Goal: Task Accomplishment & Management: Use online tool/utility

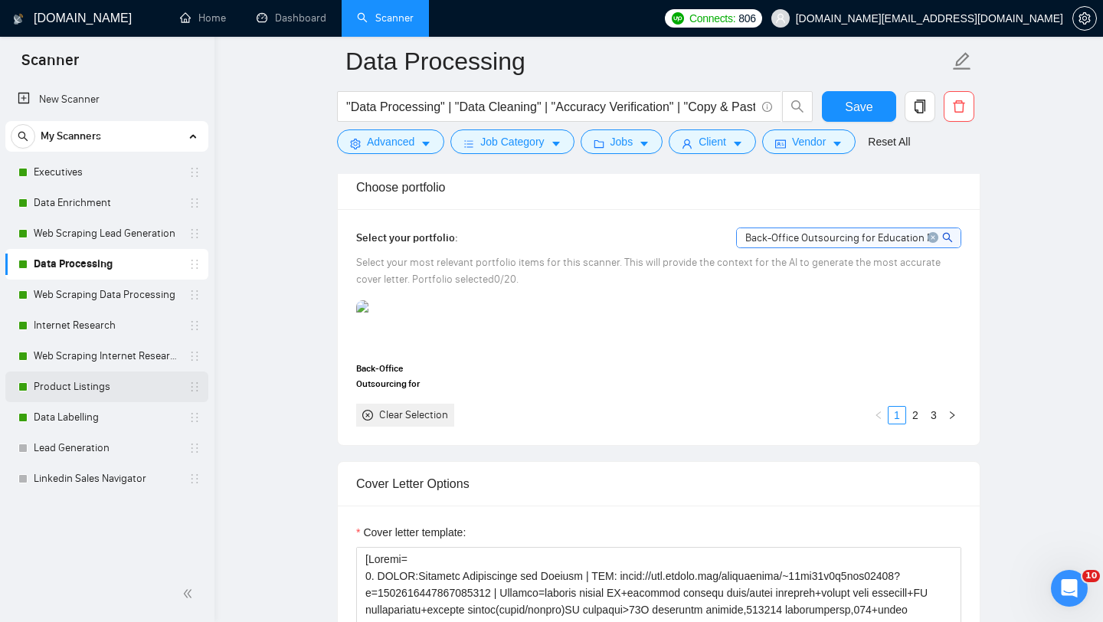
click at [119, 372] on link "Product Listings" at bounding box center [107, 387] width 146 height 31
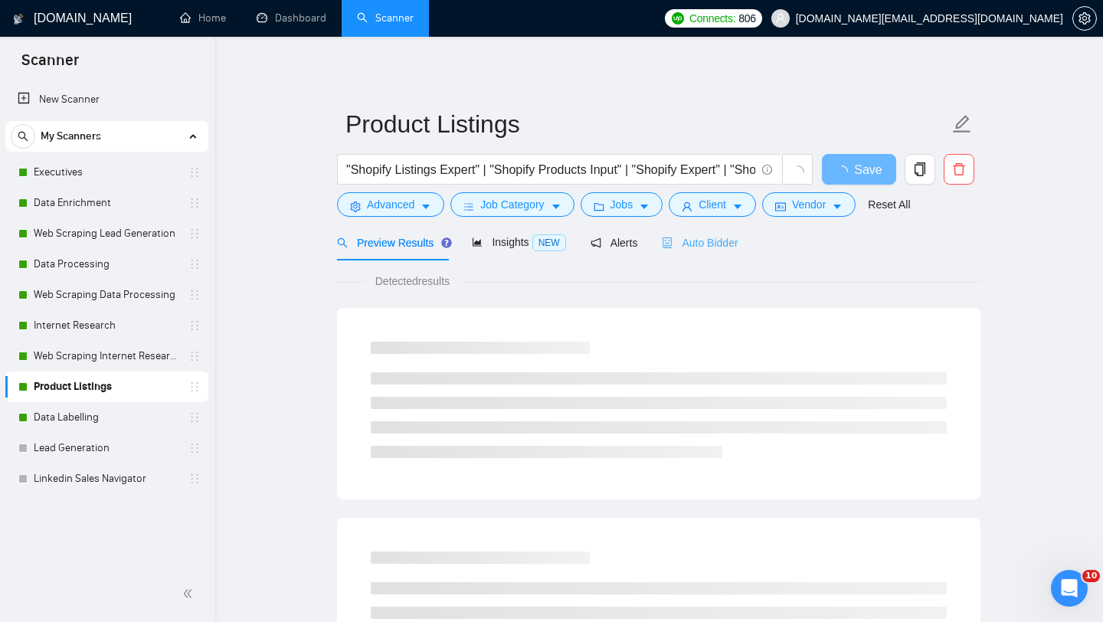
click at [704, 241] on div "Scanner New Scanner My Scanners Executives Data Enrichment Web Scraping Lead Ge…" at bounding box center [551, 311] width 1103 height 622
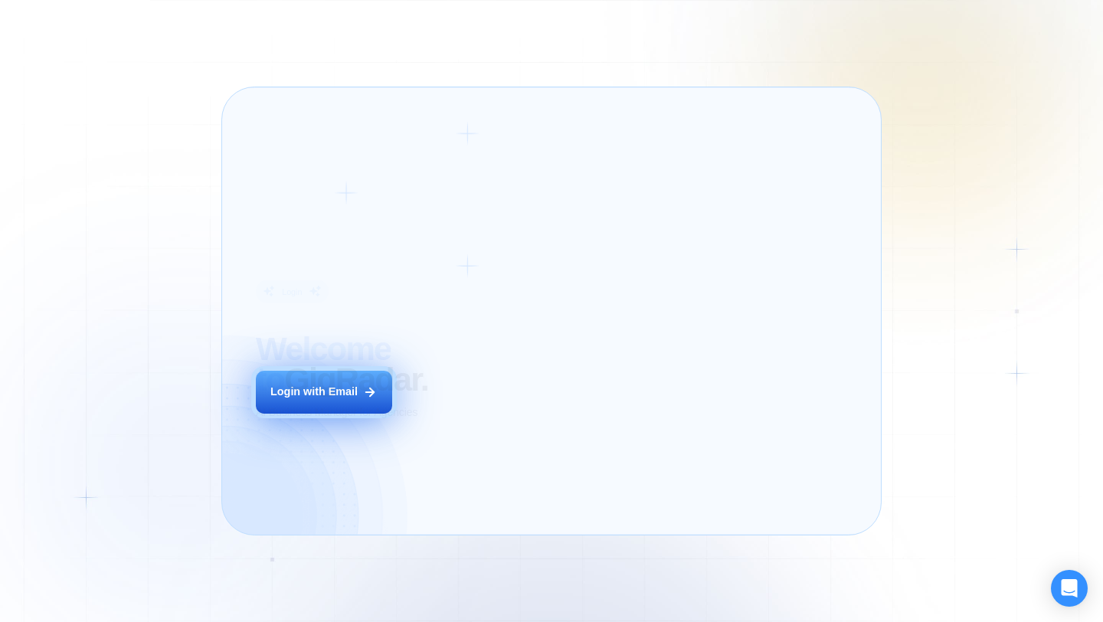
click at [509, 401] on div "Login ‍ Welcome to GigRadar. AI Business Manager for Agencies Login with Email" at bounding box center [380, 311] width 282 height 414
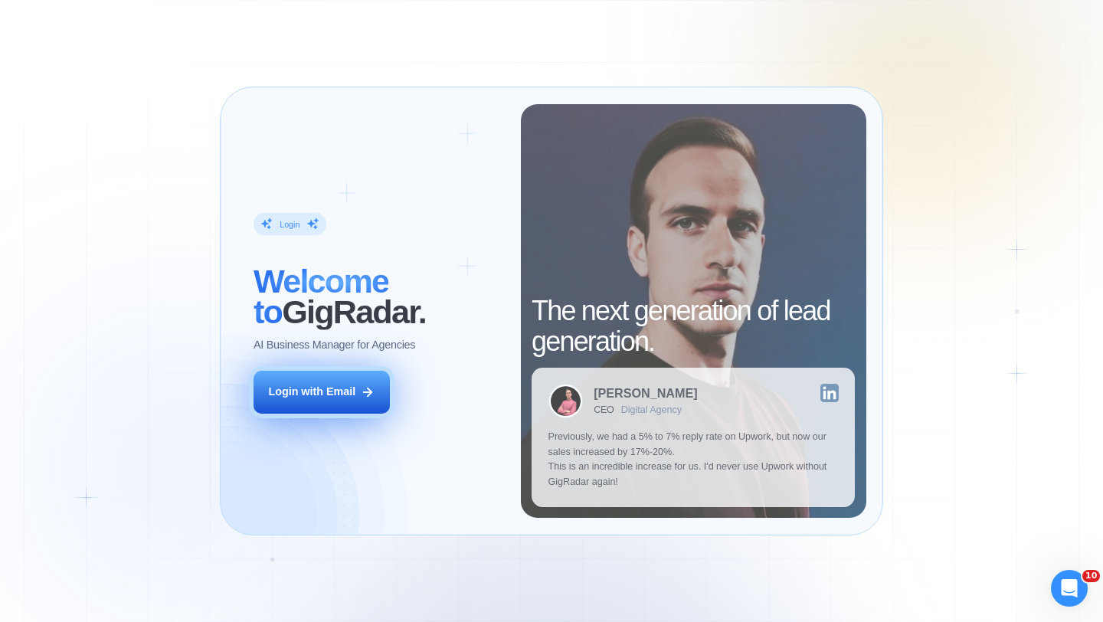
click at [311, 391] on div "Login with Email" at bounding box center [311, 392] width 87 height 15
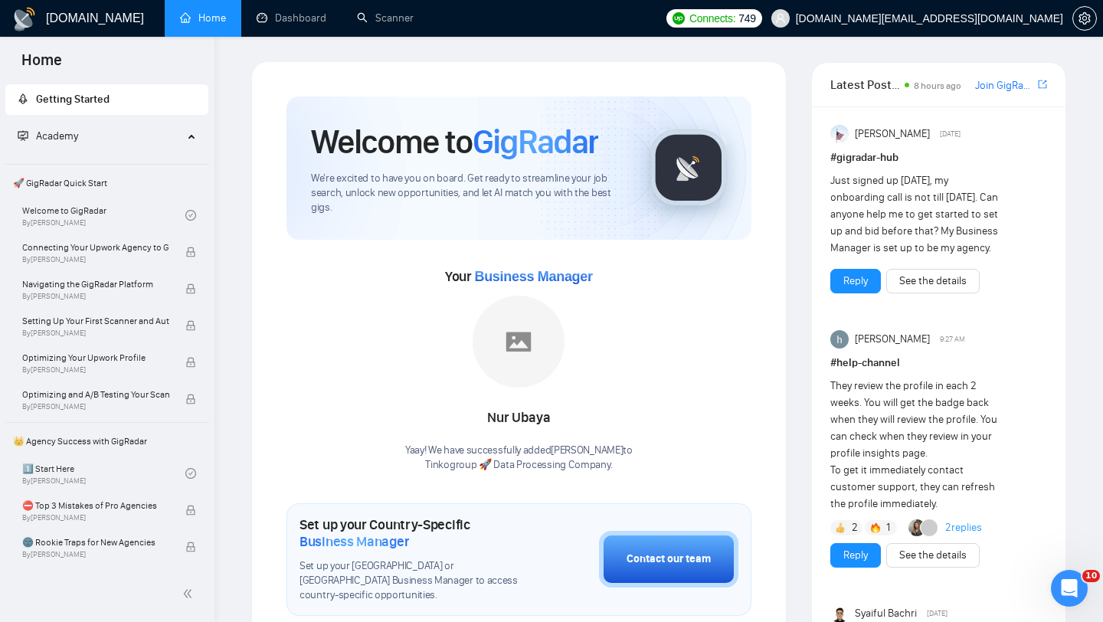
click at [277, 25] on link "Dashboard" at bounding box center [292, 17] width 70 height 13
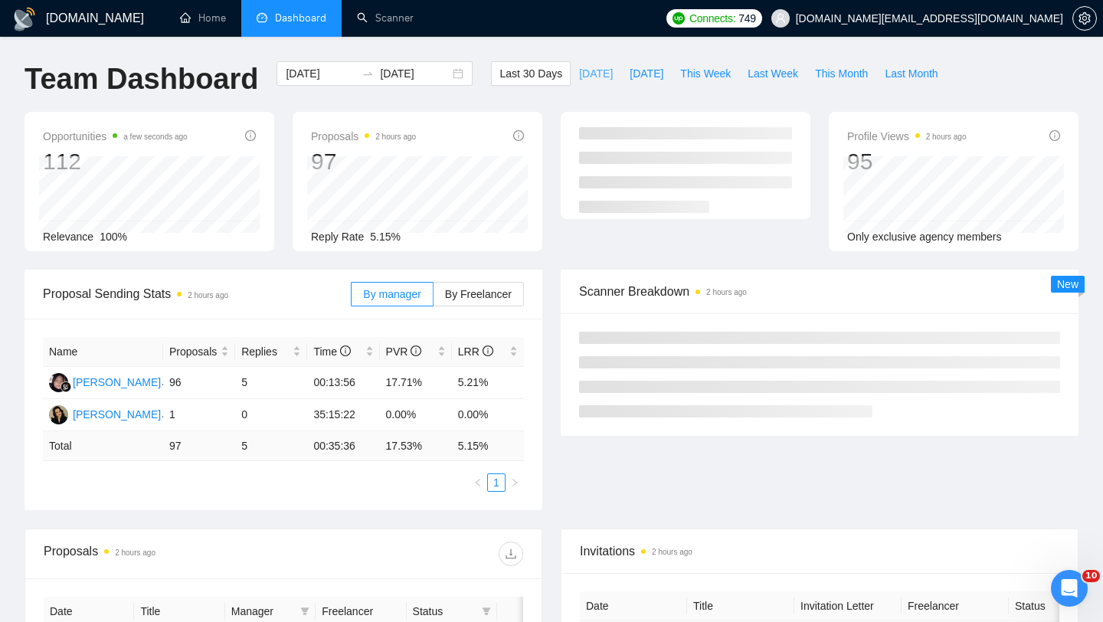
click at [579, 69] on span "Today" at bounding box center [596, 73] width 34 height 17
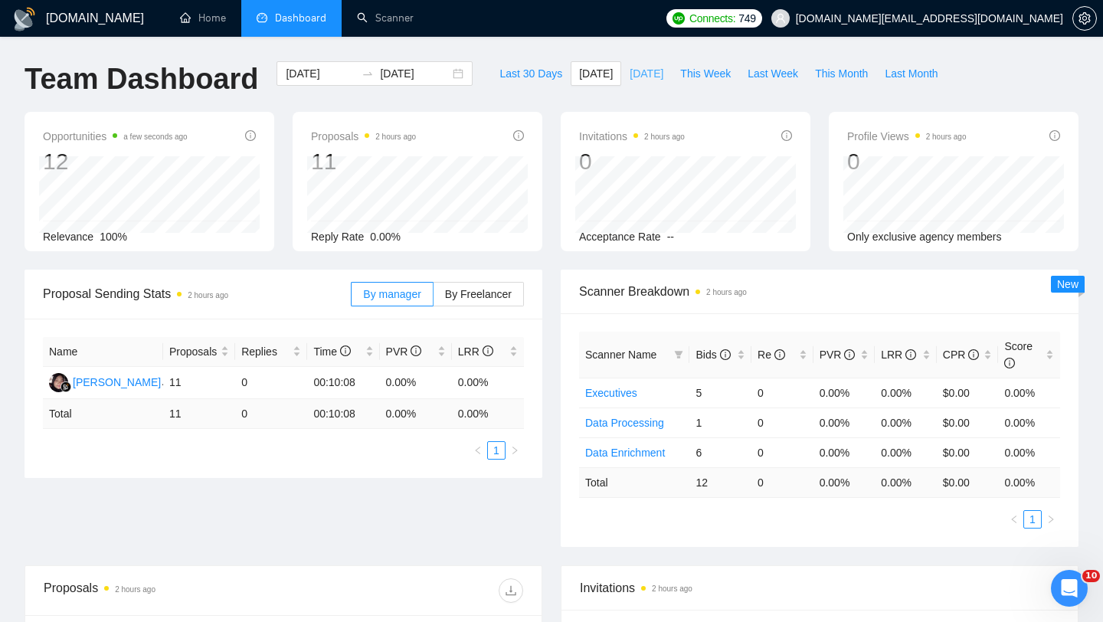
click at [642, 77] on span "Yesterday" at bounding box center [647, 73] width 34 height 17
type input "2025-09-17"
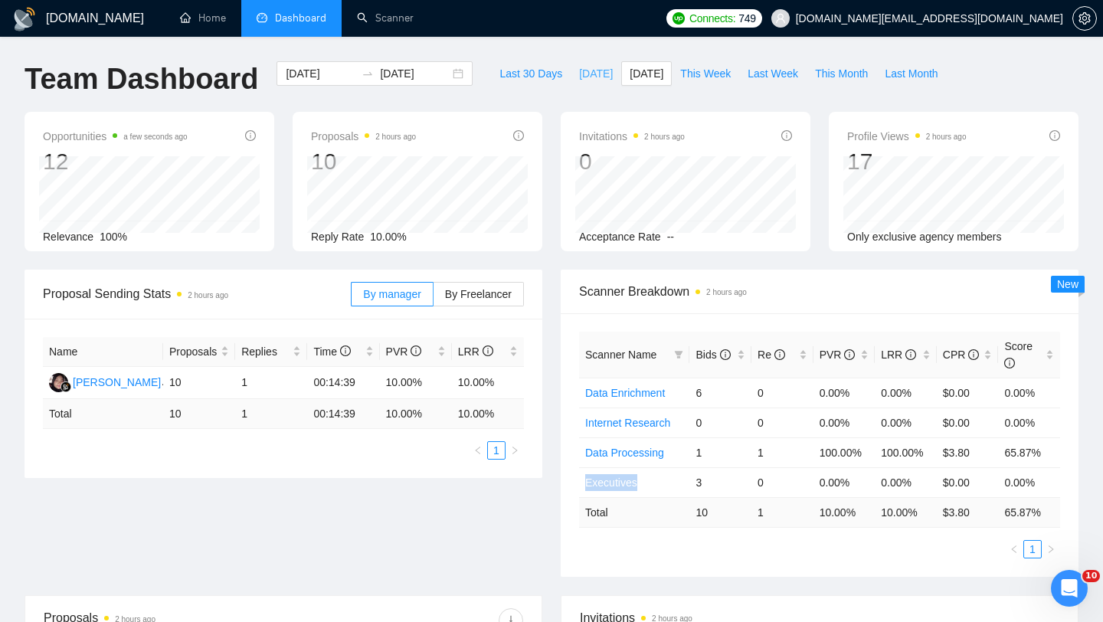
click at [581, 70] on span "Today" at bounding box center [596, 73] width 34 height 17
type input "2025-09-18"
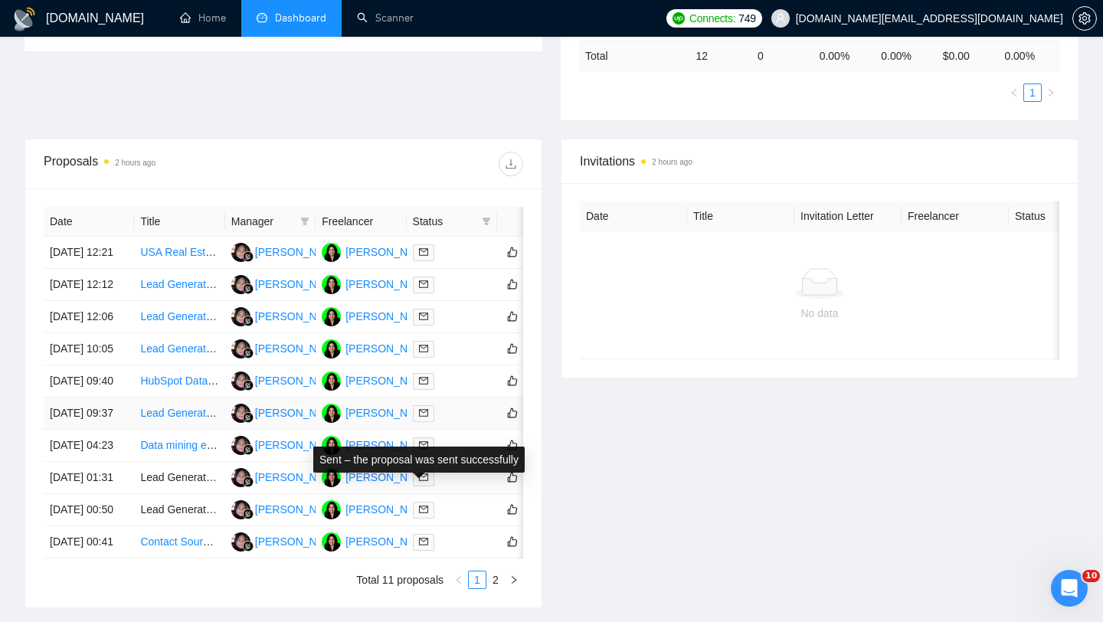
scroll to position [670, 0]
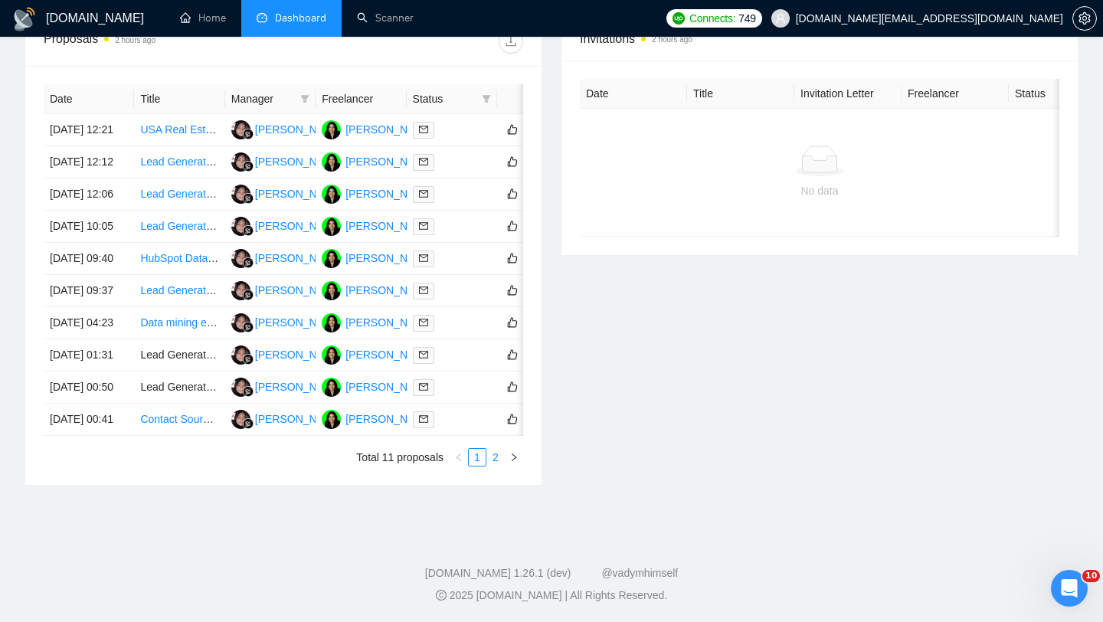
click at [496, 466] on link "2" at bounding box center [495, 457] width 17 height 17
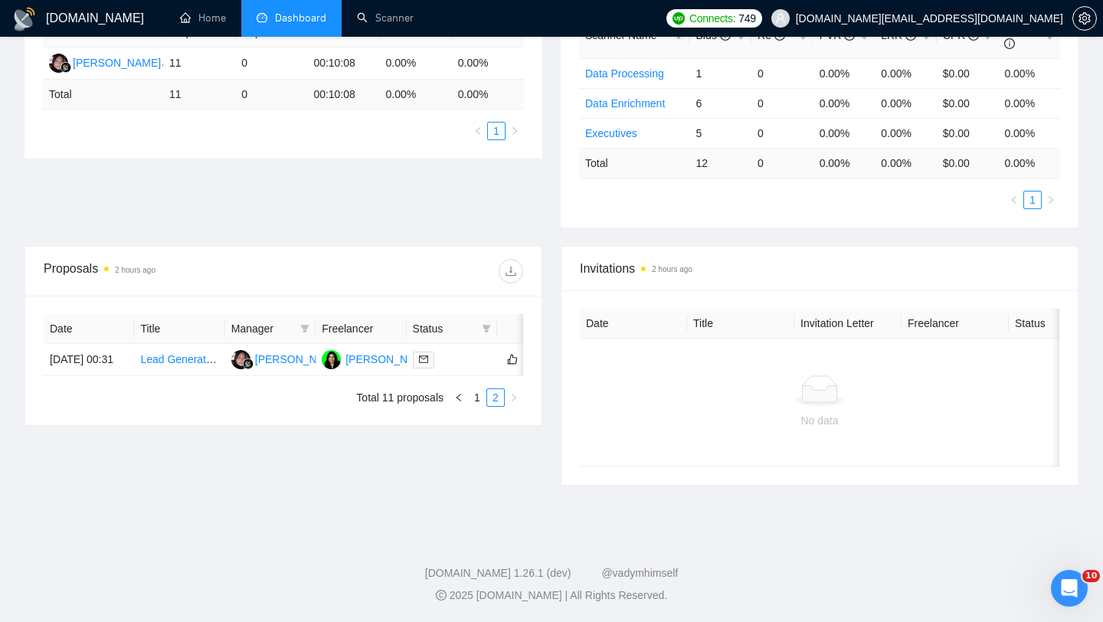
scroll to position [319, 0]
click at [175, 376] on td "Lead Generation Expert for US Hotels, Restaurants & Resorts" at bounding box center [179, 360] width 90 height 32
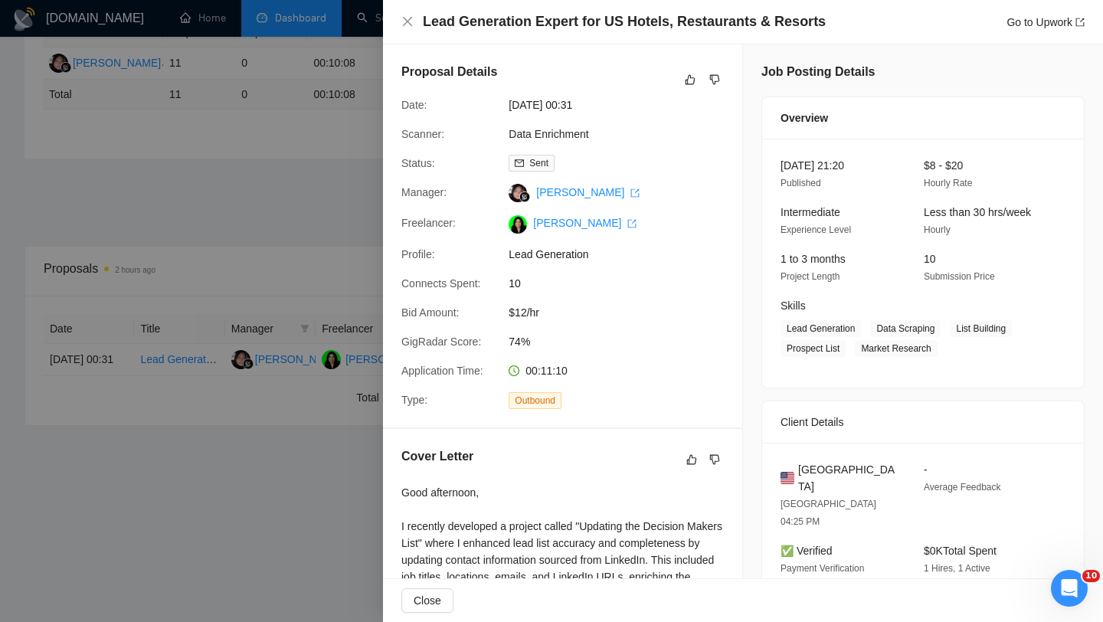
scroll to position [358, 0]
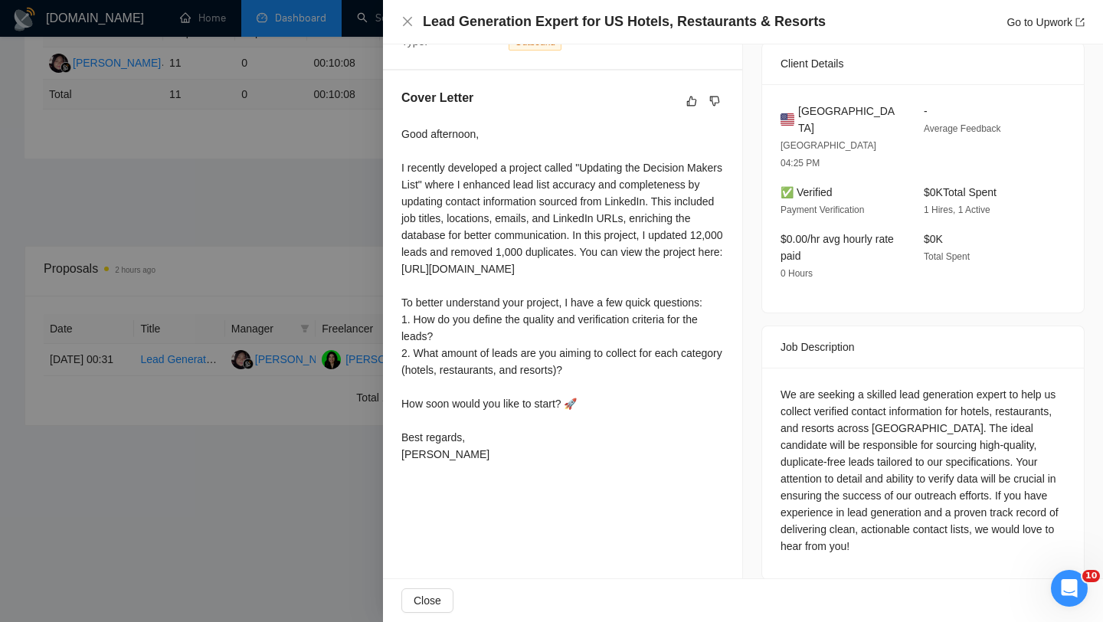
click at [165, 459] on div at bounding box center [551, 311] width 1103 height 622
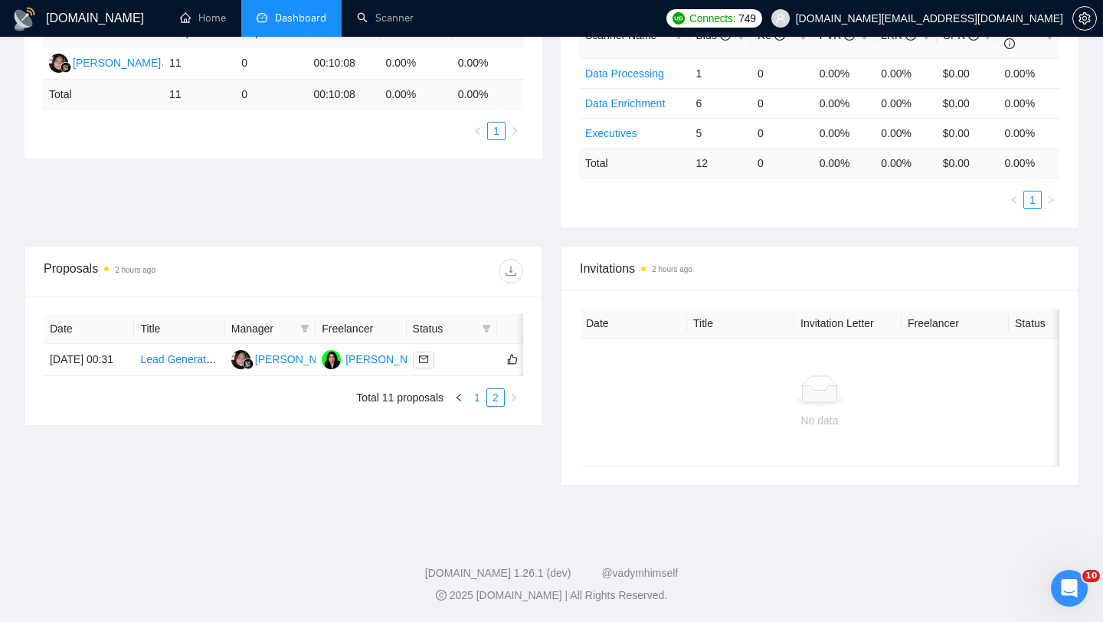
click at [479, 406] on link "1" at bounding box center [477, 397] width 17 height 17
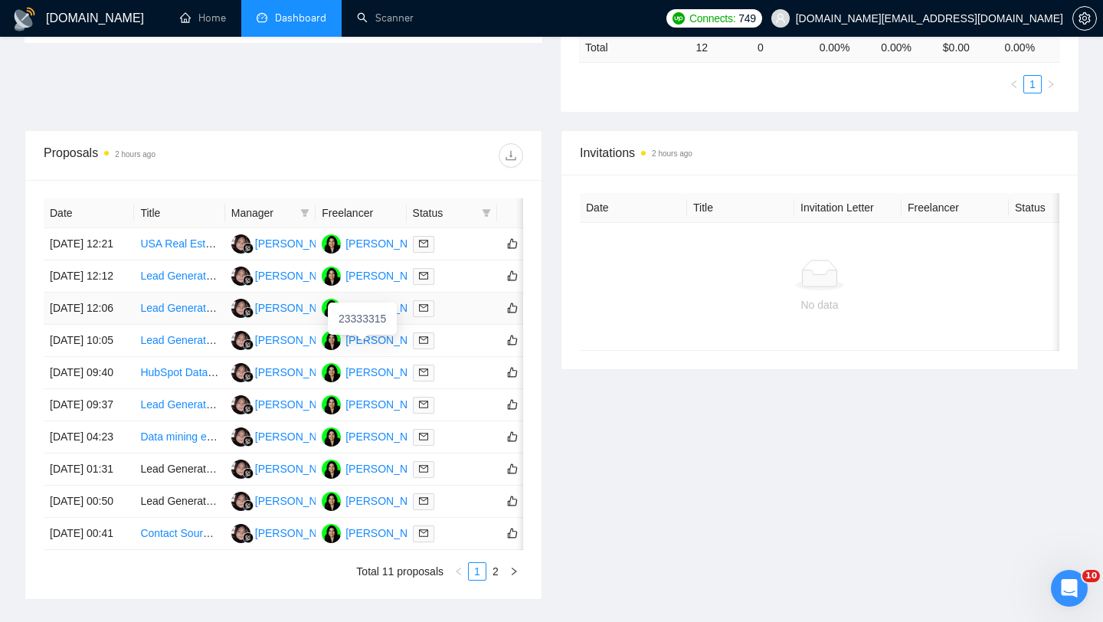
scroll to position [695, 0]
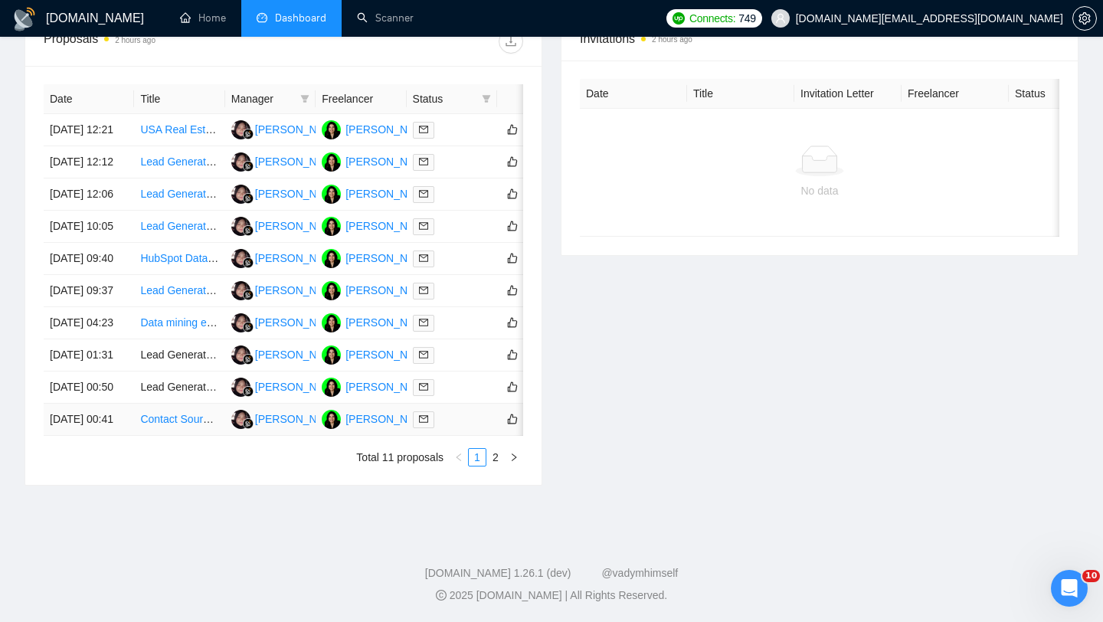
click at [167, 427] on td "Contact Sourcing Specialist for US Construction Firms" at bounding box center [179, 420] width 90 height 32
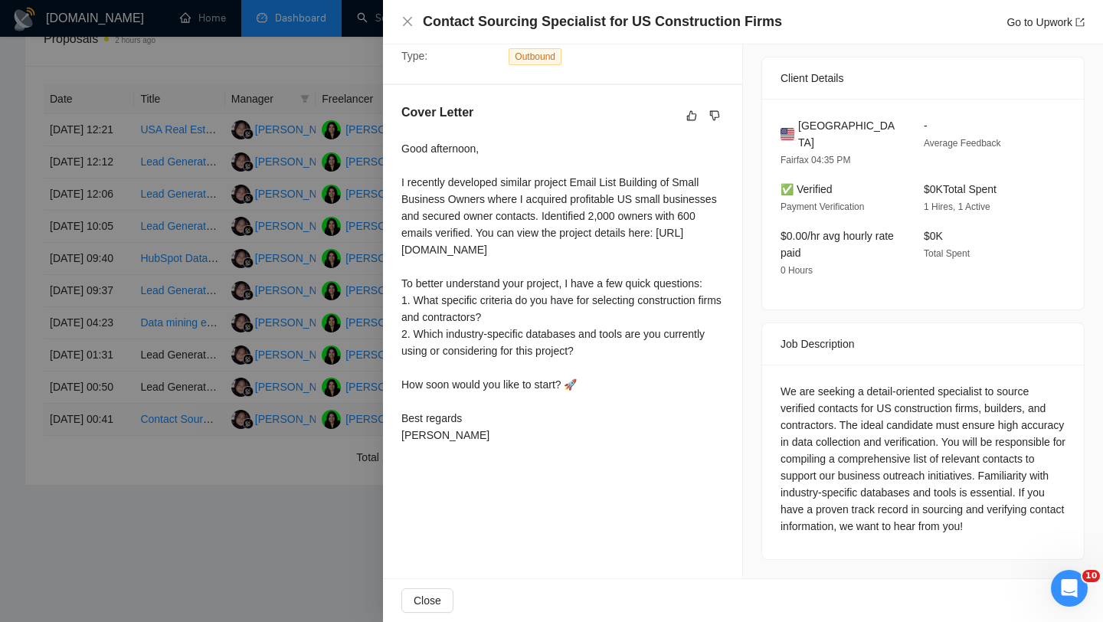
scroll to position [342, 0]
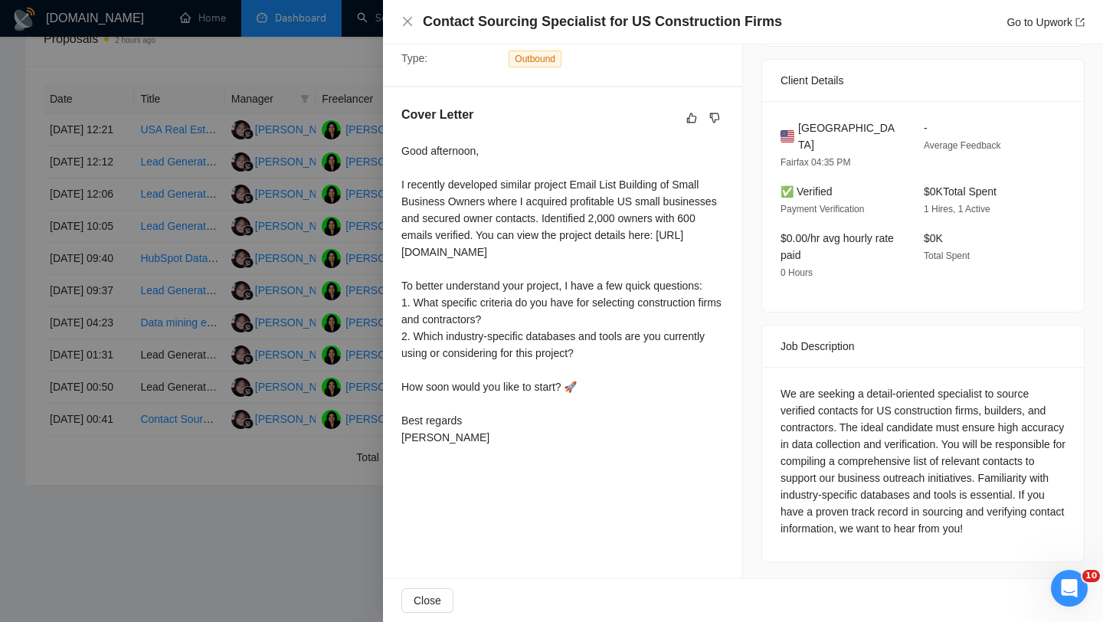
click at [14, 426] on div at bounding box center [551, 311] width 1103 height 622
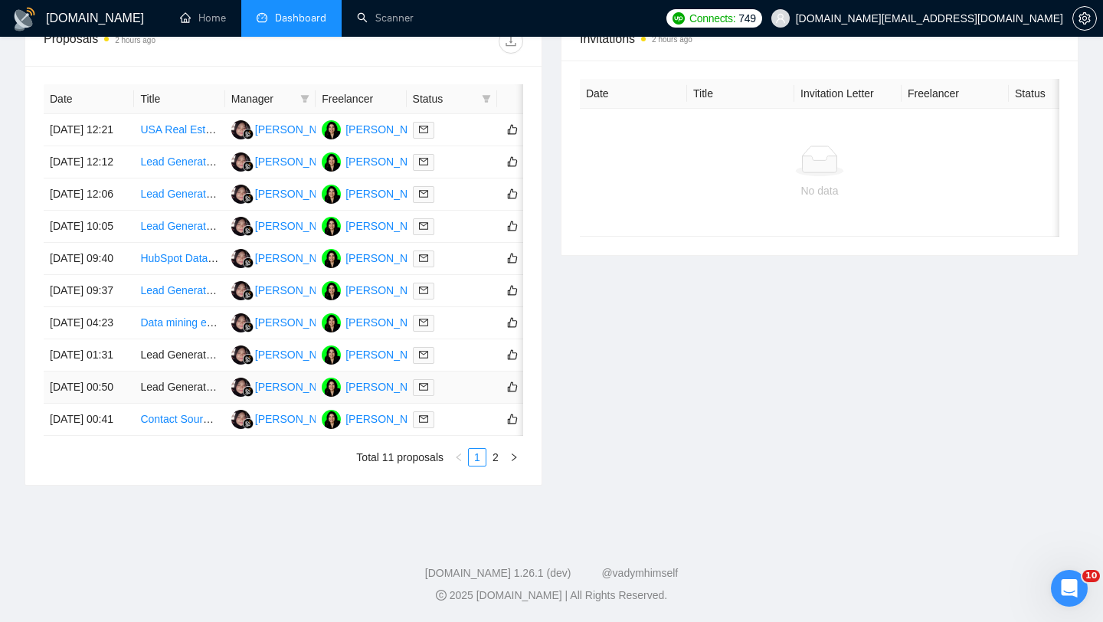
click at [151, 377] on td "Lead Generation Expert Needed for US Law Firms & Attorneys" at bounding box center [179, 388] width 90 height 32
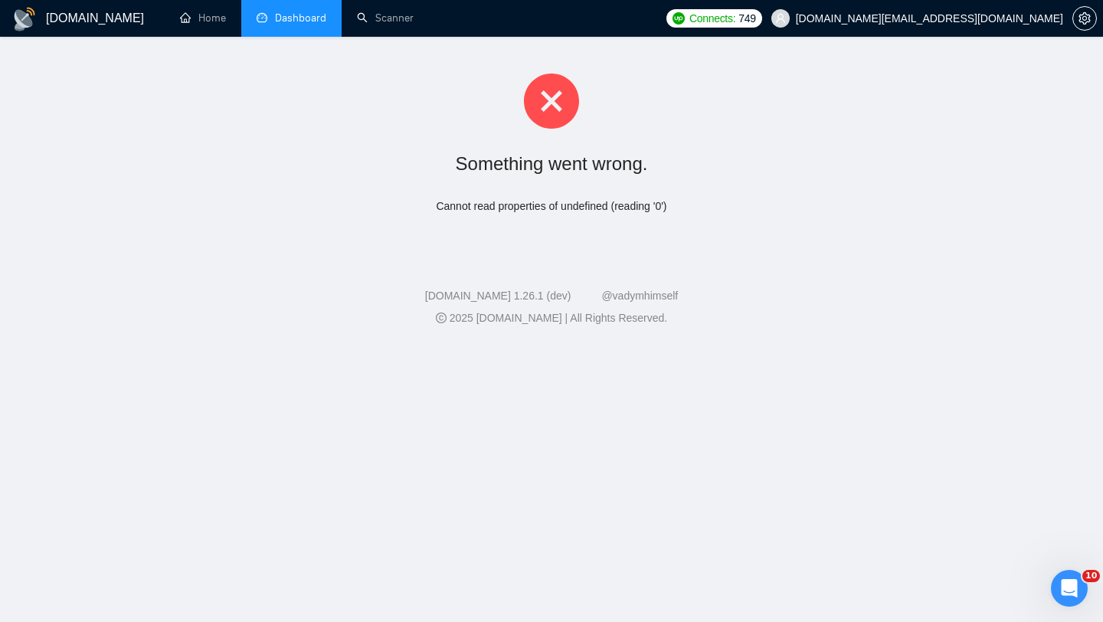
click at [297, 22] on span "Dashboard" at bounding box center [300, 17] width 51 height 13
click at [408, 15] on link "Scanner" at bounding box center [385, 17] width 57 height 13
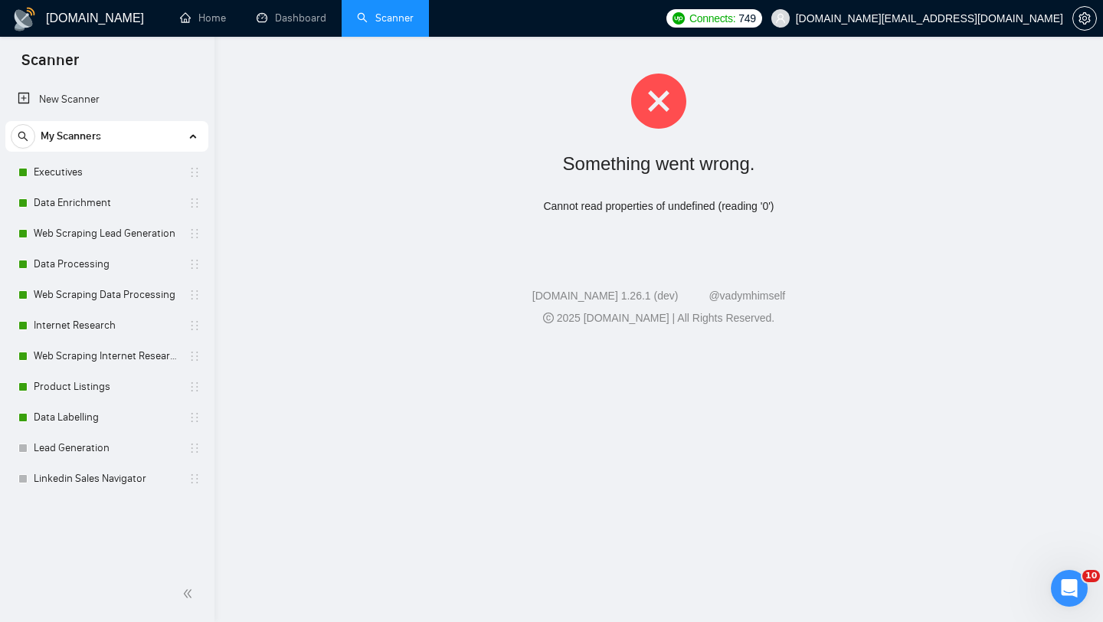
click at [342, 15] on li "Scanner" at bounding box center [385, 18] width 87 height 37
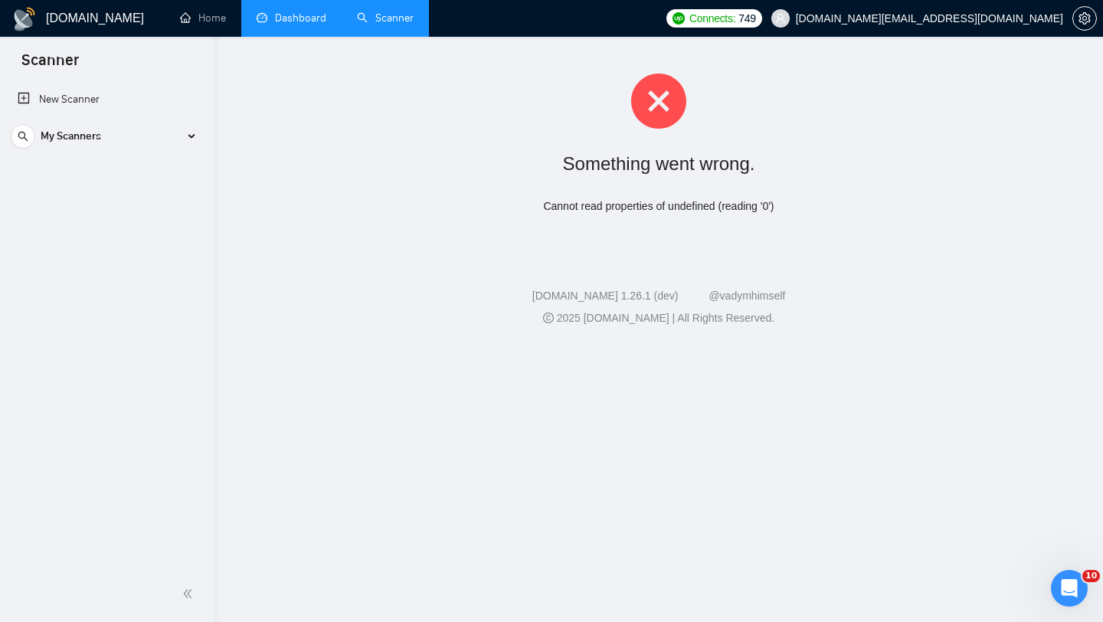
click at [310, 15] on link "Dashboard" at bounding box center [292, 17] width 70 height 13
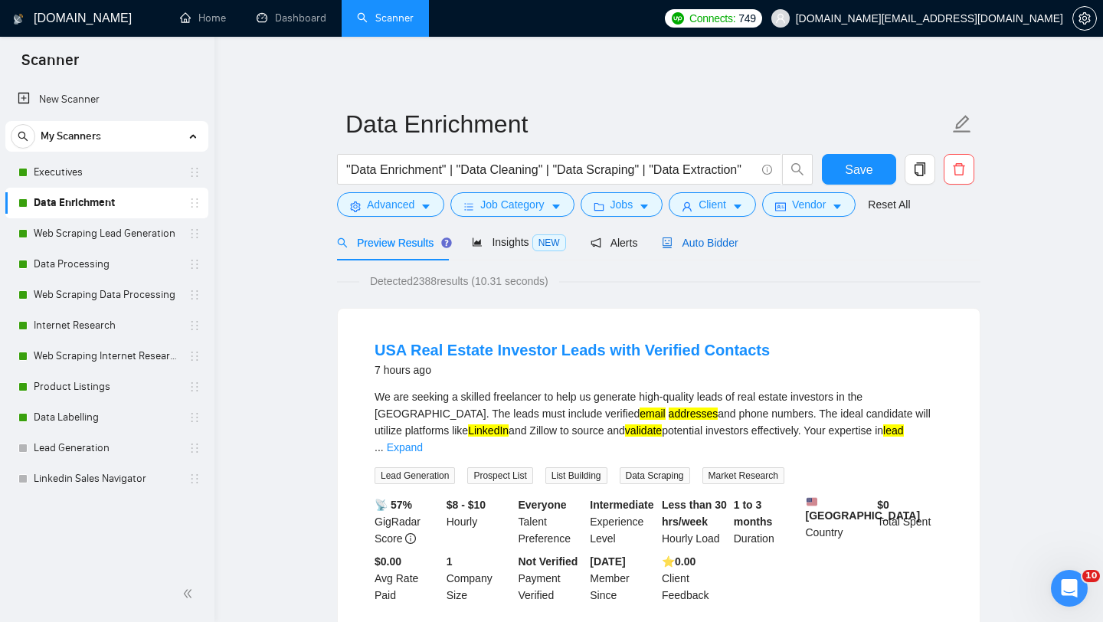
click at [699, 242] on span "Auto Bidder" at bounding box center [700, 243] width 76 height 12
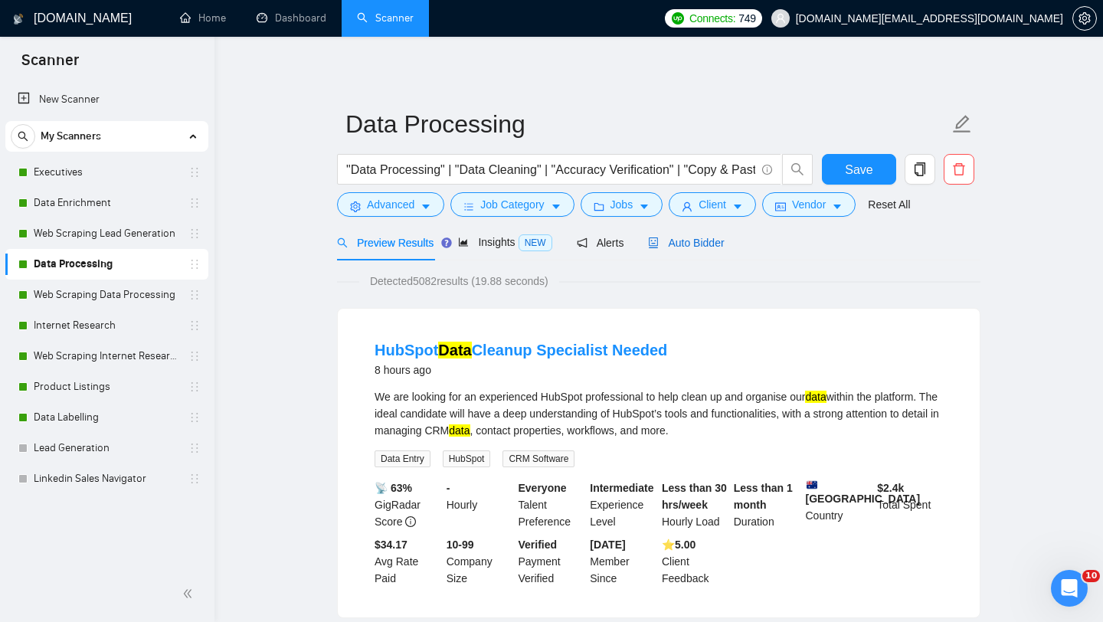
click at [686, 248] on span "Auto Bidder" at bounding box center [686, 243] width 76 height 12
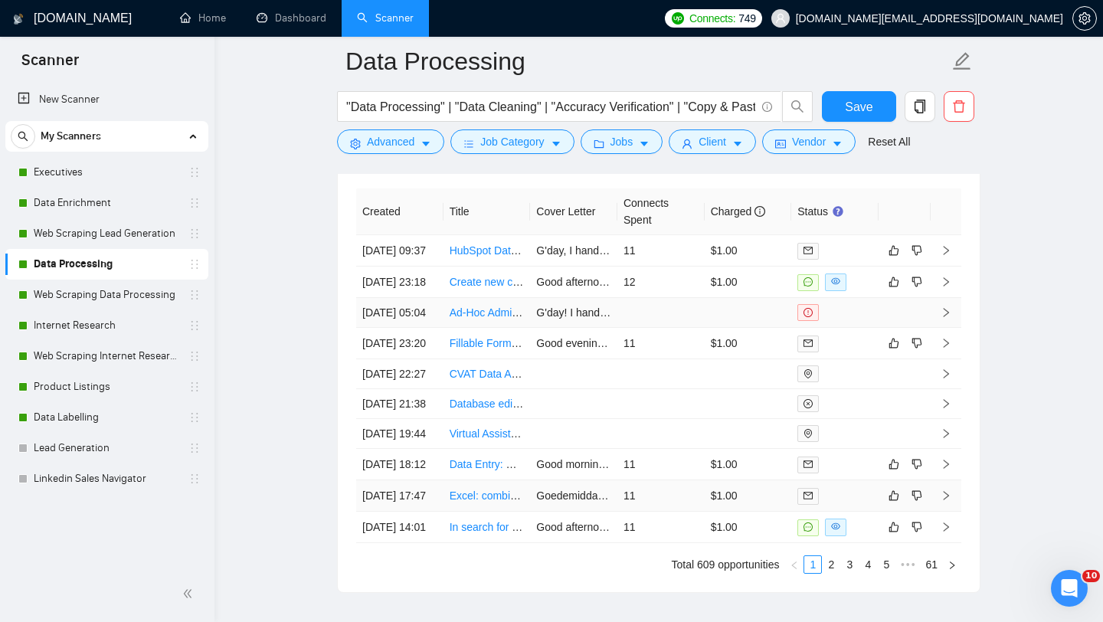
scroll to position [3864, 0]
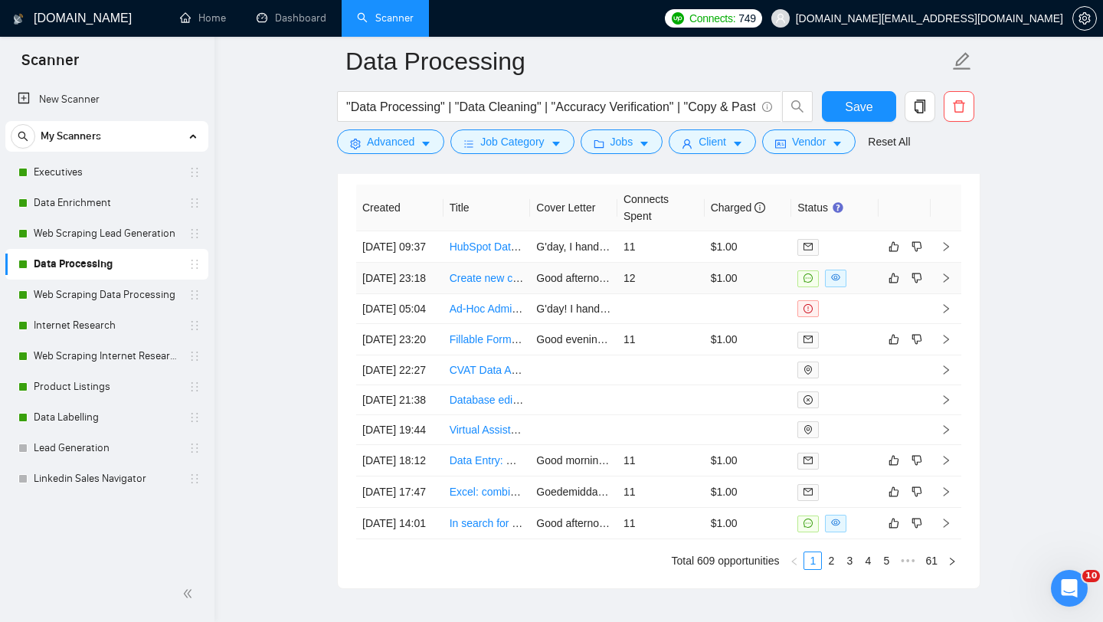
click at [481, 294] on td "Create new catalog under databricks UC and point it to metadata storage locatio…" at bounding box center [487, 278] width 87 height 31
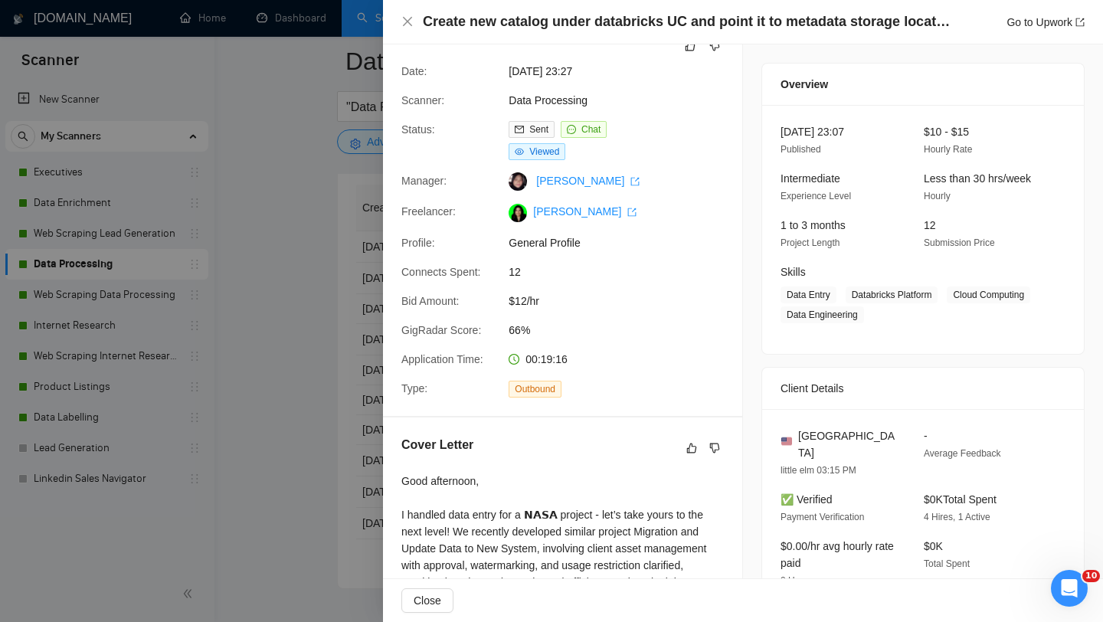
scroll to position [74, 0]
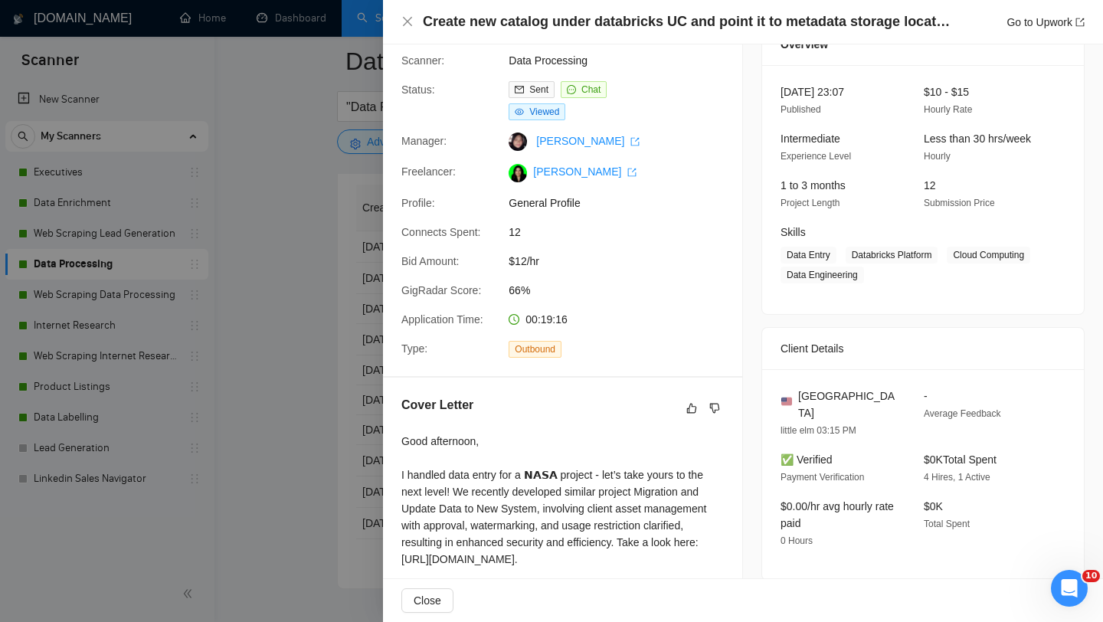
click at [303, 369] on div at bounding box center [551, 311] width 1103 height 622
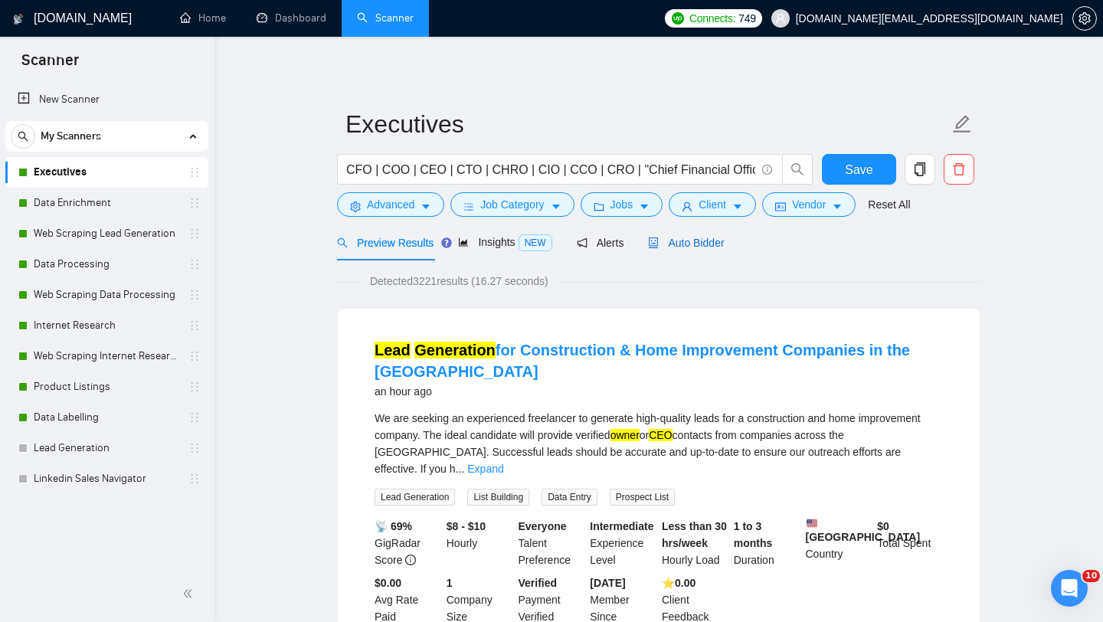
click at [701, 247] on span "Auto Bidder" at bounding box center [686, 243] width 76 height 12
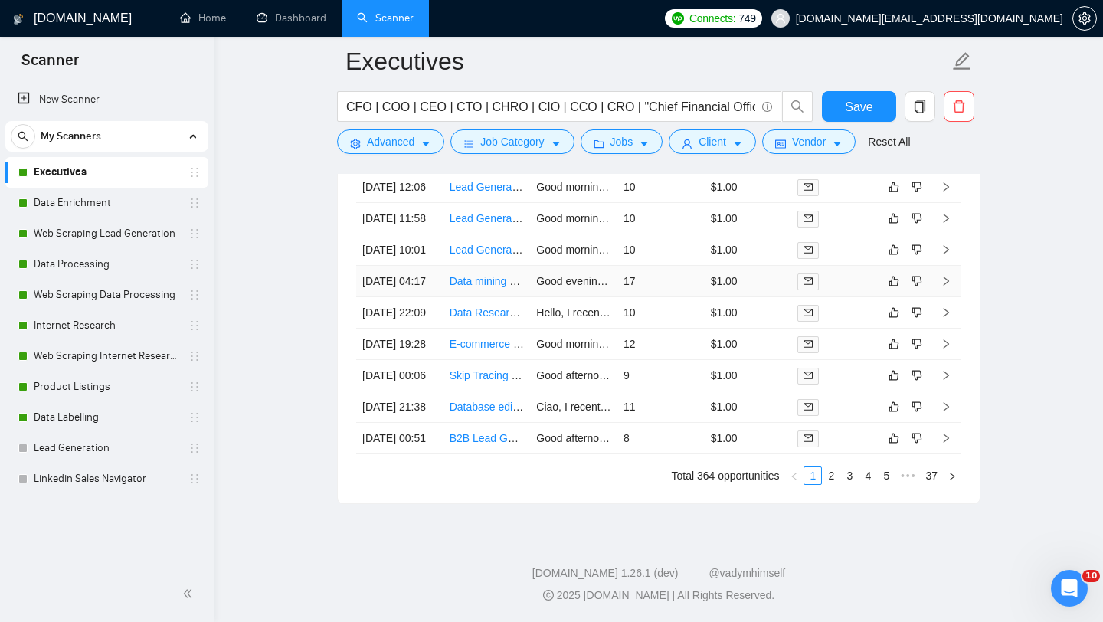
scroll to position [4044, 0]
click at [457, 391] on td "Skip Tracing Expert Needed for Owner Contact Verification" at bounding box center [487, 375] width 87 height 31
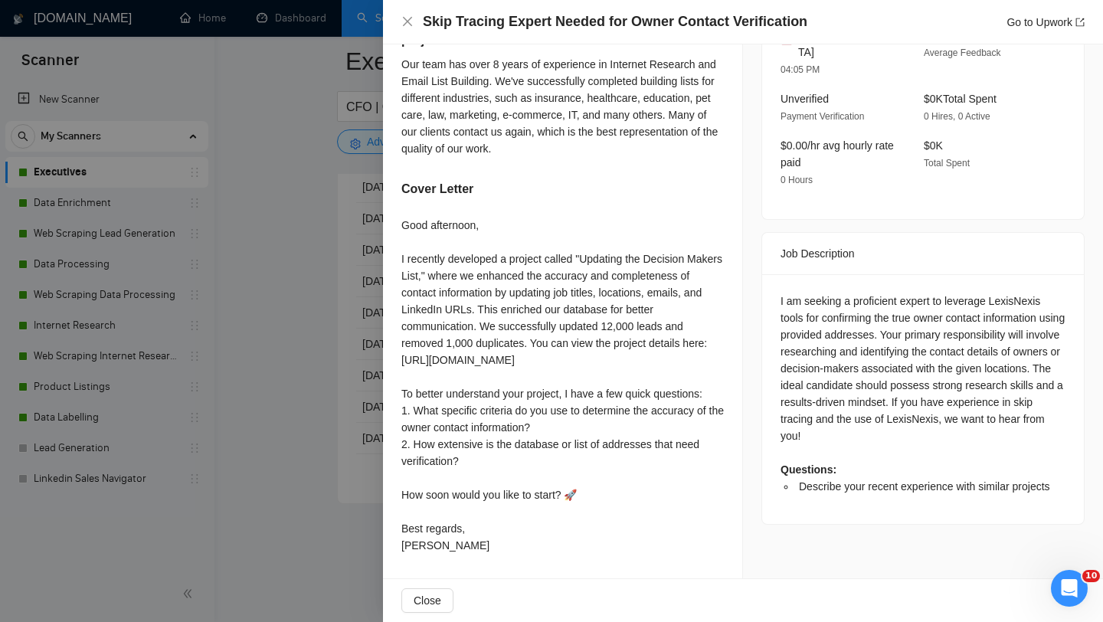
scroll to position [440, 0]
click at [432, 412] on div "Good afternoon, I recently developed a project called "Updating the Decision Ma…" at bounding box center [562, 385] width 322 height 337
click at [283, 399] on div at bounding box center [551, 311] width 1103 height 622
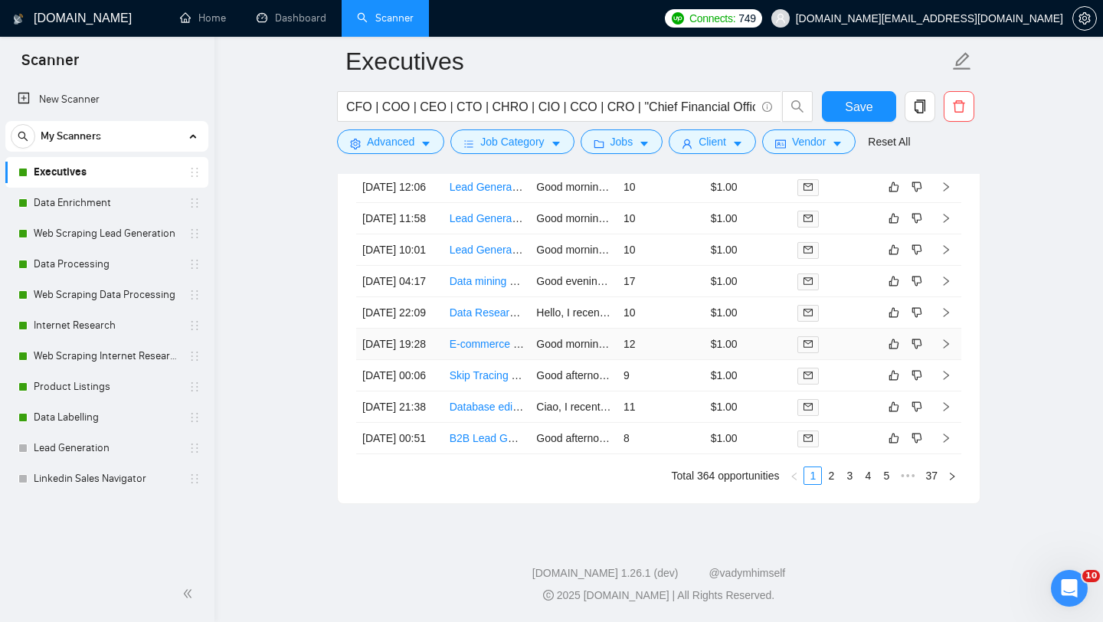
click at [492, 360] on td "E-commerce Lead Generation Specialist Needed" at bounding box center [487, 344] width 87 height 31
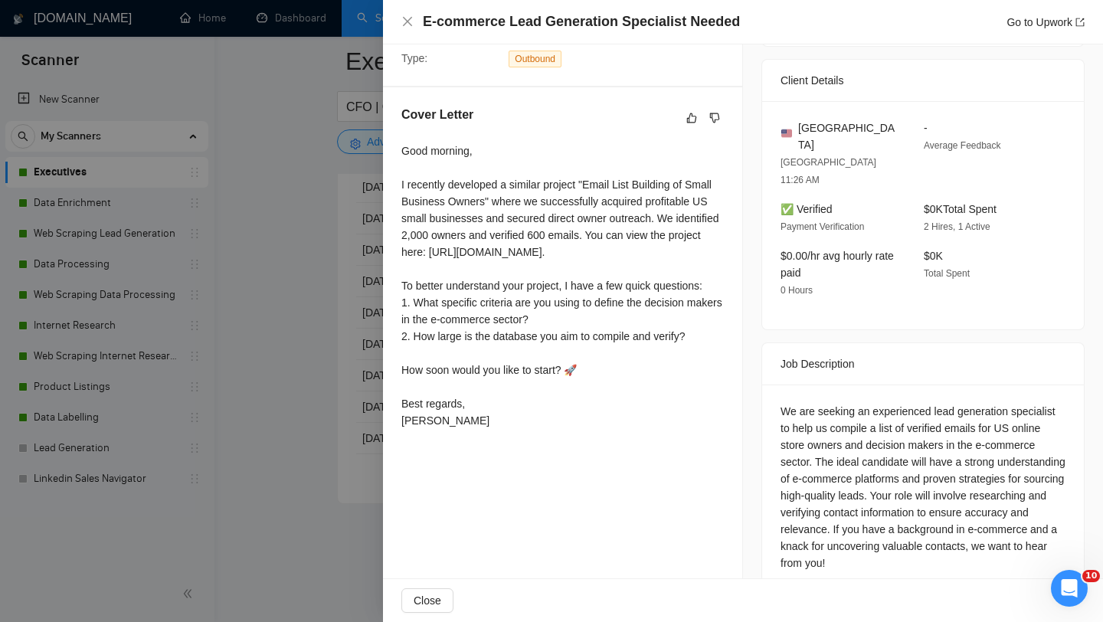
click at [326, 414] on div at bounding box center [551, 311] width 1103 height 622
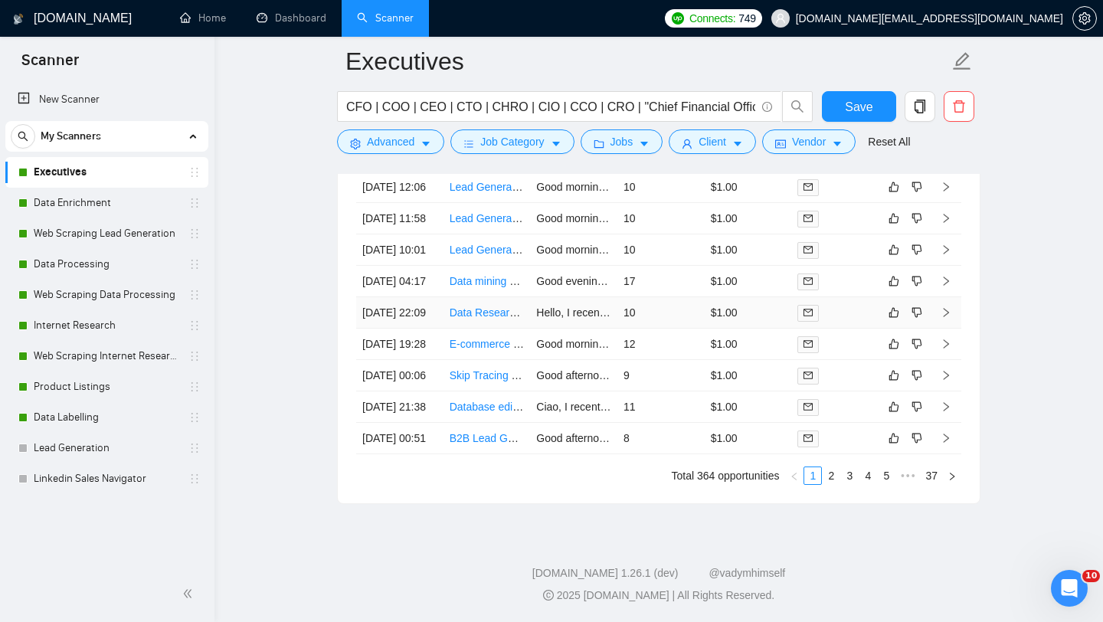
click at [470, 329] on td "Data Researcher Needed for K-12 School Principals in [GEOGRAPHIC_DATA][US_STATE]" at bounding box center [487, 312] width 87 height 31
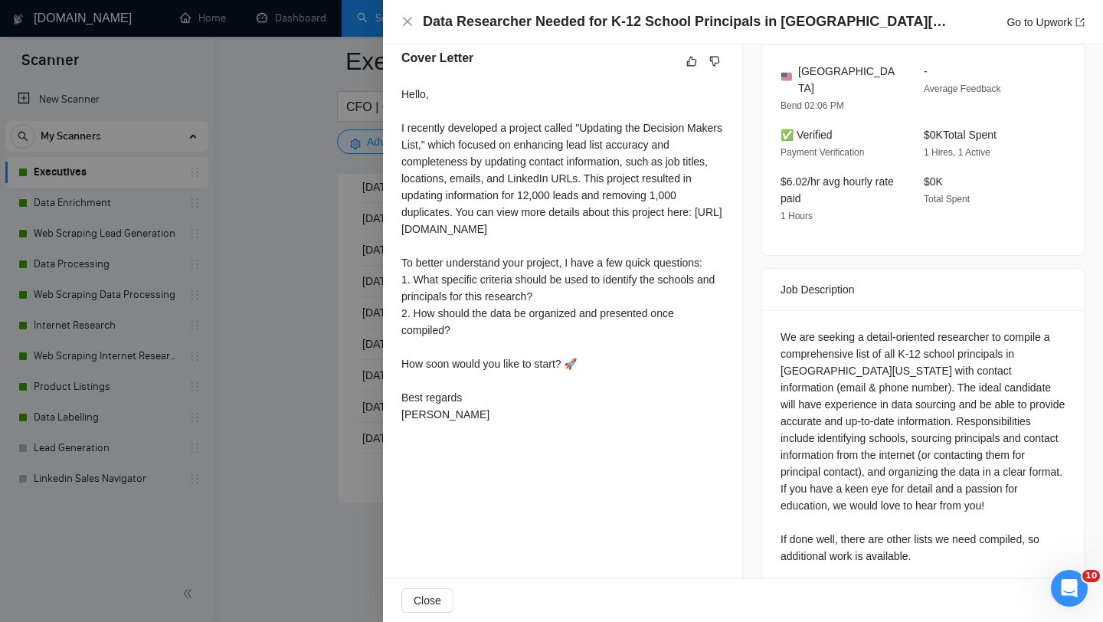
scroll to position [409, 0]
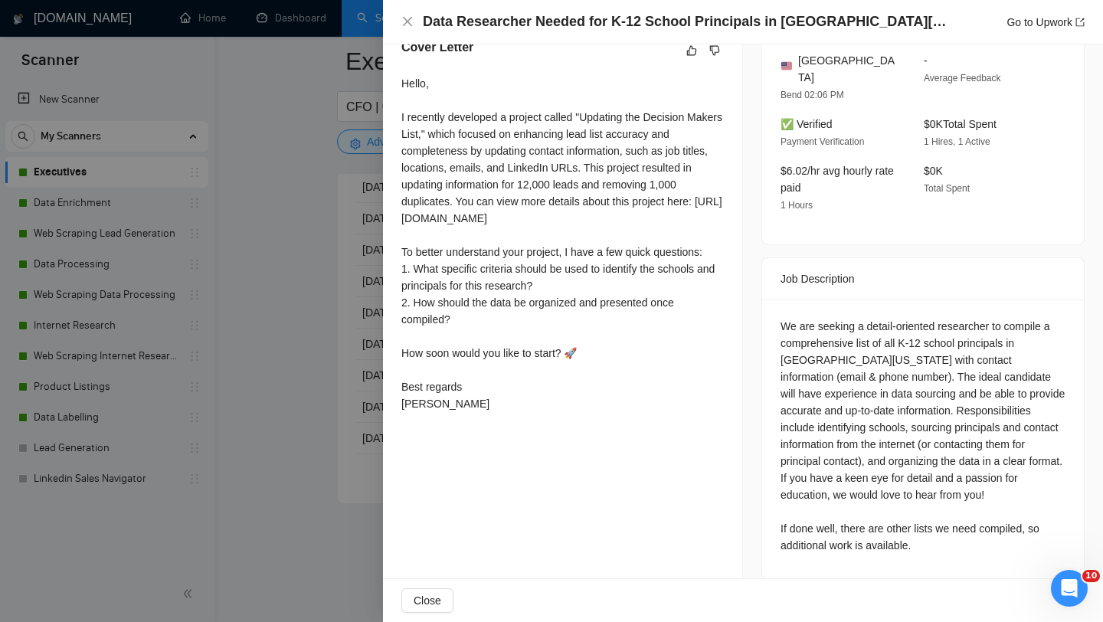
click at [360, 344] on div at bounding box center [551, 311] width 1103 height 622
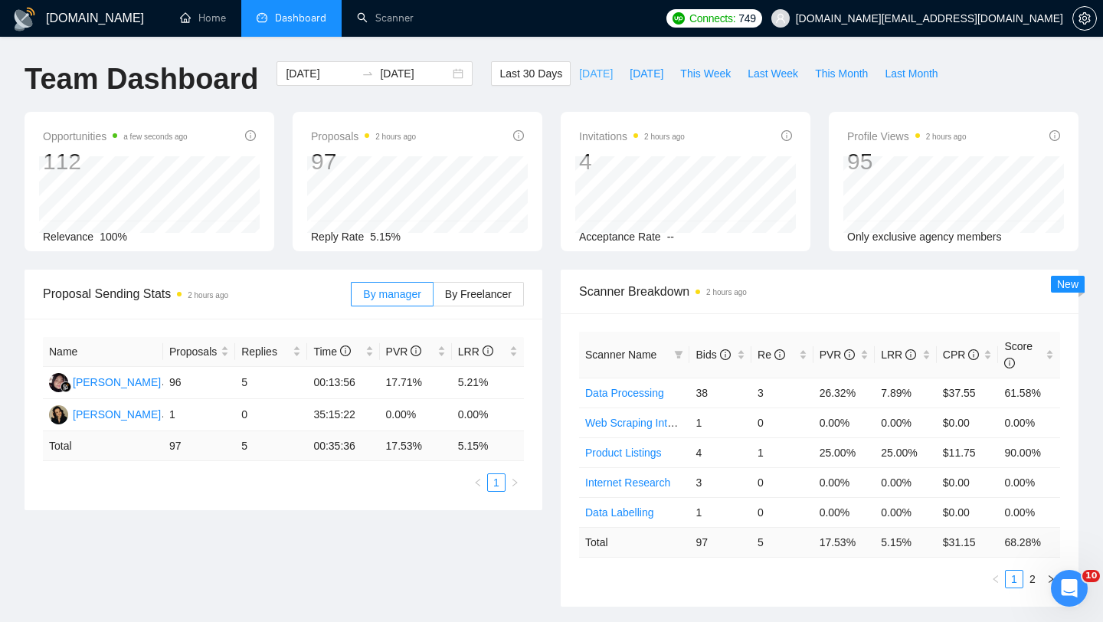
click at [579, 77] on span "[DATE]" at bounding box center [596, 73] width 34 height 17
type input "[DATE]"
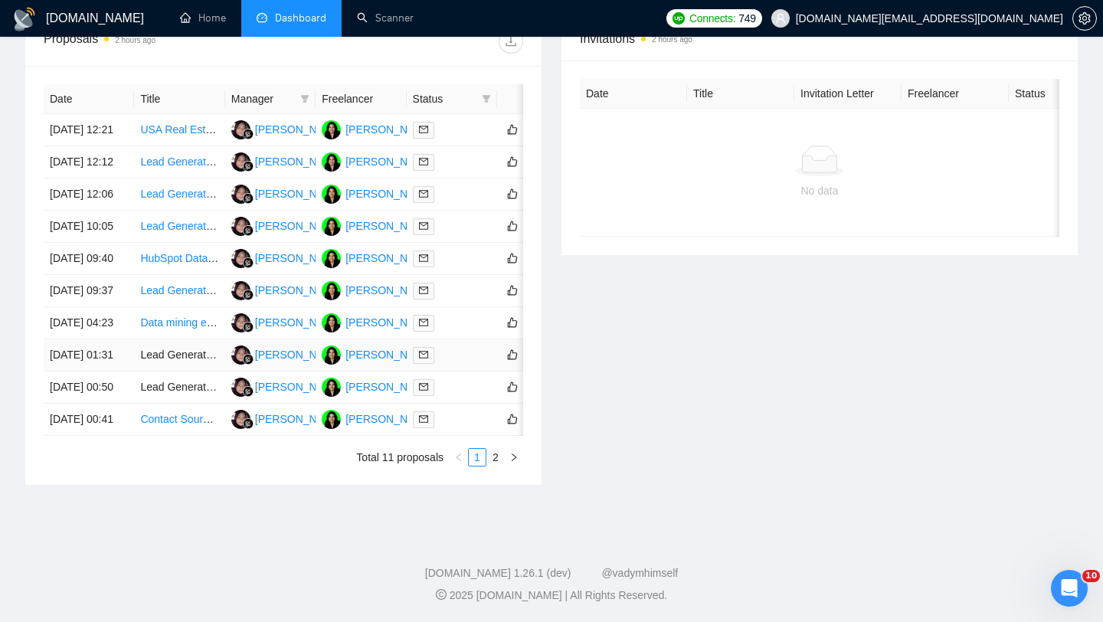
scroll to position [695, 0]
click at [175, 372] on td "Lead Generation Expert Needed for US Law Firms & Attorneys" at bounding box center [179, 388] width 90 height 32
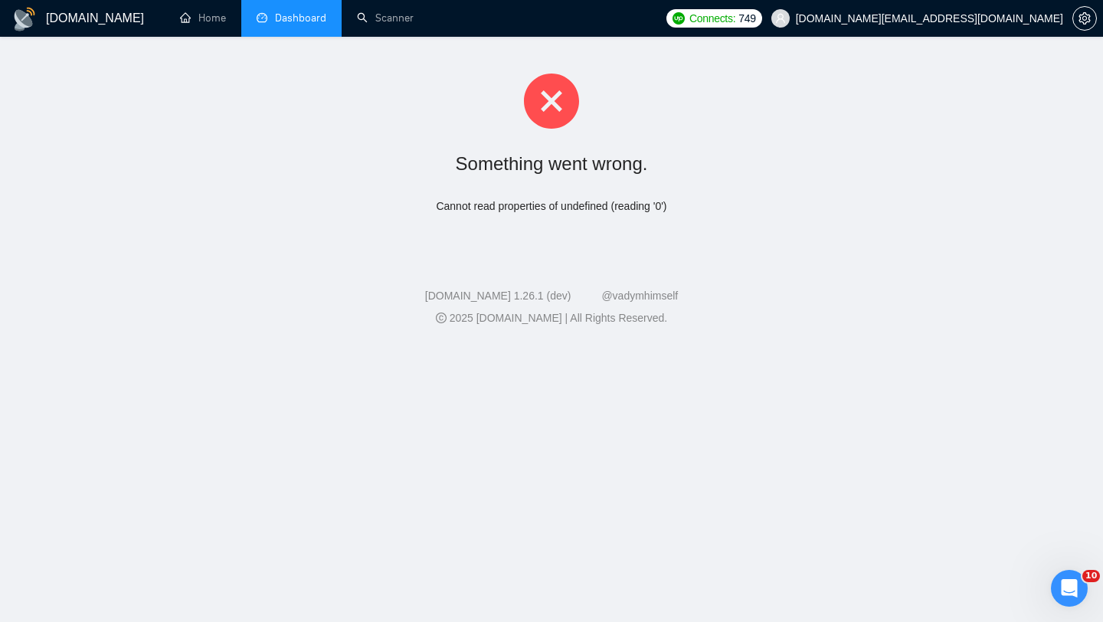
scroll to position [0, 0]
click at [374, 39] on div "Something went wrong. Cannot read properties of undefined (reading '0')" at bounding box center [551, 144] width 1103 height 214
click at [365, 25] on link "Scanner" at bounding box center [385, 17] width 57 height 13
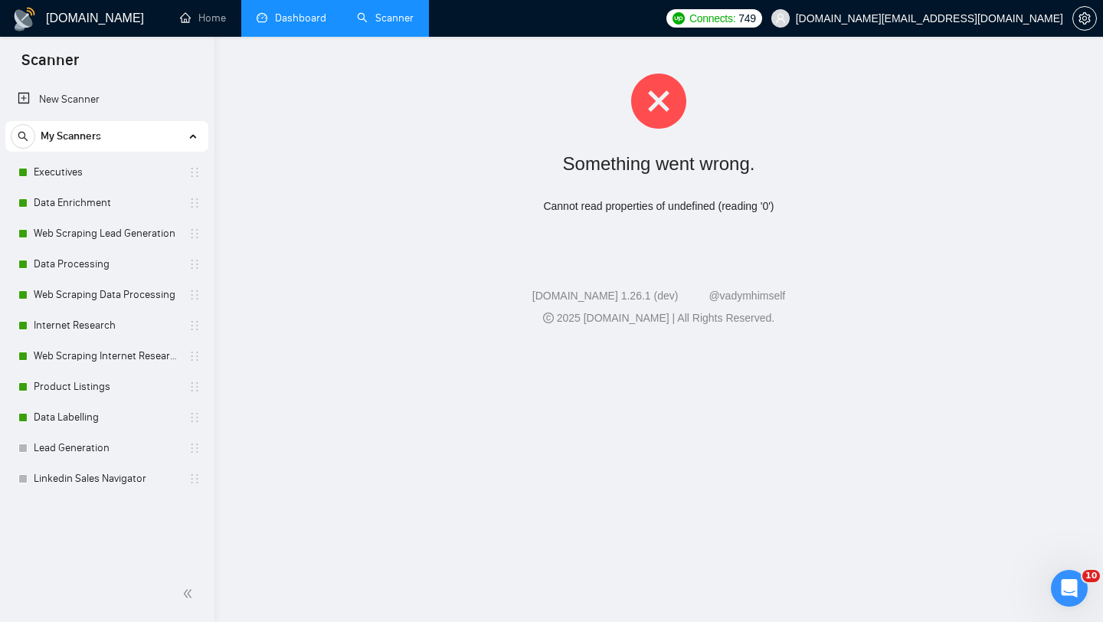
click at [295, 25] on link "Dashboard" at bounding box center [292, 17] width 70 height 13
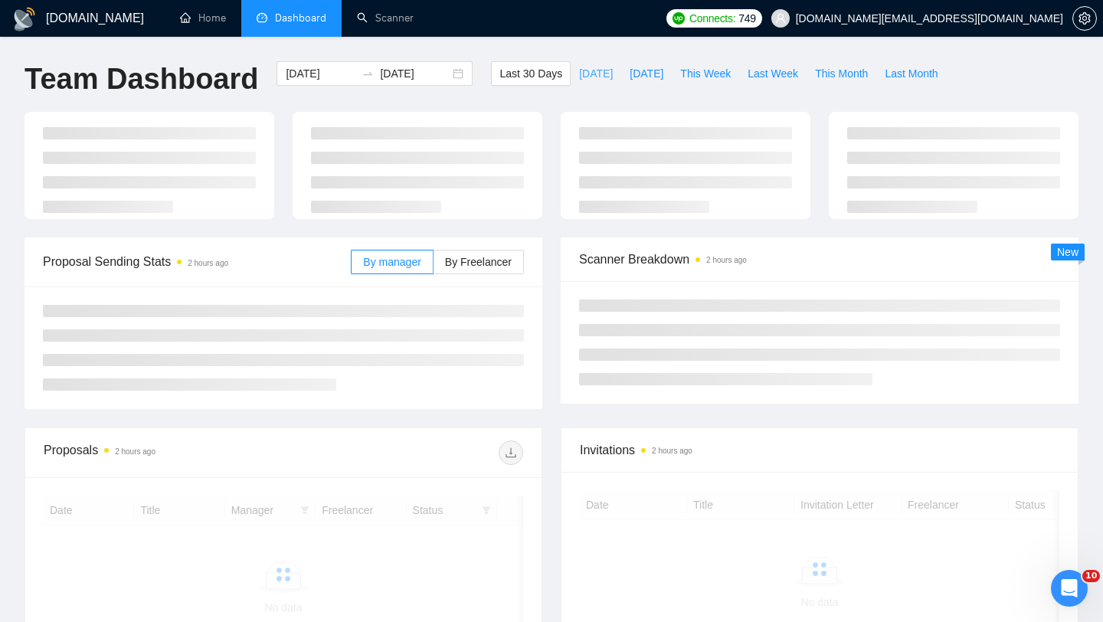
click at [597, 70] on span "[DATE]" at bounding box center [596, 73] width 34 height 17
type input "[DATE]"
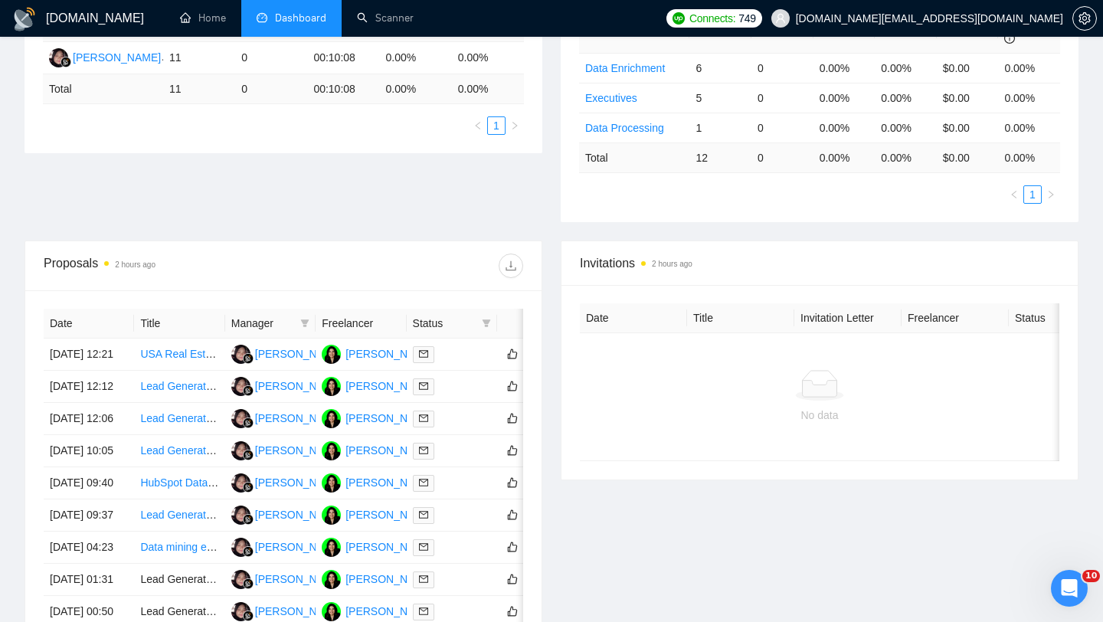
scroll to position [695, 0]
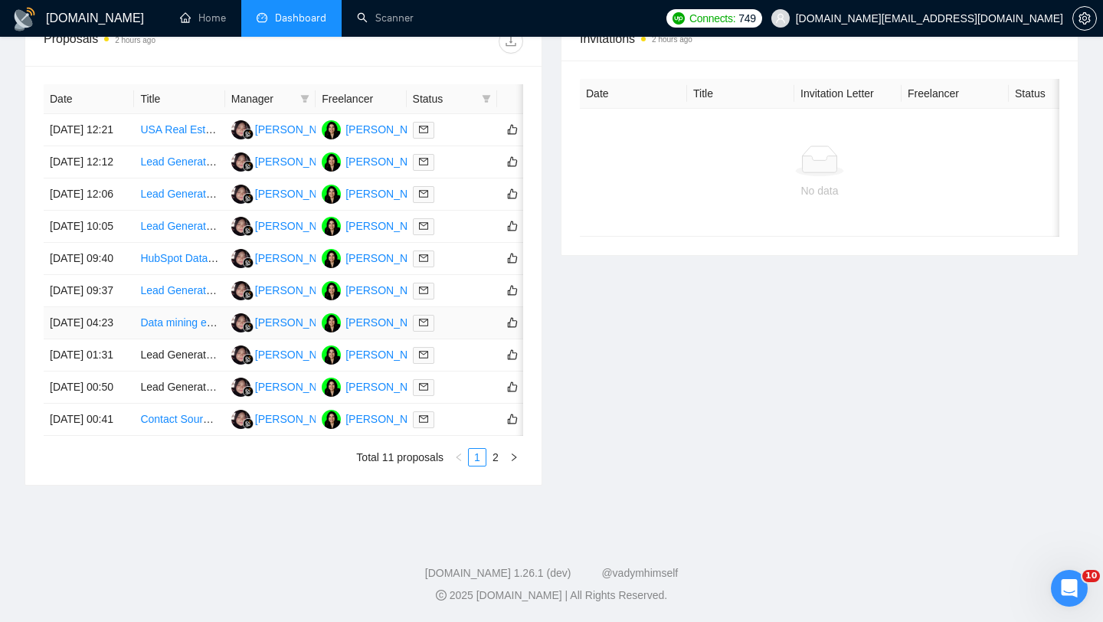
click at [196, 307] on td "Data mining expert is Needed" at bounding box center [179, 323] width 90 height 32
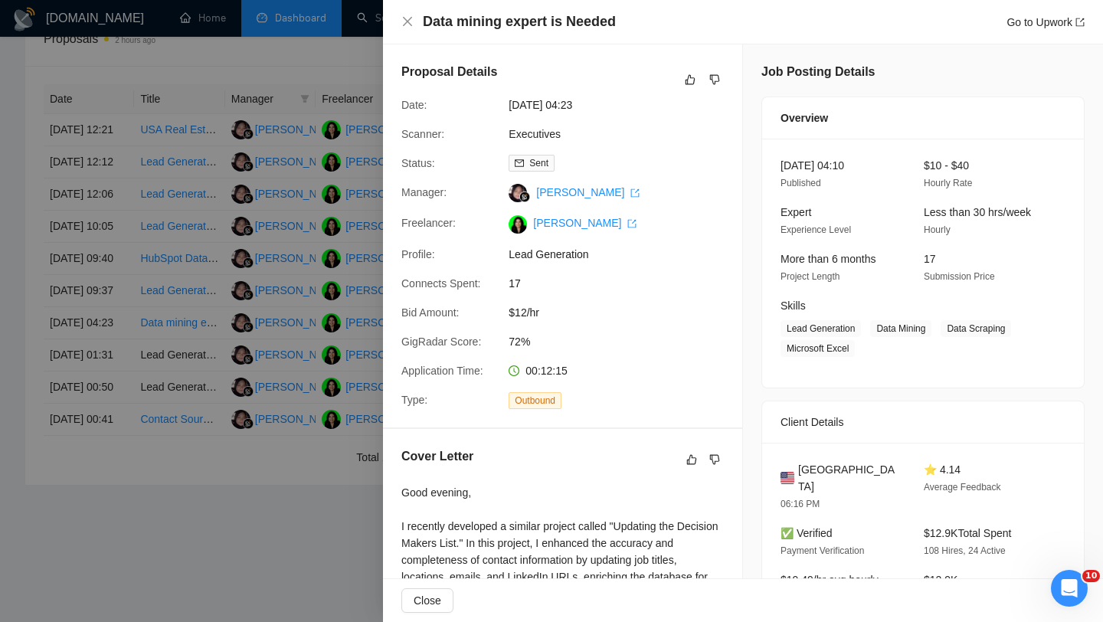
scroll to position [325, 0]
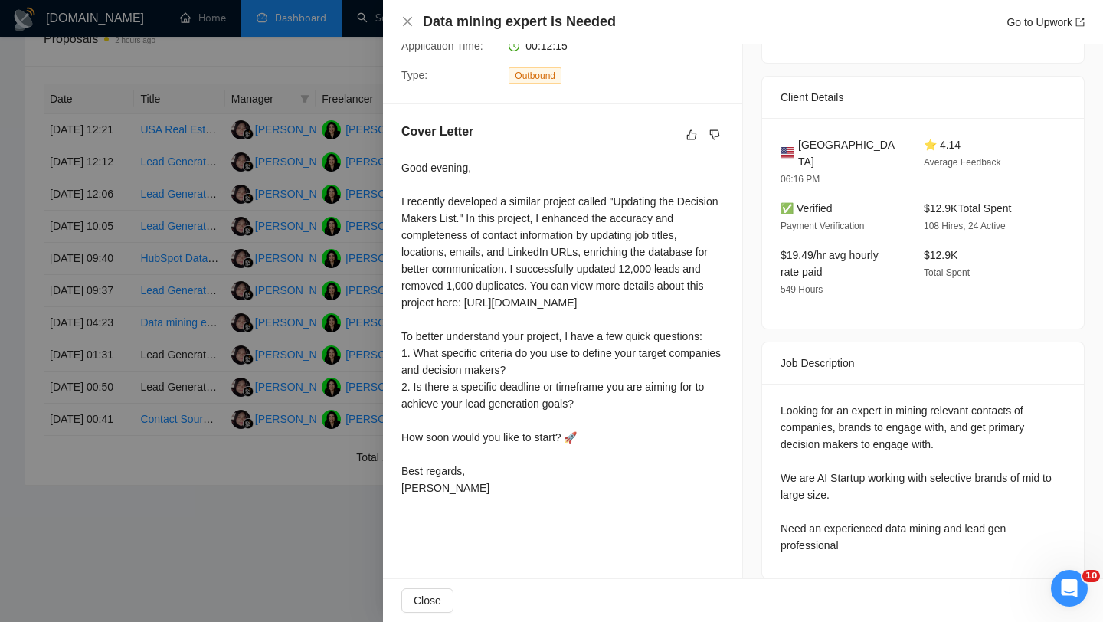
click at [121, 304] on div at bounding box center [551, 311] width 1103 height 622
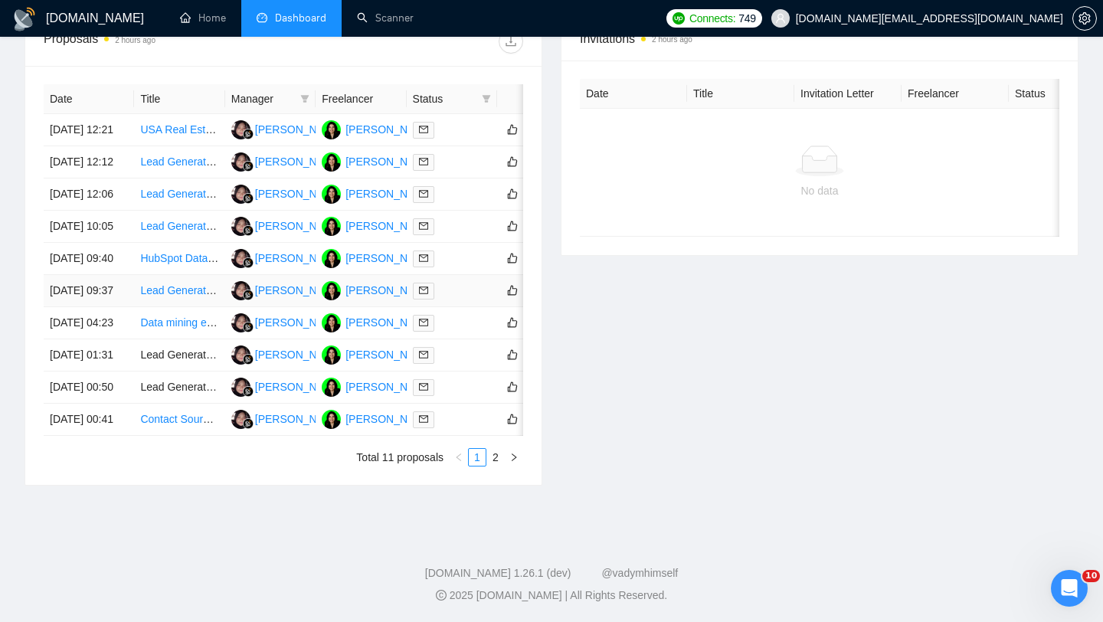
click at [172, 275] on td "Lead Generation for USA Construction Companies" at bounding box center [179, 291] width 90 height 32
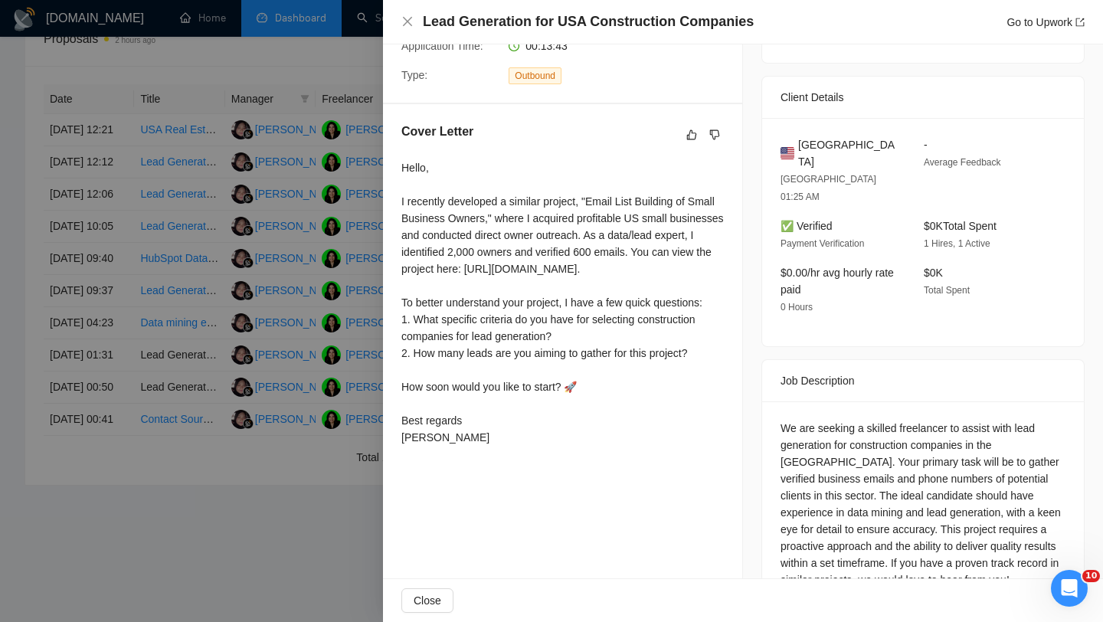
scroll to position [342, 0]
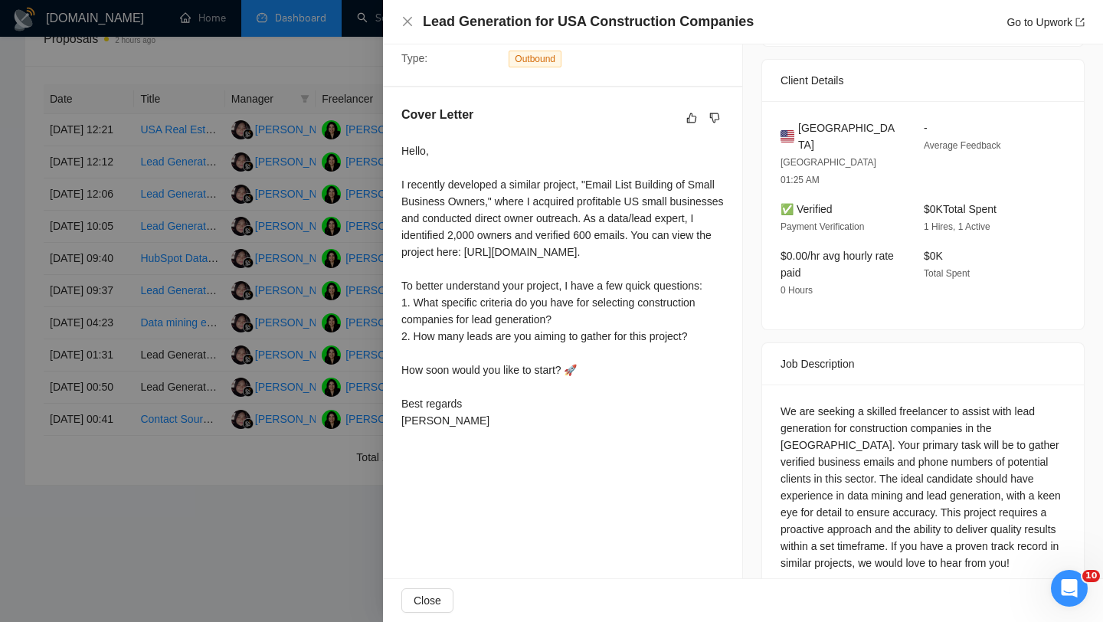
click at [254, 287] on div at bounding box center [551, 311] width 1103 height 622
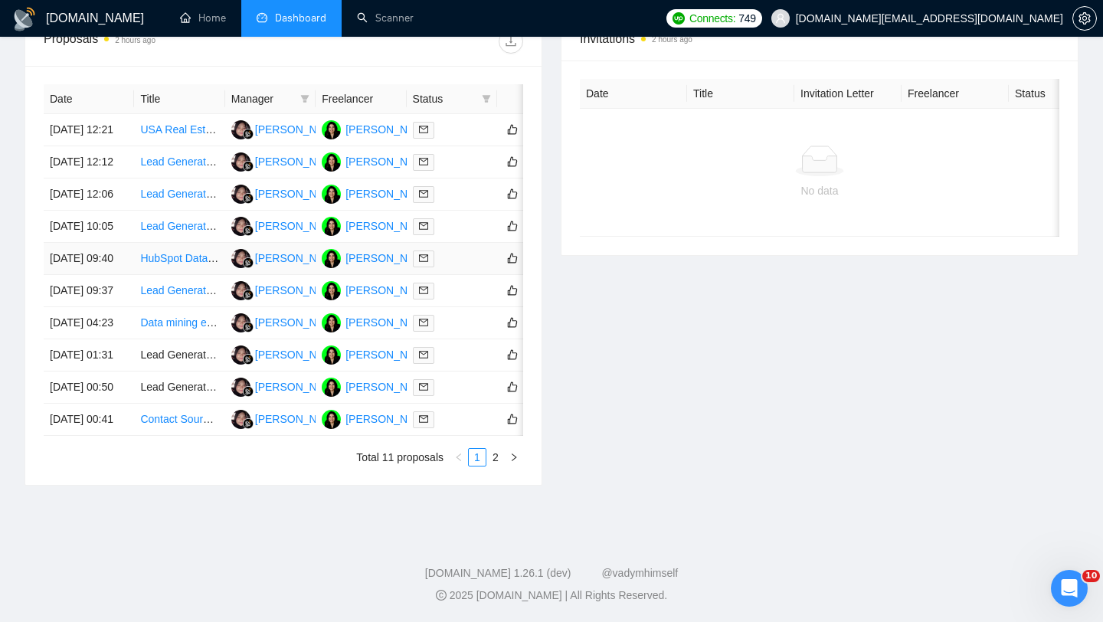
scroll to position [586, 0]
click at [182, 275] on td "HubSpot Data Cleanup Specialist Needed" at bounding box center [179, 259] width 90 height 32
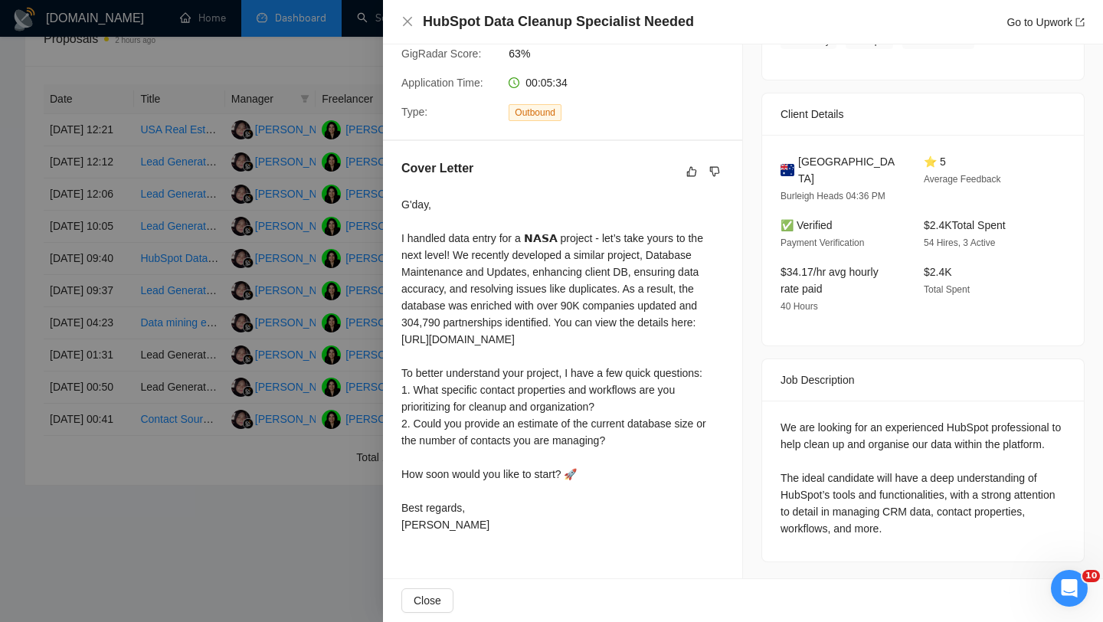
click at [195, 298] on div at bounding box center [551, 311] width 1103 height 622
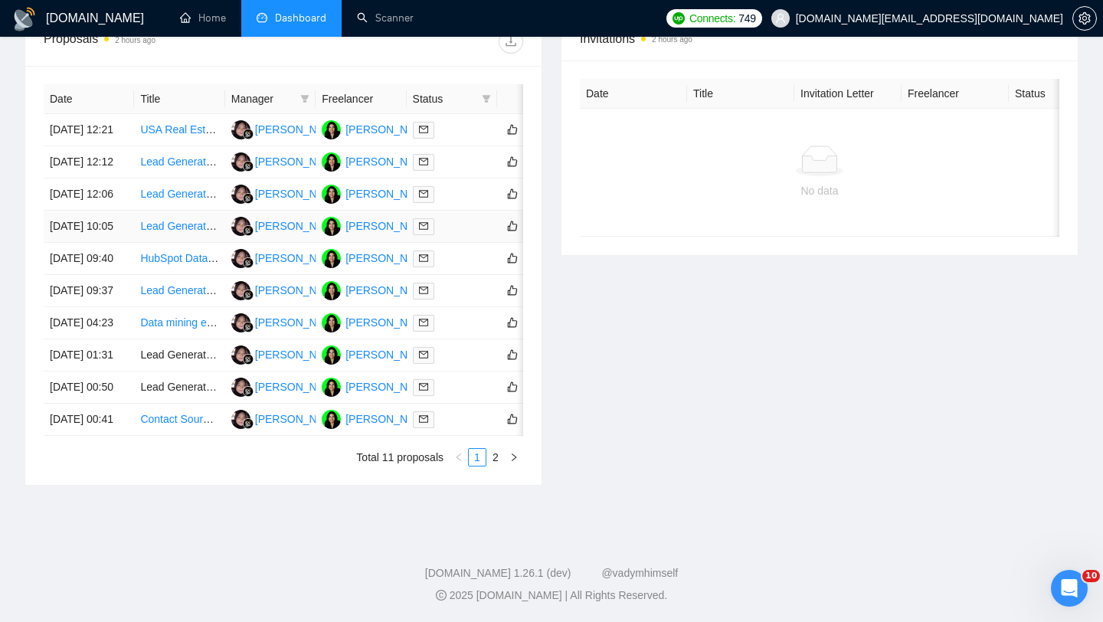
click at [169, 243] on td "Lead Generation Expert for USA Home Improvement & Construction Contacts" at bounding box center [179, 227] width 90 height 32
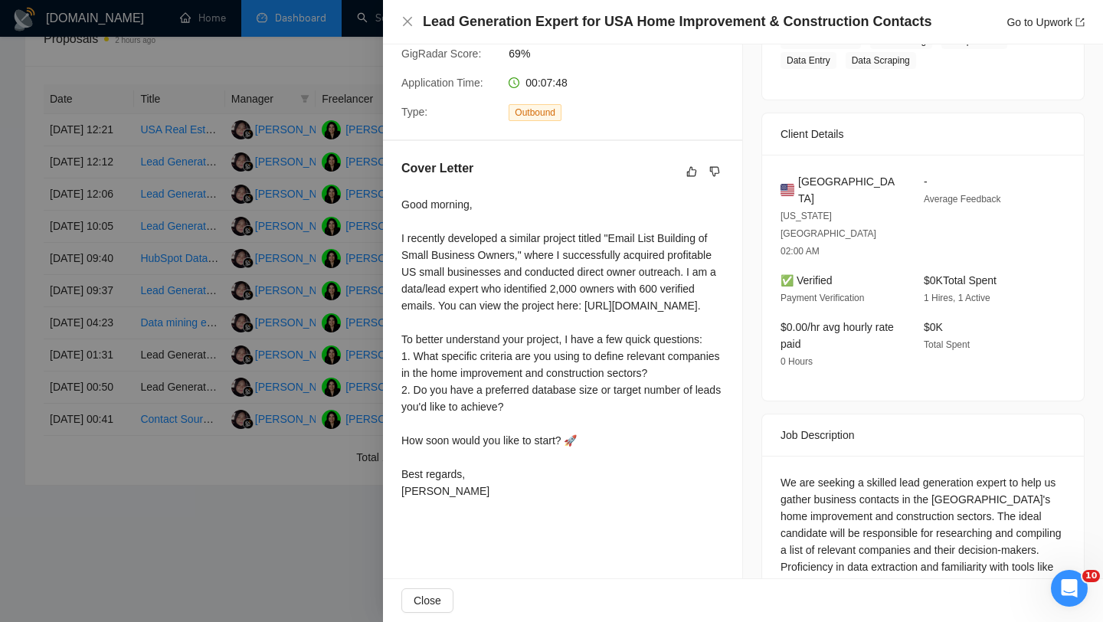
scroll to position [358, 0]
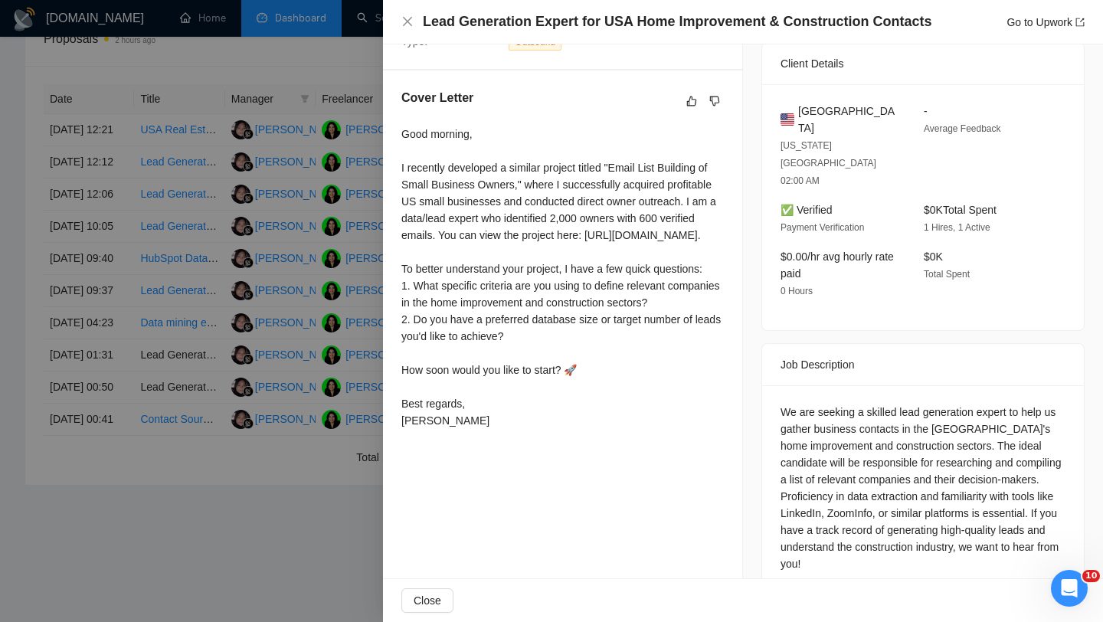
click at [198, 304] on div at bounding box center [551, 311] width 1103 height 622
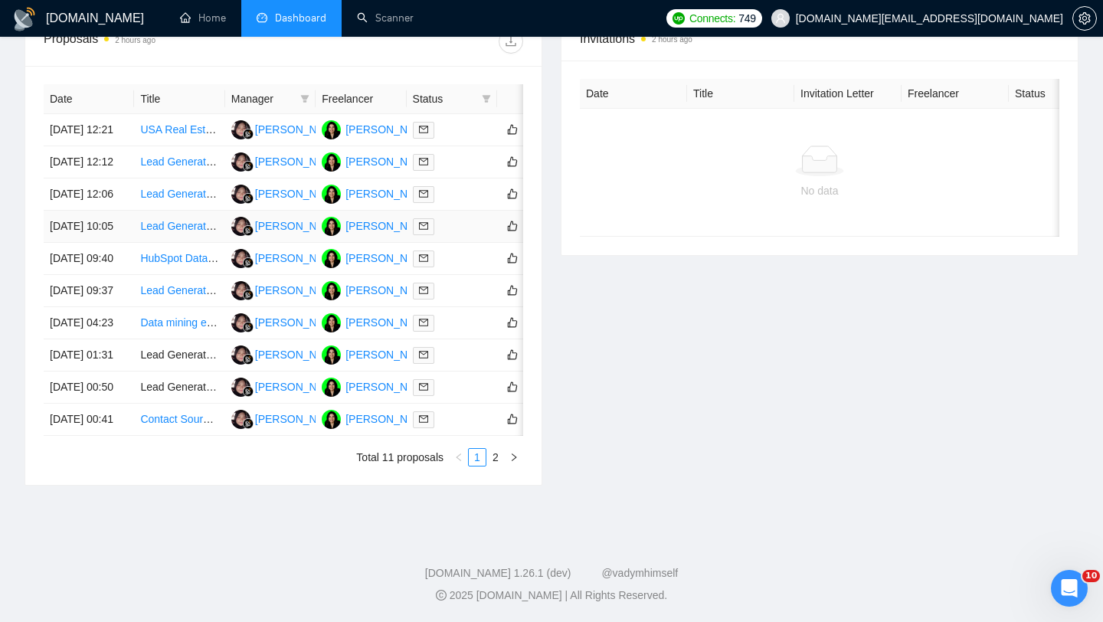
click at [180, 243] on td "Lead Generation Expert for USA Home Improvement & Construction Contacts" at bounding box center [179, 227] width 90 height 32
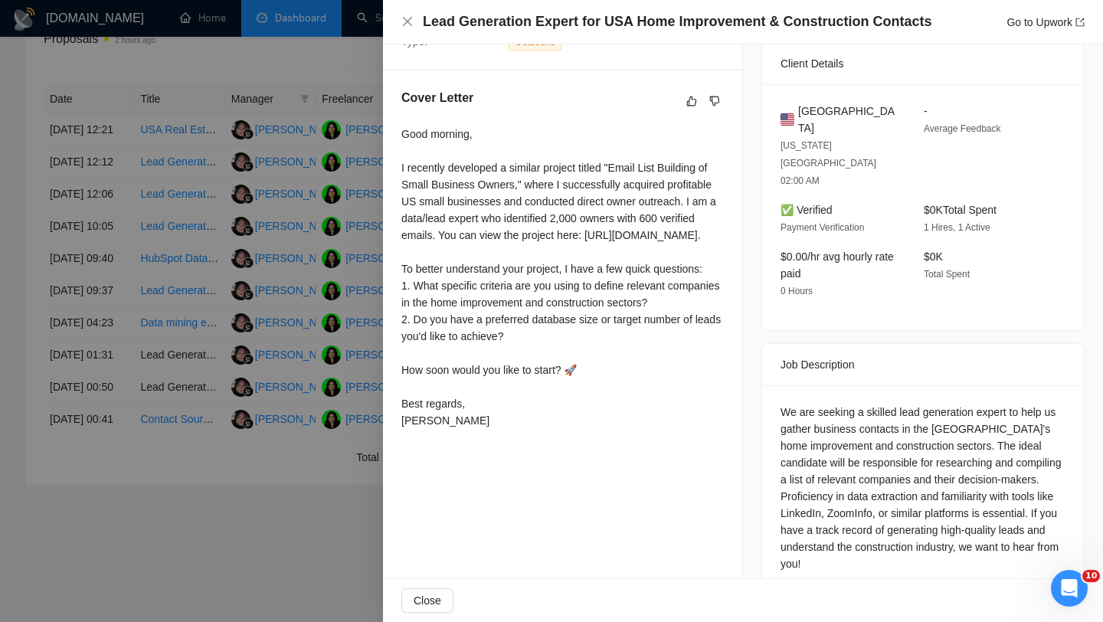
click at [179, 217] on div at bounding box center [551, 311] width 1103 height 622
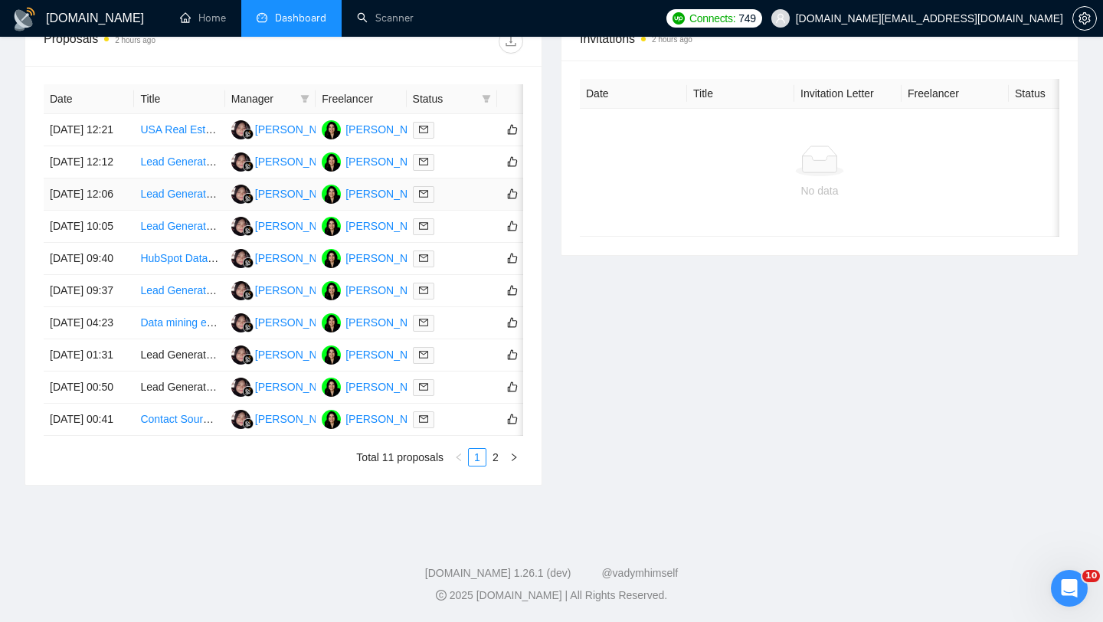
click at [175, 211] on td "Lead Generation for Construction Industry in the [GEOGRAPHIC_DATA]" at bounding box center [179, 194] width 90 height 32
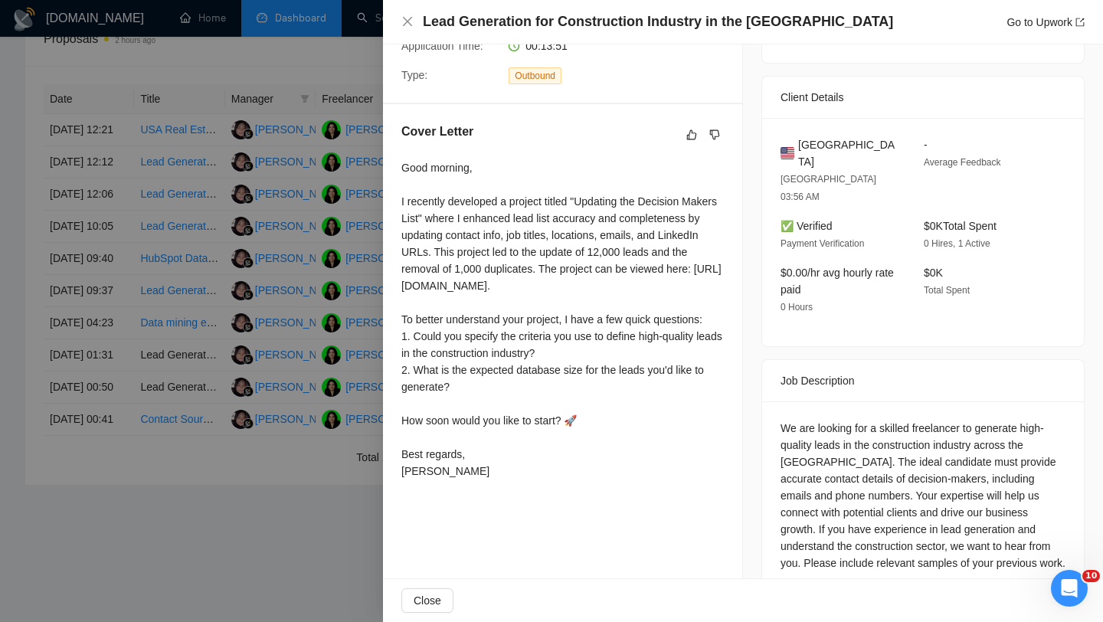
click at [169, 264] on div at bounding box center [551, 311] width 1103 height 622
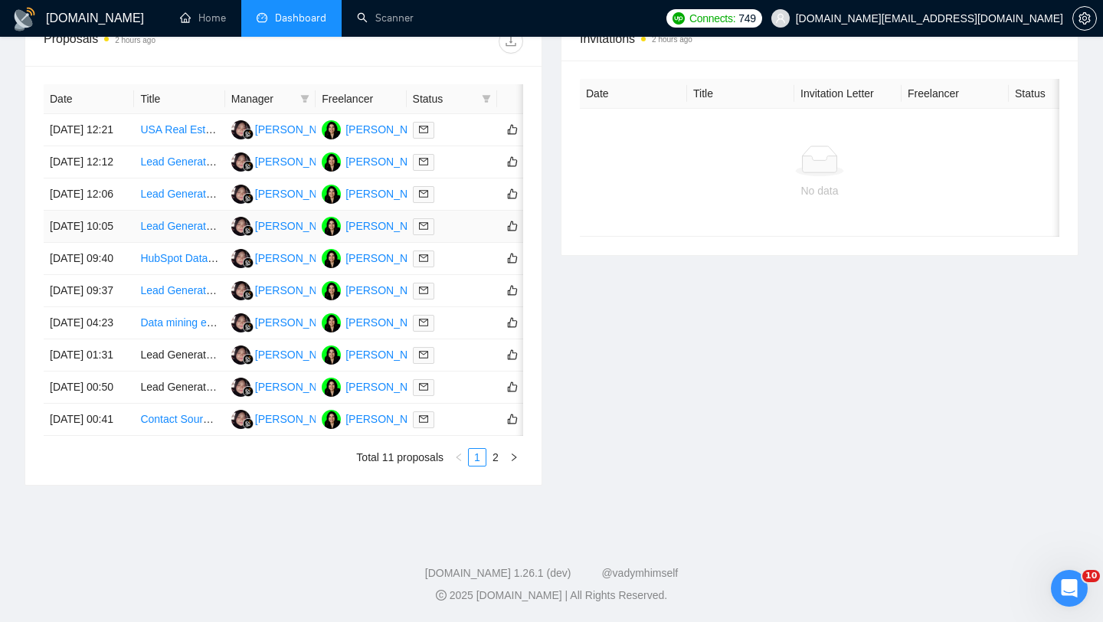
click at [175, 243] on td "Lead Generation Expert for USA Home Improvement & Construction Contacts" at bounding box center [179, 227] width 90 height 32
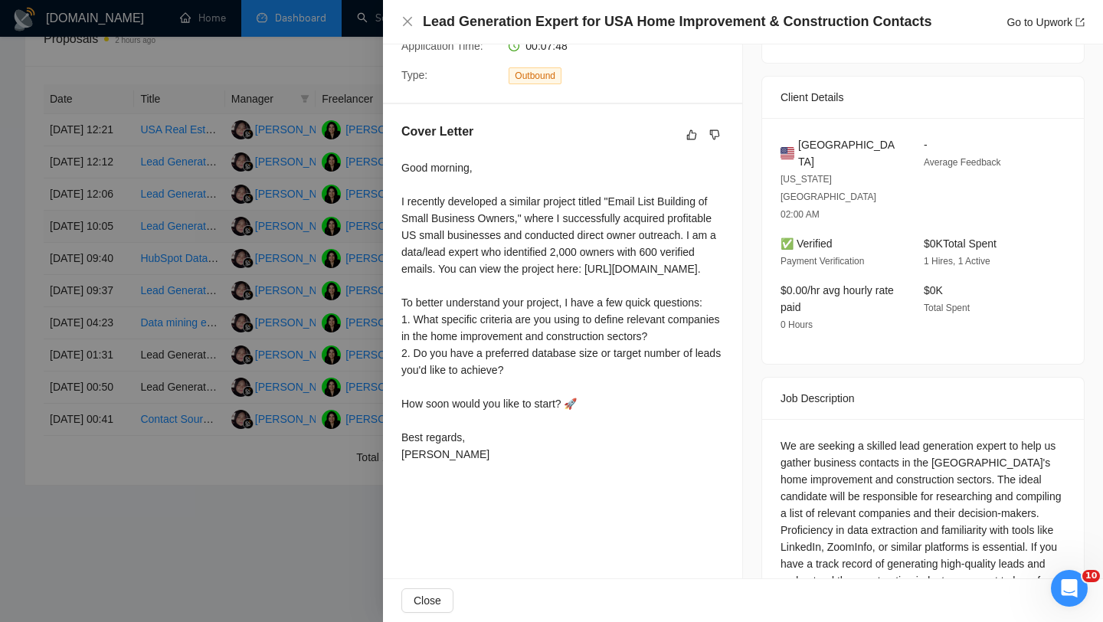
click at [175, 254] on div at bounding box center [551, 311] width 1103 height 622
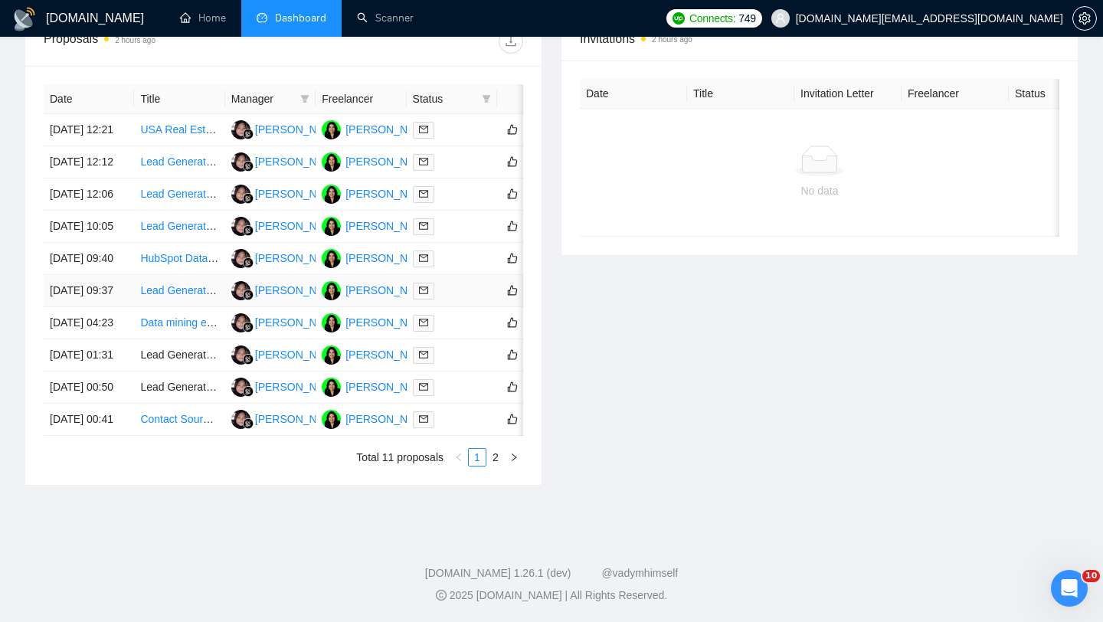
click at [170, 307] on td "Lead Generation for USA Construction Companies" at bounding box center [179, 291] width 90 height 32
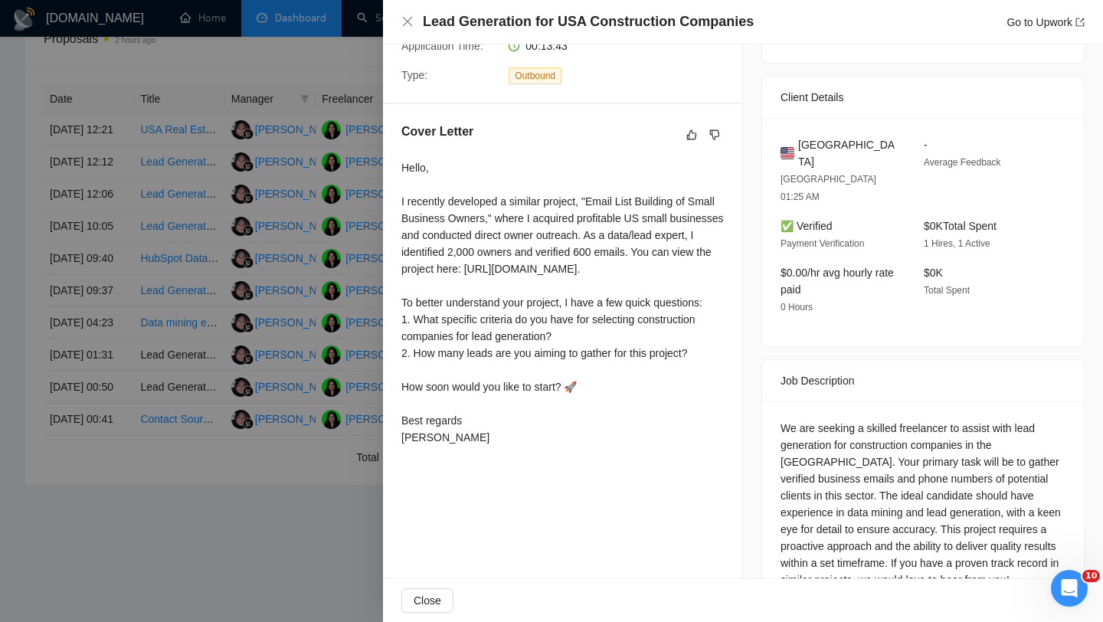
click at [167, 356] on div at bounding box center [551, 311] width 1103 height 622
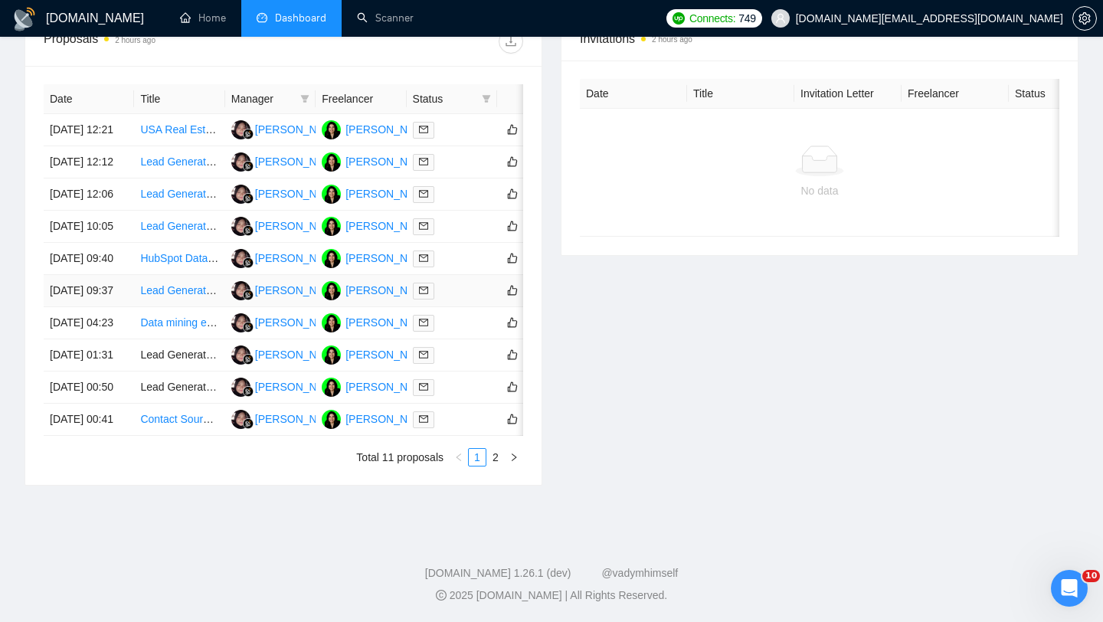
click at [172, 296] on link "Lead Generation for USA Construction Companies" at bounding box center [260, 290] width 241 height 12
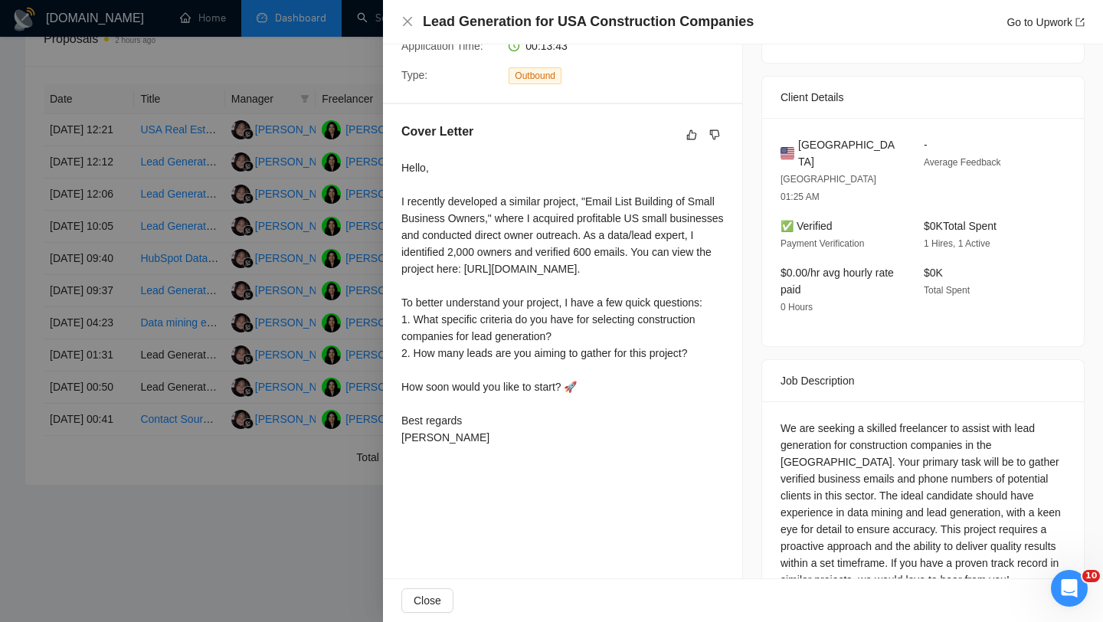
click at [169, 288] on div at bounding box center [551, 311] width 1103 height 622
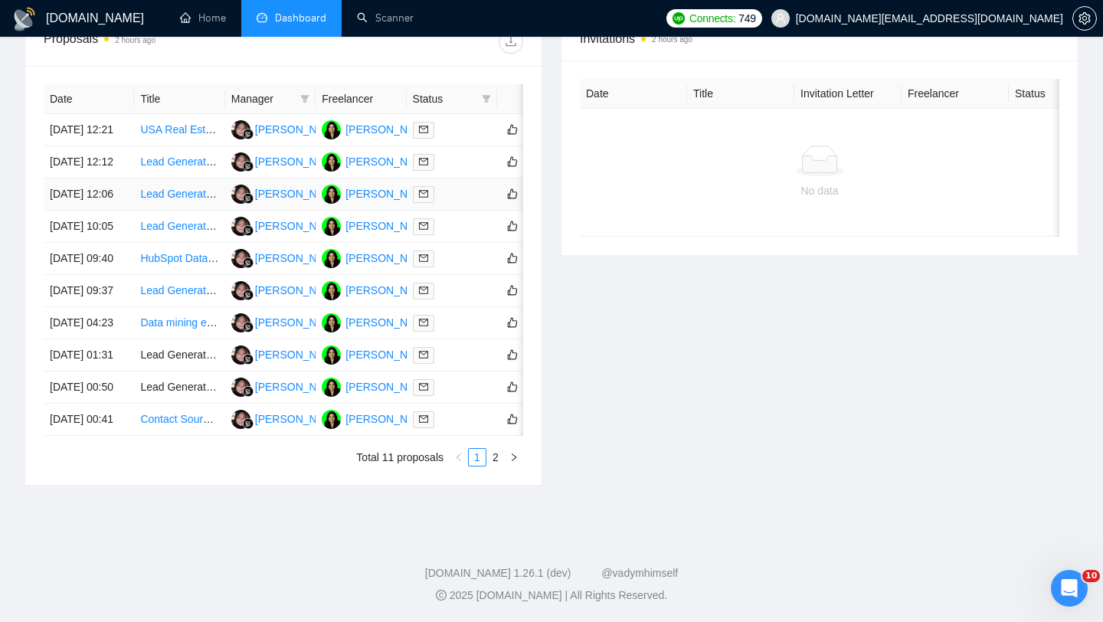
click at [176, 195] on link "Lead Generation for Construction Industry in the [GEOGRAPHIC_DATA]" at bounding box center [311, 194] width 343 height 12
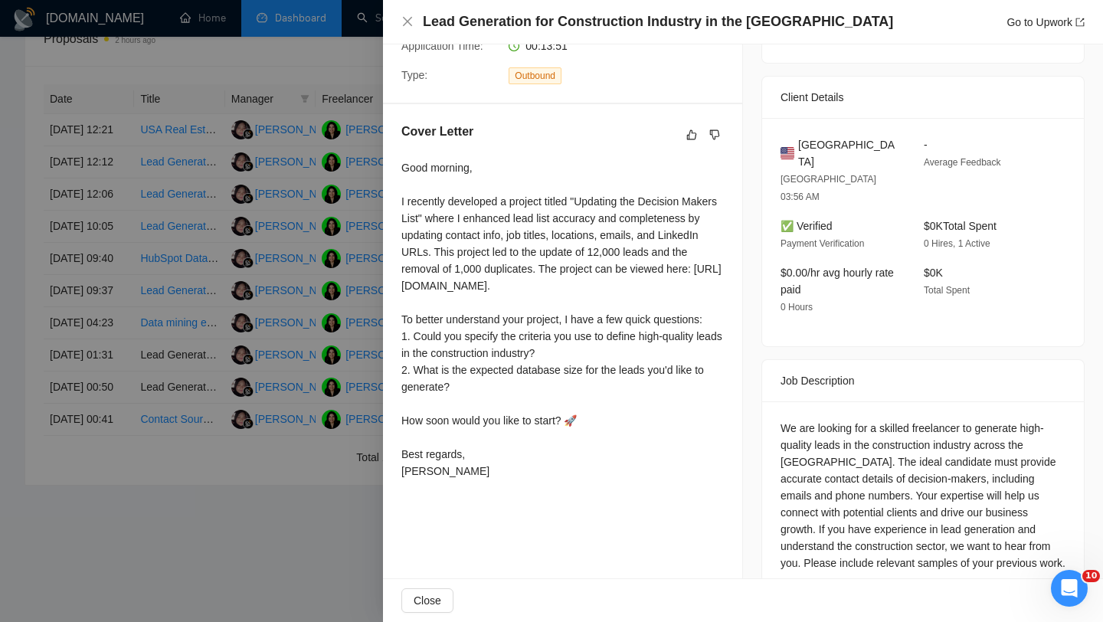
click at [182, 173] on div at bounding box center [551, 311] width 1103 height 622
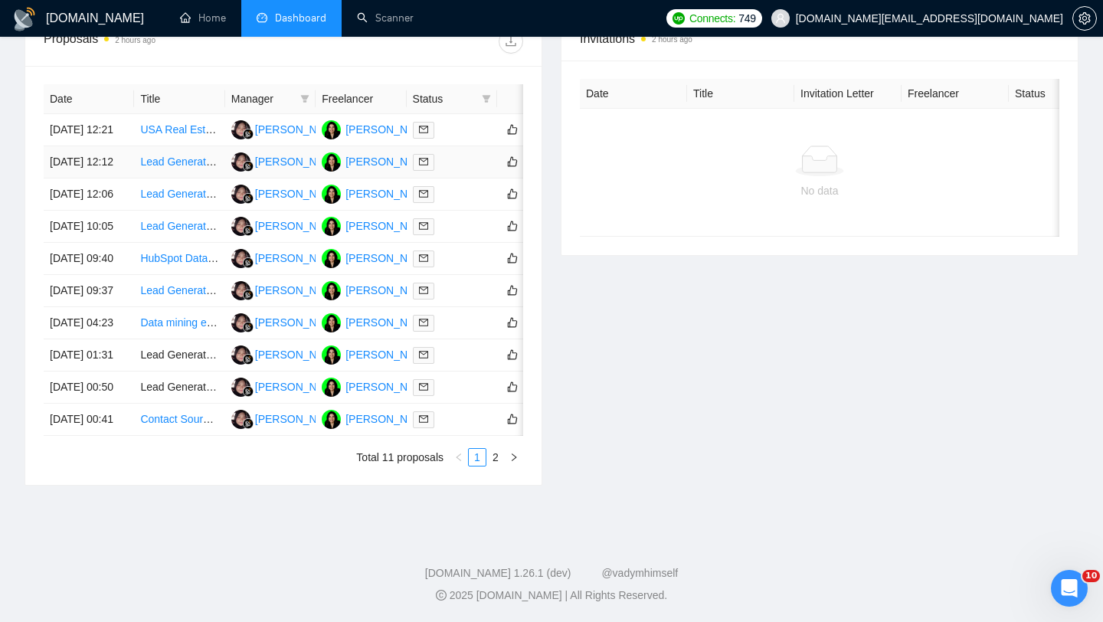
click at [172, 160] on td "Lead Generation for USA Renovation & Construction Companies" at bounding box center [179, 162] width 90 height 32
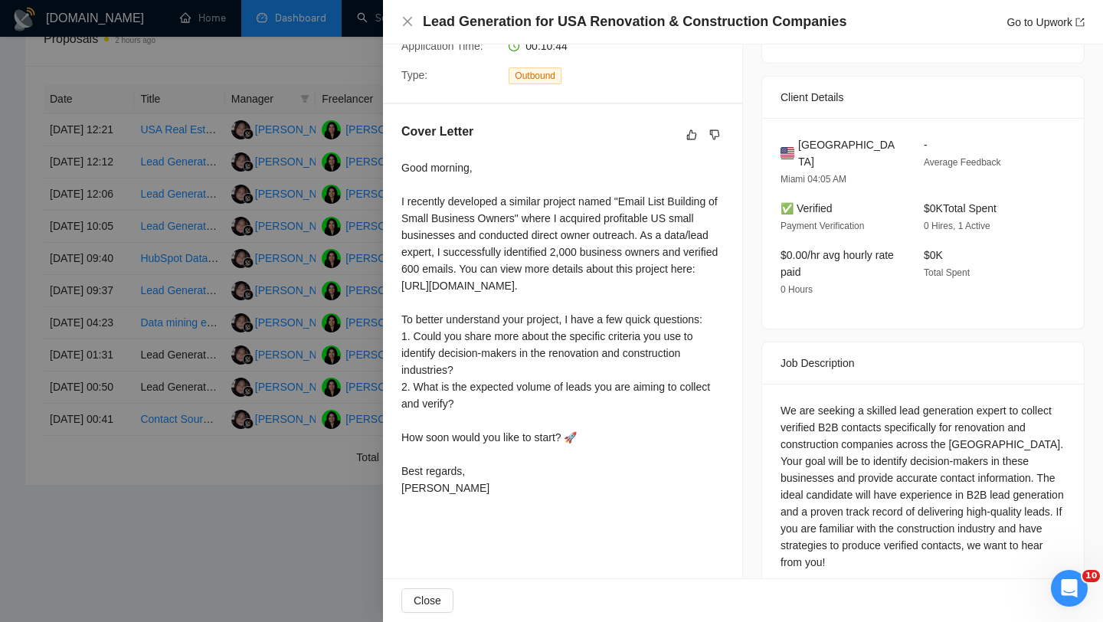
click at [172, 187] on div at bounding box center [551, 311] width 1103 height 622
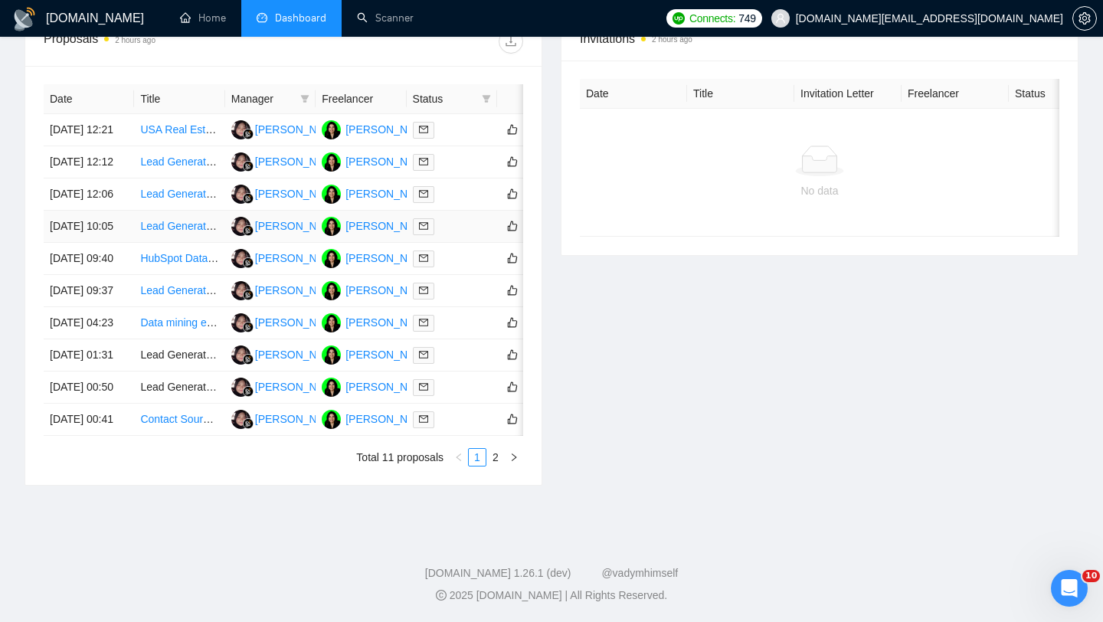
click at [172, 243] on td "Lead Generation Expert for USA Home Improvement & Construction Contacts" at bounding box center [179, 227] width 90 height 32
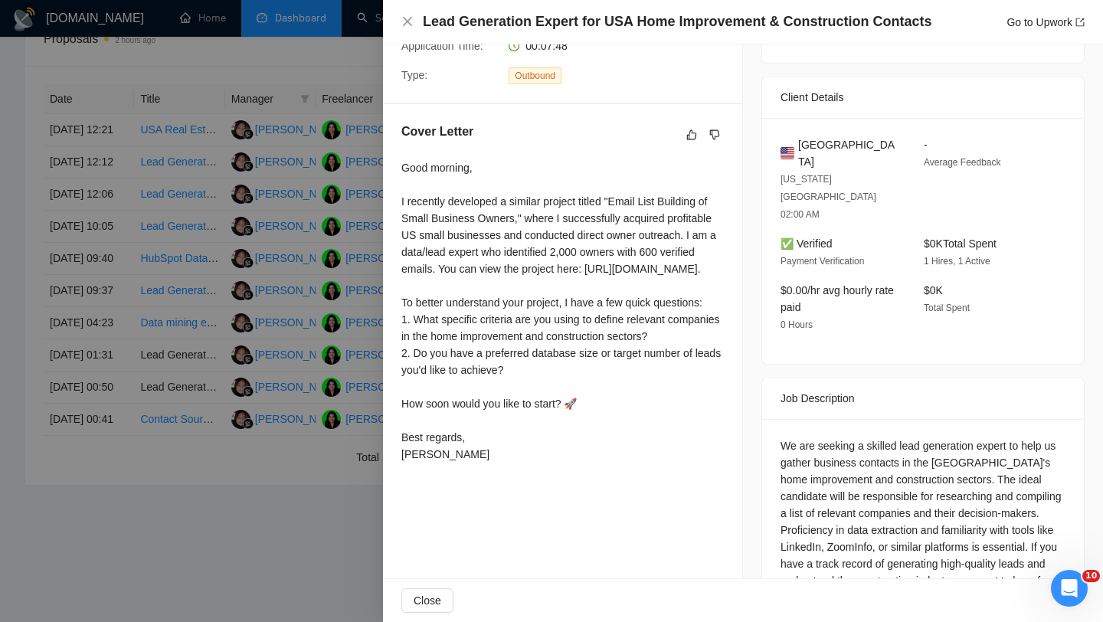
click at [194, 248] on div at bounding box center [551, 311] width 1103 height 622
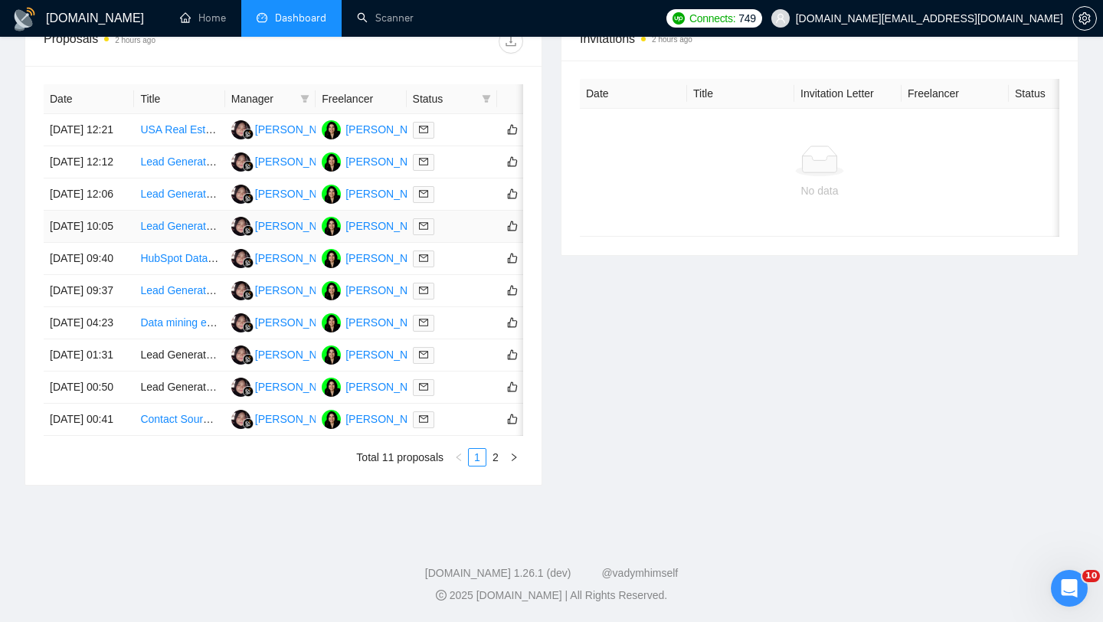
click at [182, 232] on link "Lead Generation Expert for USA Home Improvement & Construction Contacts" at bounding box center [324, 226] width 369 height 12
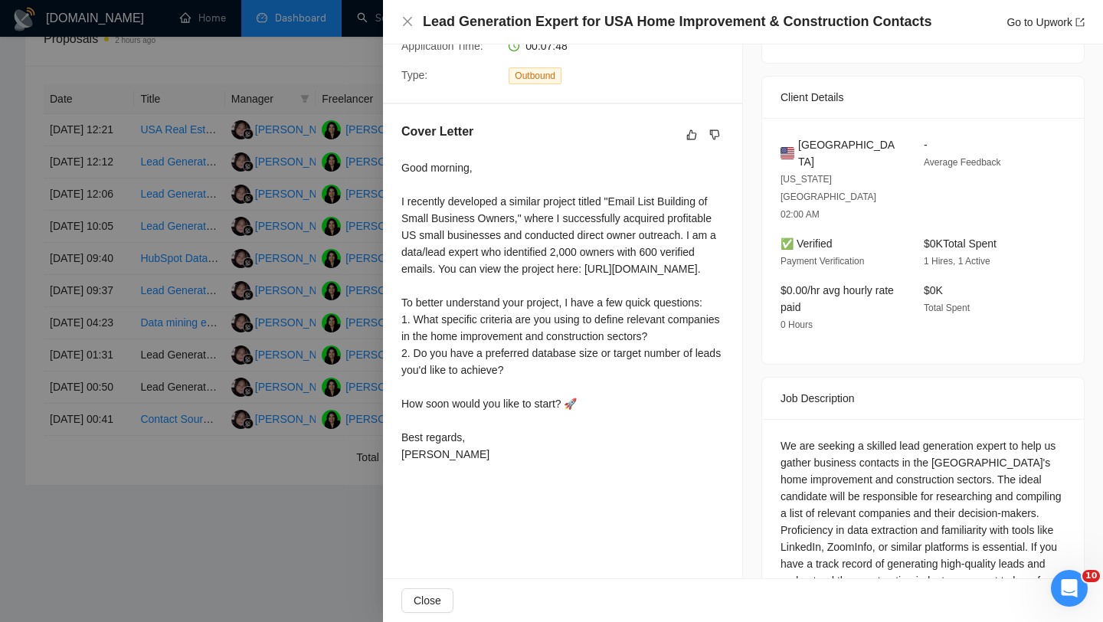
click at [192, 156] on div at bounding box center [551, 311] width 1103 height 622
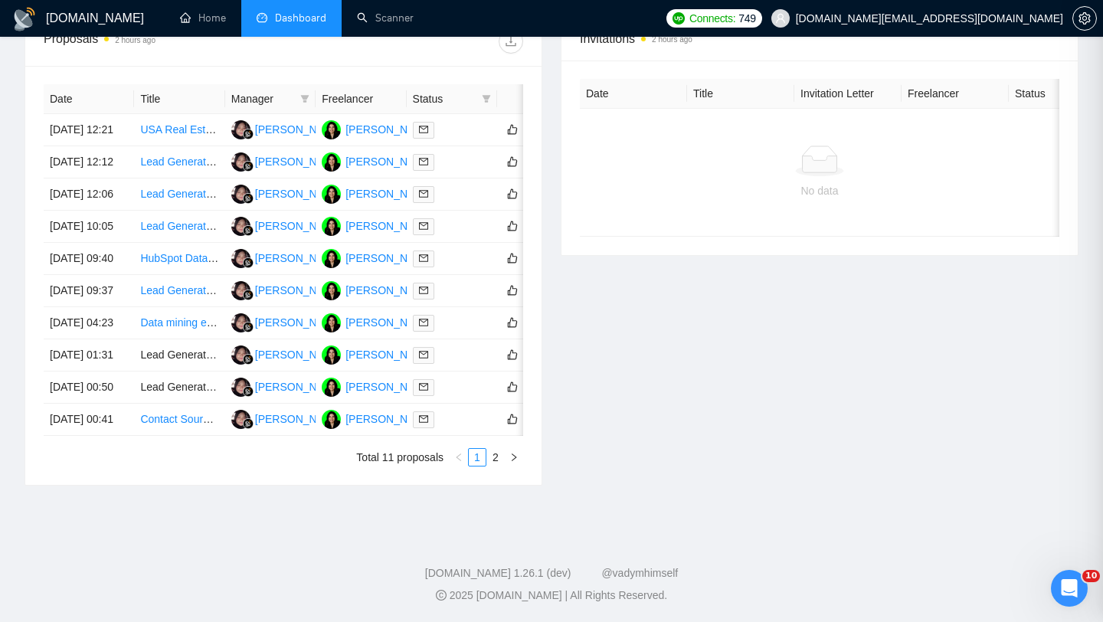
click at [181, 156] on link "Lead Generation for USA Renovation & Construction Companies" at bounding box center [294, 162] width 308 height 12
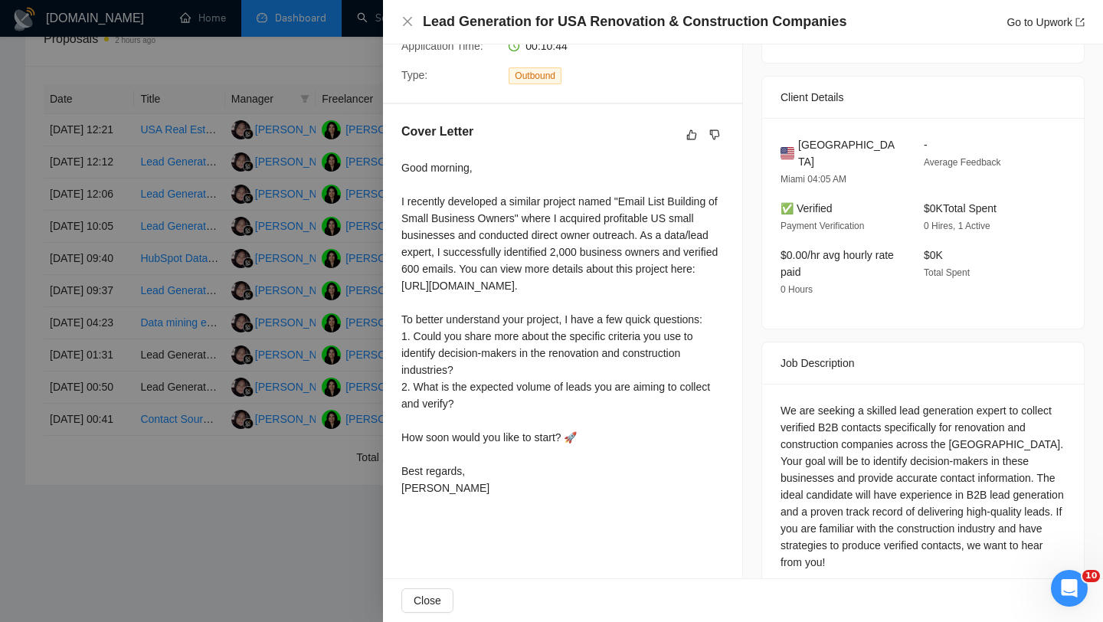
click at [228, 208] on div at bounding box center [551, 311] width 1103 height 622
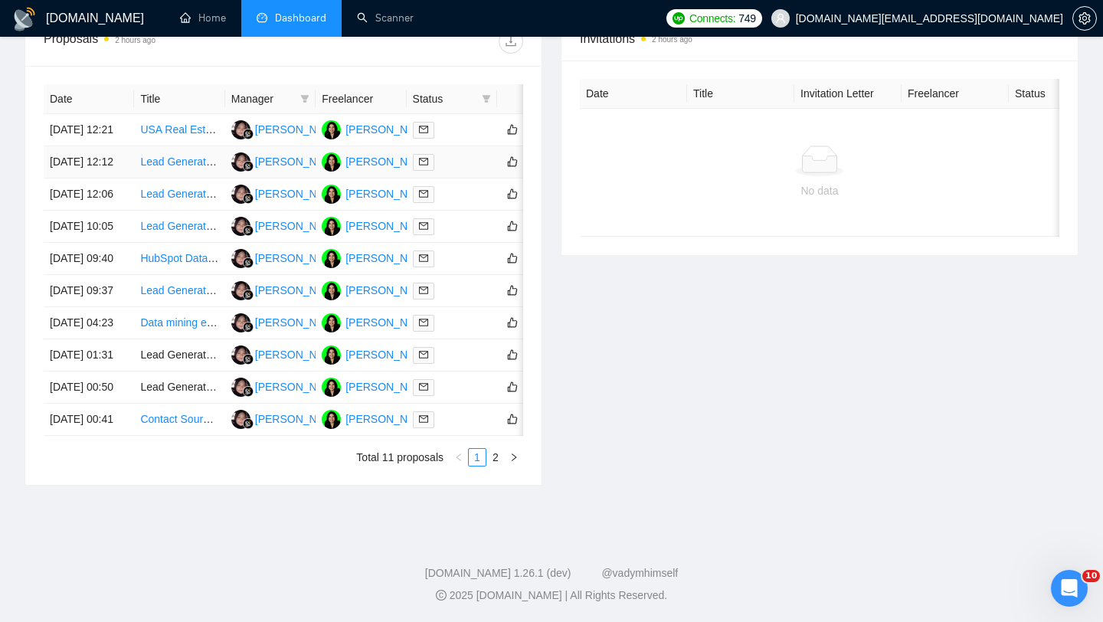
scroll to position [460, 0]
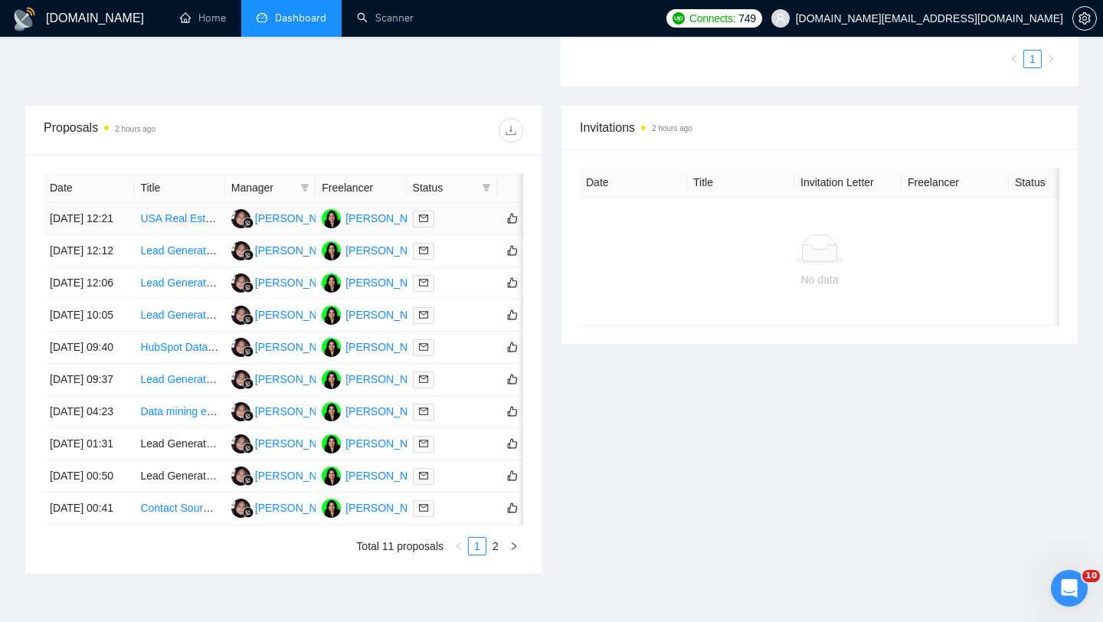
click at [167, 235] on td "USA Real Estate Investor Leads with Verified Contacts" at bounding box center [179, 219] width 90 height 32
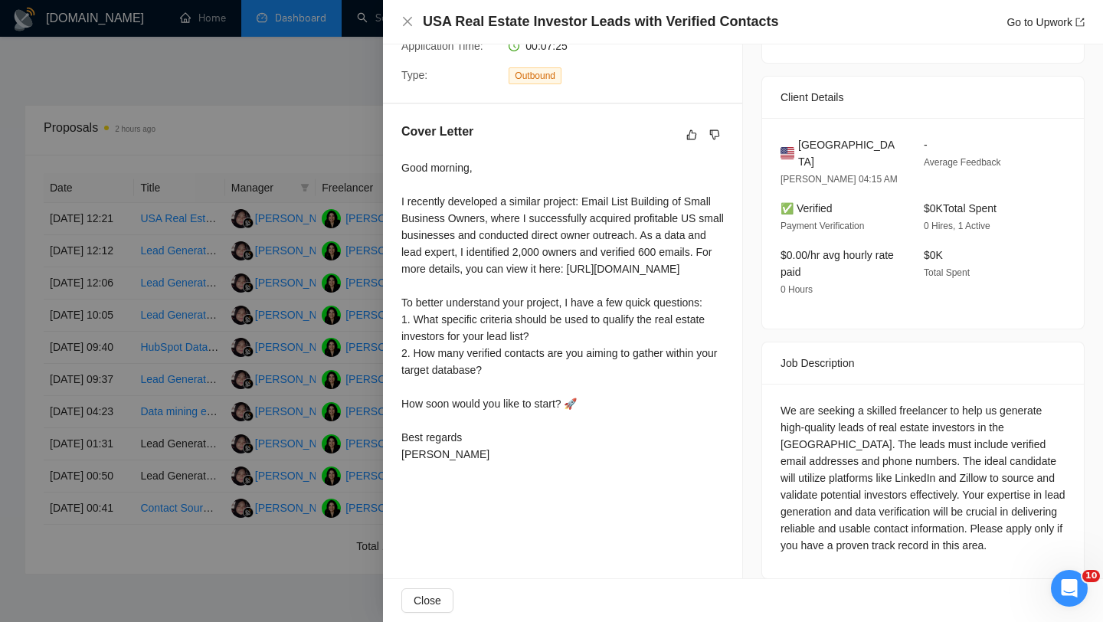
click at [305, 256] on div at bounding box center [551, 311] width 1103 height 622
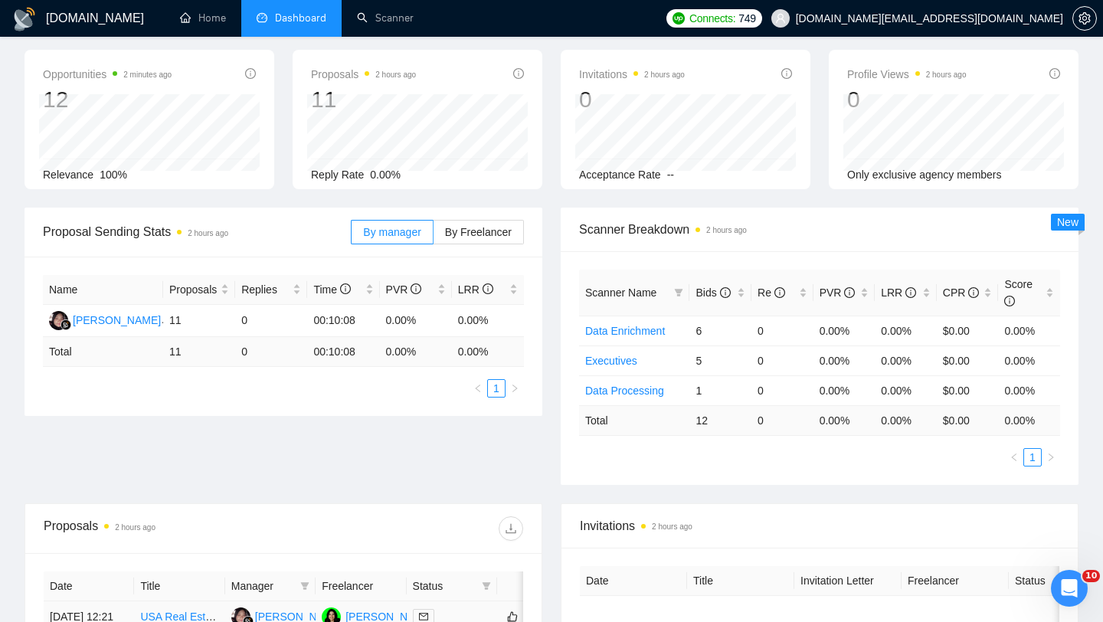
scroll to position [0, 0]
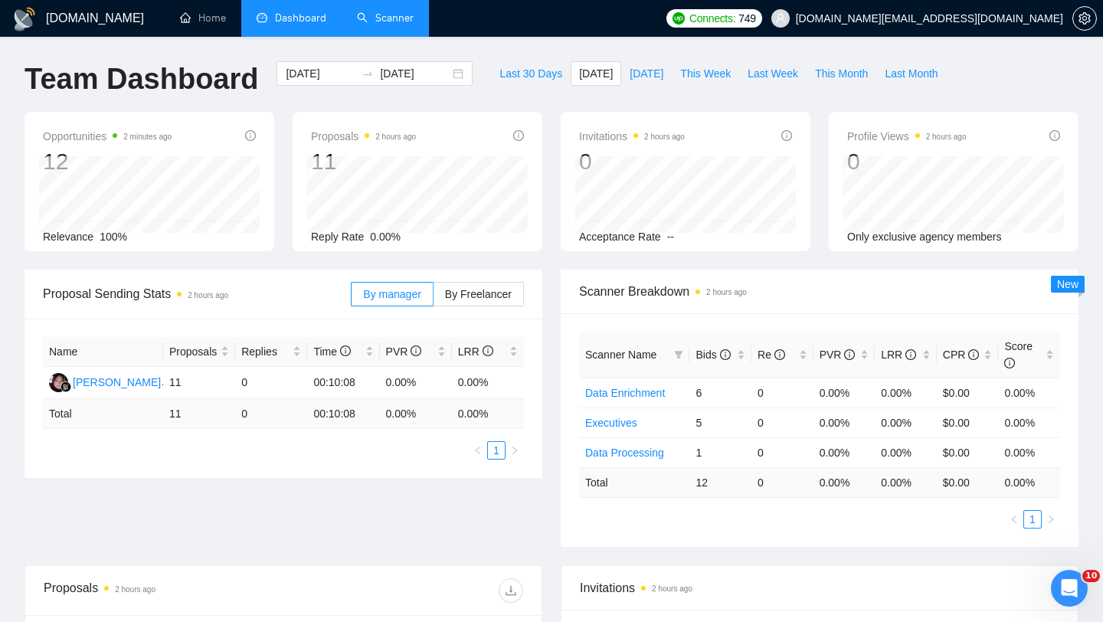
click at [398, 22] on link "Scanner" at bounding box center [385, 17] width 57 height 13
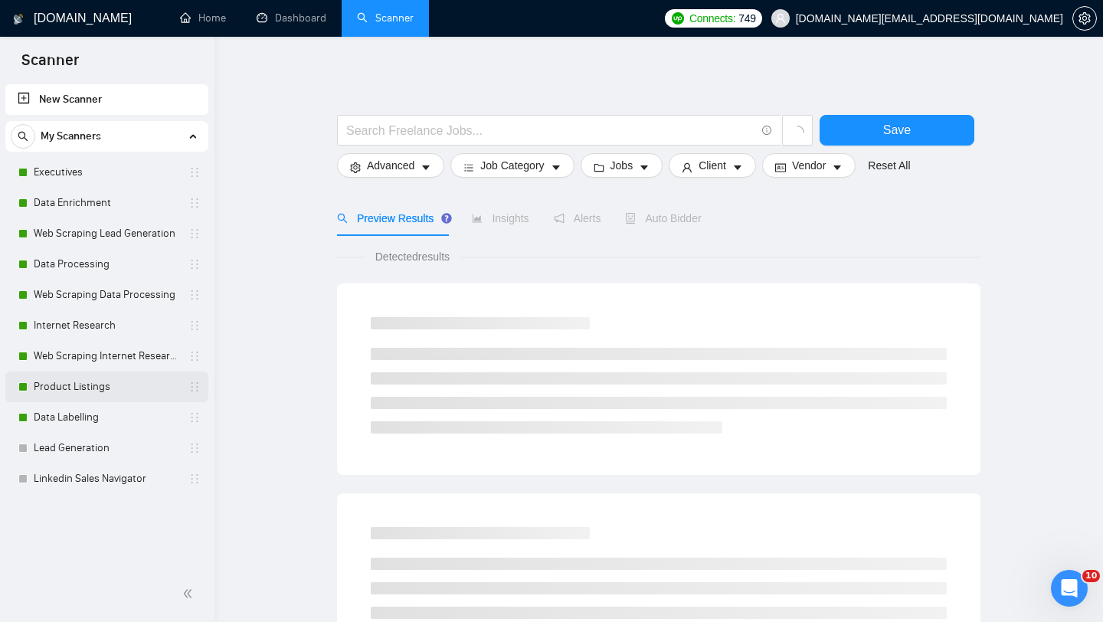
click at [85, 391] on link "Product Listings" at bounding box center [107, 387] width 146 height 31
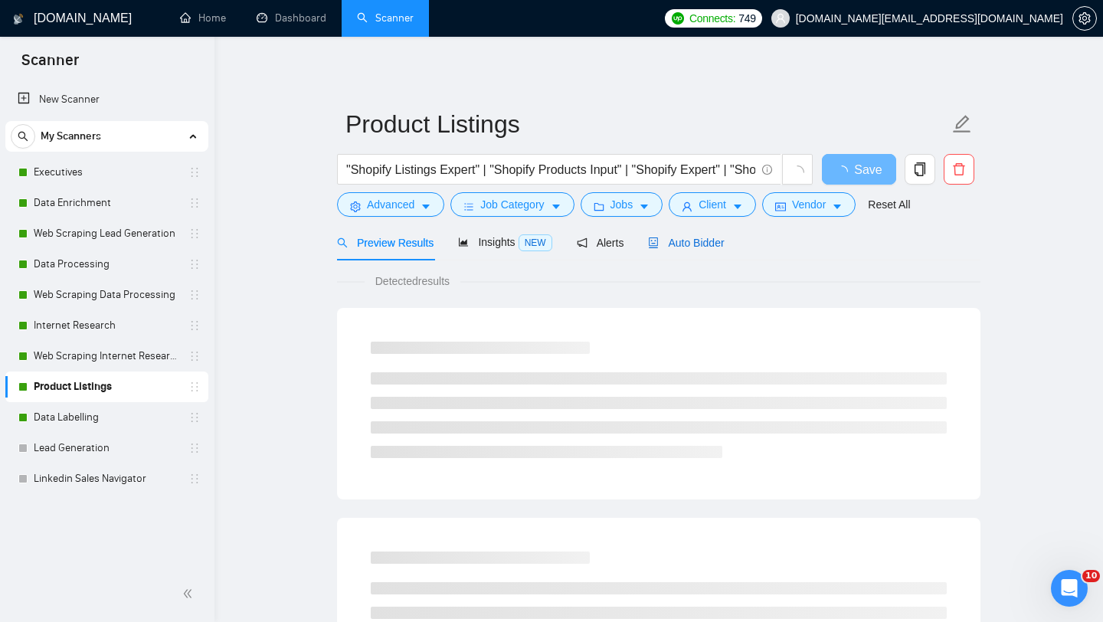
click at [695, 246] on span "Auto Bidder" at bounding box center [686, 243] width 76 height 12
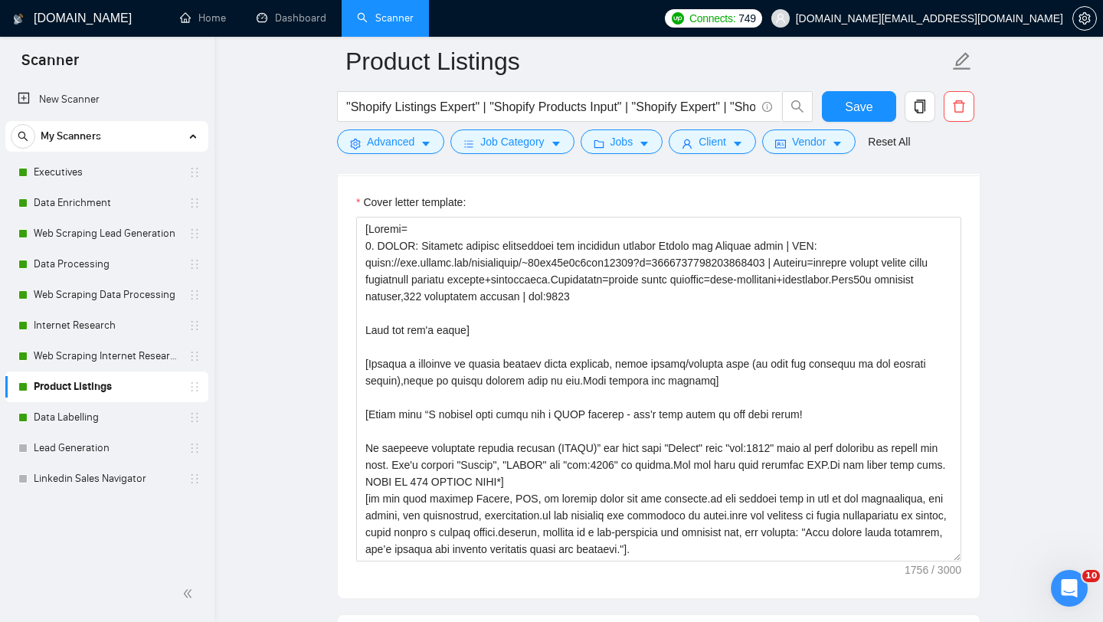
scroll to position [1760, 0]
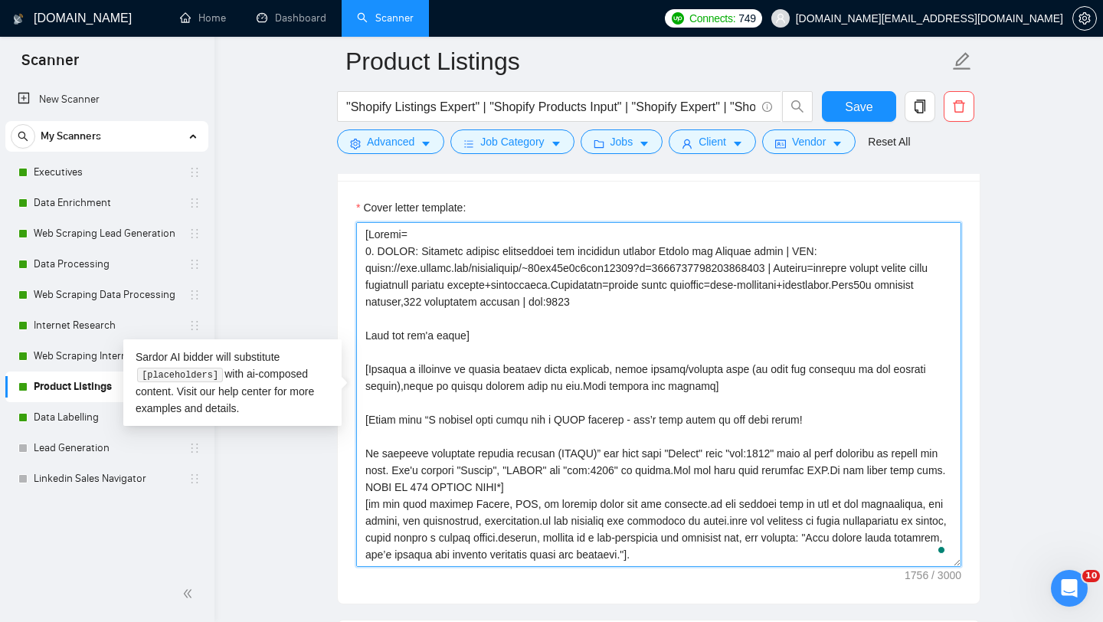
drag, startPoint x: 367, startPoint y: 231, endPoint x: 404, endPoint y: 236, distance: 37.8
click at [405, 236] on textarea "Cover letter template:" at bounding box center [658, 394] width 605 height 345
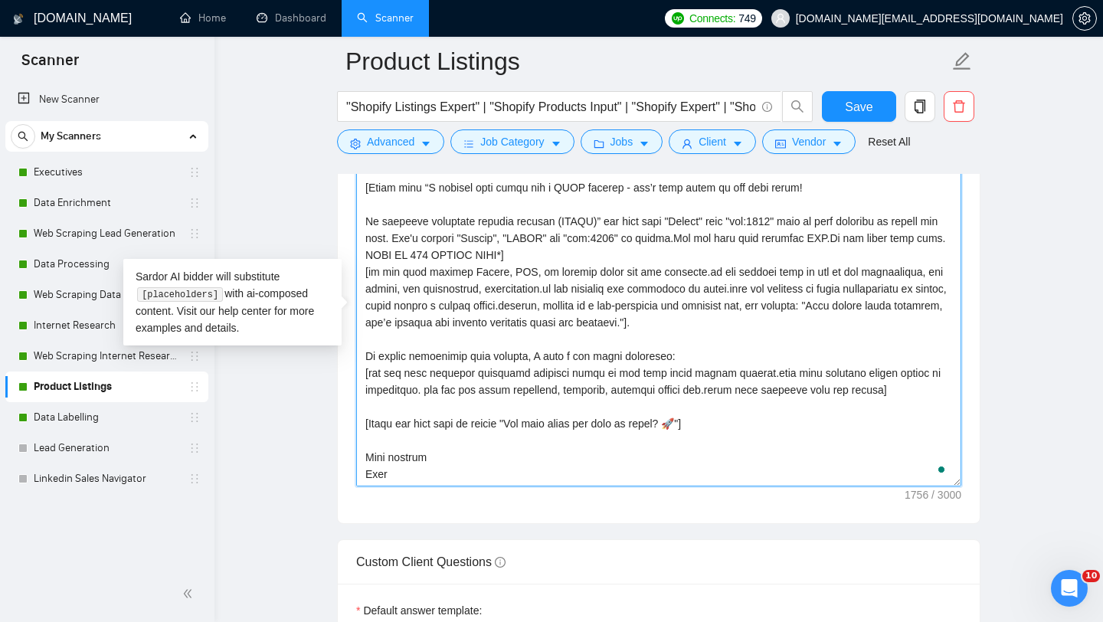
scroll to position [1871, 0]
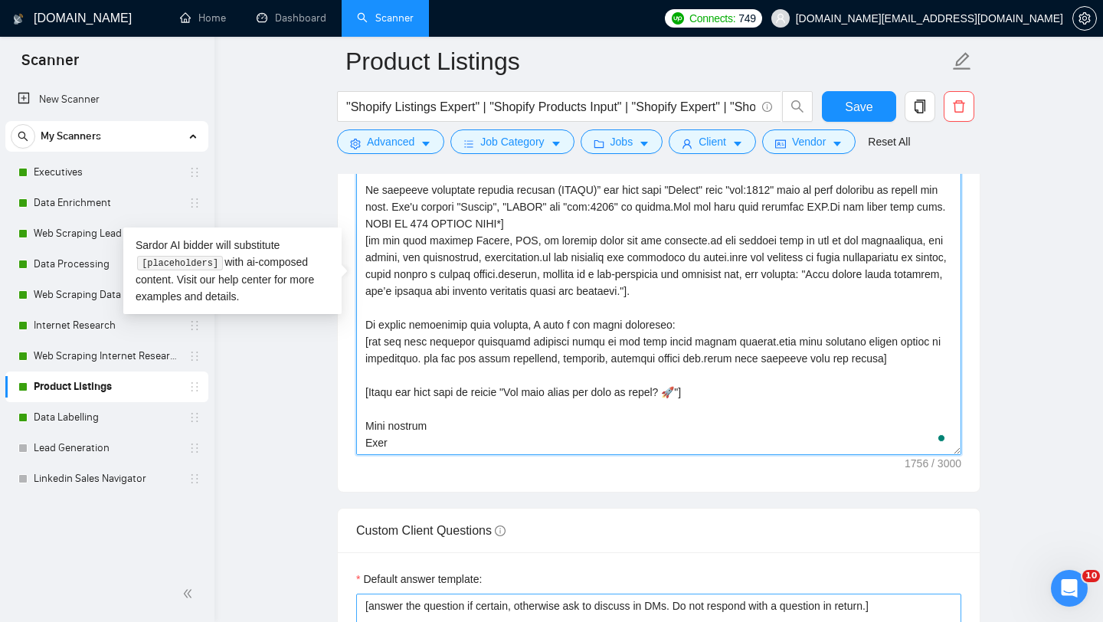
drag, startPoint x: 366, startPoint y: 234, endPoint x: 459, endPoint y: 617, distance: 394.8
click at [459, 620] on form "Auto Bidding Enabled Auto Bidding Enabled: ON Auto Bidder Schedule Auto Bidding…" at bounding box center [658, 259] width 643 height 3685
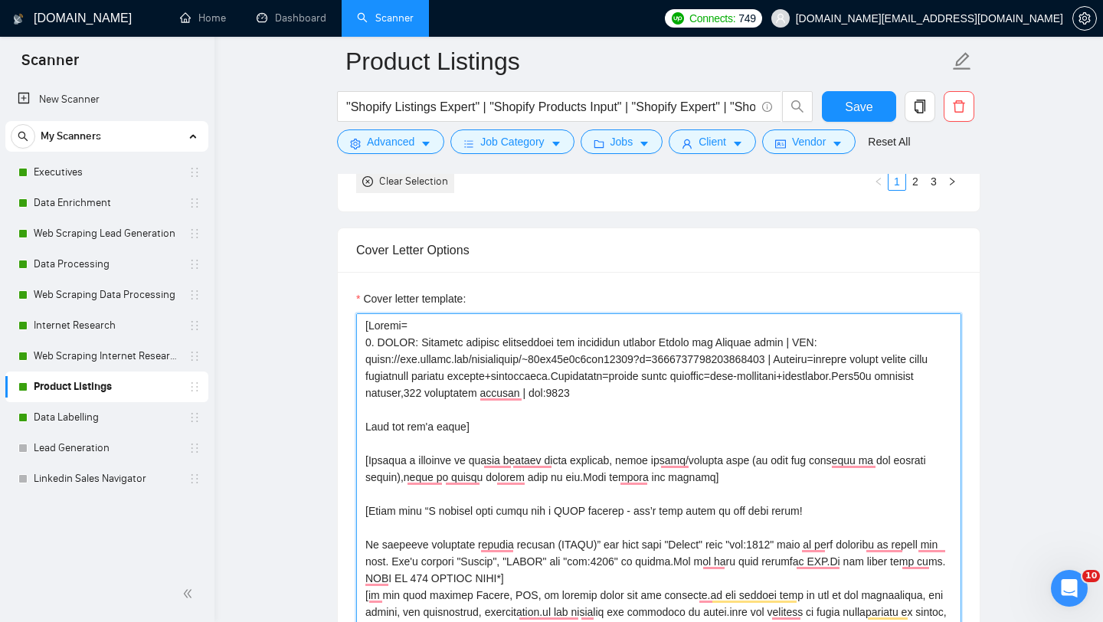
scroll to position [1599, 0]
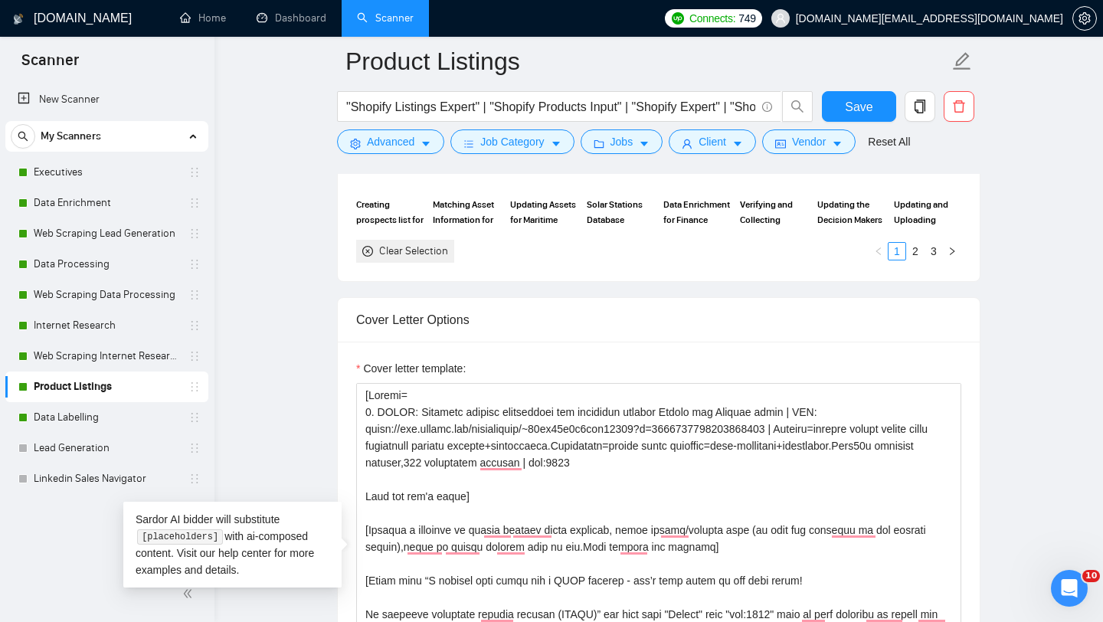
click at [599, 339] on div "Cover Letter Options" at bounding box center [658, 320] width 605 height 44
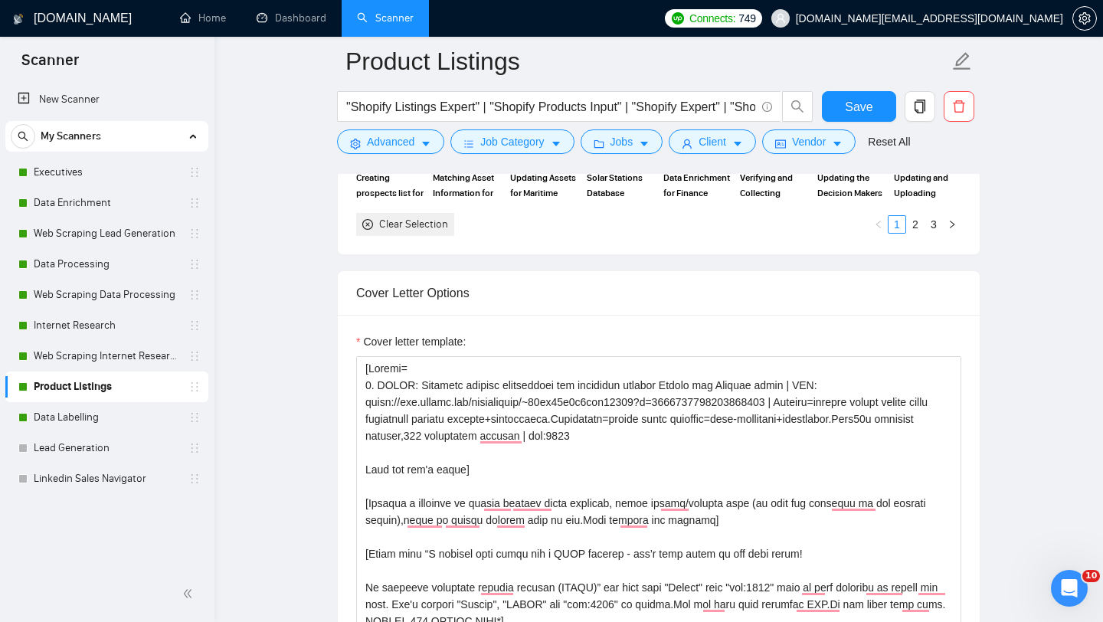
scroll to position [1629, 0]
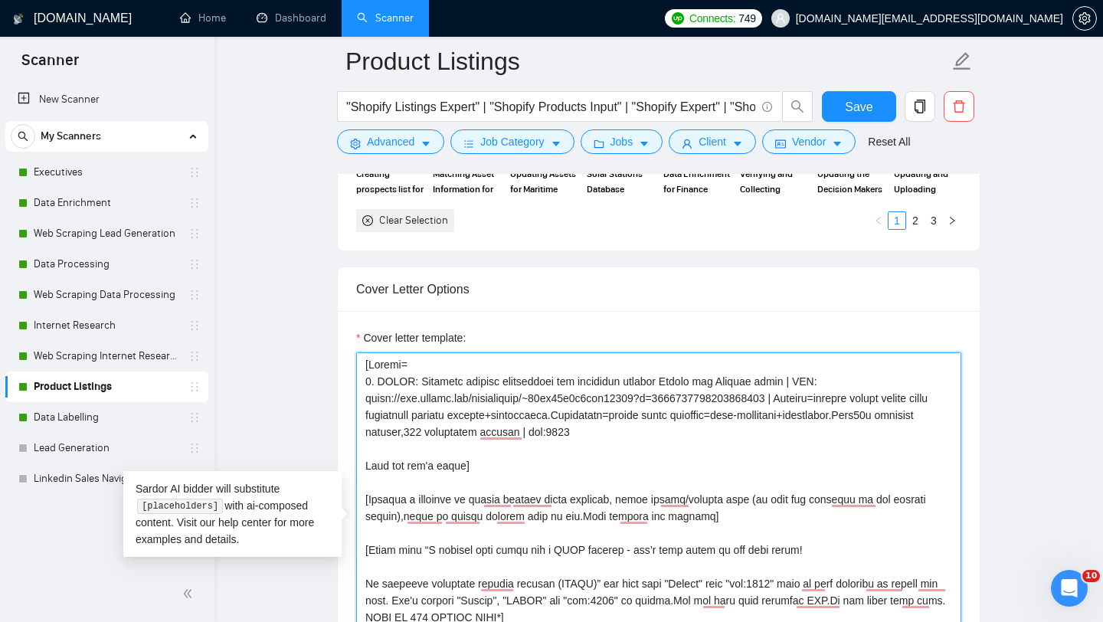
drag, startPoint x: 505, startPoint y: 470, endPoint x: 356, endPoint y: 365, distance: 181.9
click at [356, 364] on textarea "Cover letter template:" at bounding box center [658, 524] width 605 height 345
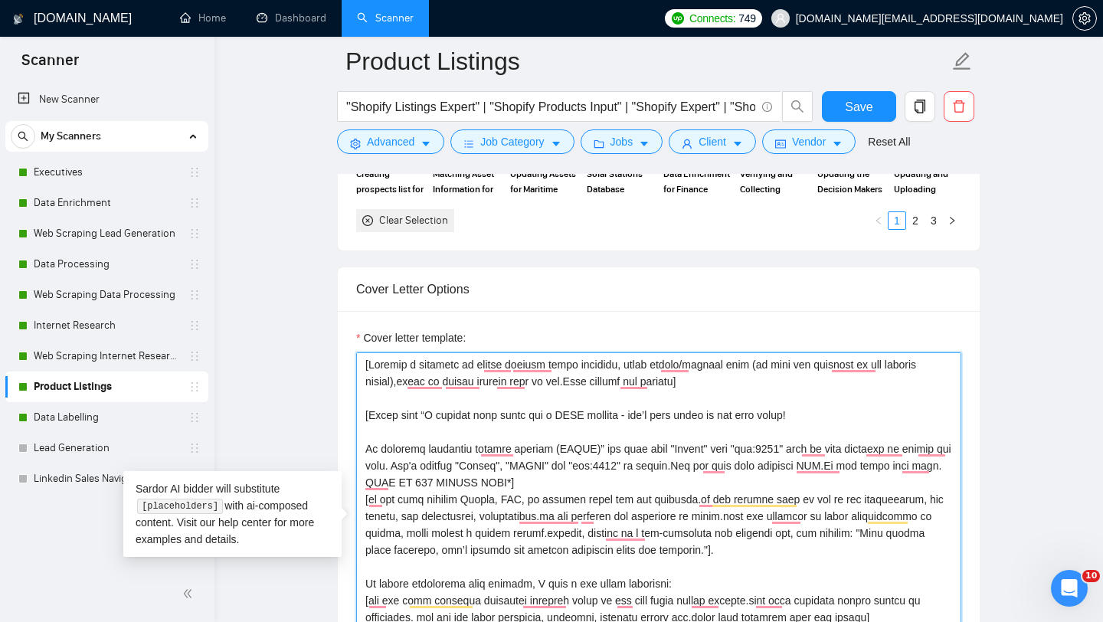
scroll to position [17, 0]
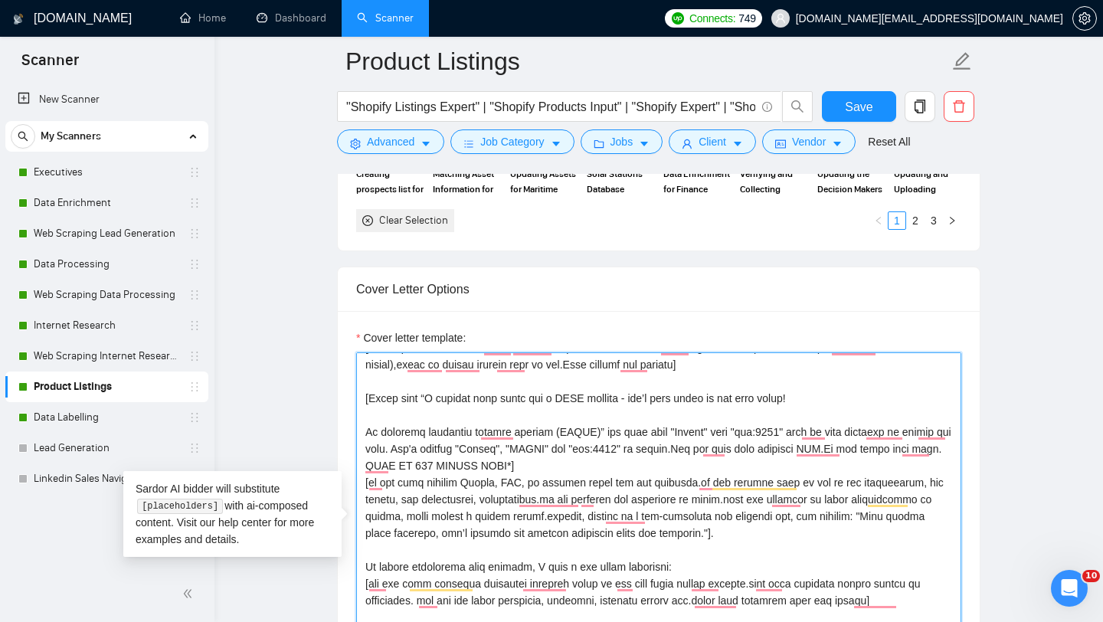
drag, startPoint x: 610, startPoint y: 460, endPoint x: 349, endPoint y: 431, distance: 262.0
click at [349, 431] on div "Cover letter template:" at bounding box center [659, 522] width 642 height 423
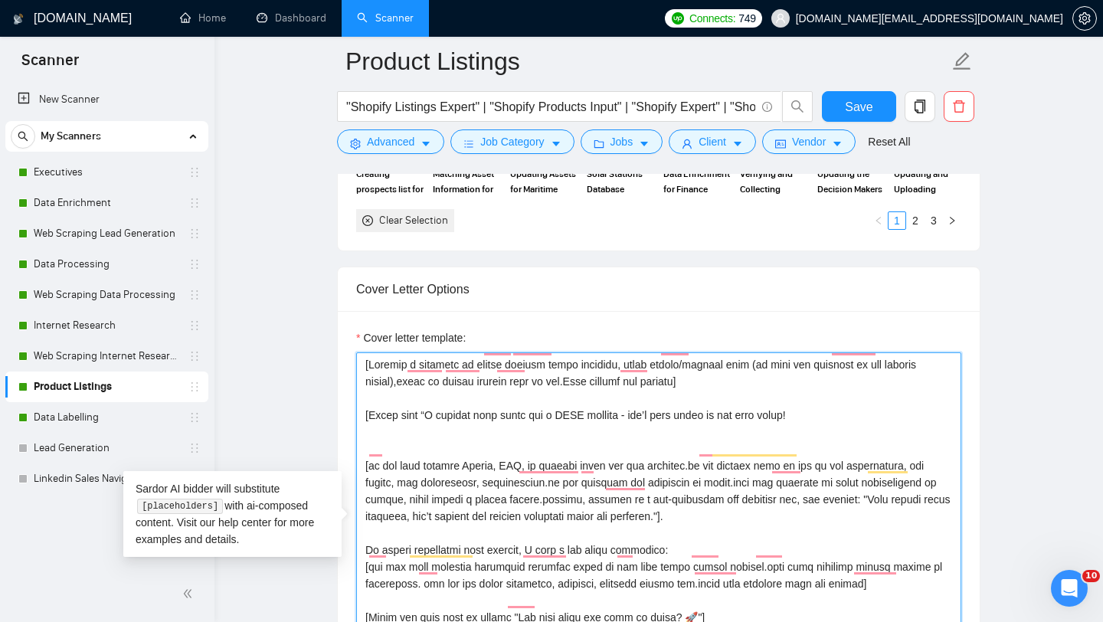
scroll to position [0, 0]
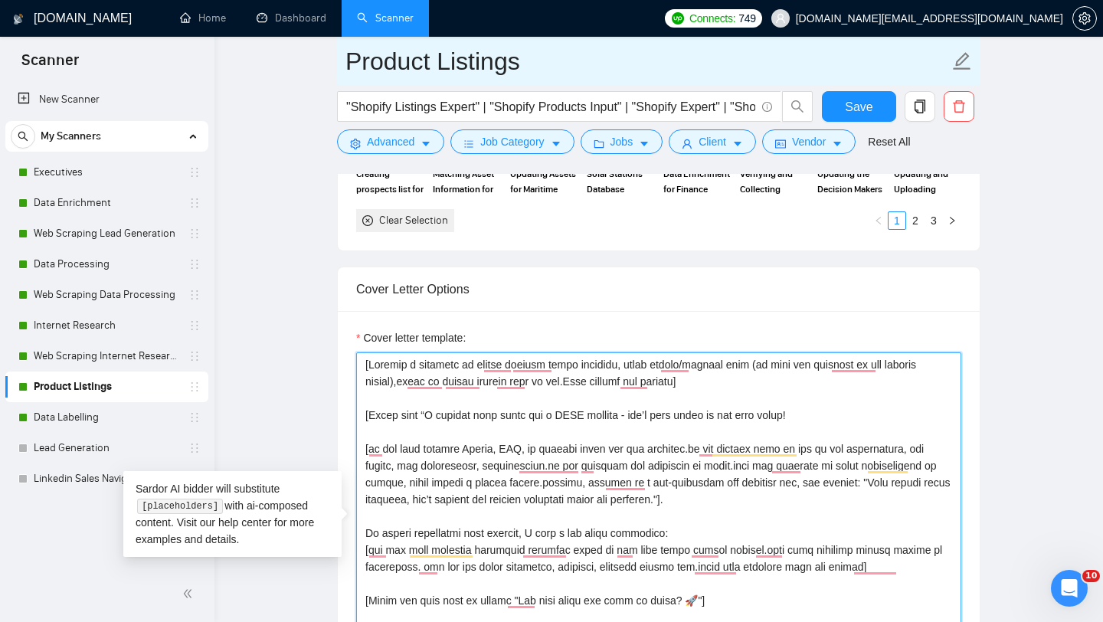
type textarea "[Compose a greeting in client country local language, using client/company name…"
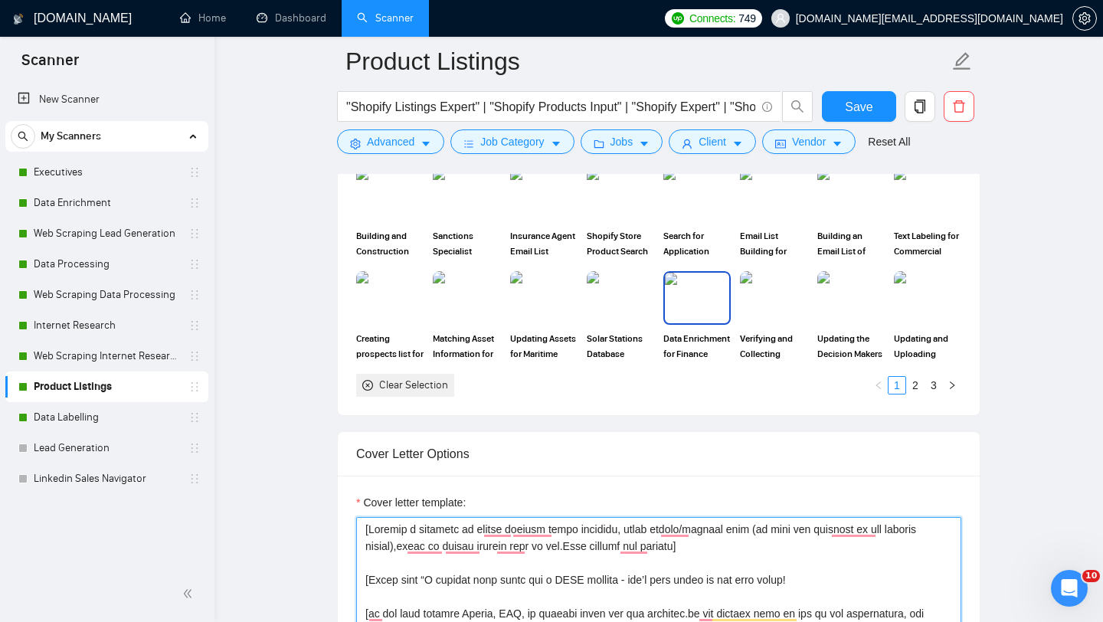
scroll to position [1460, 0]
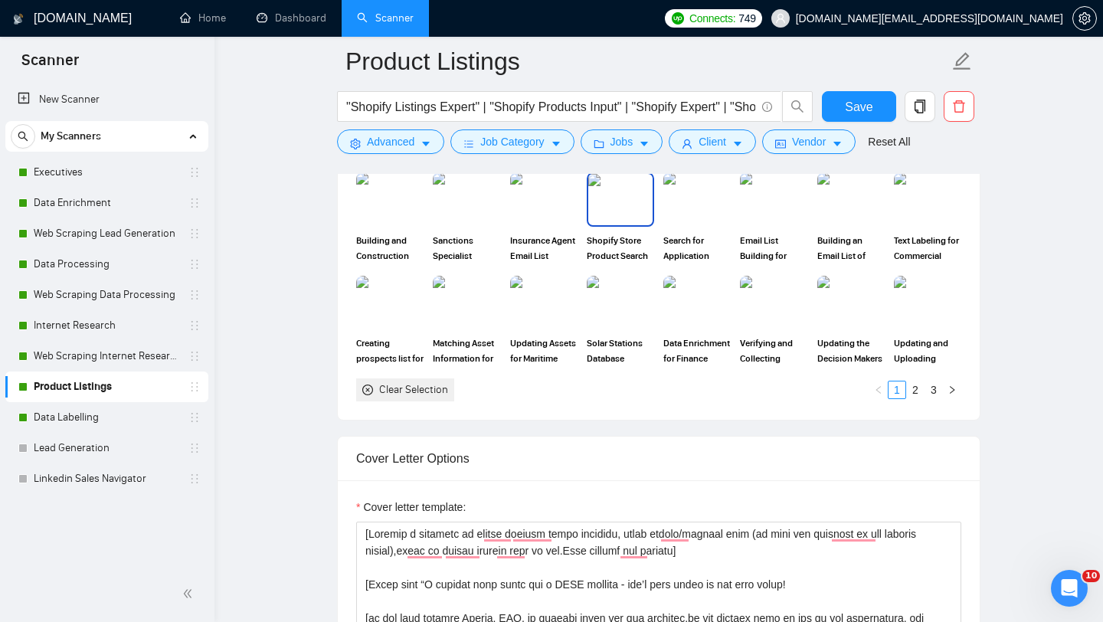
click at [607, 199] on img at bounding box center [620, 199] width 64 height 51
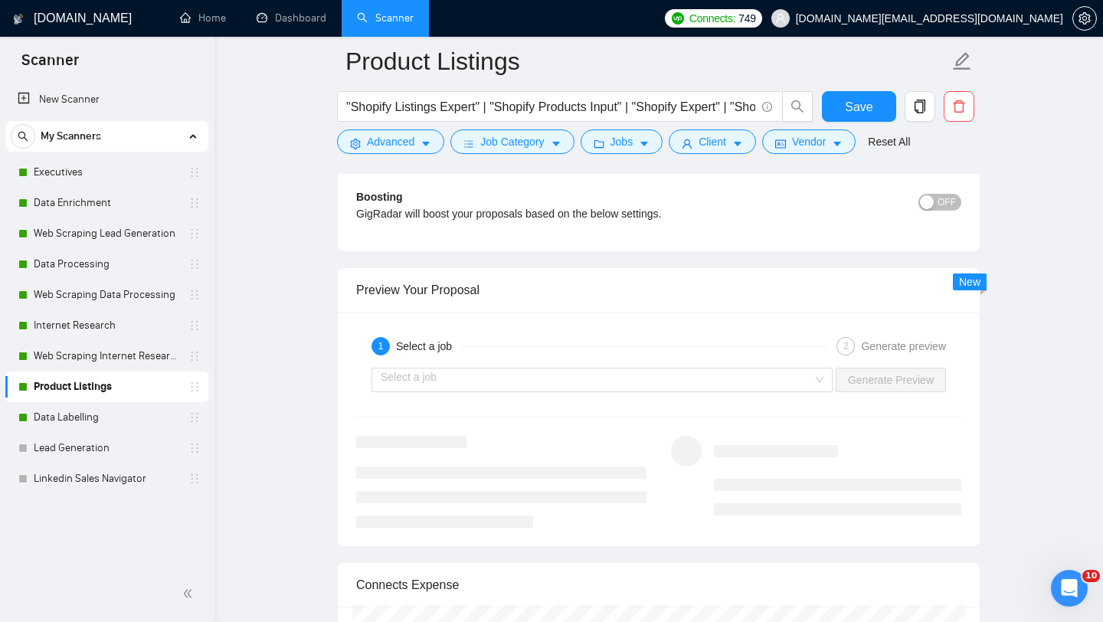
scroll to position [2861, 0]
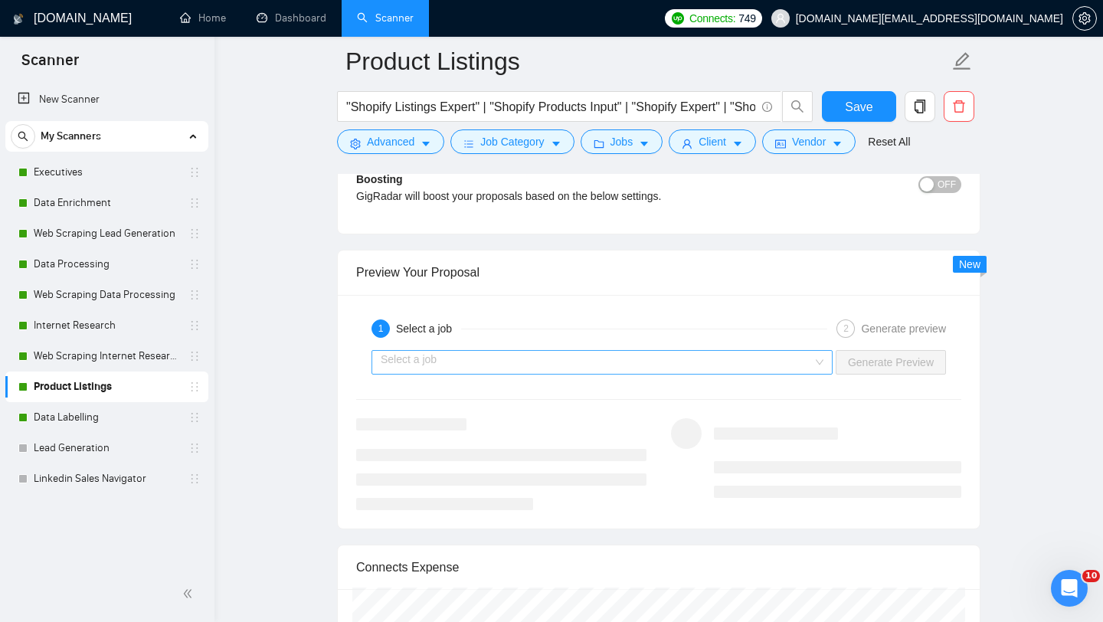
click at [583, 370] on input "search" at bounding box center [597, 362] width 432 height 23
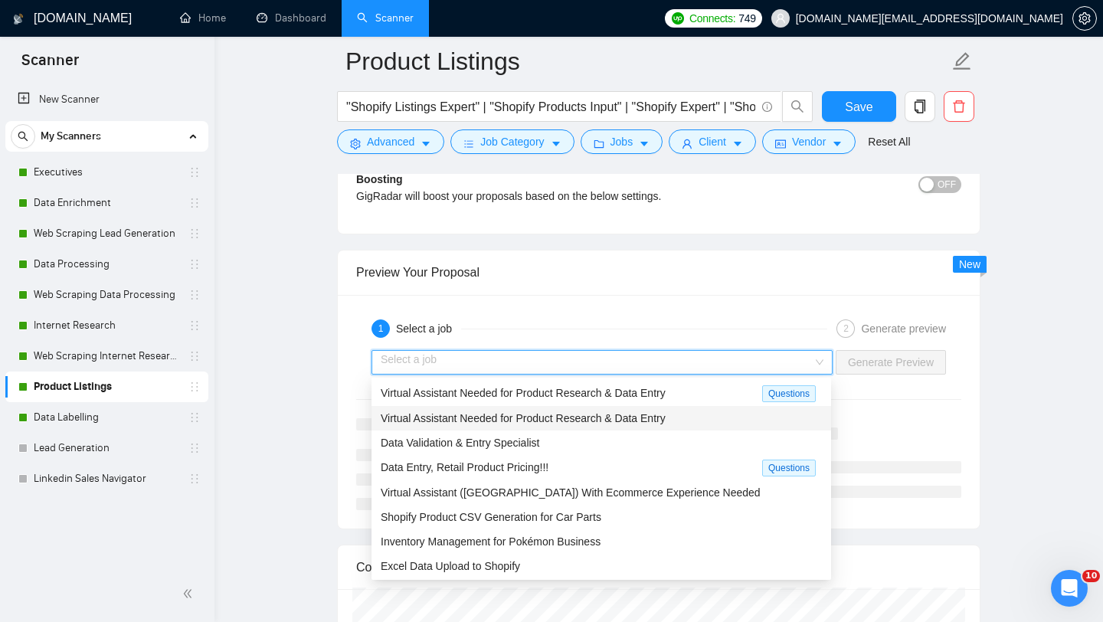
click at [578, 410] on div "Virtual Assistant Needed for Product Research & Data Entry" at bounding box center [601, 418] width 441 height 17
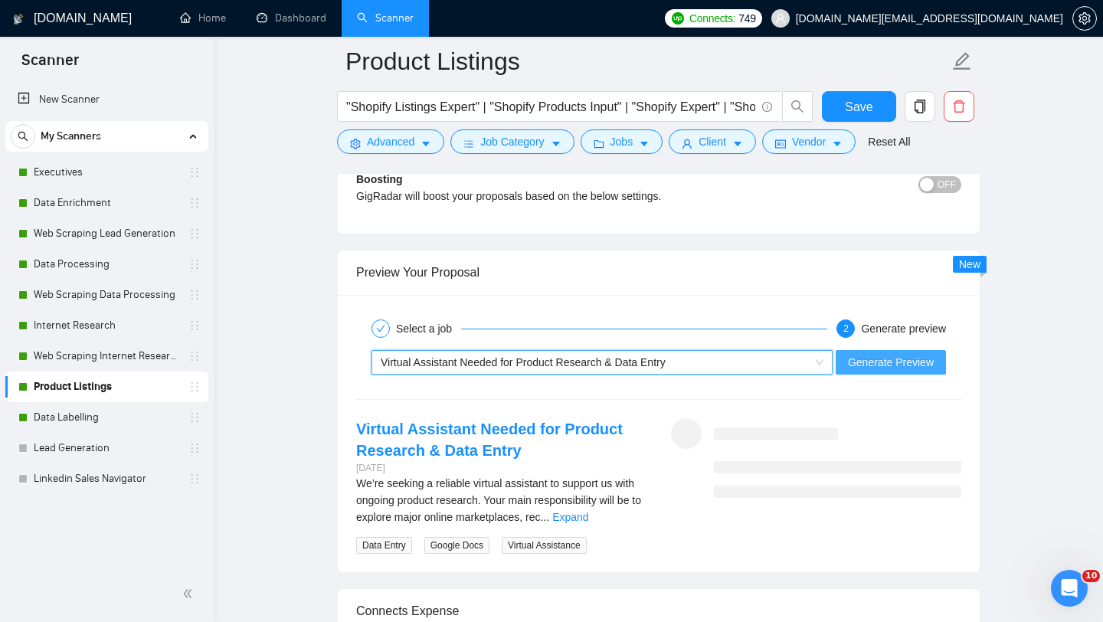
click at [861, 362] on span "Generate Preview" at bounding box center [891, 362] width 86 height 17
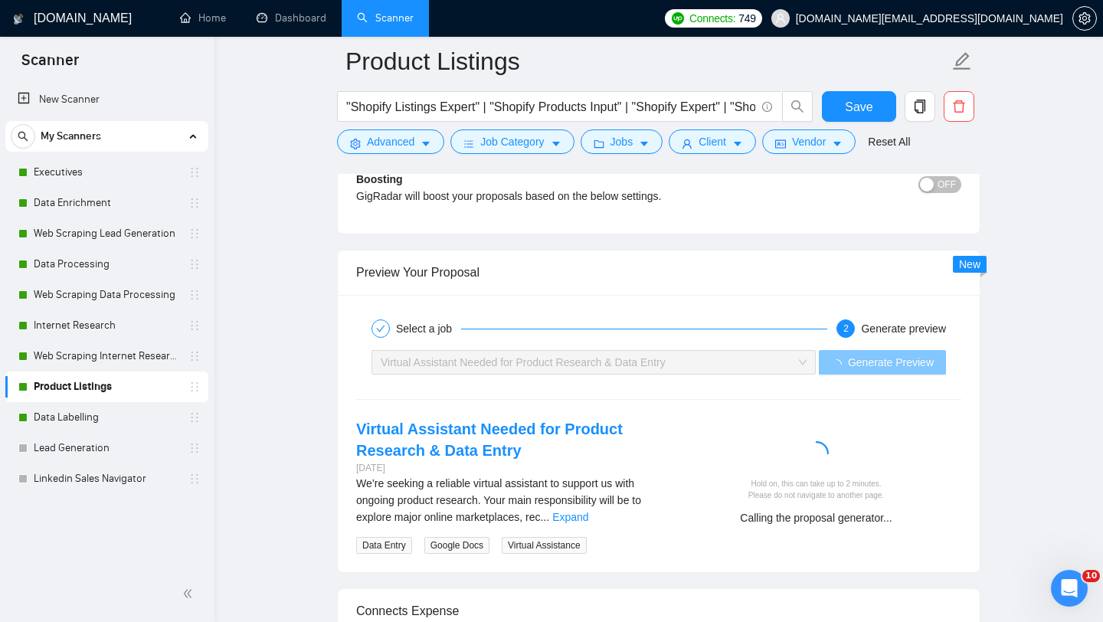
scroll to position [3014, 0]
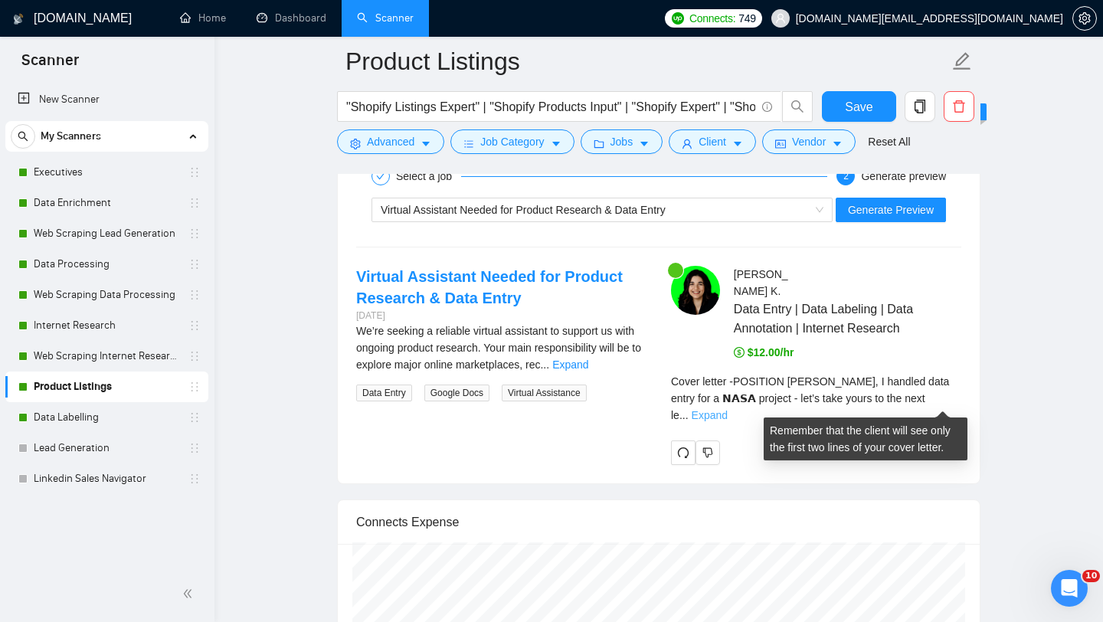
click at [728, 409] on link "Expand" at bounding box center [710, 415] width 36 height 12
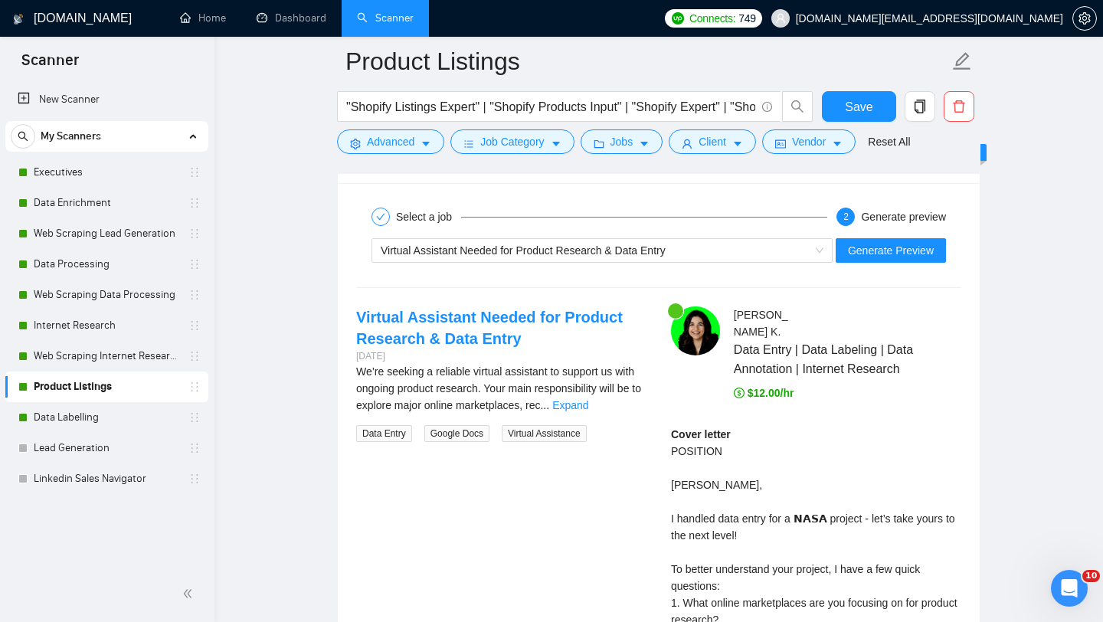
scroll to position [2891, 0]
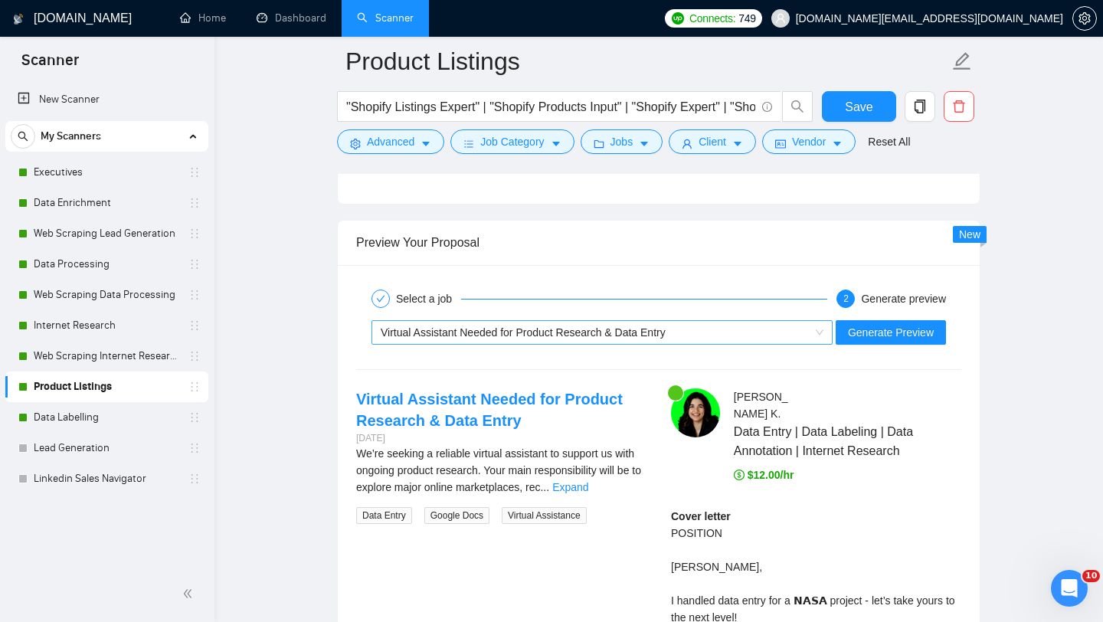
click at [548, 326] on span "Virtual Assistant Needed for Product Research & Data Entry" at bounding box center [523, 332] width 285 height 12
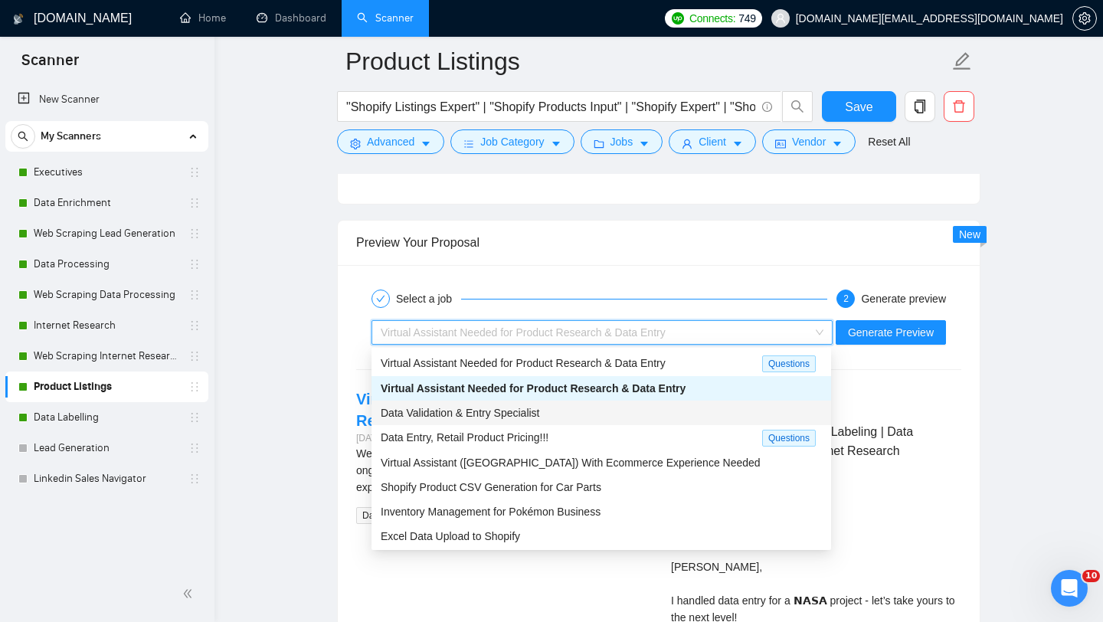
click at [525, 421] on div "Data Validation & Entry Specialist" at bounding box center [602, 413] width 460 height 25
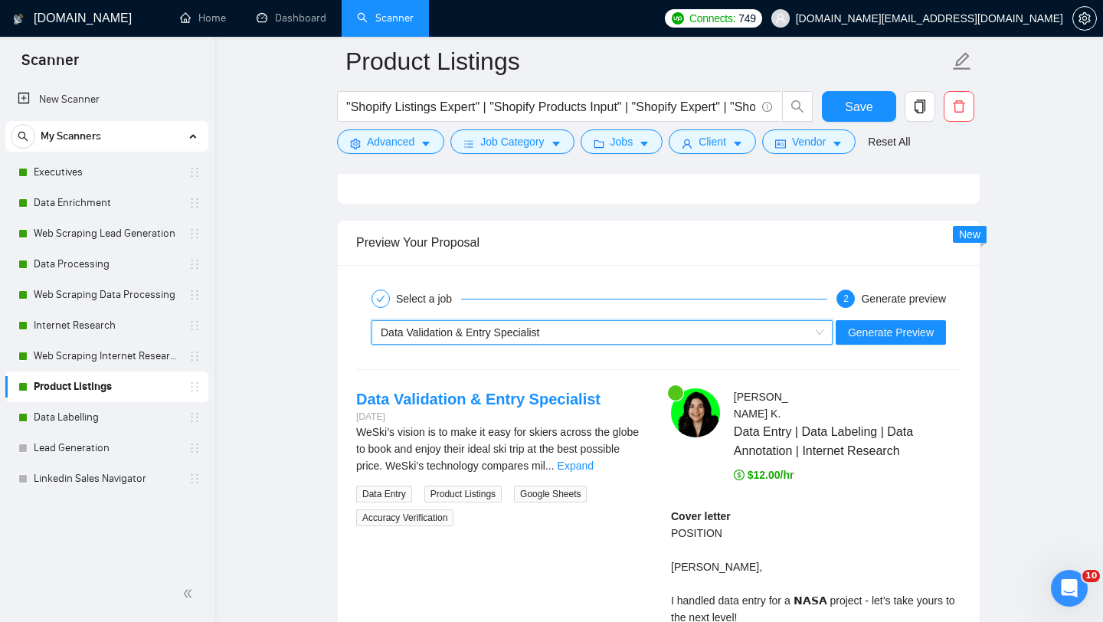
click at [697, 321] on div "Data Validation & Entry Specialist" at bounding box center [595, 332] width 429 height 23
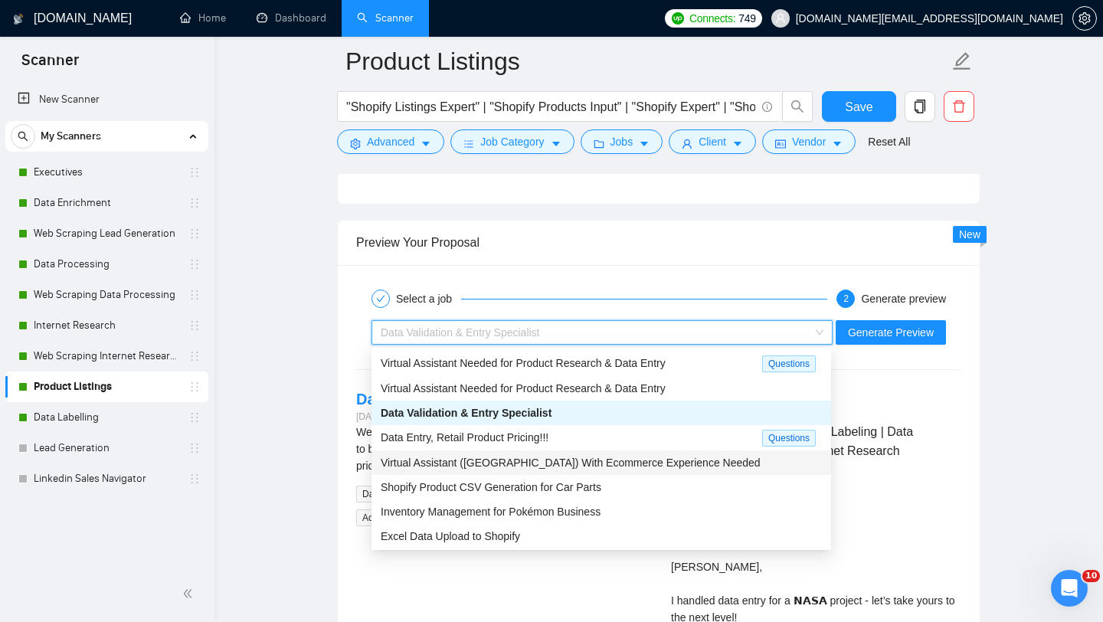
scroll to position [28, 0]
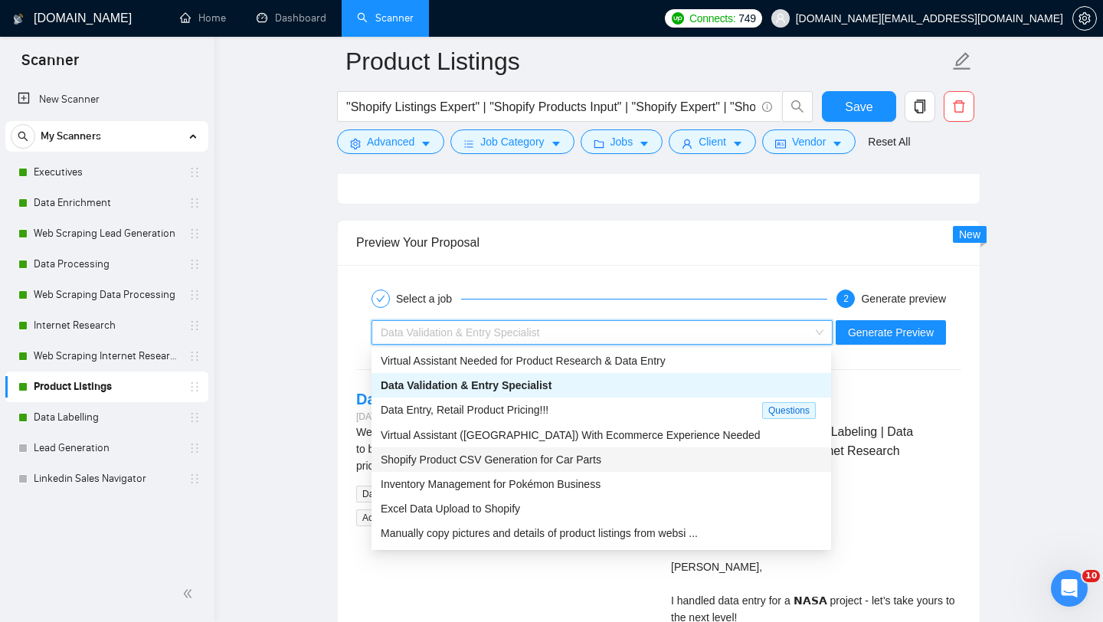
click at [519, 453] on span "Shopify Product CSV Generation for Car Parts" at bounding box center [491, 459] width 221 height 12
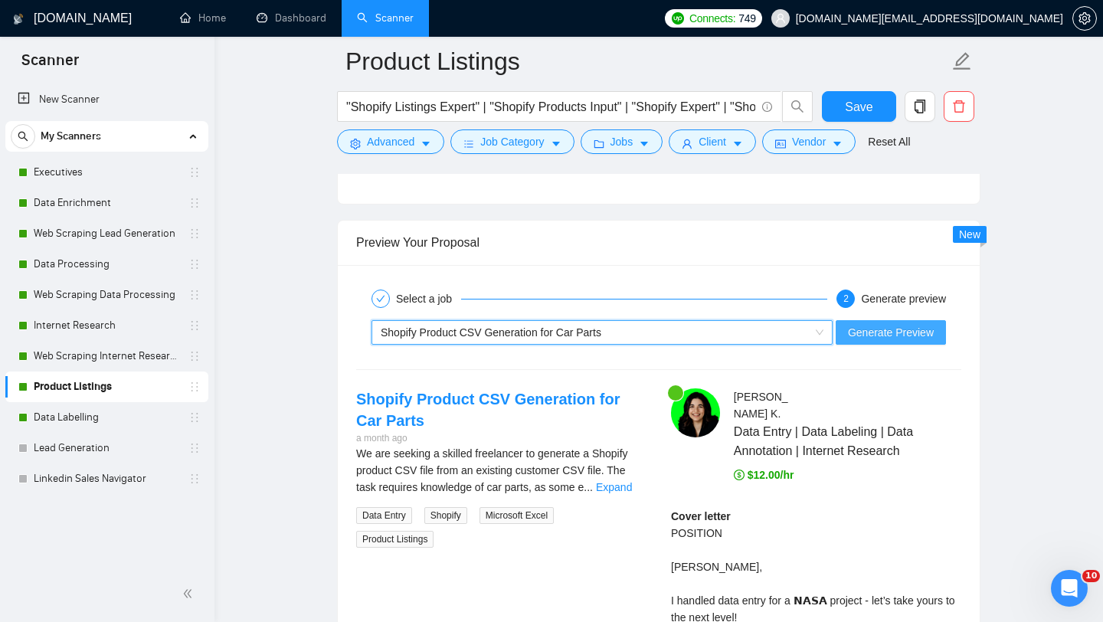
click at [882, 339] on button "Generate Preview" at bounding box center [891, 332] width 110 height 25
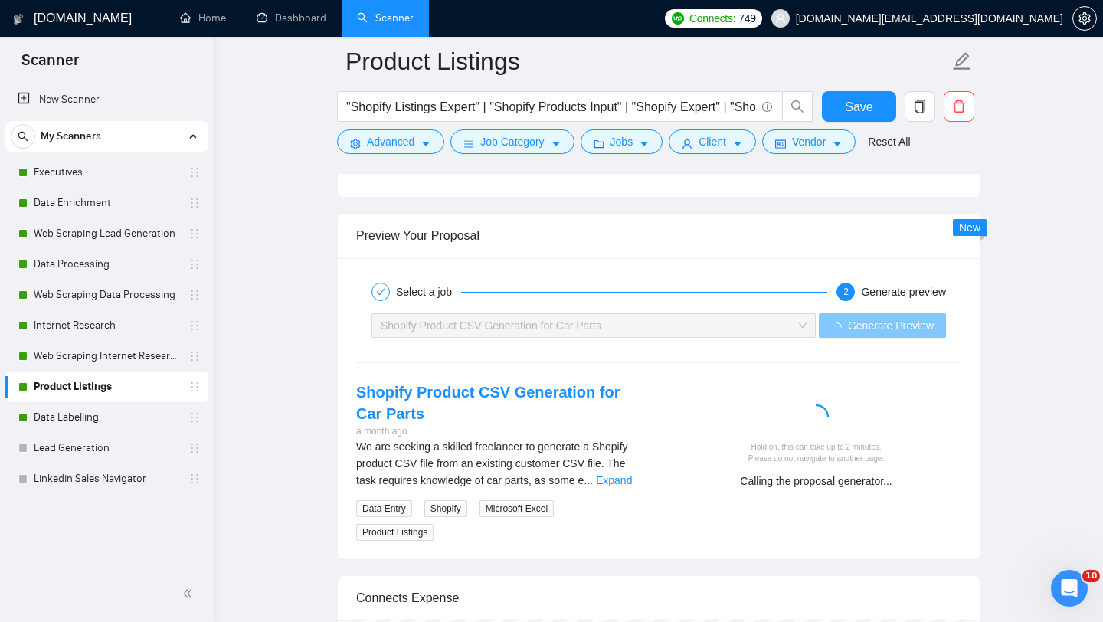
scroll to position [2991, 0]
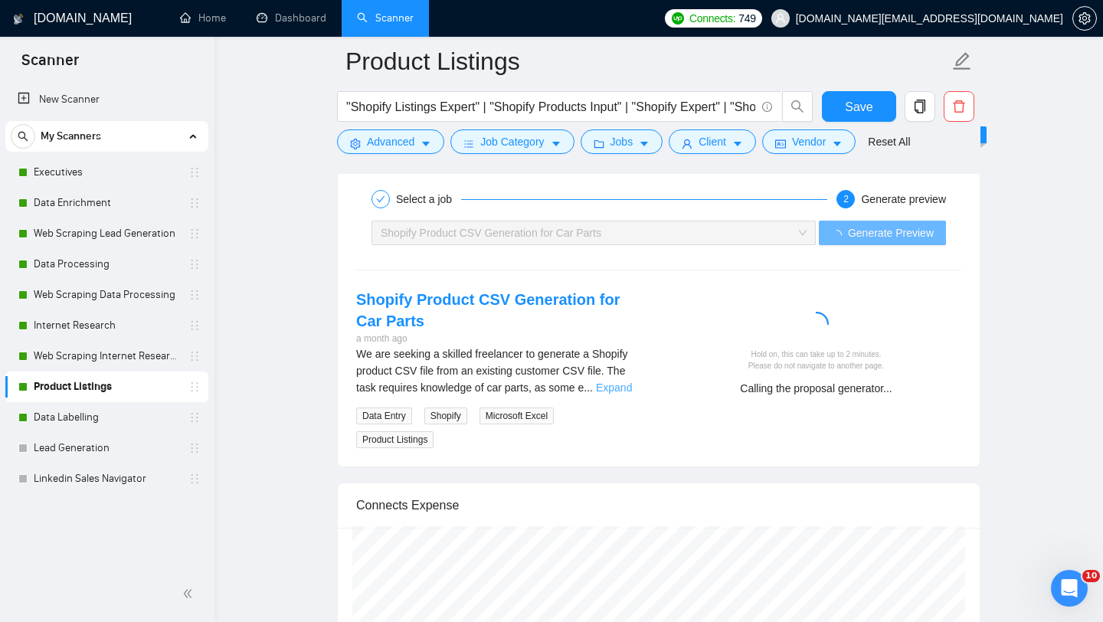
click at [626, 386] on link "Expand" at bounding box center [614, 387] width 36 height 12
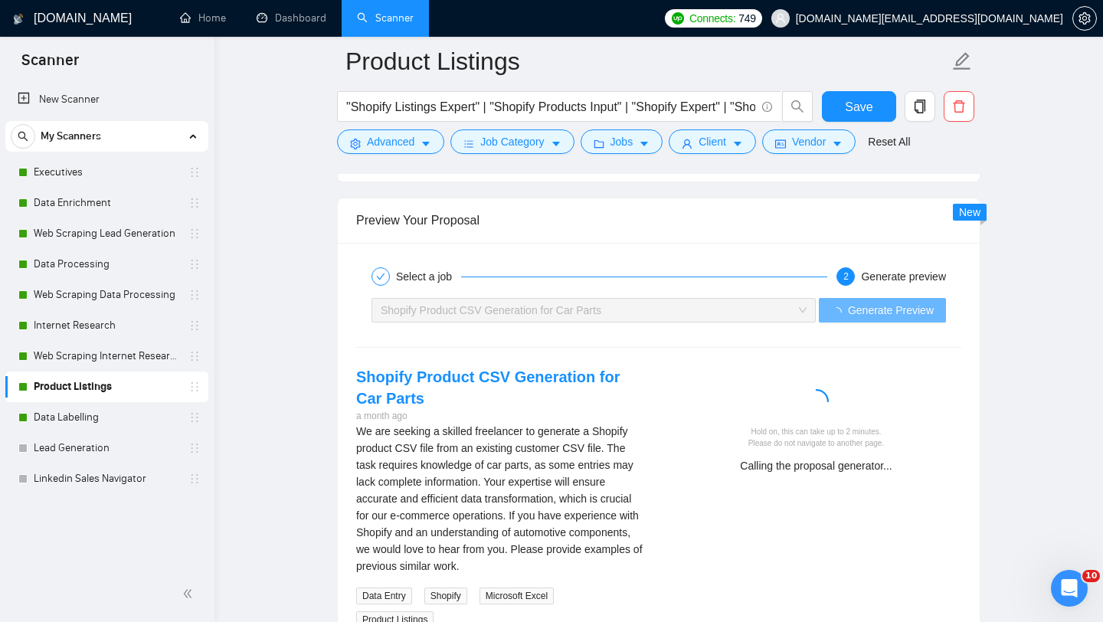
scroll to position [3020, 0]
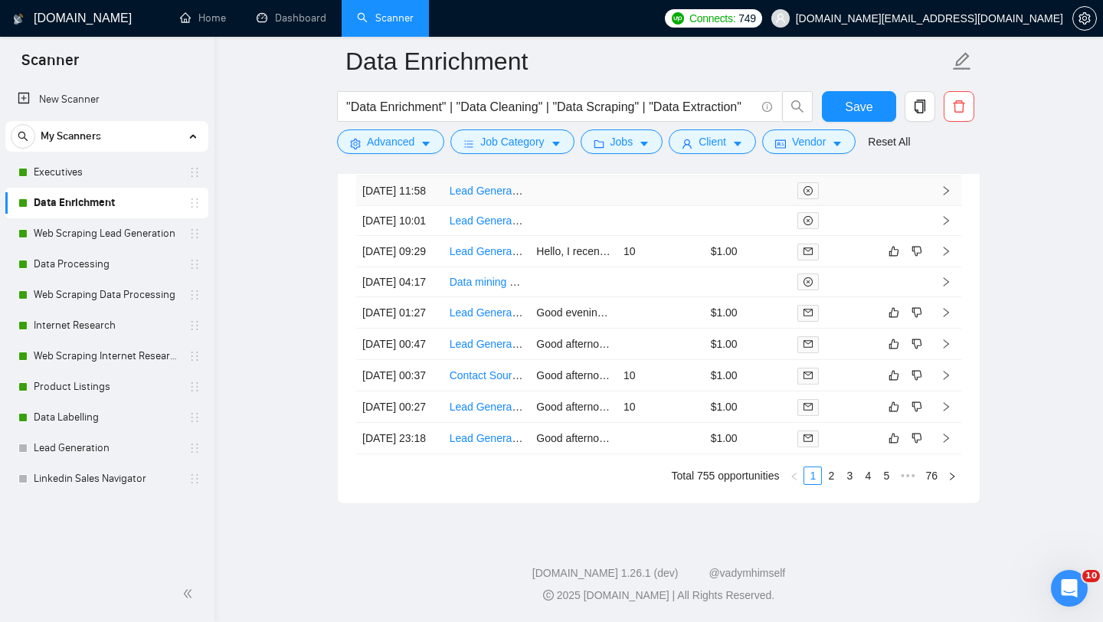
scroll to position [4159, 0]
click at [832, 480] on link "2" at bounding box center [831, 475] width 17 height 17
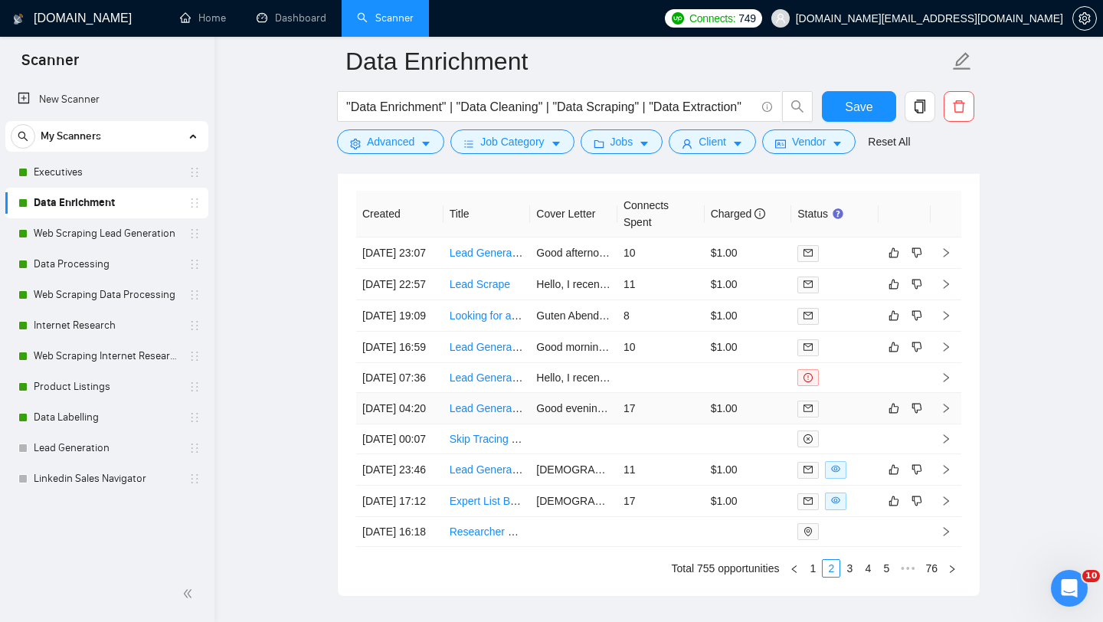
scroll to position [3911, 0]
click at [481, 424] on td "Lead Generation and Prospecting Specialist" at bounding box center [487, 407] width 87 height 31
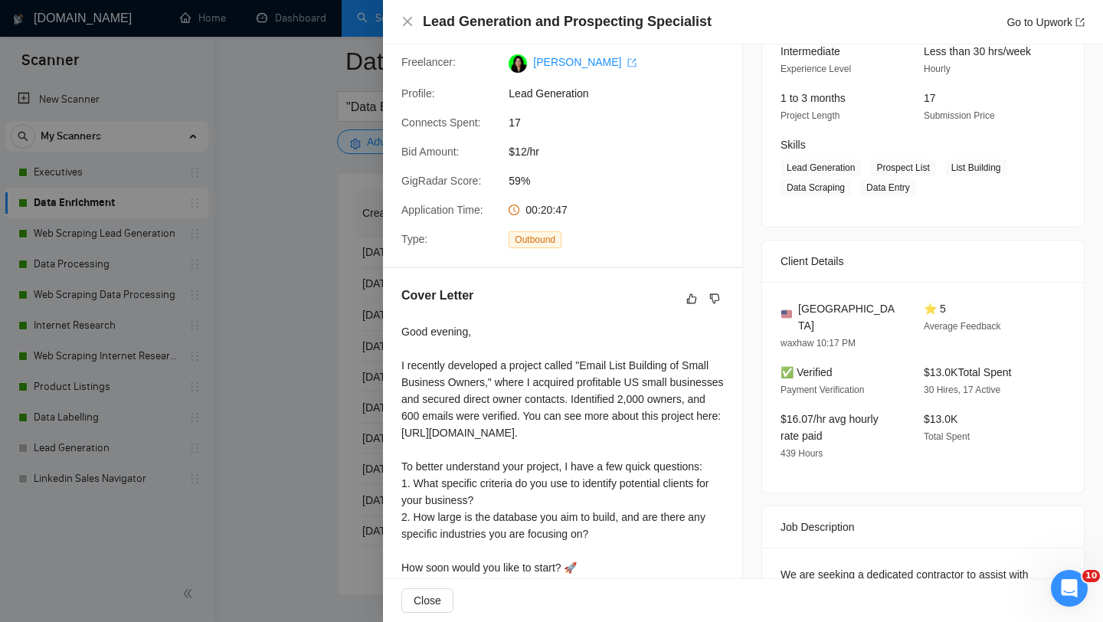
scroll to position [340, 0]
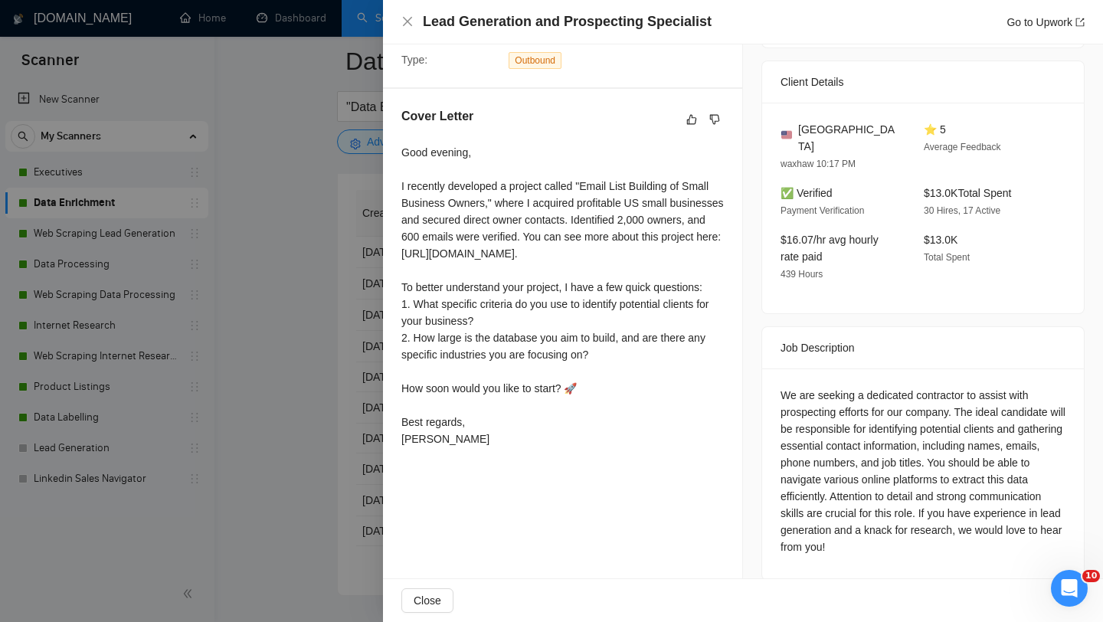
click at [271, 476] on div at bounding box center [551, 311] width 1103 height 622
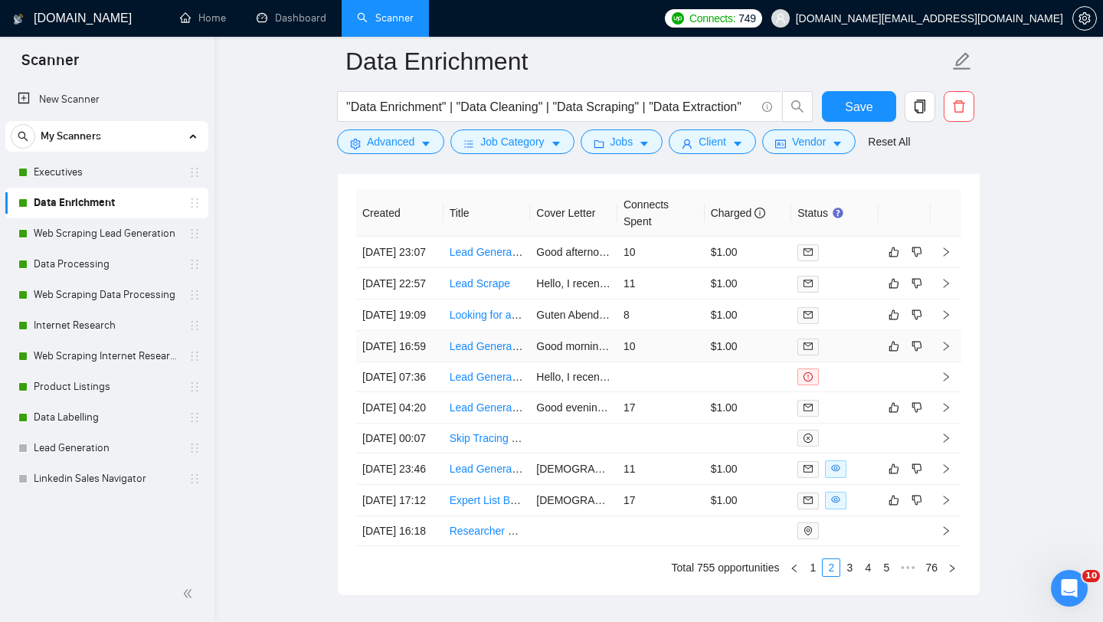
click at [483, 362] on td "Lead Generation – Need Freelancer with Access to SalesIntel/ZoomInfo (or simila…" at bounding box center [487, 346] width 87 height 31
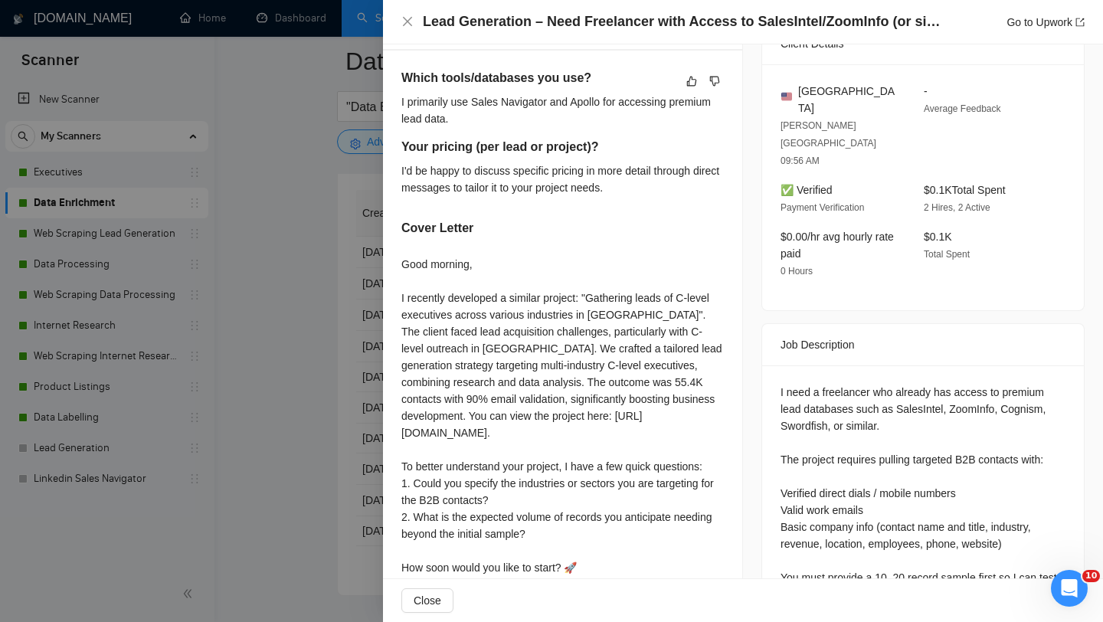
scroll to position [599, 0]
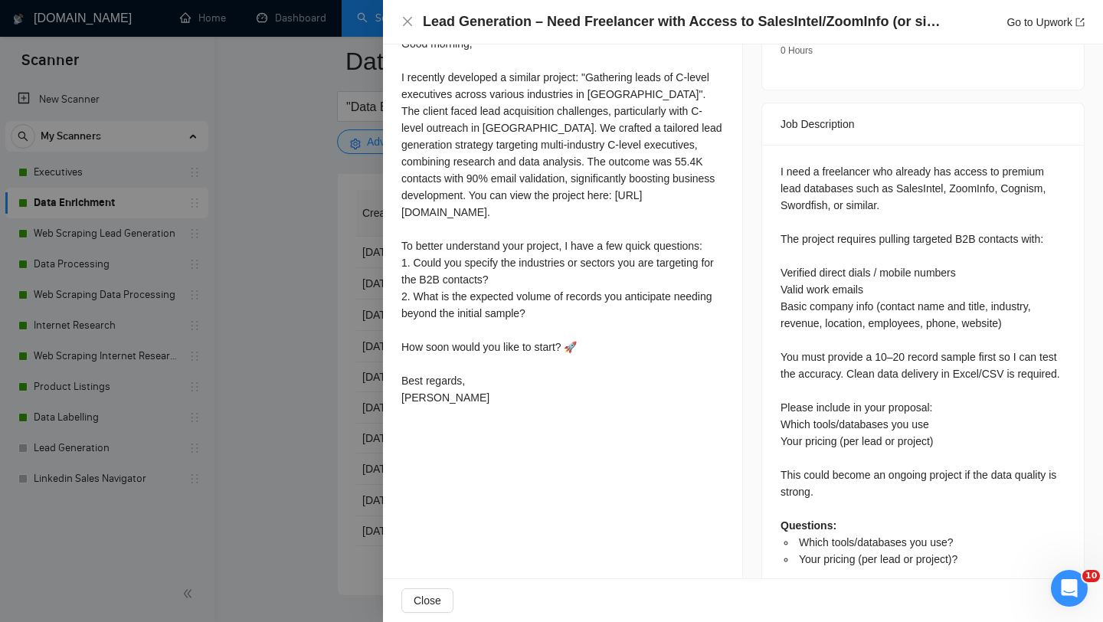
click at [308, 377] on div at bounding box center [551, 311] width 1103 height 622
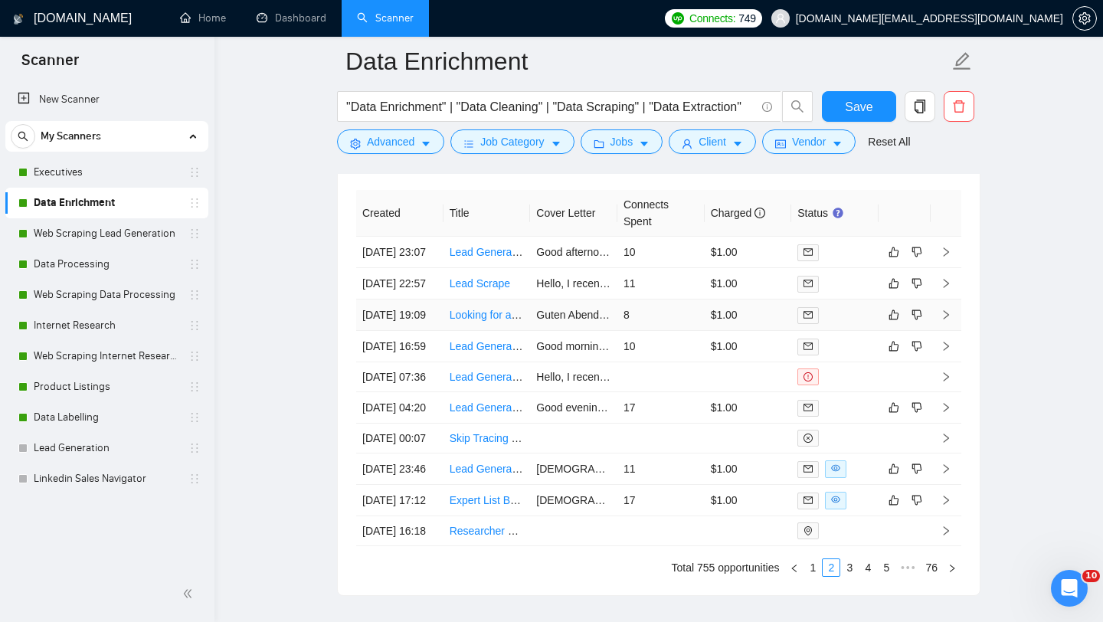
click at [480, 331] on td "Looking for an outreach/lead generation specialist to collect contacts list" at bounding box center [487, 315] width 87 height 31
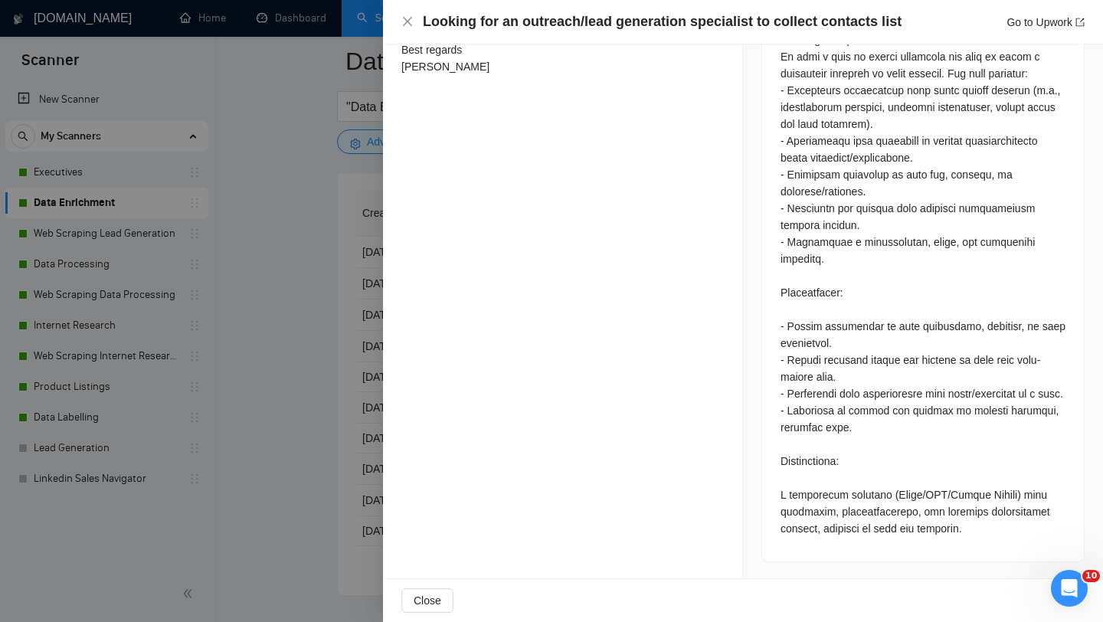
scroll to position [762, 0]
click at [339, 403] on div at bounding box center [551, 311] width 1103 height 622
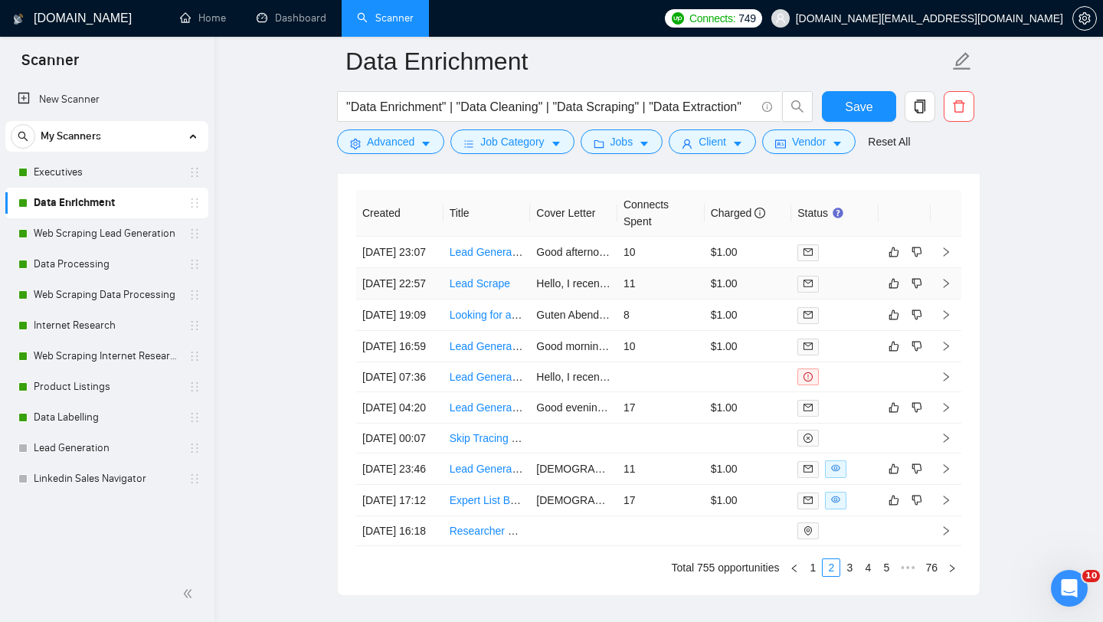
click at [478, 300] on td "Lead Scrape" at bounding box center [487, 283] width 87 height 31
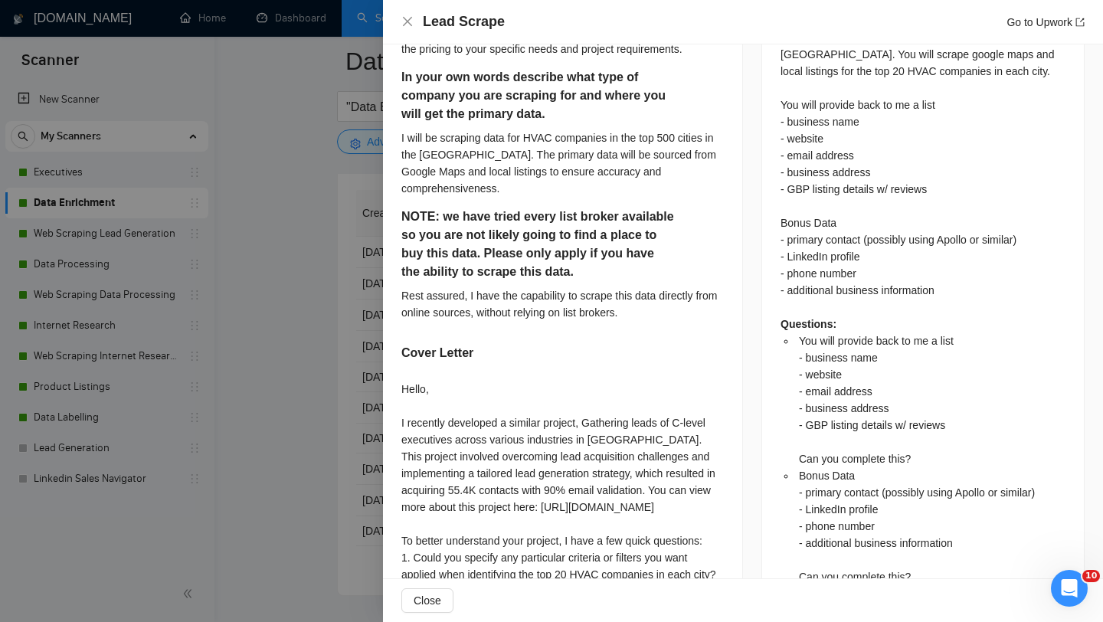
scroll to position [751, 0]
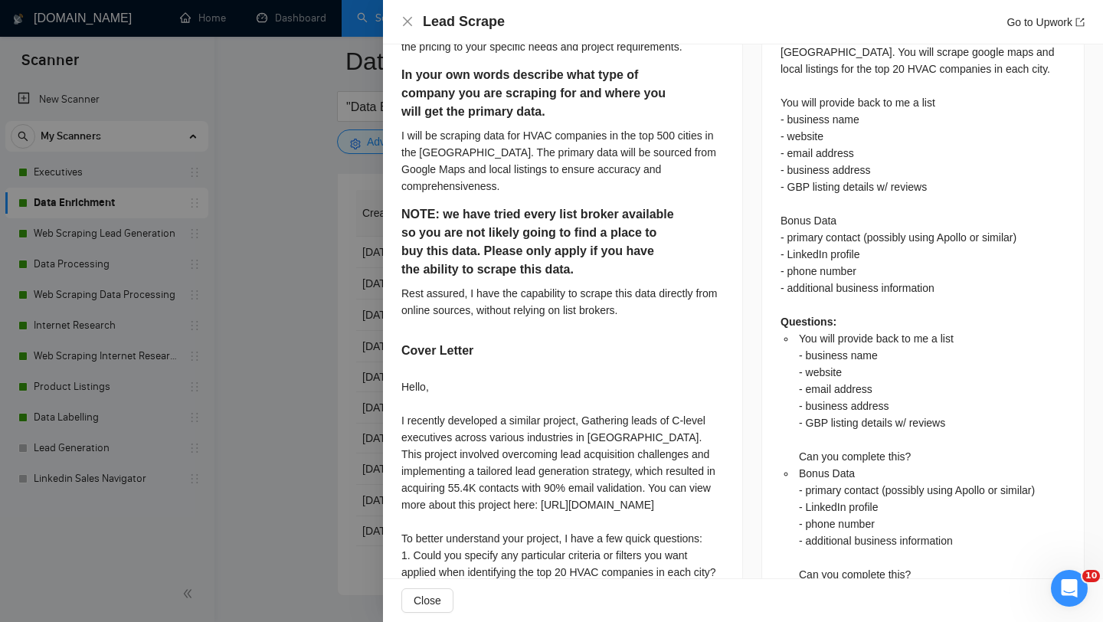
click at [332, 410] on div at bounding box center [551, 311] width 1103 height 622
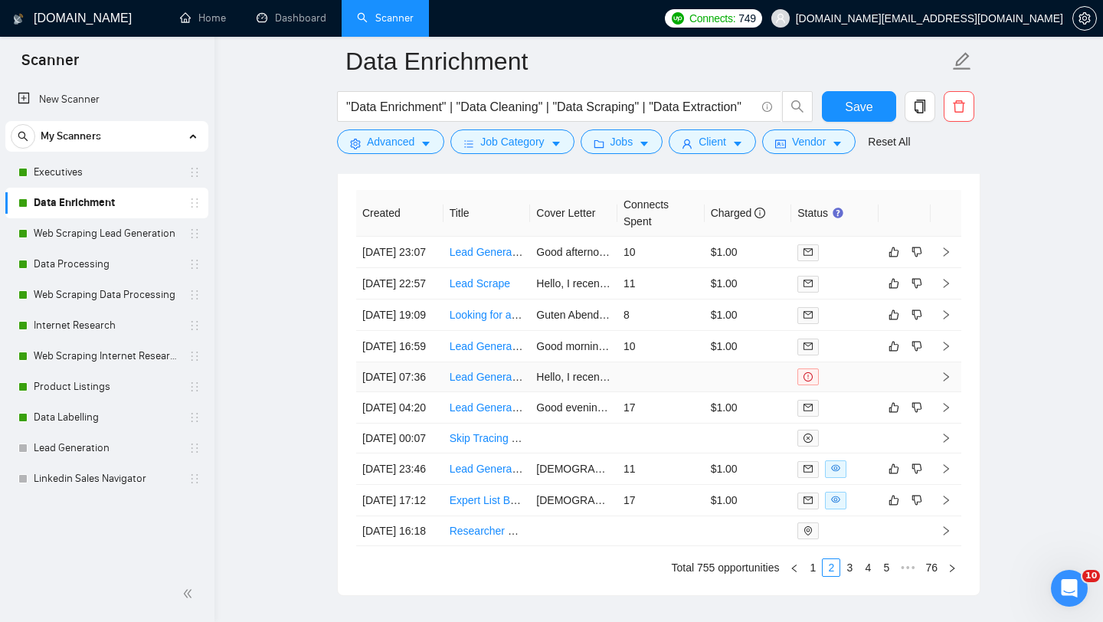
scroll to position [3927, 0]
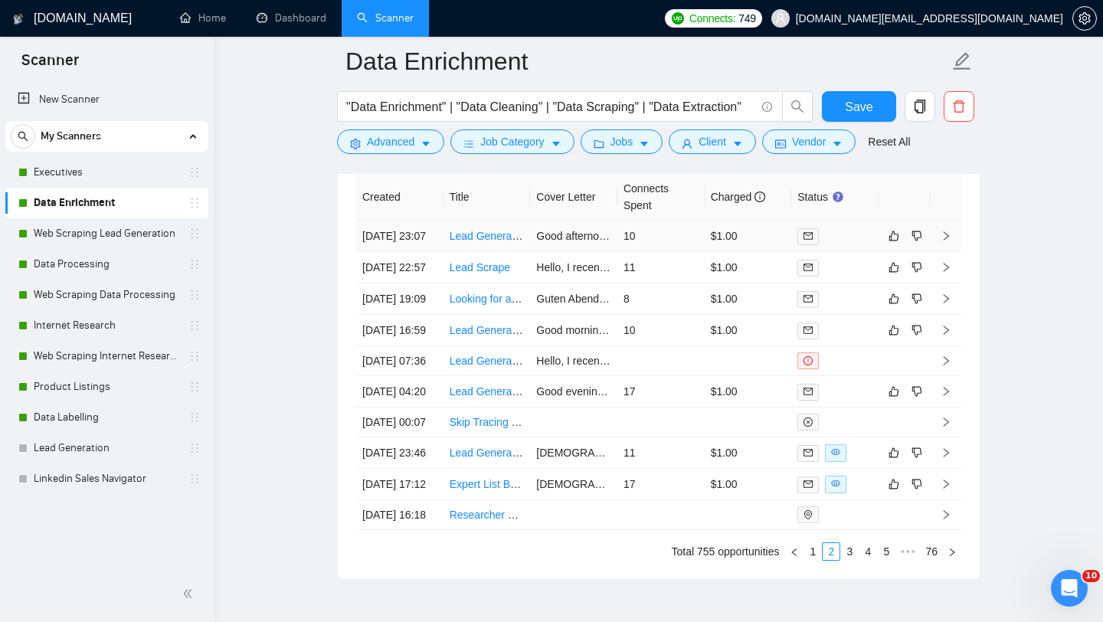
click at [474, 251] on td "Lead Generation Specialist for Beauty Salons & Spas in USA" at bounding box center [487, 236] width 87 height 31
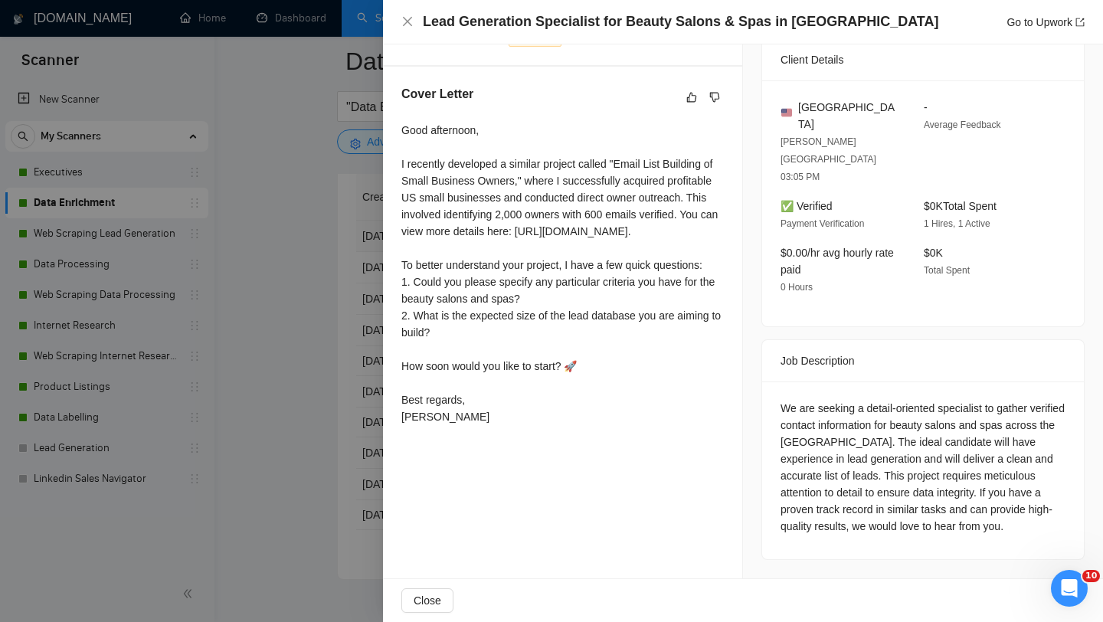
scroll to position [325, 0]
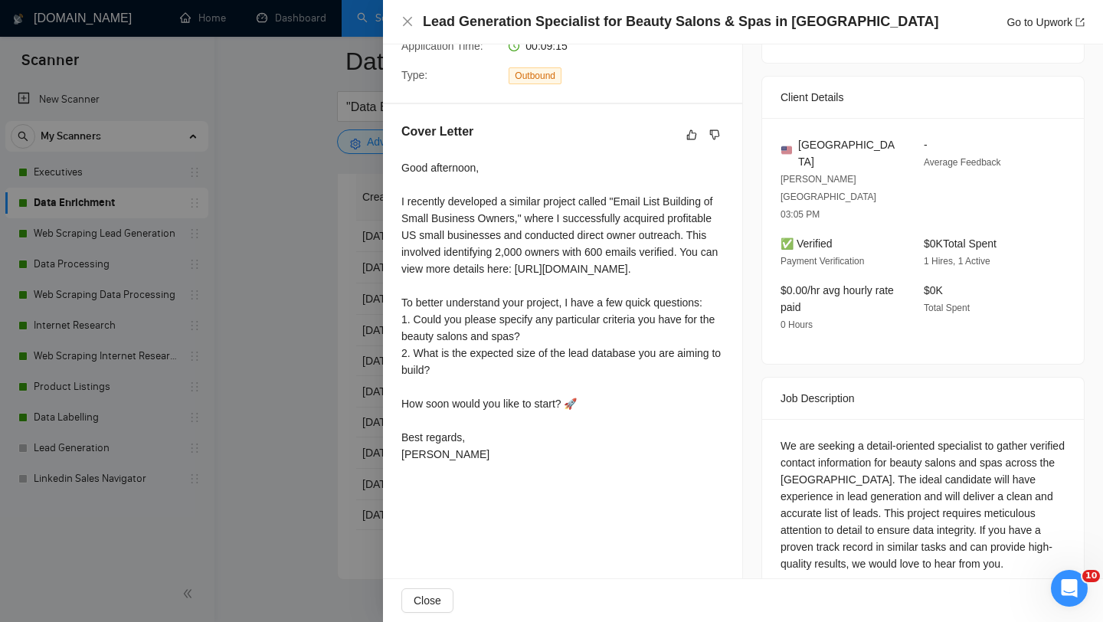
click at [589, 356] on div "Good afternoon, I recently developed a similar project called "Email List Build…" at bounding box center [562, 310] width 322 height 303
click at [323, 402] on div at bounding box center [551, 311] width 1103 height 622
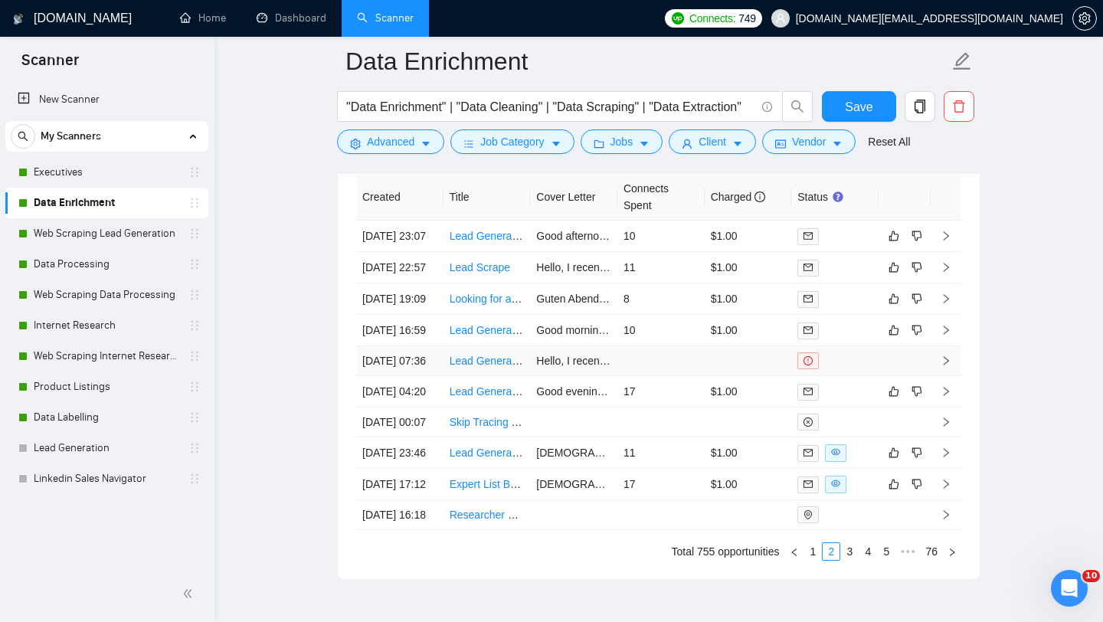
scroll to position [4159, 0]
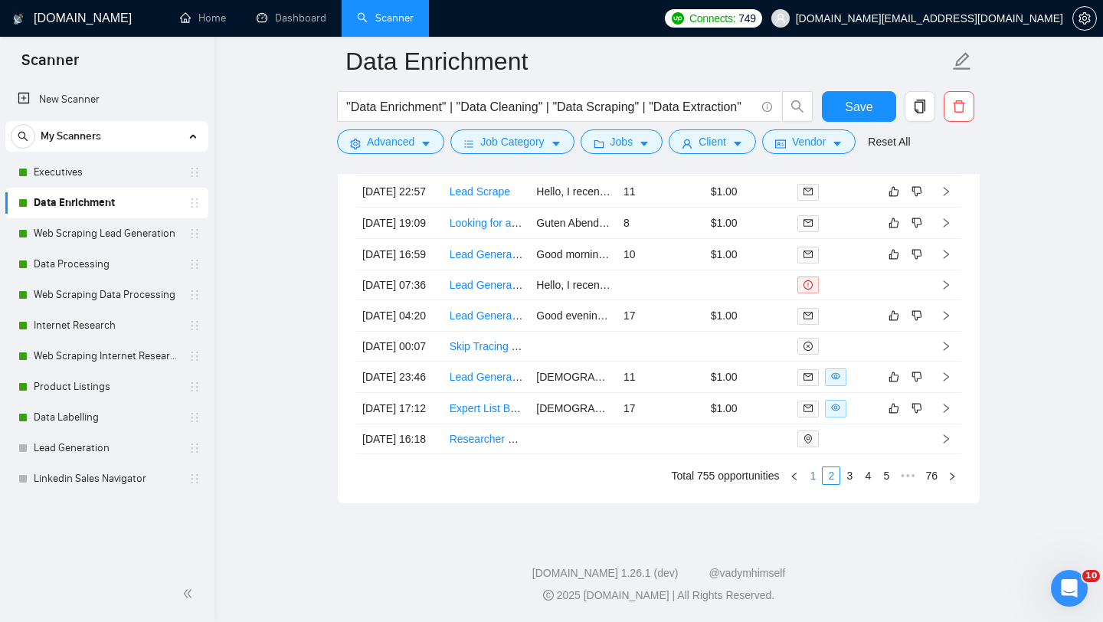
click at [814, 480] on link "1" at bounding box center [812, 475] width 17 height 17
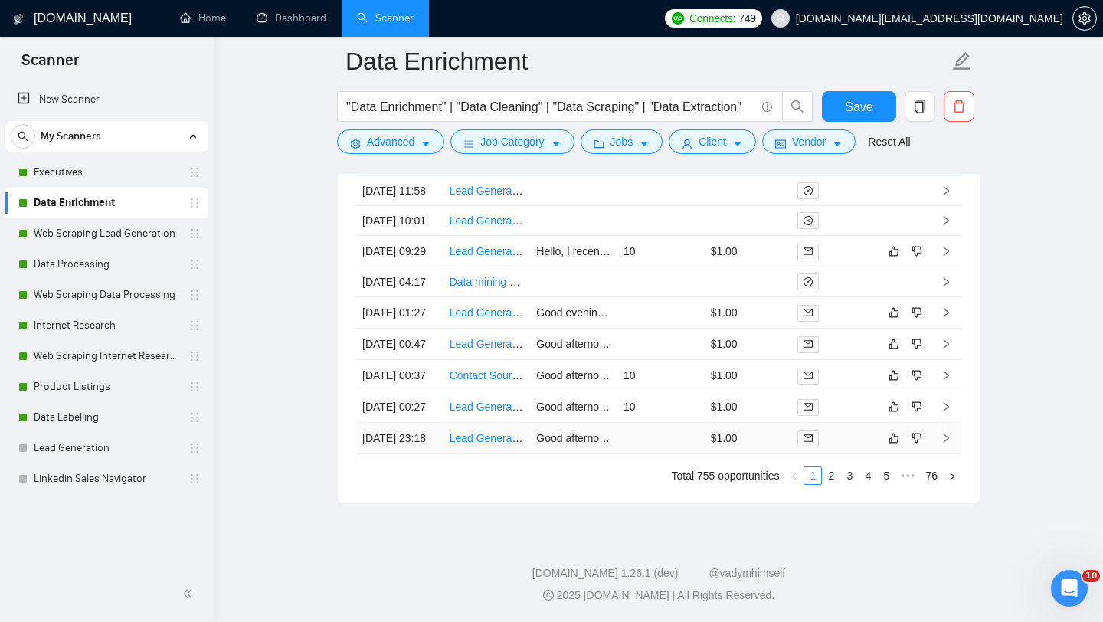
click at [472, 437] on td "Lead Generation Expert for US Construction Firms" at bounding box center [487, 438] width 87 height 31
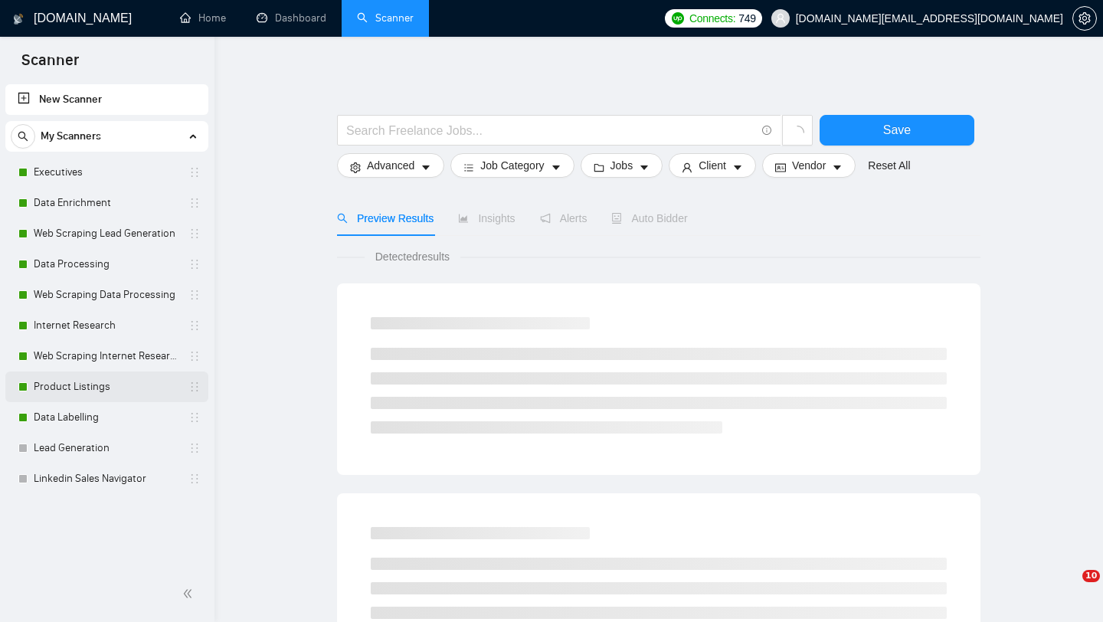
click at [87, 381] on link "Product Listings" at bounding box center [107, 387] width 146 height 31
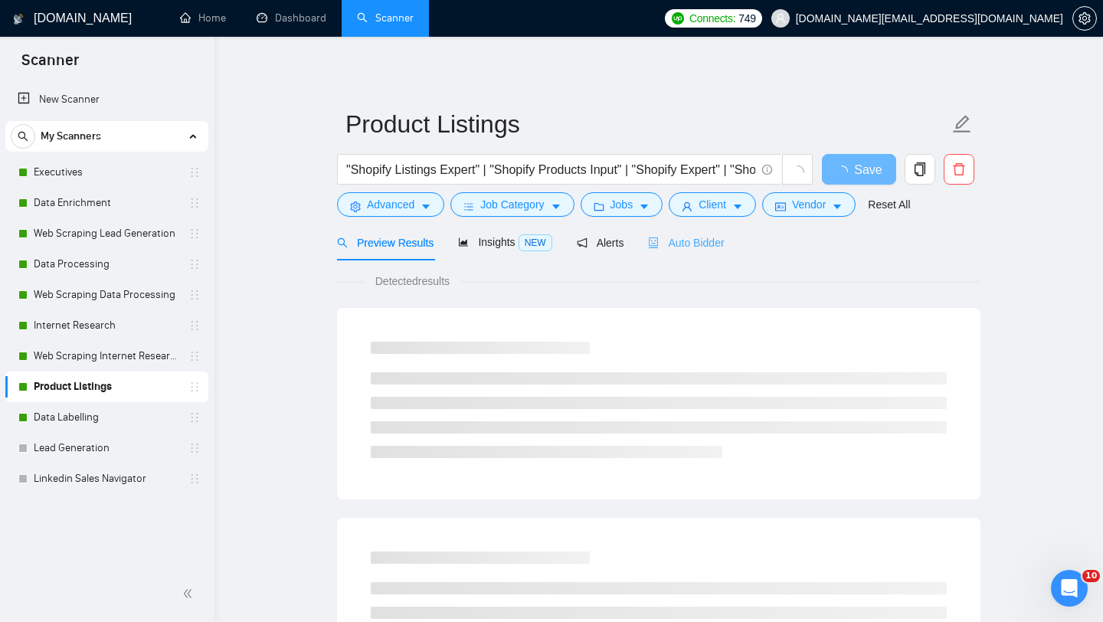
click at [693, 252] on div "Auto Bidder" at bounding box center [686, 242] width 76 height 36
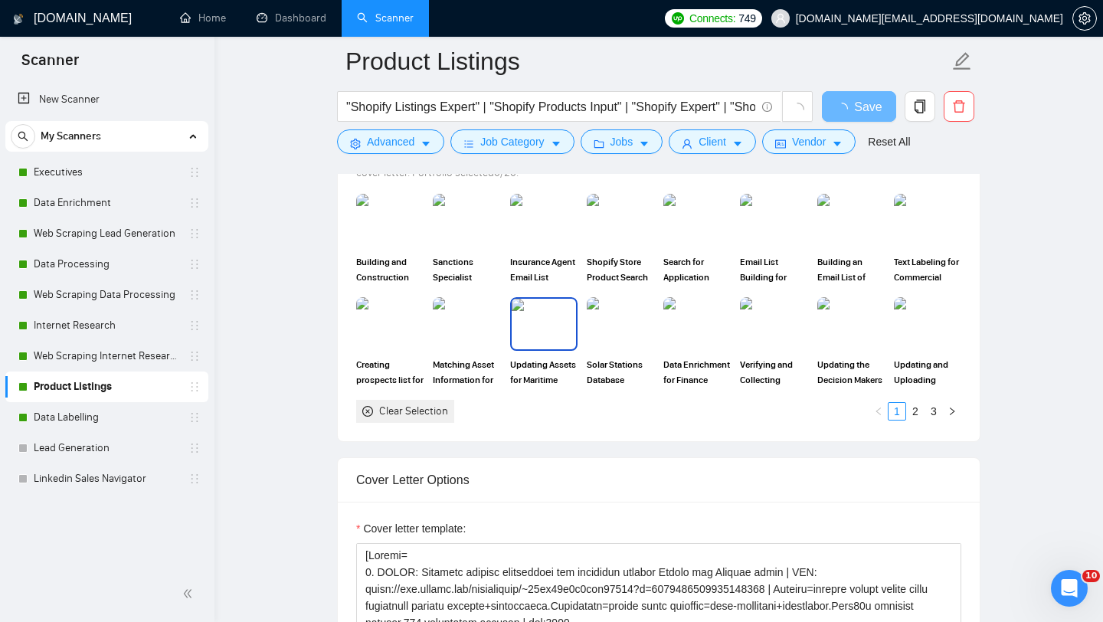
scroll to position [1407, 0]
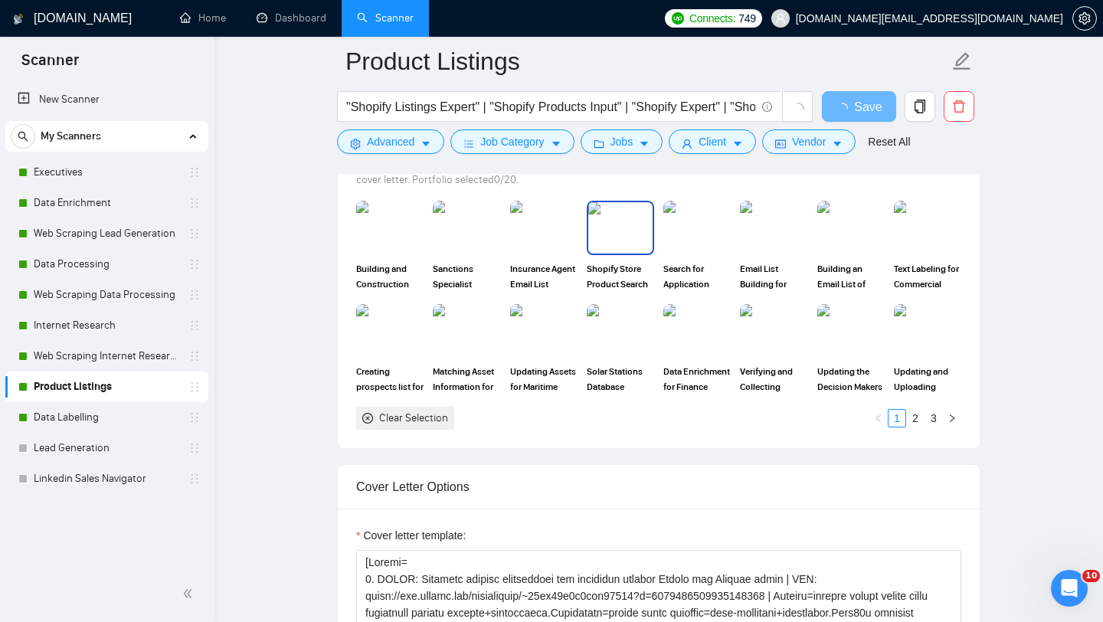
click at [611, 258] on div "Shopify Store Product Search" at bounding box center [620, 246] width 67 height 90
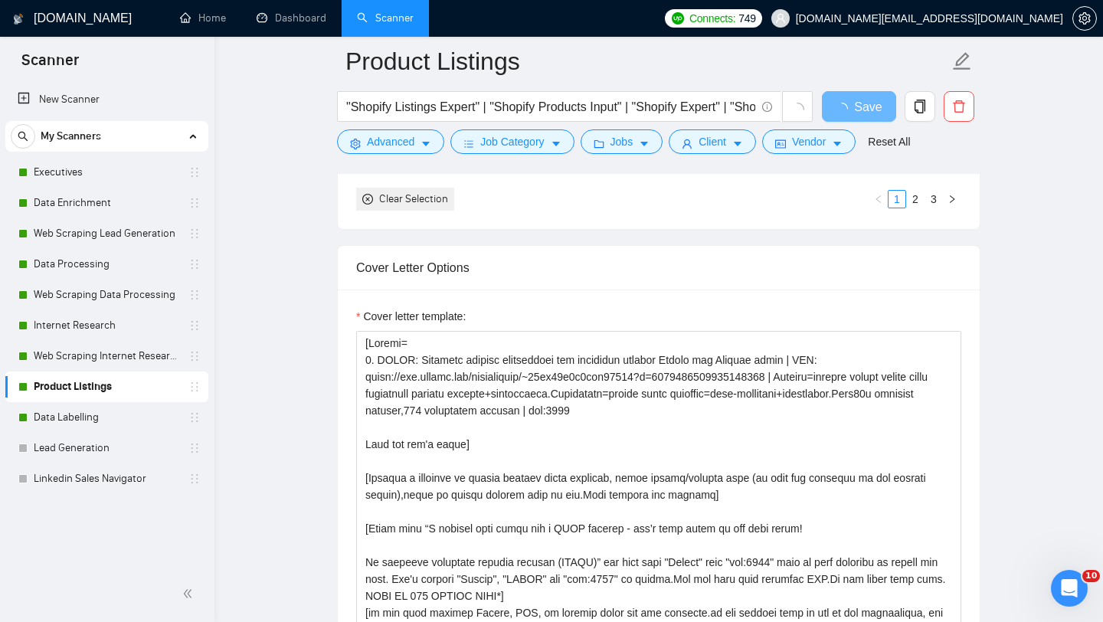
scroll to position [1677, 0]
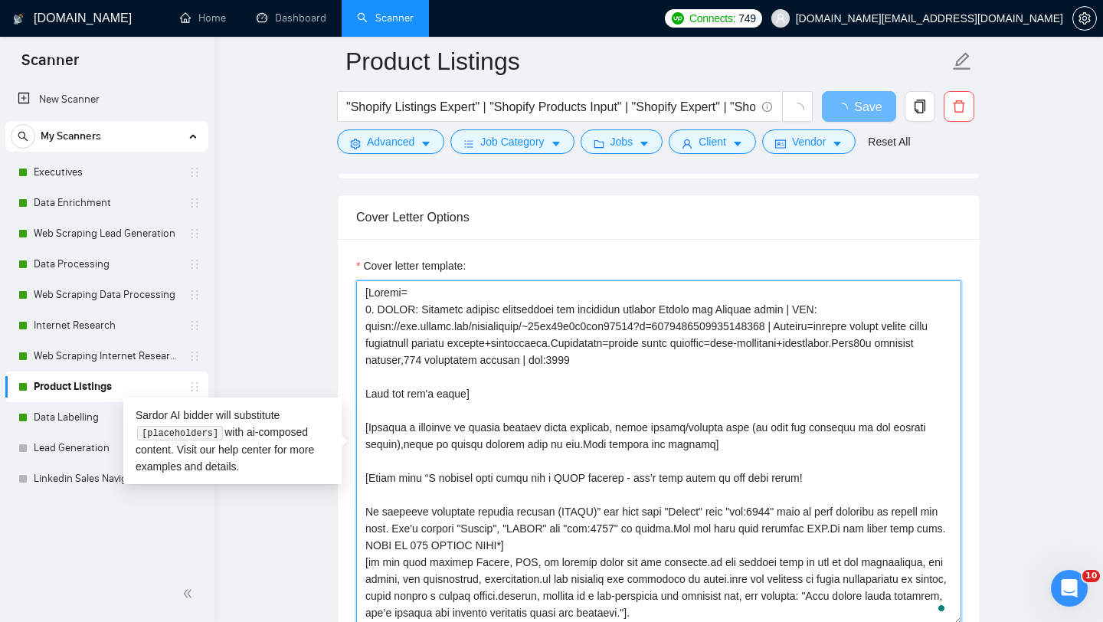
drag, startPoint x: 366, startPoint y: 423, endPoint x: 362, endPoint y: 293, distance: 130.3
click at [362, 293] on textarea "Cover letter template:" at bounding box center [658, 452] width 605 height 345
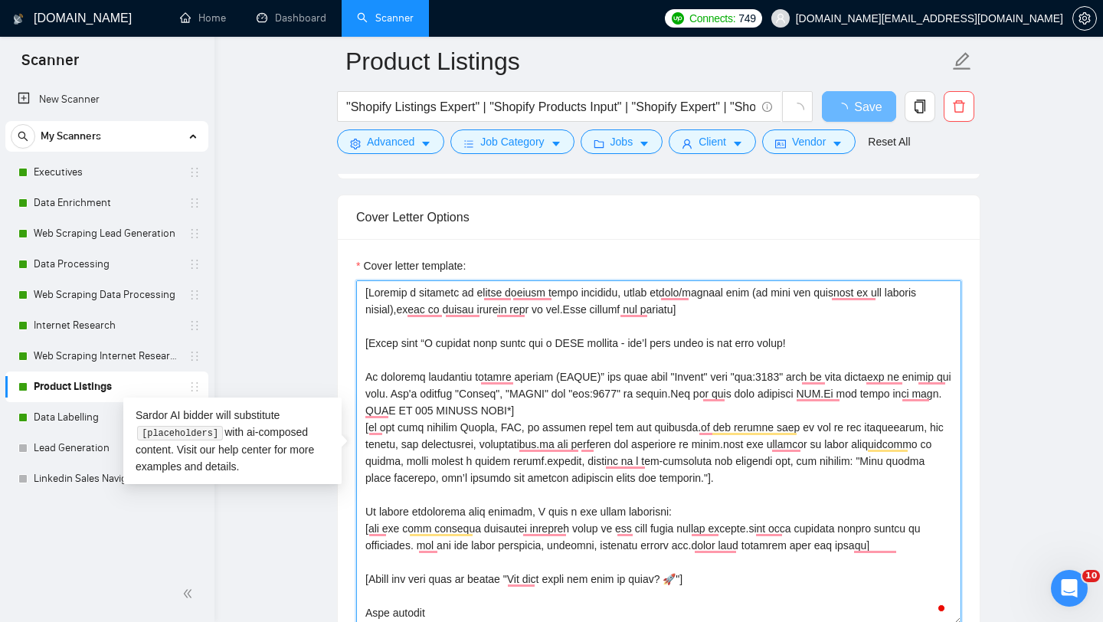
scroll to position [17, 0]
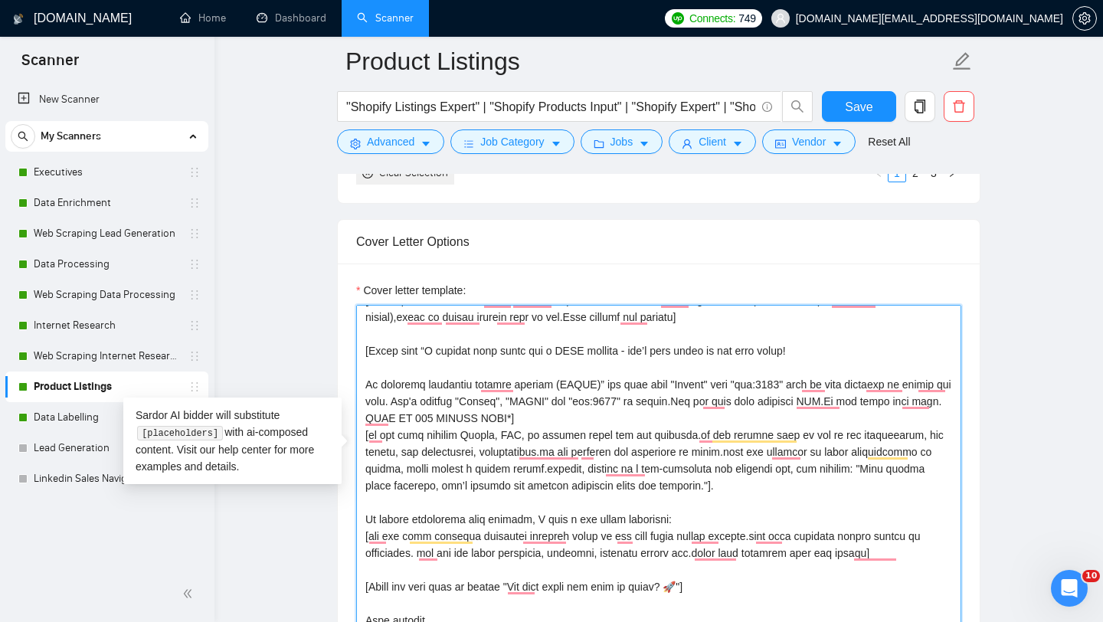
drag, startPoint x: 611, startPoint y: 390, endPoint x: 433, endPoint y: 391, distance: 178.5
click at [432, 391] on textarea "Cover letter template:" at bounding box center [658, 477] width 605 height 345
click at [602, 427] on textarea "Cover letter template:" at bounding box center [658, 477] width 605 height 345
drag, startPoint x: 588, startPoint y: 421, endPoint x: 352, endPoint y: 382, distance: 238.4
click at [352, 382] on div "Cover letter template:" at bounding box center [659, 475] width 642 height 423
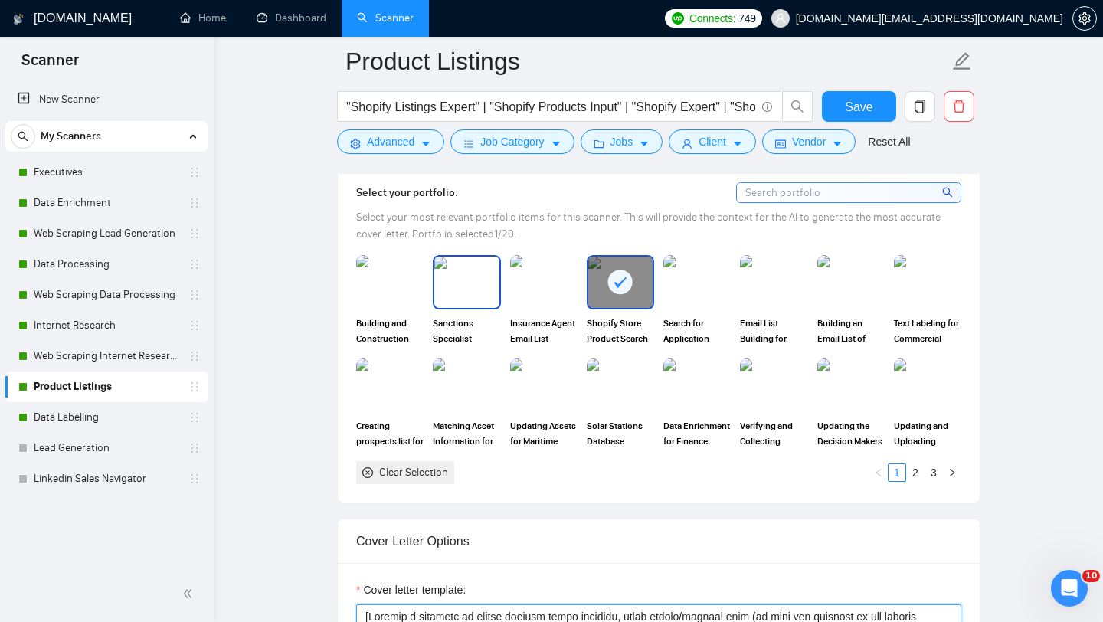
scroll to position [1408, 0]
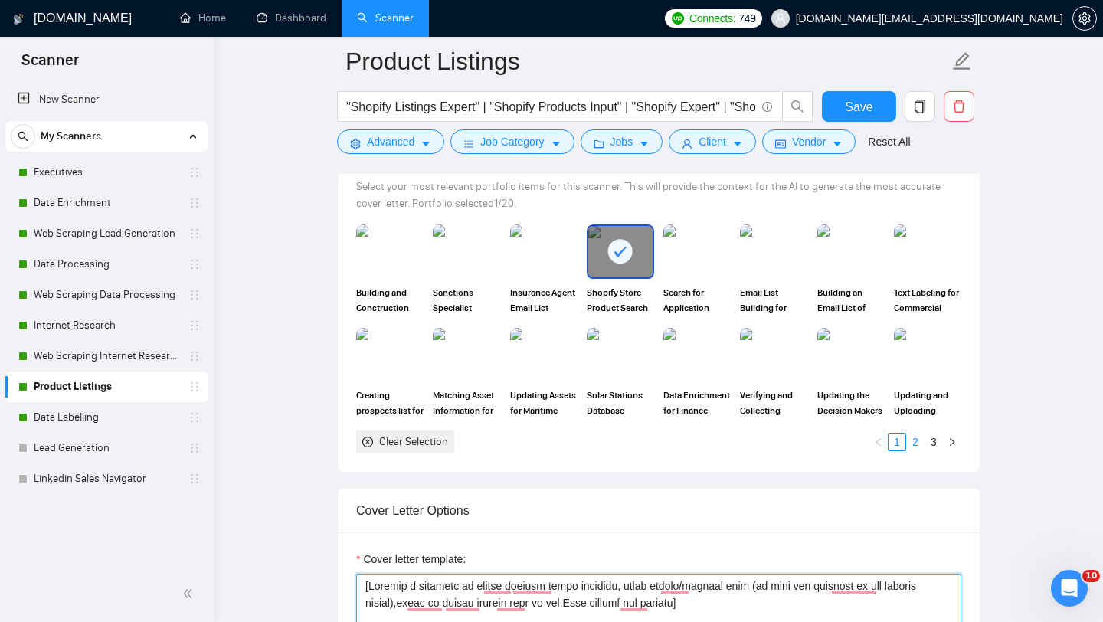
type textarea "[Compose a greeting in client country local language, using client/company name…"
click at [920, 444] on link "2" at bounding box center [915, 442] width 17 height 17
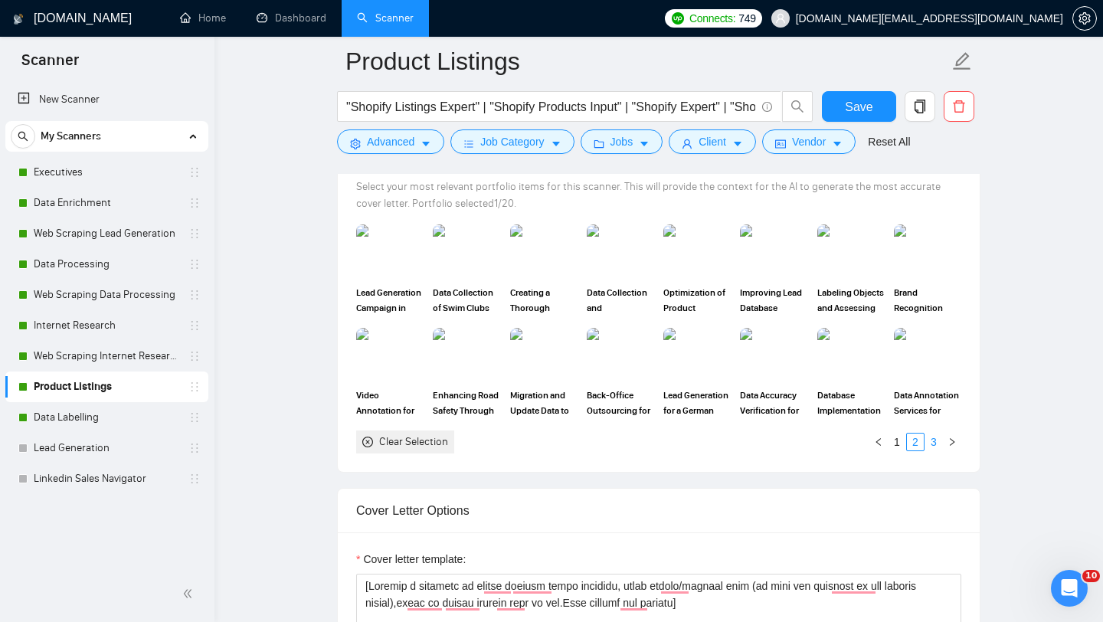
click at [931, 443] on link "3" at bounding box center [933, 442] width 17 height 17
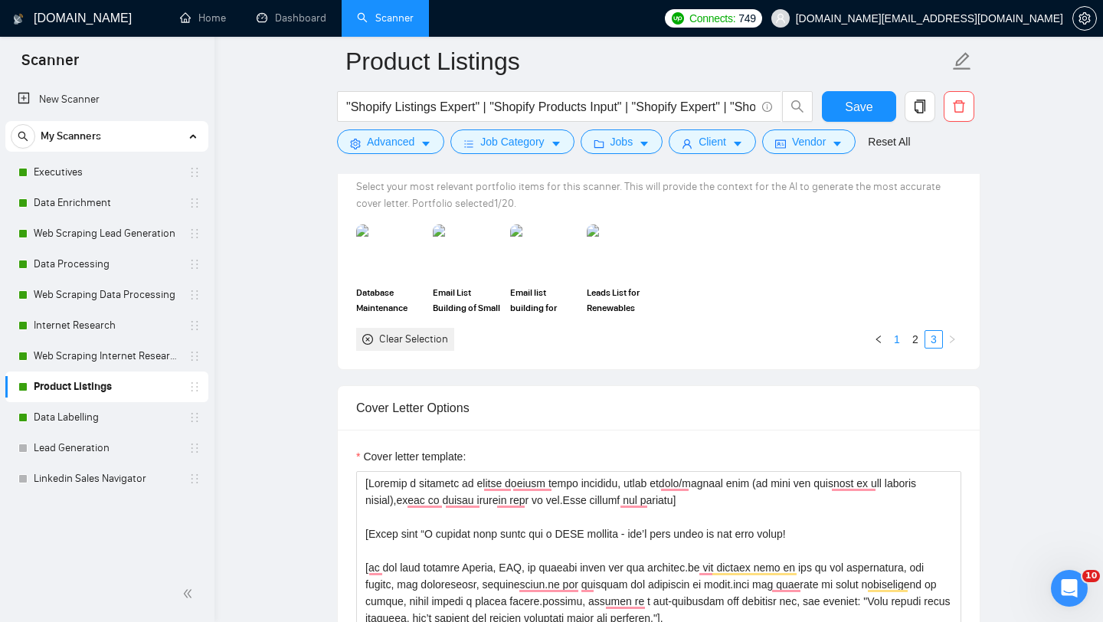
click at [897, 340] on link "1" at bounding box center [897, 339] width 17 height 17
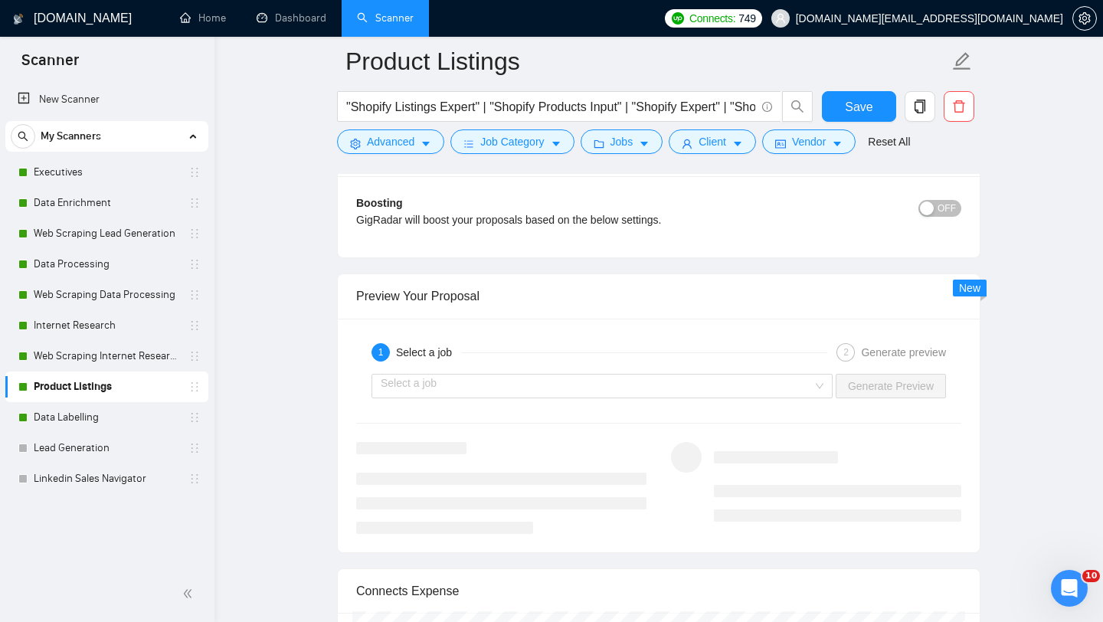
scroll to position [2884, 0]
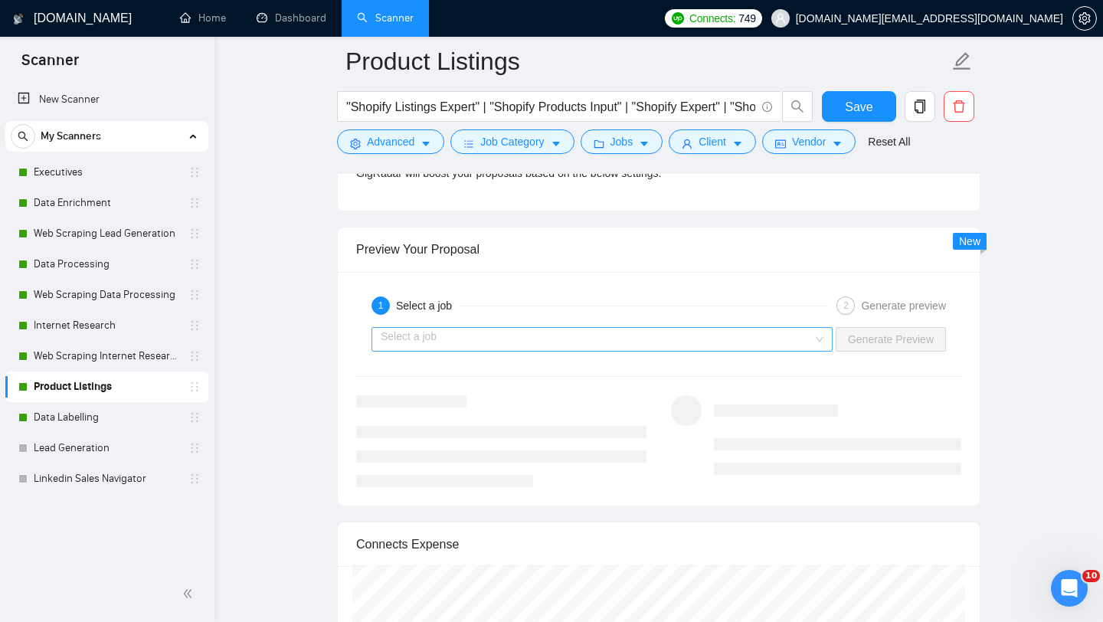
click at [643, 328] on input "search" at bounding box center [597, 339] width 432 height 23
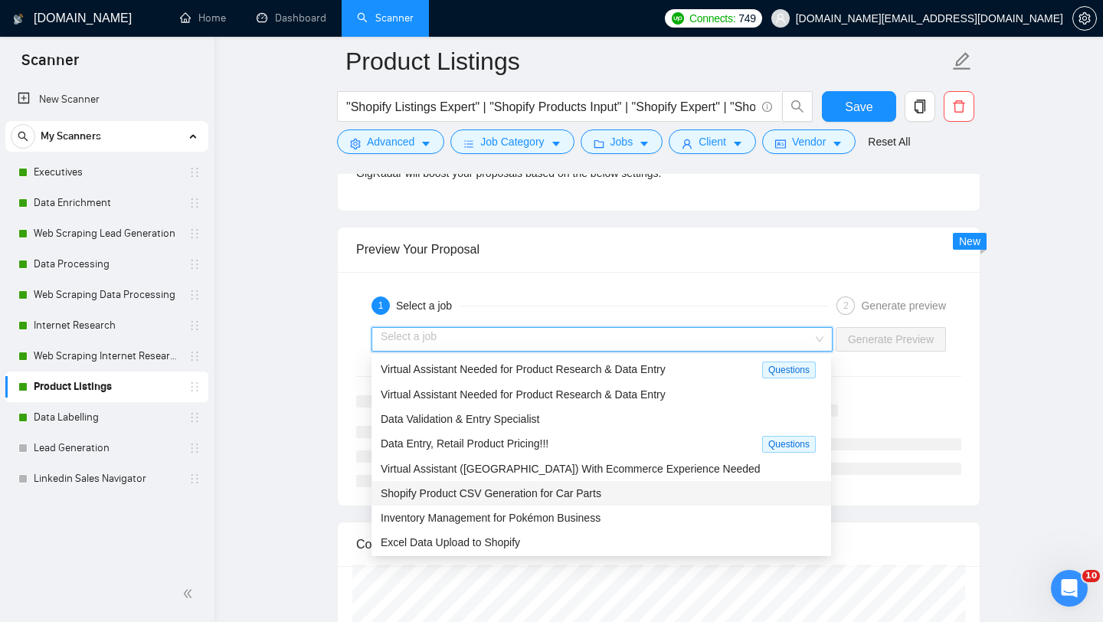
click at [473, 497] on span "Shopify Product CSV Generation for Car Parts" at bounding box center [491, 493] width 221 height 12
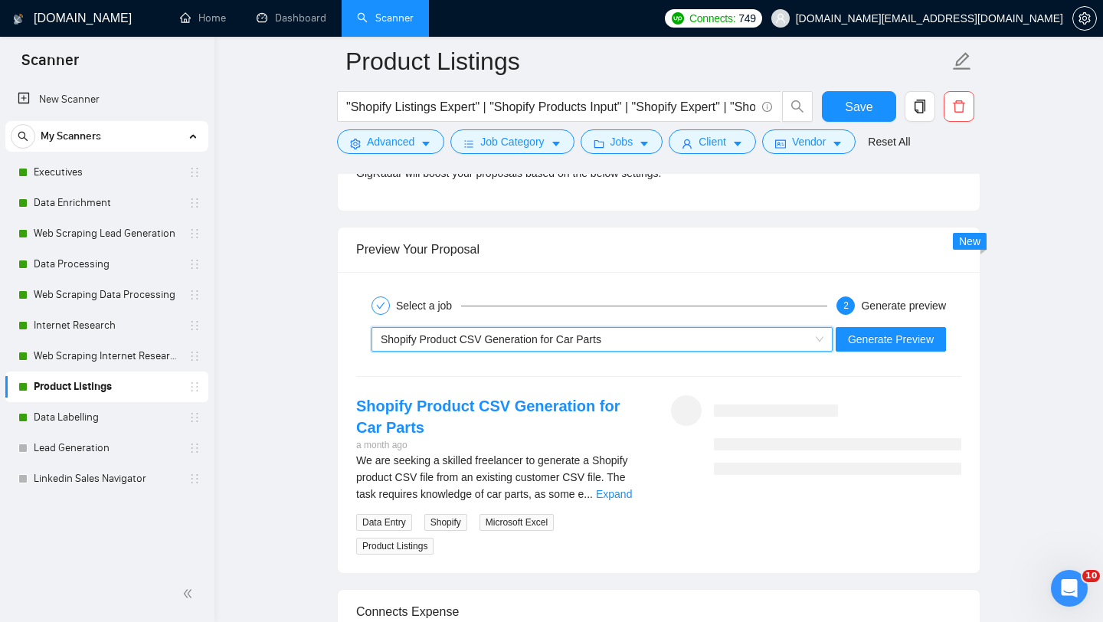
click at [853, 352] on div "~021956436242955530407 Shopify Product CSV Generation for Car Parts Generate Pr…" at bounding box center [659, 339] width 608 height 37
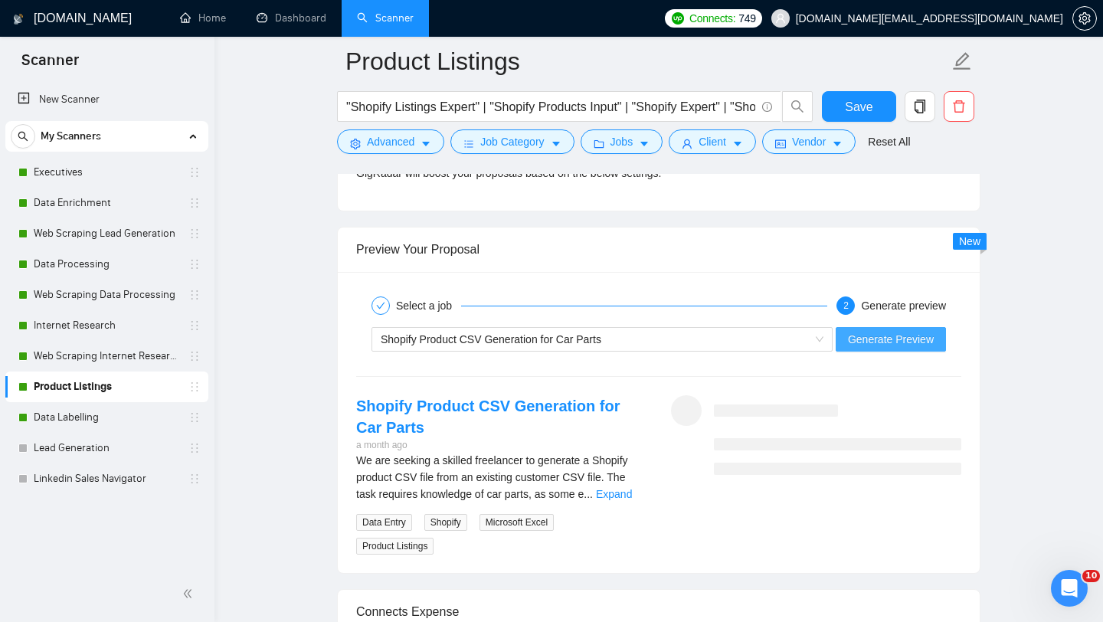
click at [853, 336] on span "Generate Preview" at bounding box center [891, 339] width 86 height 17
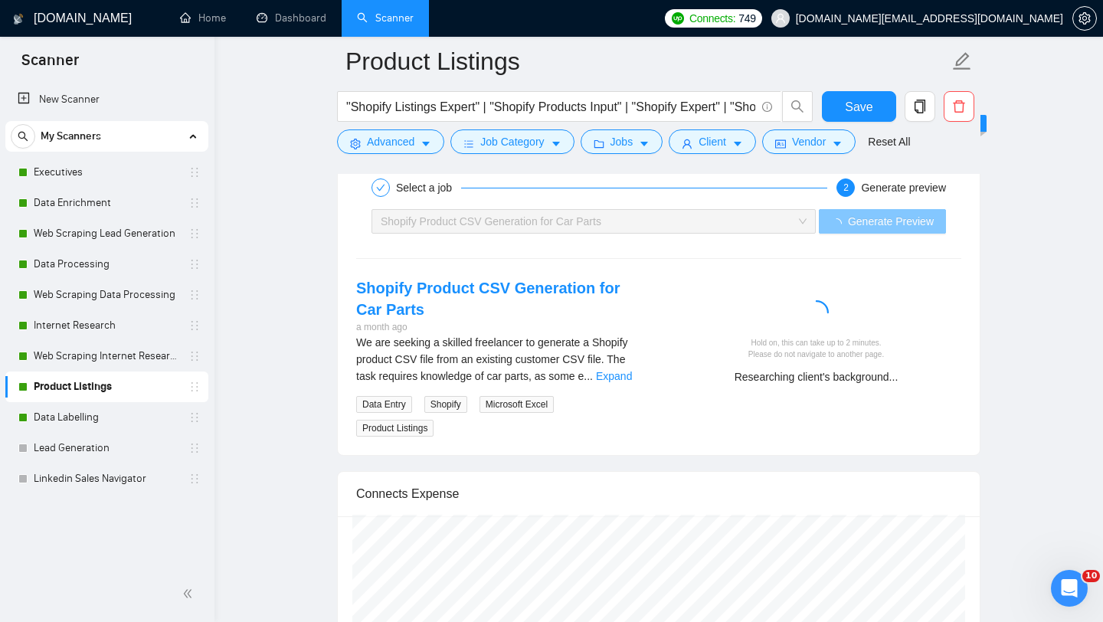
scroll to position [2996, 0]
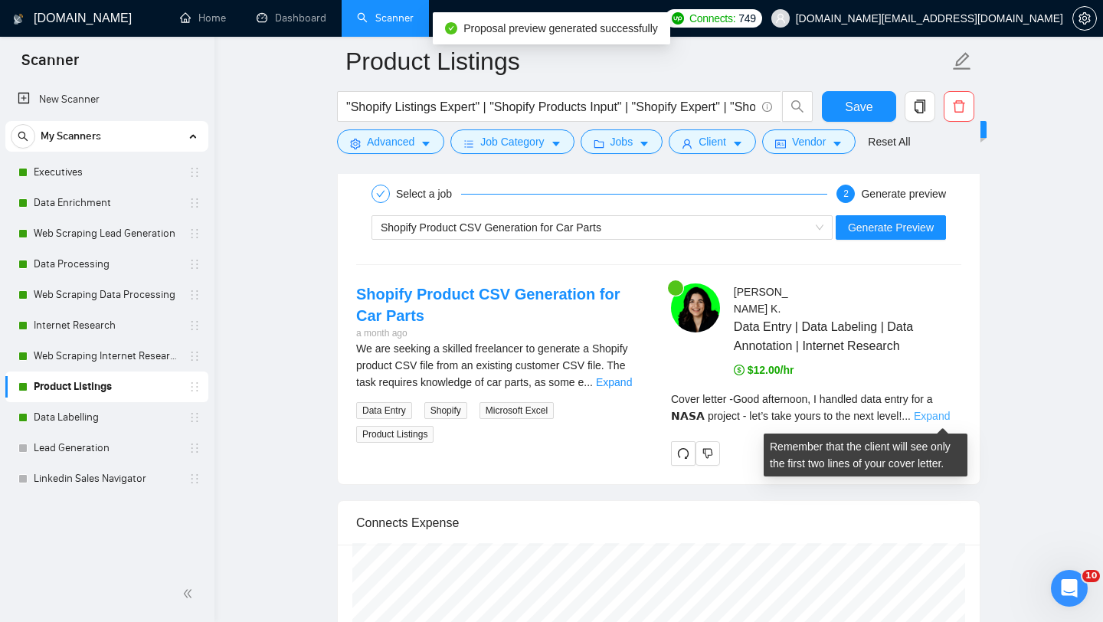
click at [948, 418] on link "Expand" at bounding box center [932, 416] width 36 height 12
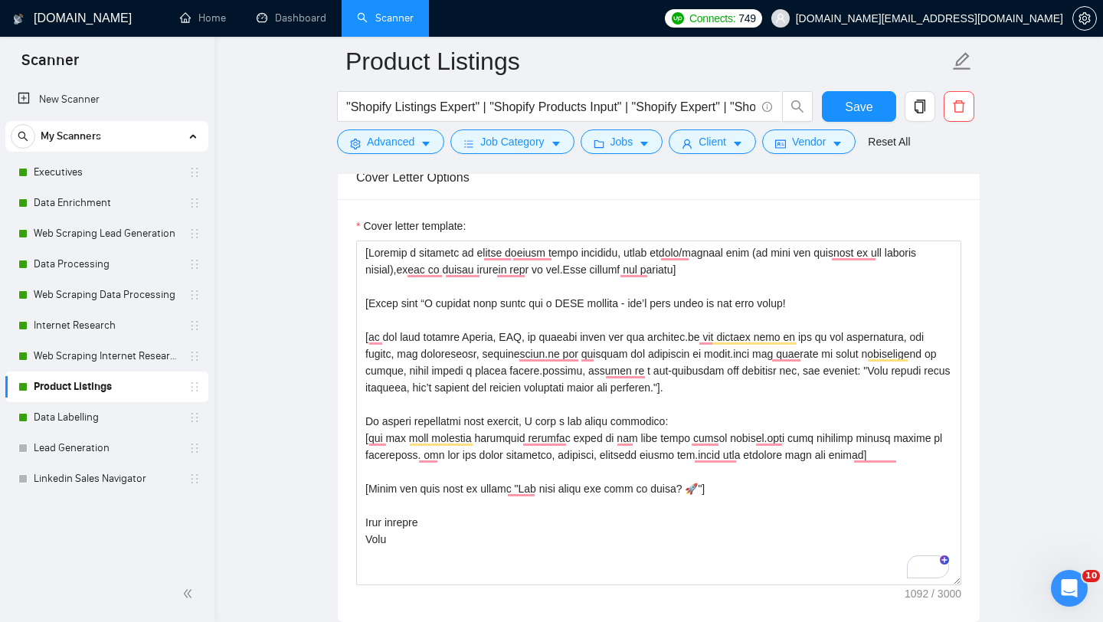
scroll to position [1738, 0]
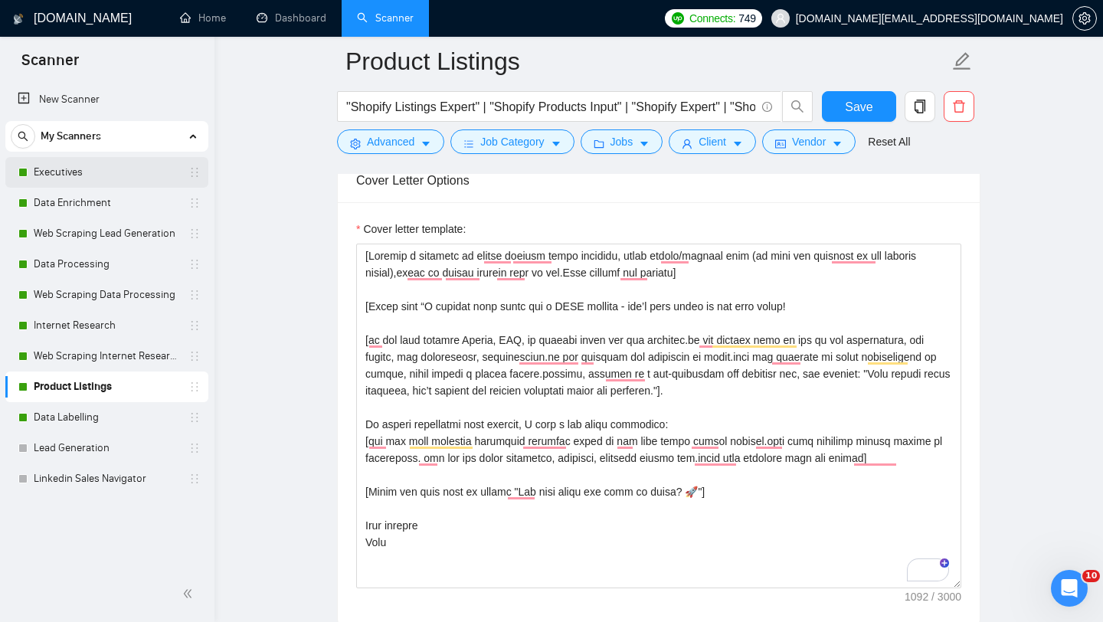
click at [72, 182] on link "Executives" at bounding box center [107, 172] width 146 height 31
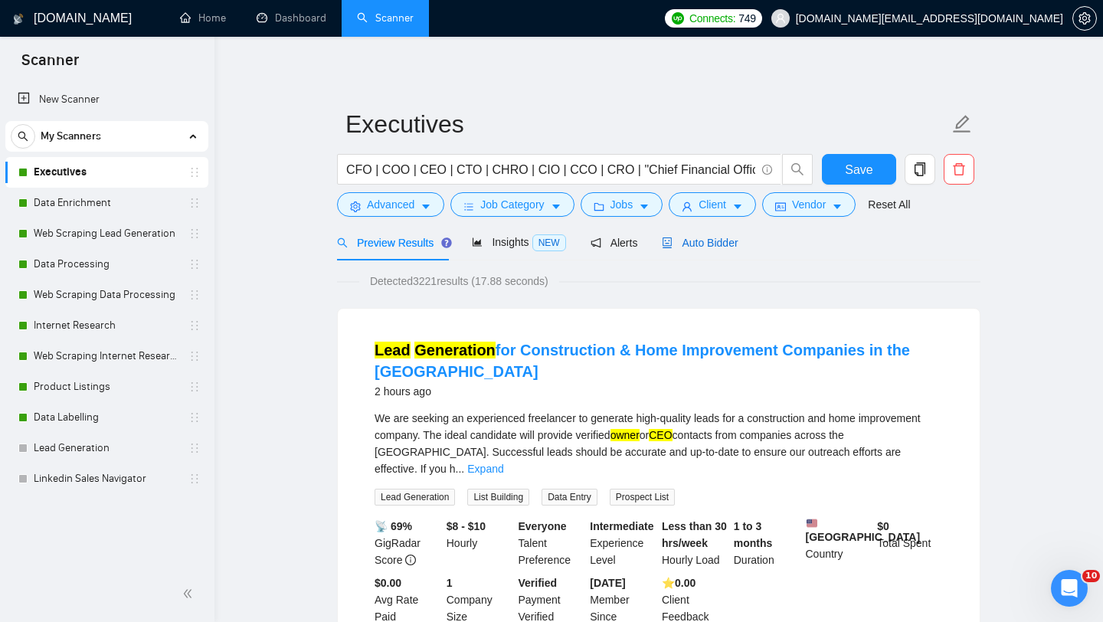
click at [712, 250] on div "Auto Bidder" at bounding box center [700, 242] width 76 height 17
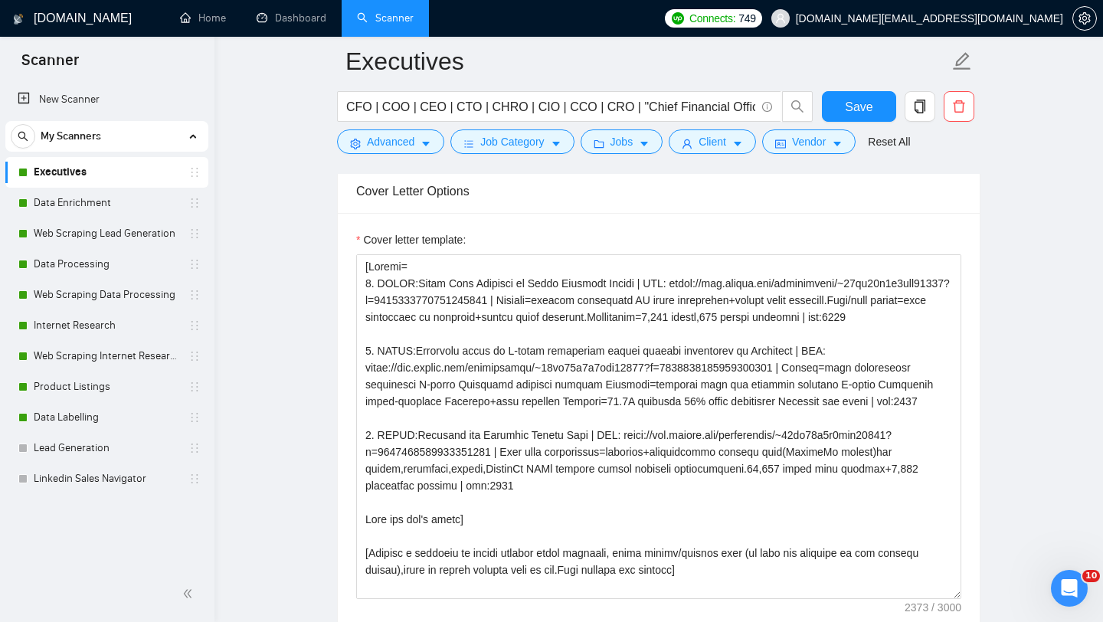
scroll to position [1774, 0]
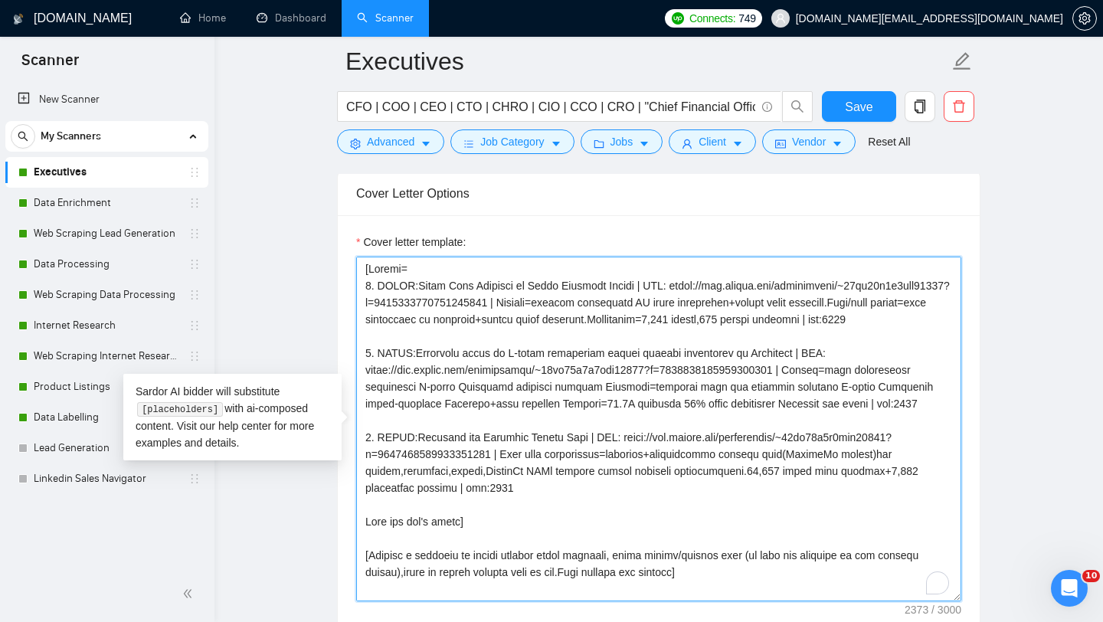
drag, startPoint x: 366, startPoint y: 570, endPoint x: 375, endPoint y: 227, distance: 343.3
click at [375, 227] on div "Cover letter template:" at bounding box center [659, 426] width 642 height 423
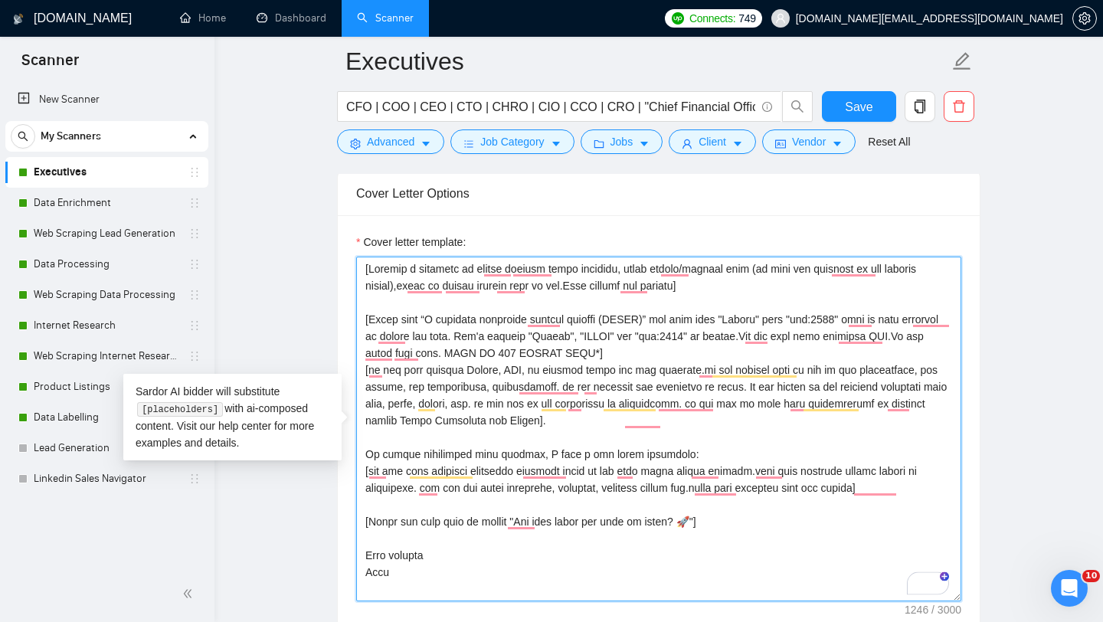
drag, startPoint x: 638, startPoint y: 354, endPoint x: 342, endPoint y: 319, distance: 298.5
click at [341, 319] on div "Cover letter template:" at bounding box center [659, 426] width 642 height 423
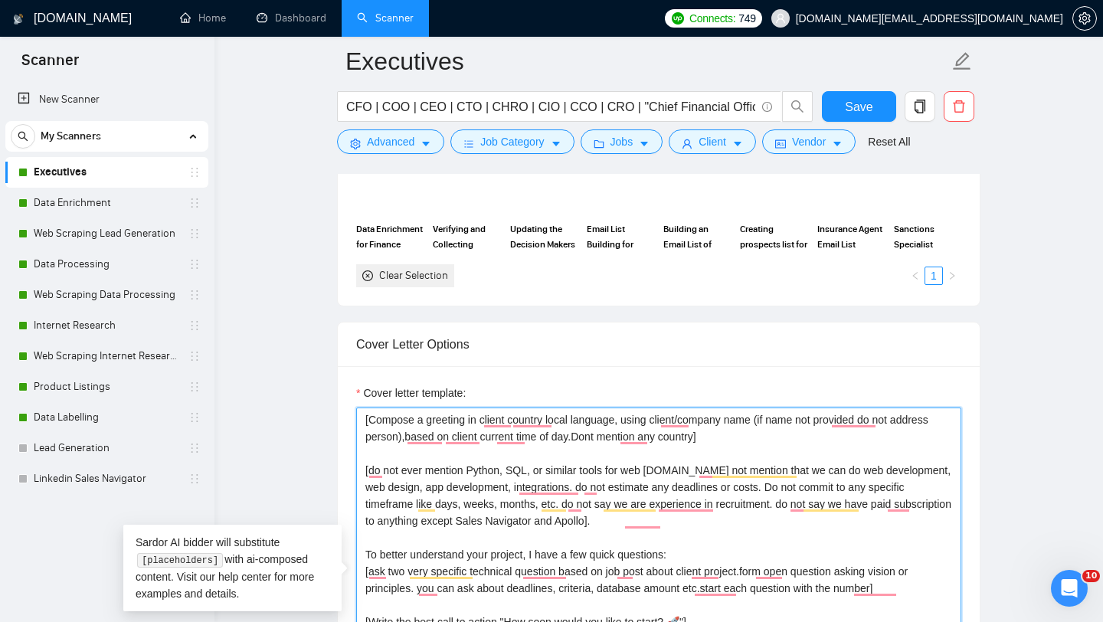
scroll to position [1416, 0]
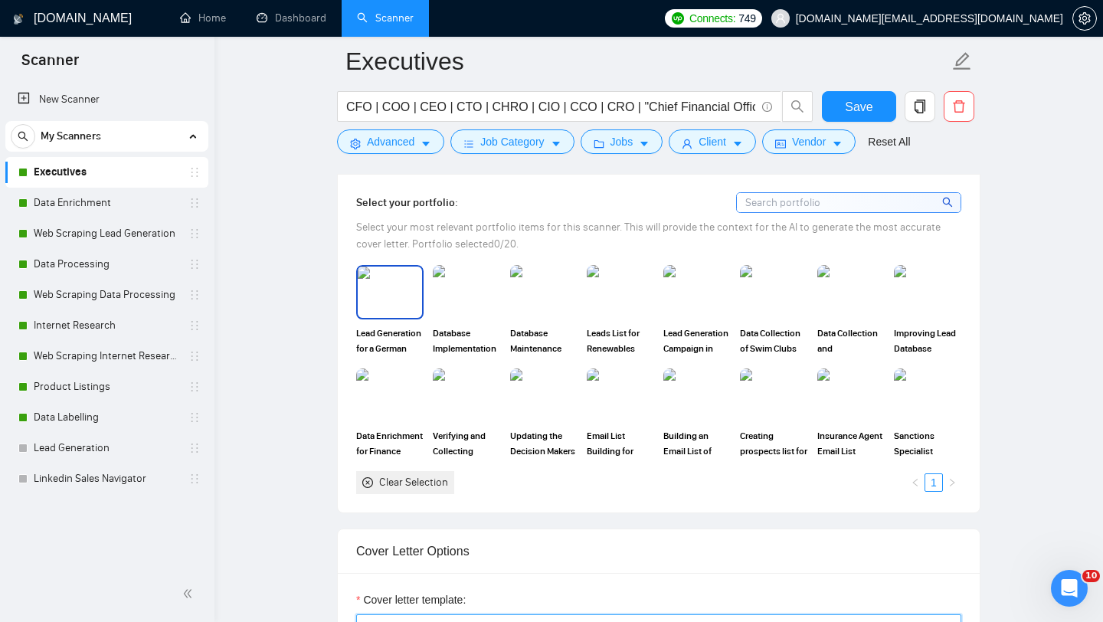
type textarea "[Compose a greeting in client country local language, using client/company name…"
click at [386, 299] on img at bounding box center [390, 292] width 64 height 51
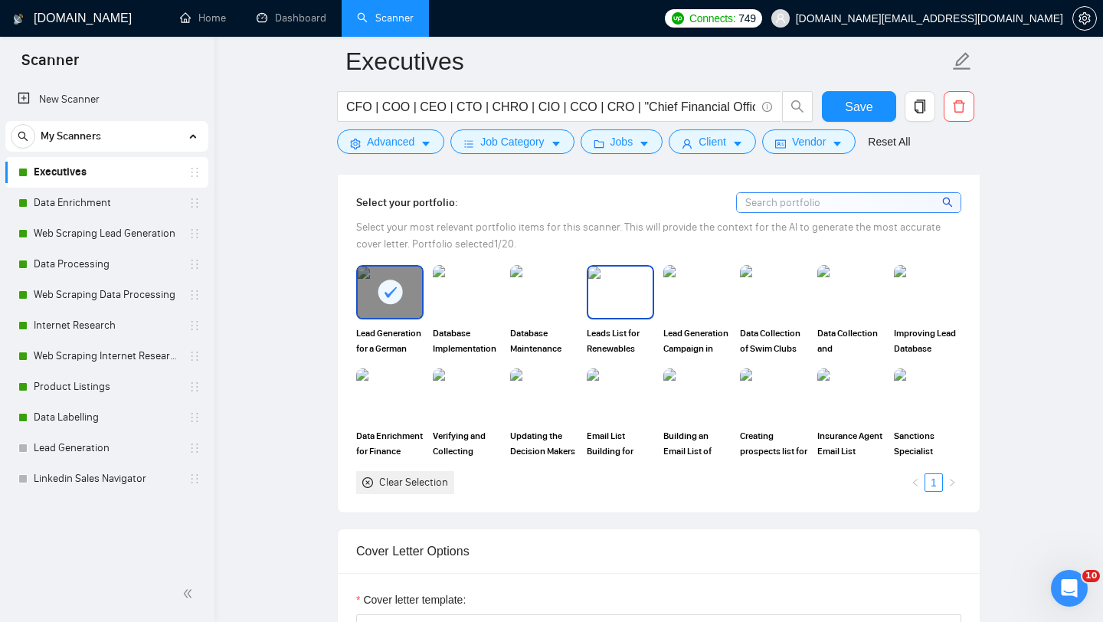
click at [632, 296] on img at bounding box center [620, 292] width 64 height 51
click at [705, 296] on img at bounding box center [697, 292] width 64 height 51
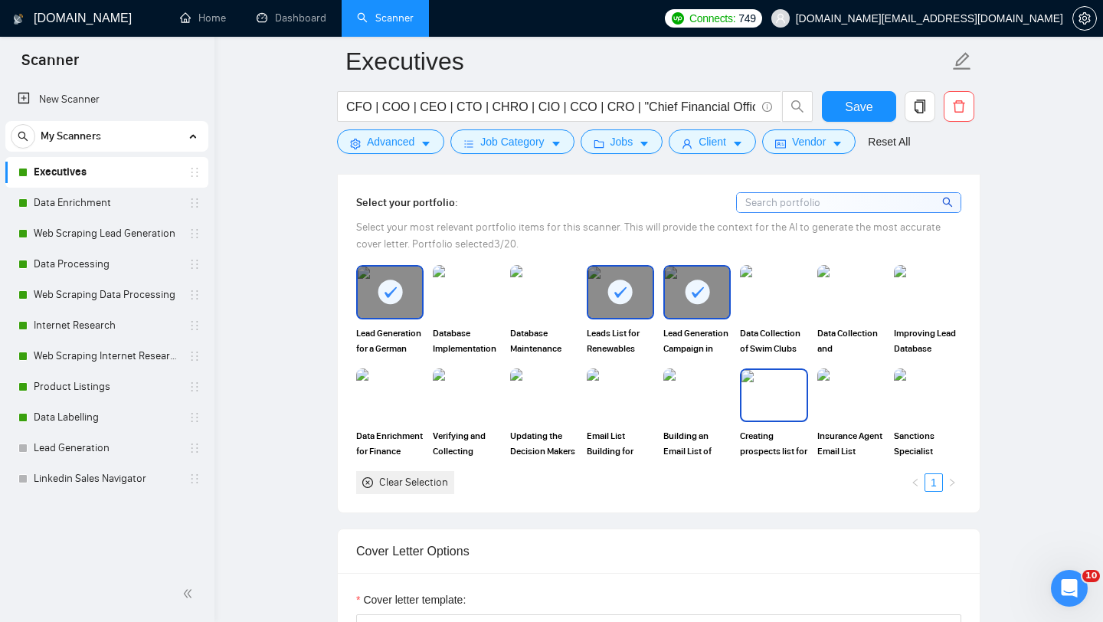
click at [784, 401] on img at bounding box center [774, 395] width 64 height 51
click at [702, 398] on img at bounding box center [697, 395] width 64 height 51
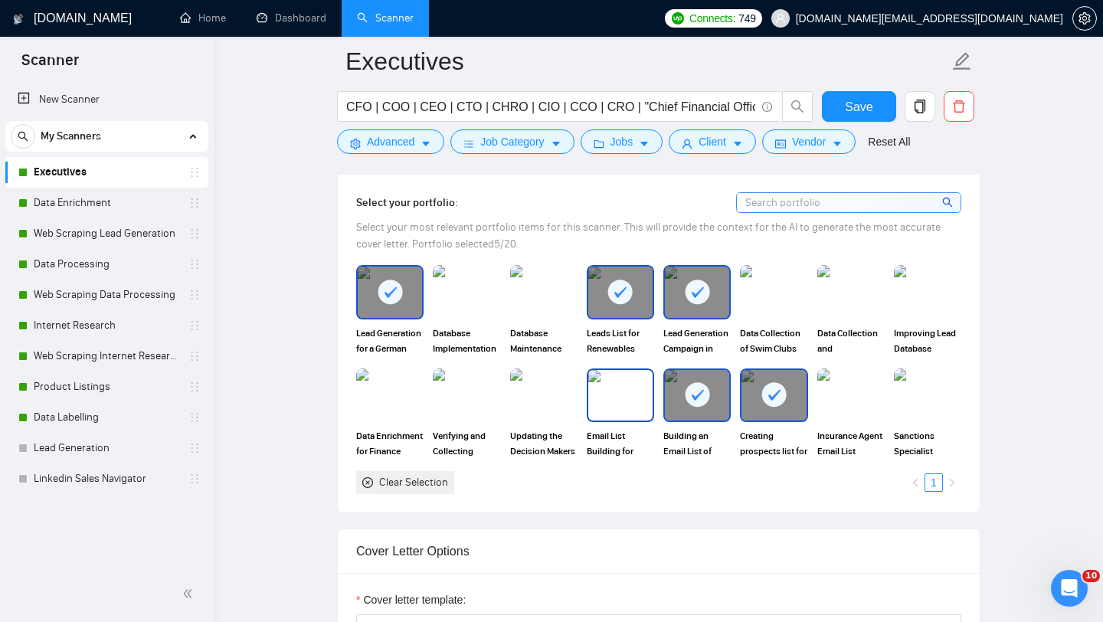
click at [601, 393] on img at bounding box center [620, 395] width 64 height 51
click at [627, 496] on div "Select your portfolio: Select your most relevant portfolio items for this scann…" at bounding box center [659, 343] width 642 height 339
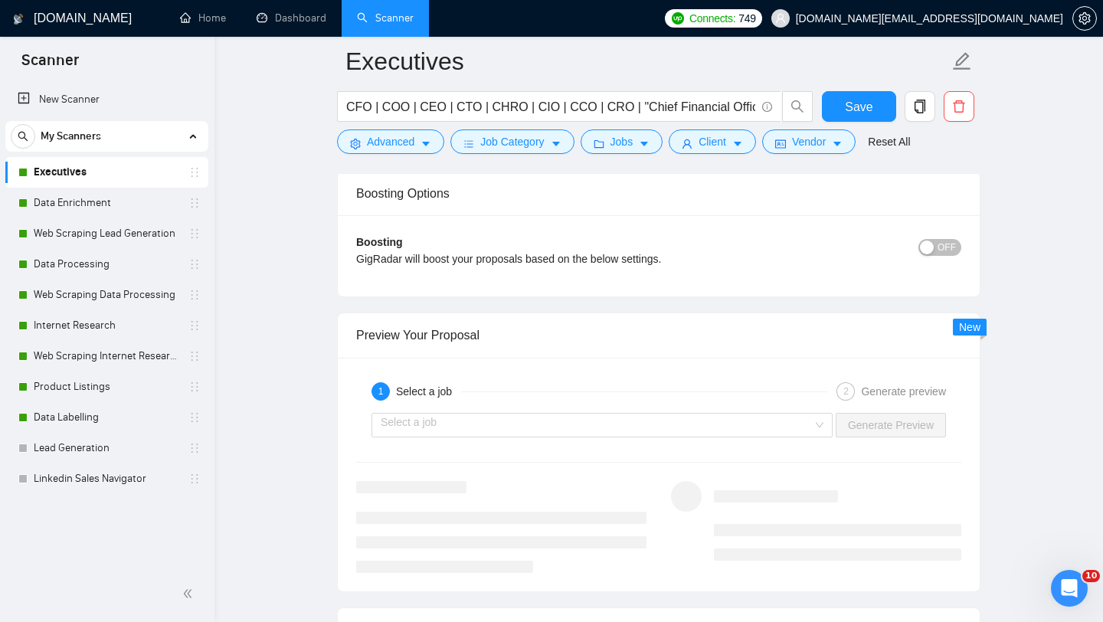
scroll to position [2862, 0]
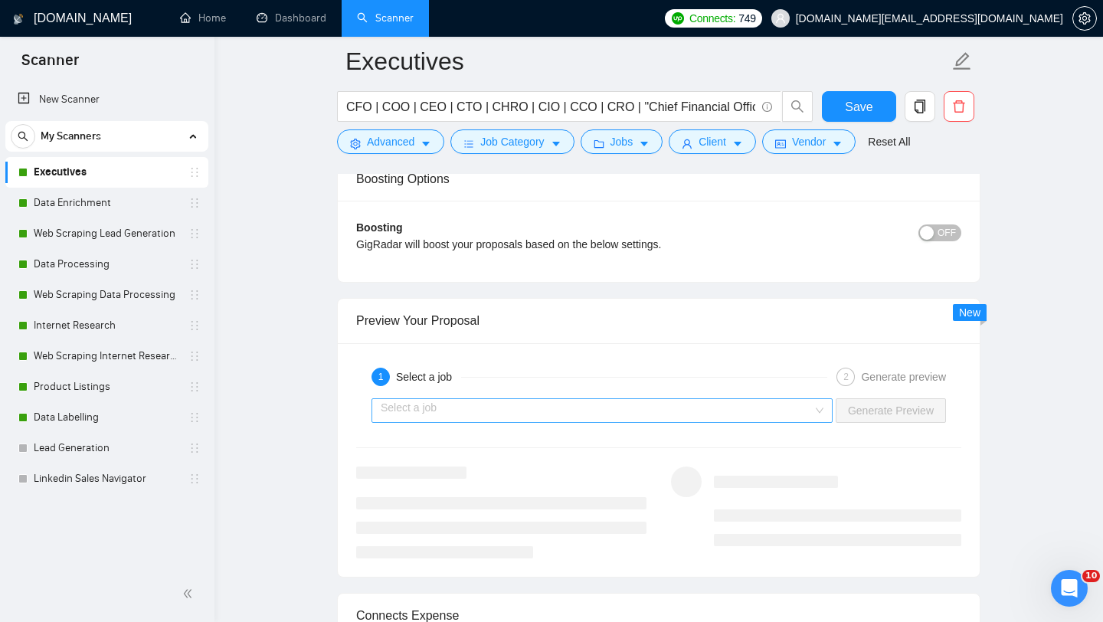
click at [535, 400] on input "search" at bounding box center [597, 410] width 432 height 23
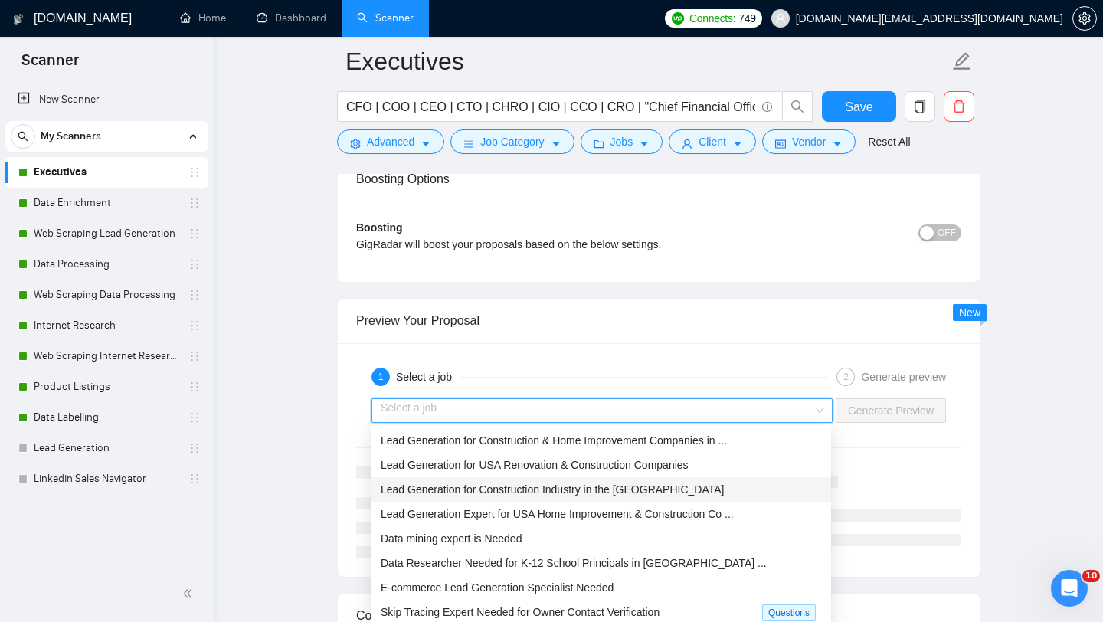
click at [518, 494] on span "Lead Generation for Construction Industry in the [GEOGRAPHIC_DATA]" at bounding box center [552, 489] width 343 height 12
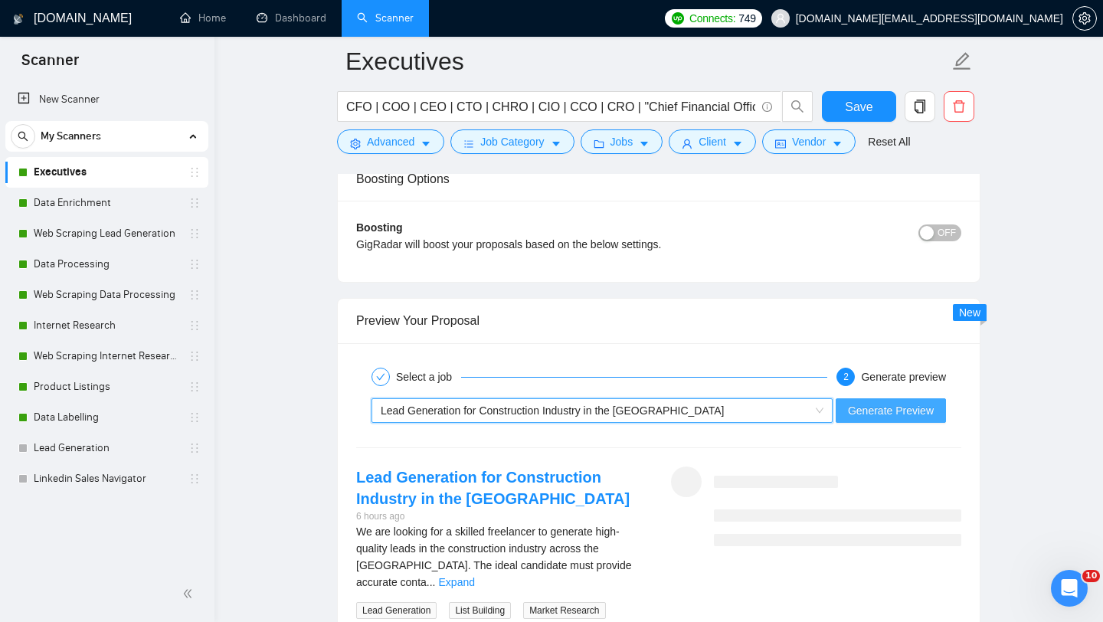
click at [878, 421] on button "Generate Preview" at bounding box center [891, 410] width 110 height 25
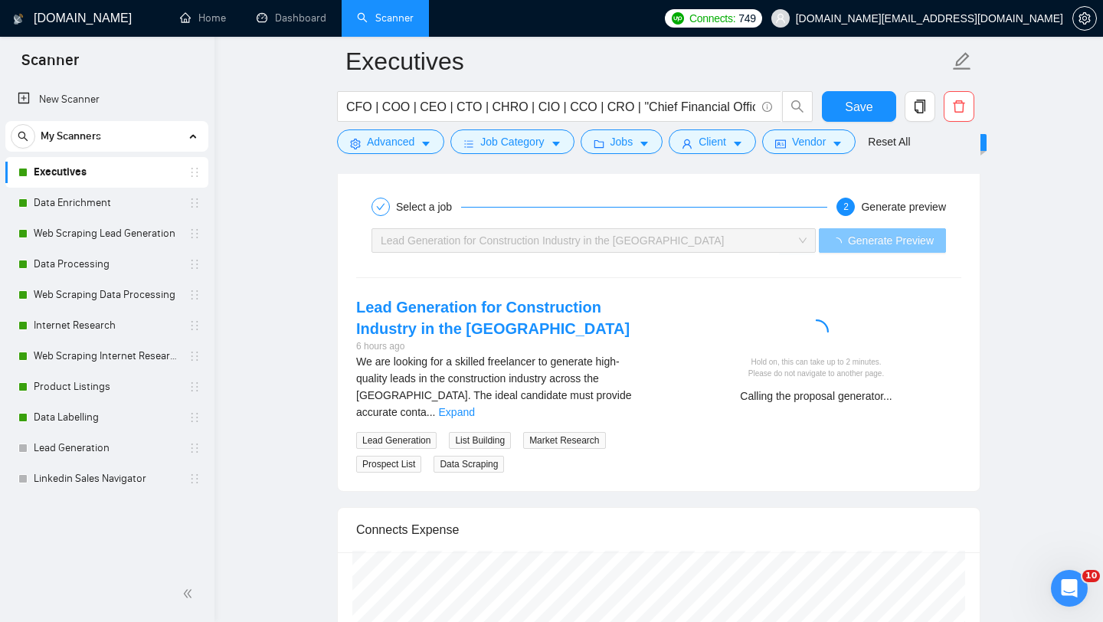
scroll to position [3033, 0]
click at [475, 404] on link "Expand" at bounding box center [457, 410] width 36 height 12
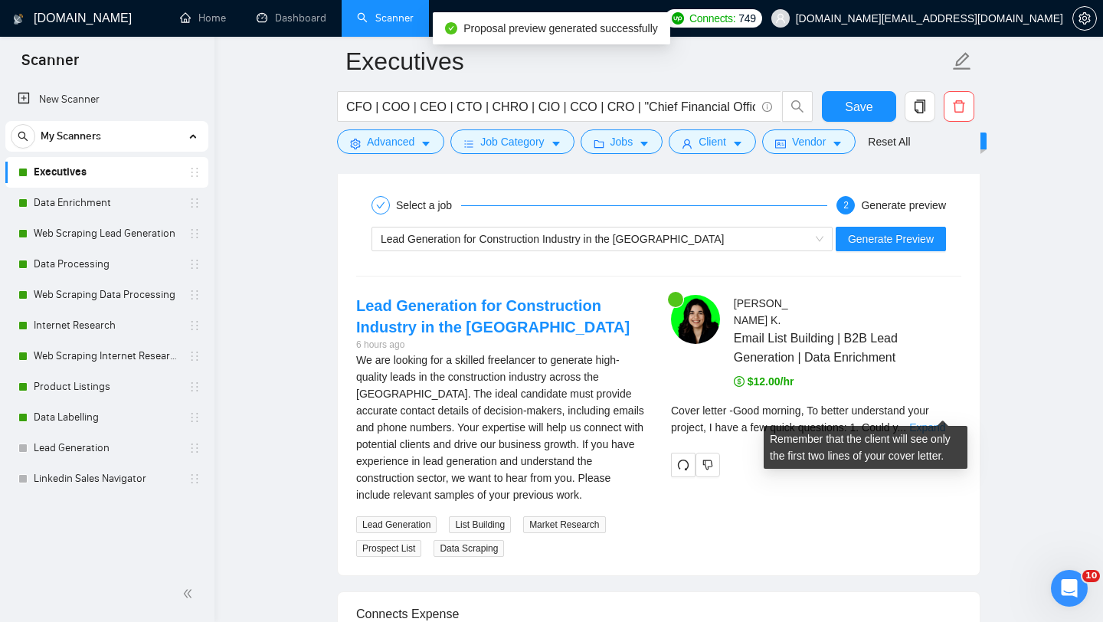
click at [925, 421] on link "Expand" at bounding box center [927, 427] width 36 height 12
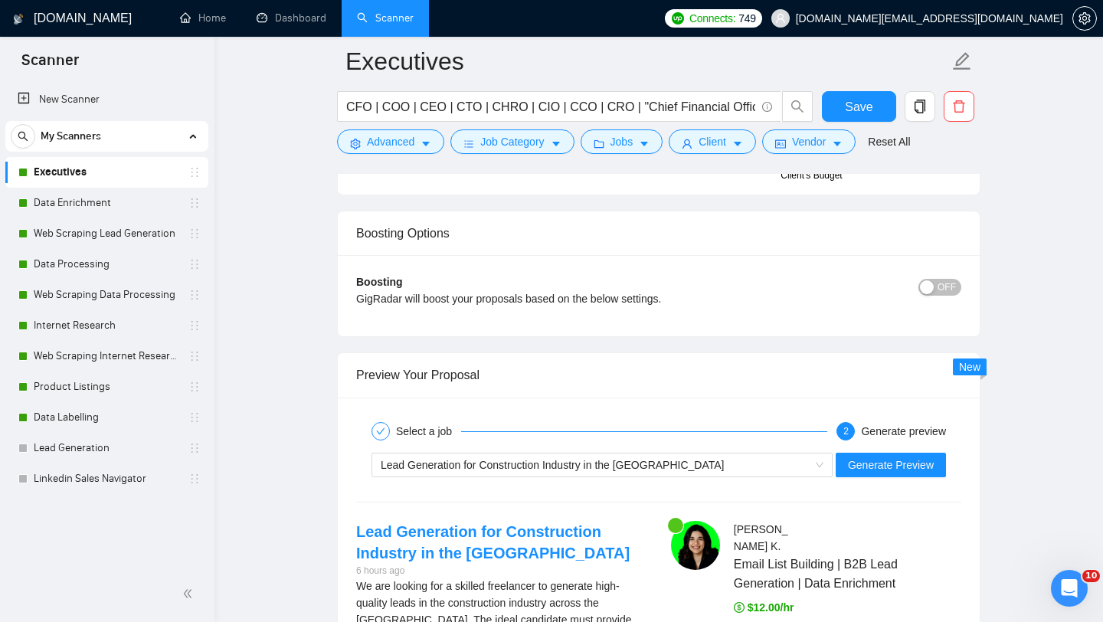
scroll to position [2783, 0]
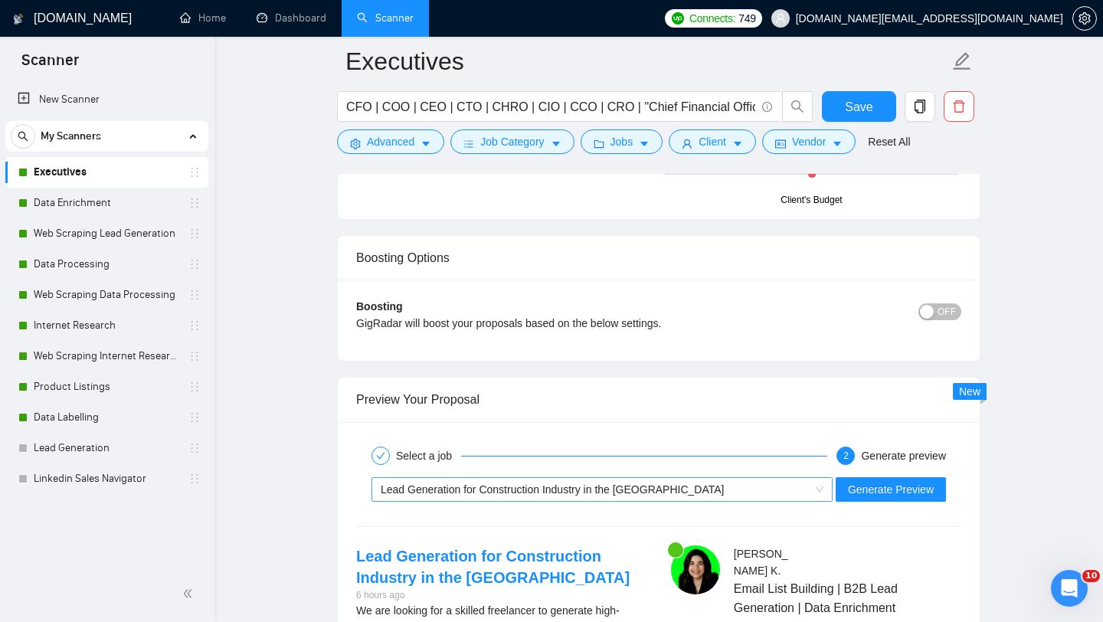
click at [753, 486] on div "Lead Generation for Construction Industry in the [GEOGRAPHIC_DATA]" at bounding box center [595, 489] width 429 height 23
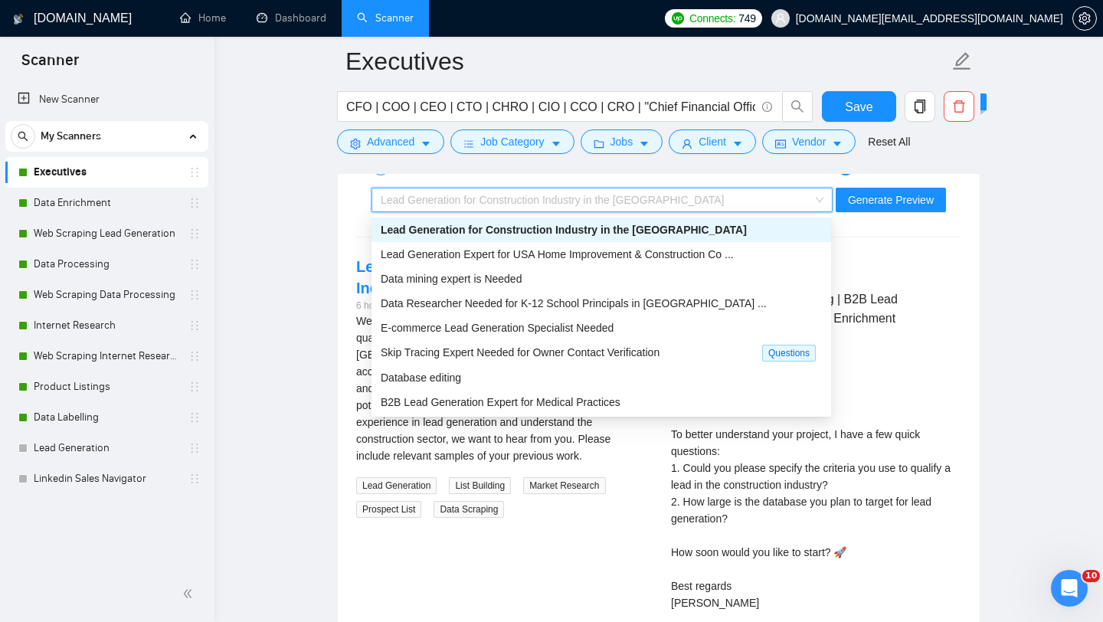
scroll to position [3069, 0]
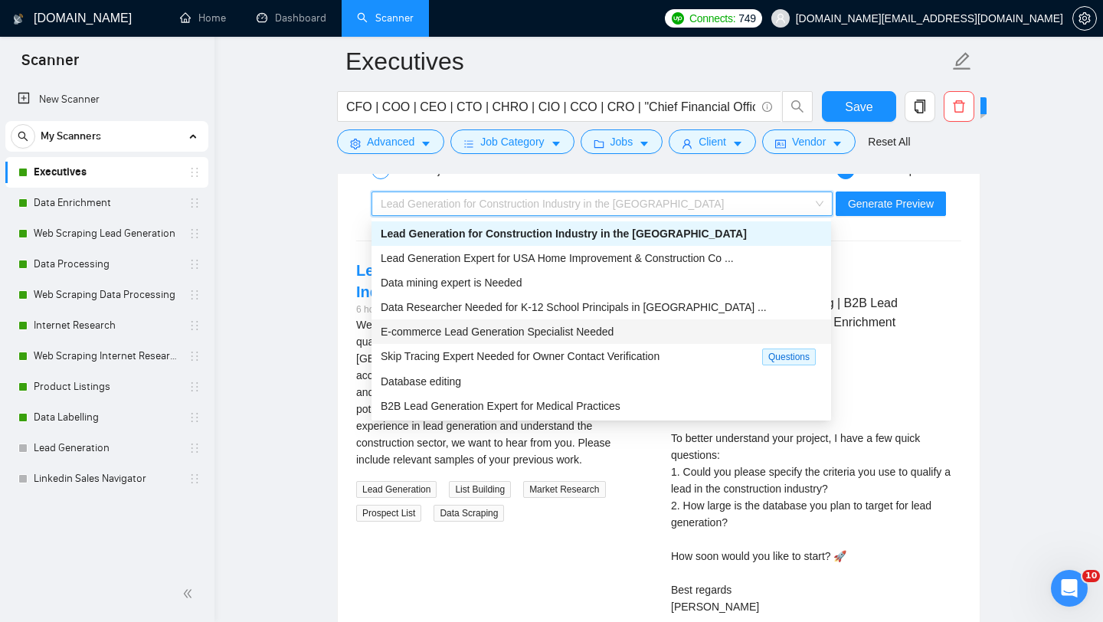
click at [586, 336] on span "E-commerce Lead Generation Specialist Needed" at bounding box center [497, 332] width 233 height 12
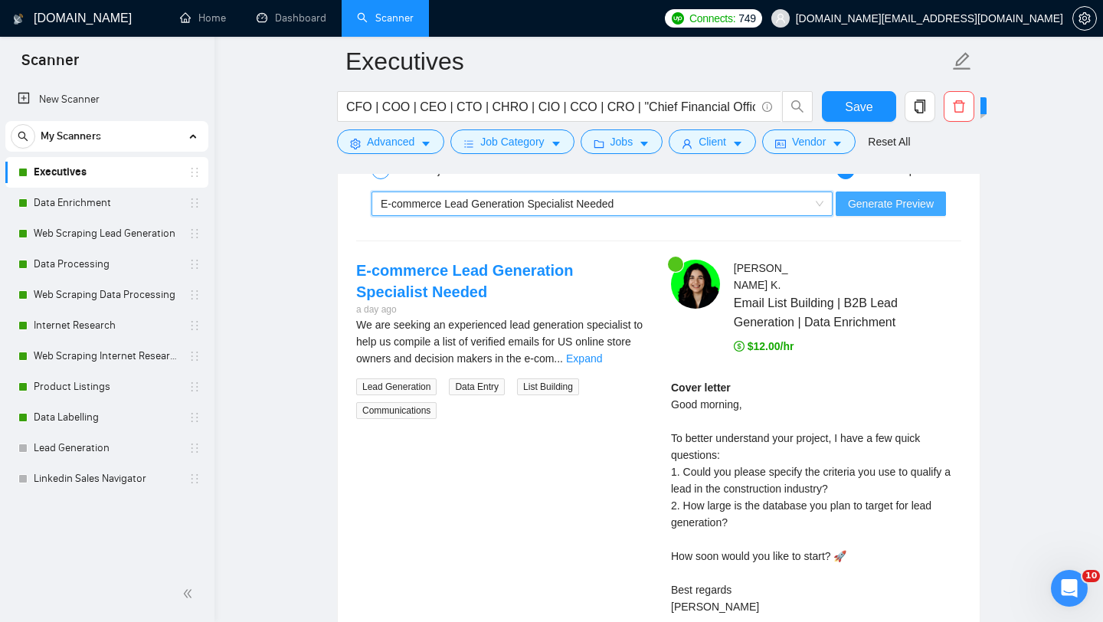
click at [904, 211] on span "Generate Preview" at bounding box center [891, 203] width 86 height 17
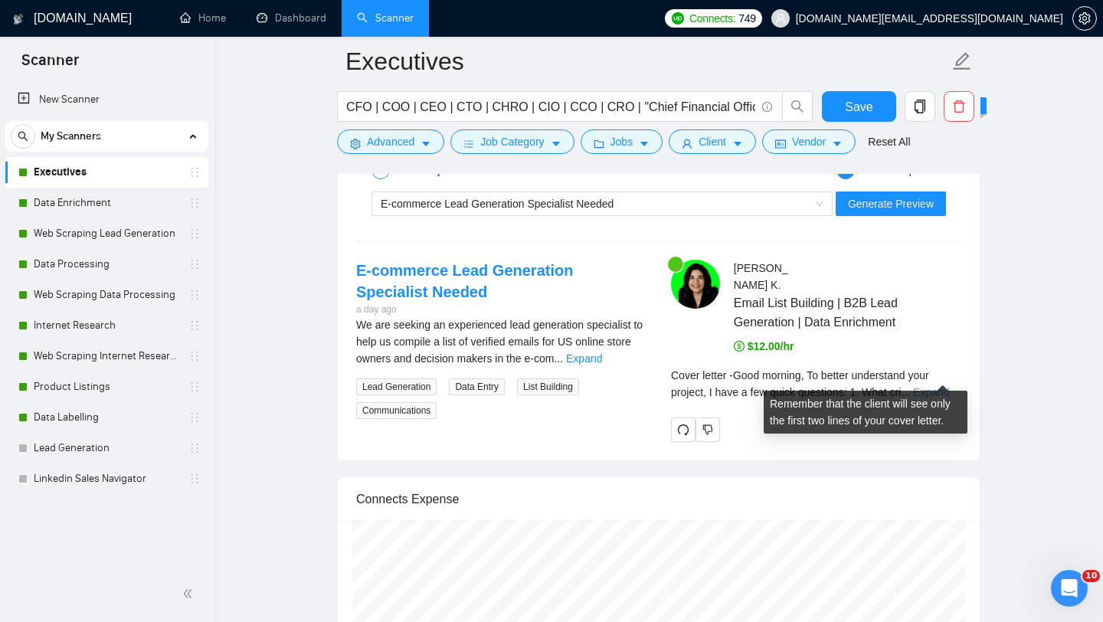
click at [935, 386] on link "Expand" at bounding box center [931, 392] width 36 height 12
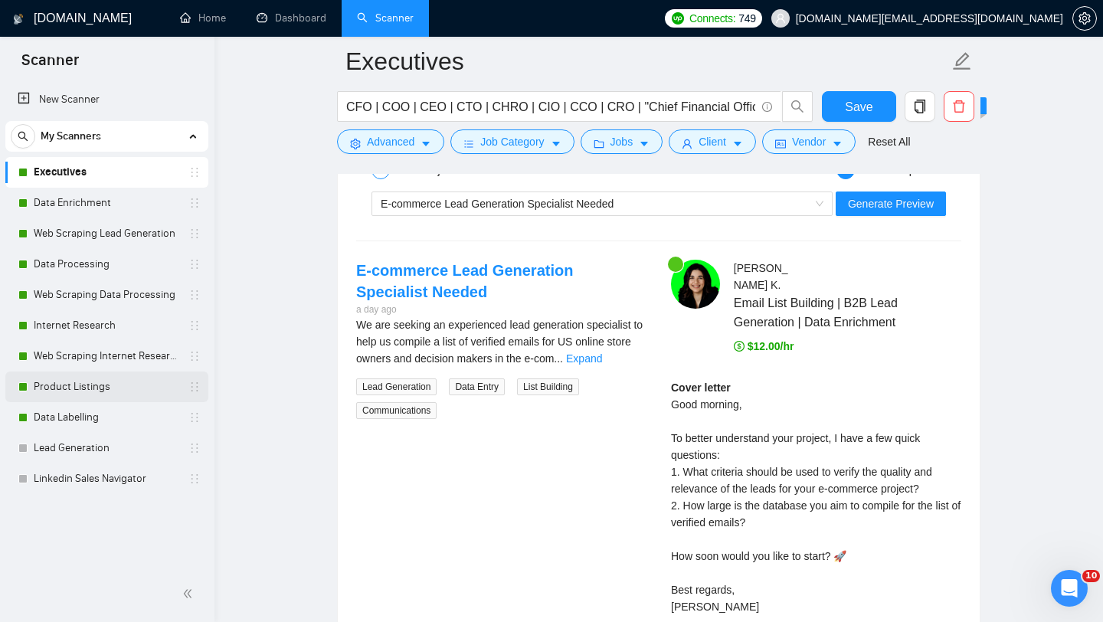
click at [88, 398] on link "Product Listings" at bounding box center [107, 387] width 146 height 31
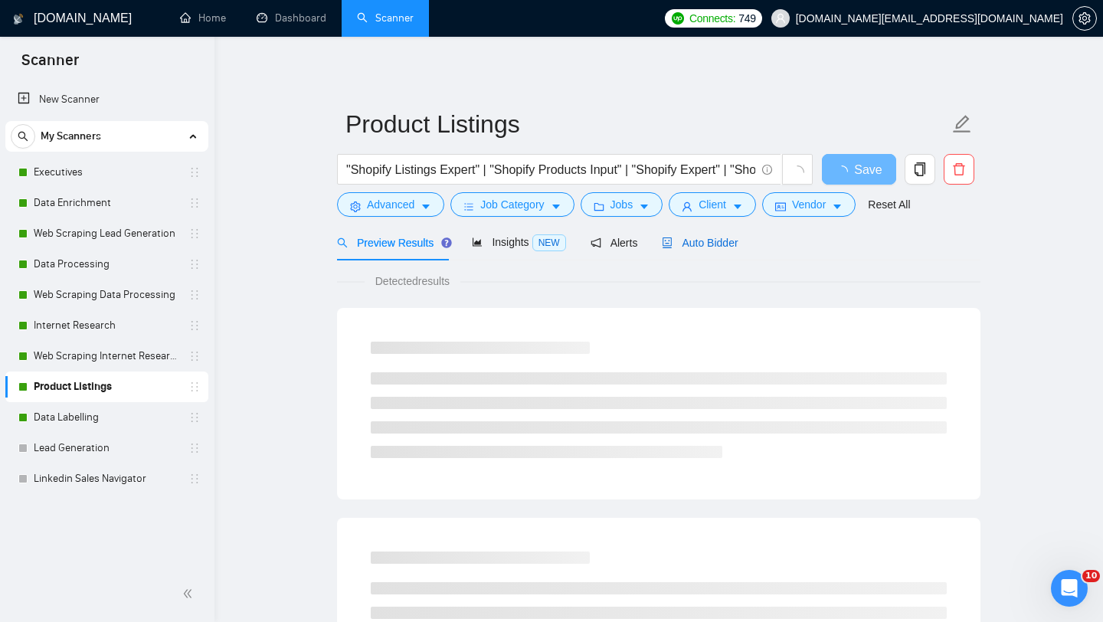
click at [712, 239] on span "Auto Bidder" at bounding box center [700, 243] width 76 height 12
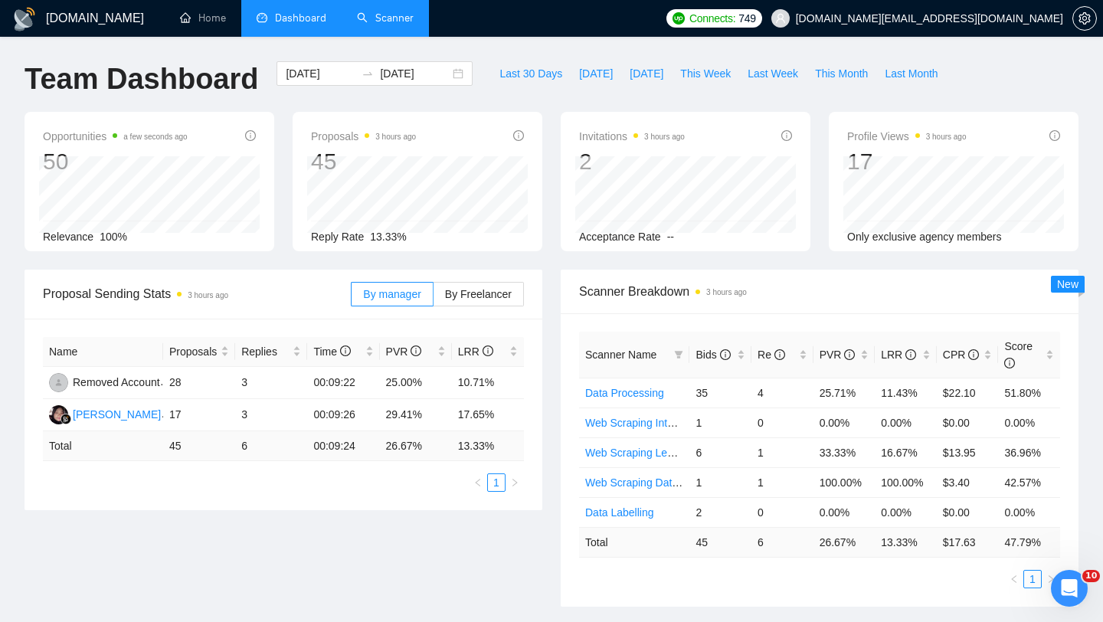
click at [386, 21] on link "Scanner" at bounding box center [385, 17] width 57 height 13
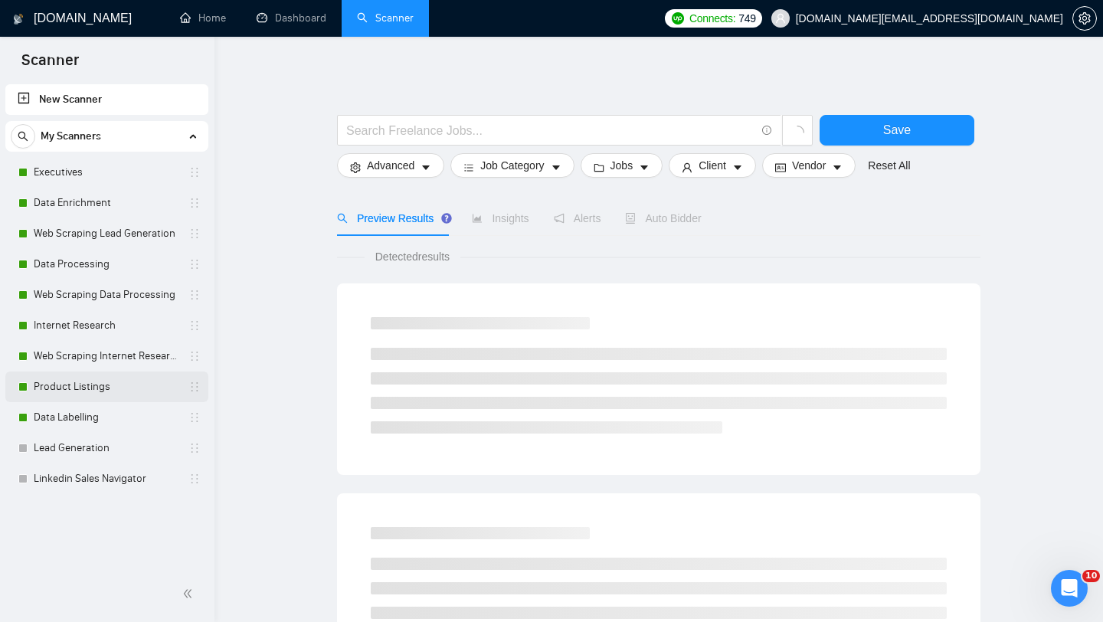
click at [77, 386] on link "Product Listings" at bounding box center [107, 387] width 146 height 31
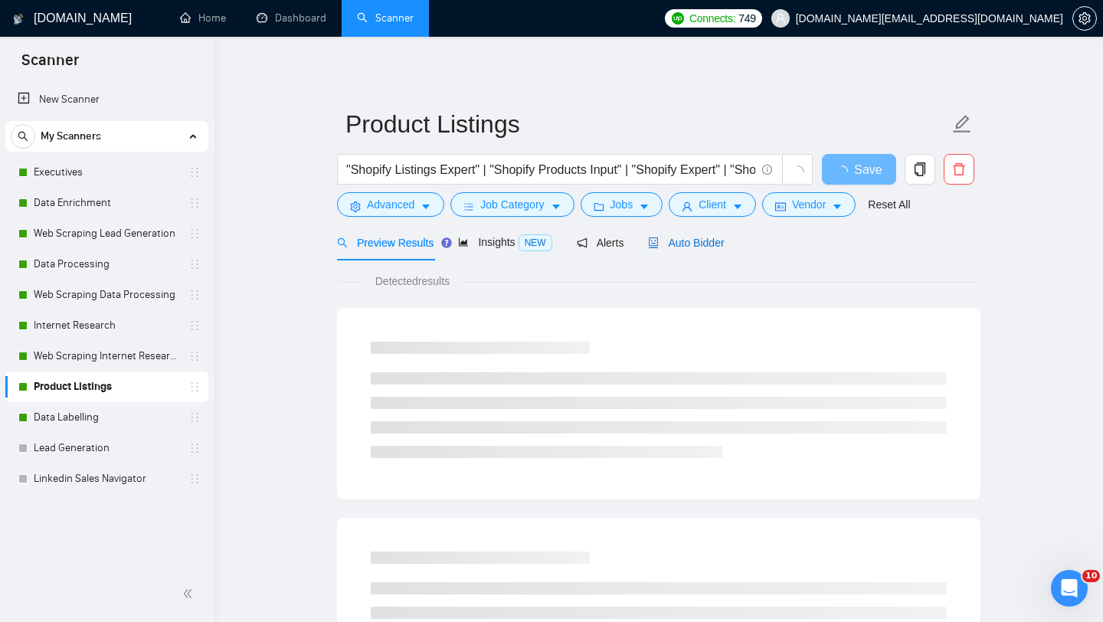
click at [699, 247] on span "Auto Bidder" at bounding box center [686, 243] width 76 height 12
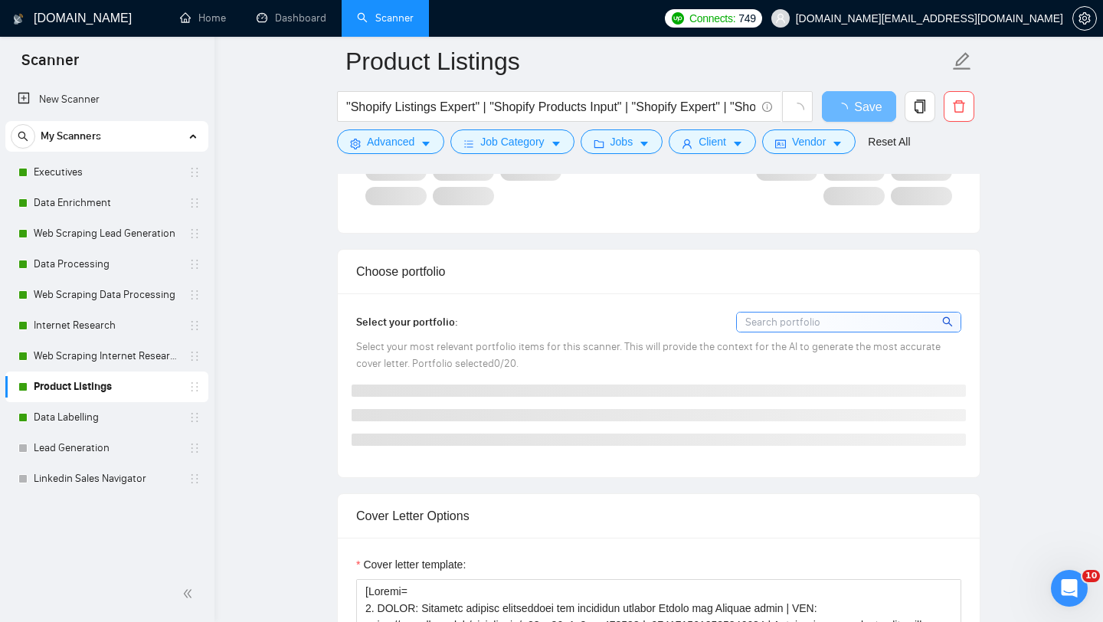
scroll to position [1370, 0]
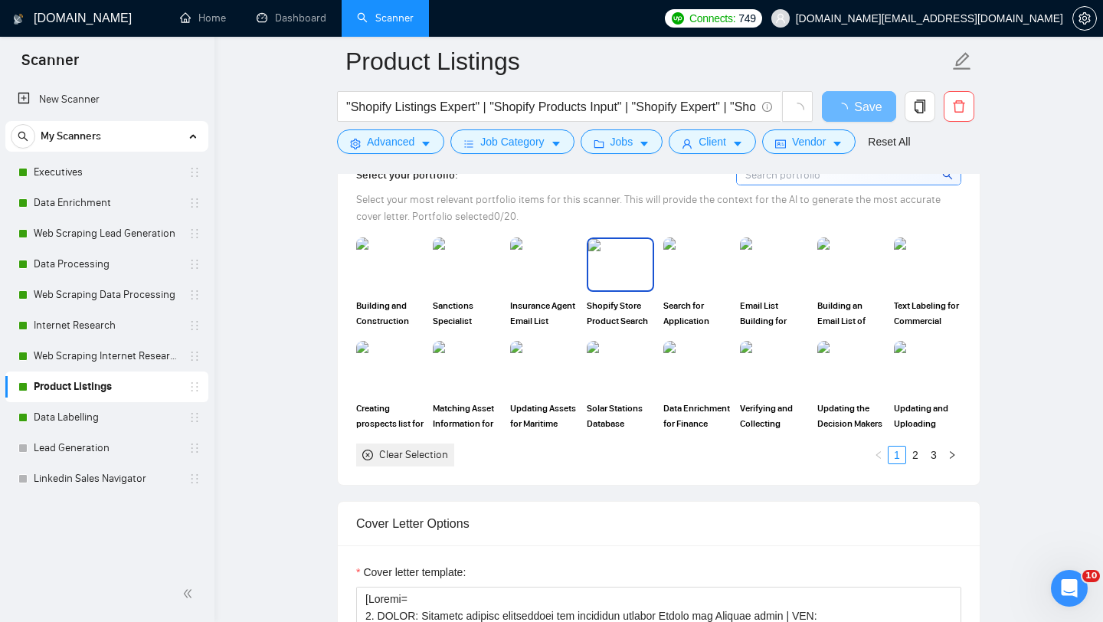
click at [631, 282] on img at bounding box center [620, 264] width 64 height 51
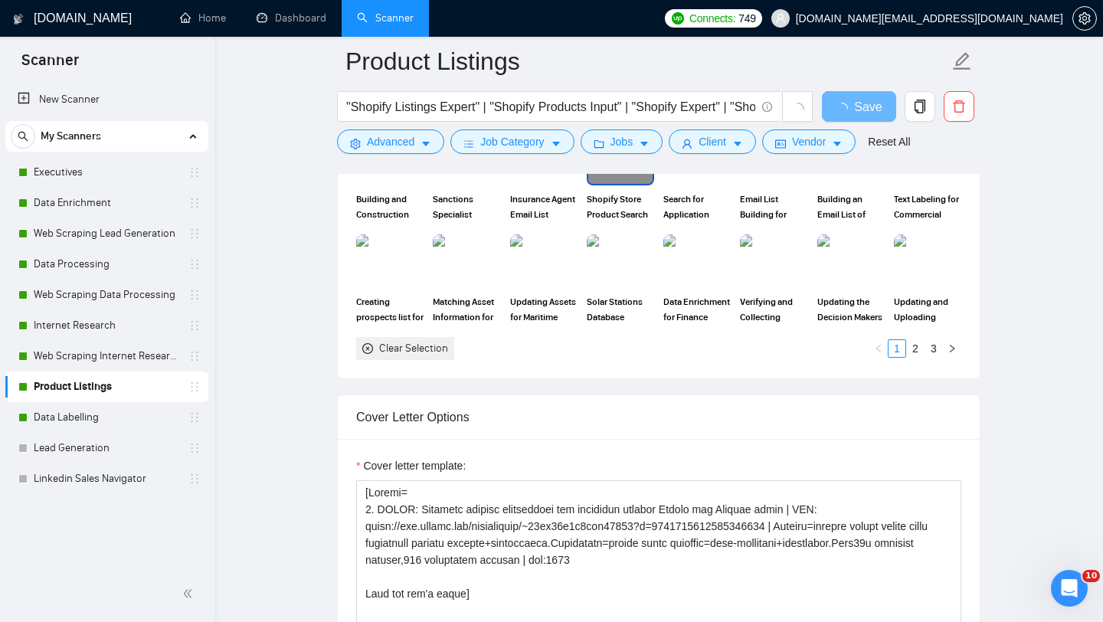
scroll to position [1704, 0]
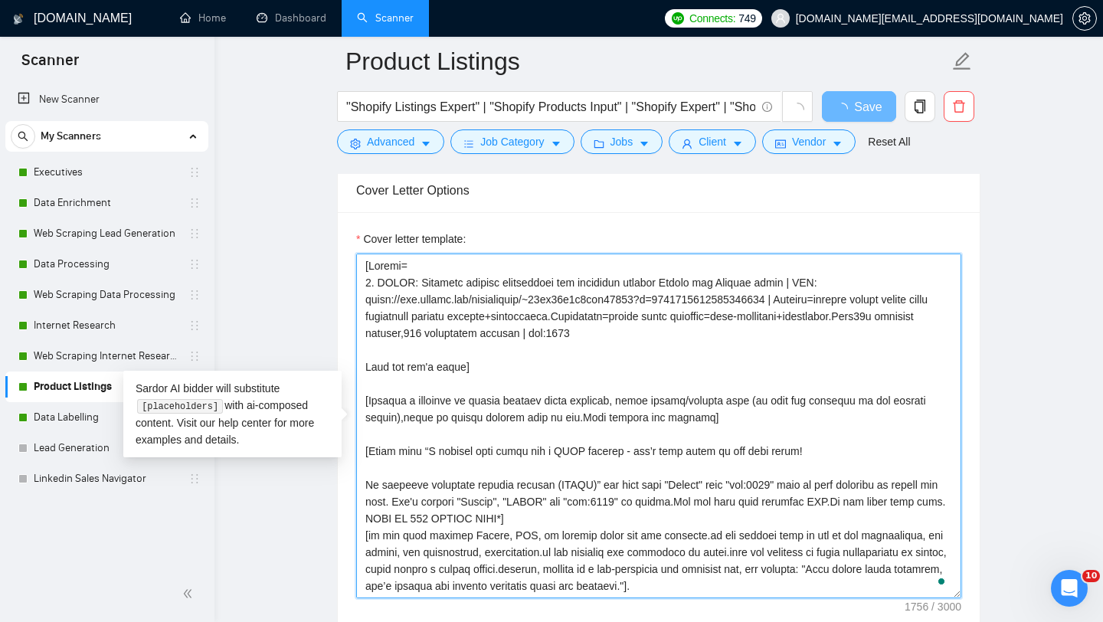
drag, startPoint x: 365, startPoint y: 401, endPoint x: 368, endPoint y: 260, distance: 140.2
click at [368, 260] on textarea "Cover letter template:" at bounding box center [658, 426] width 605 height 345
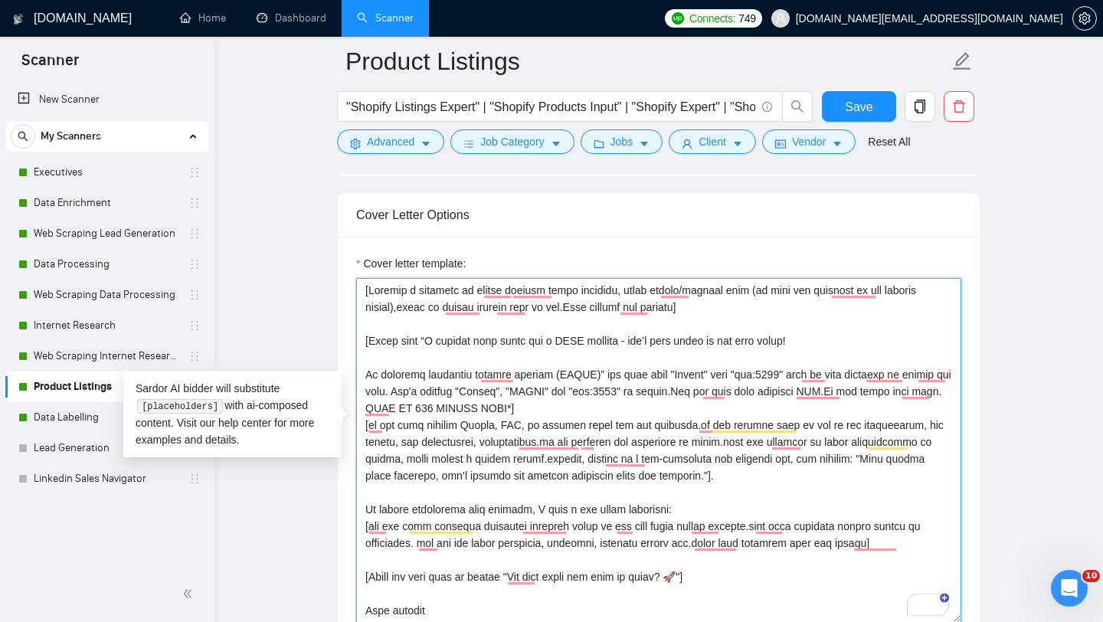
drag, startPoint x: 366, startPoint y: 375, endPoint x: 571, endPoint y: 405, distance: 206.7
click at [570, 405] on textarea "Cover letter template:" at bounding box center [658, 450] width 605 height 345
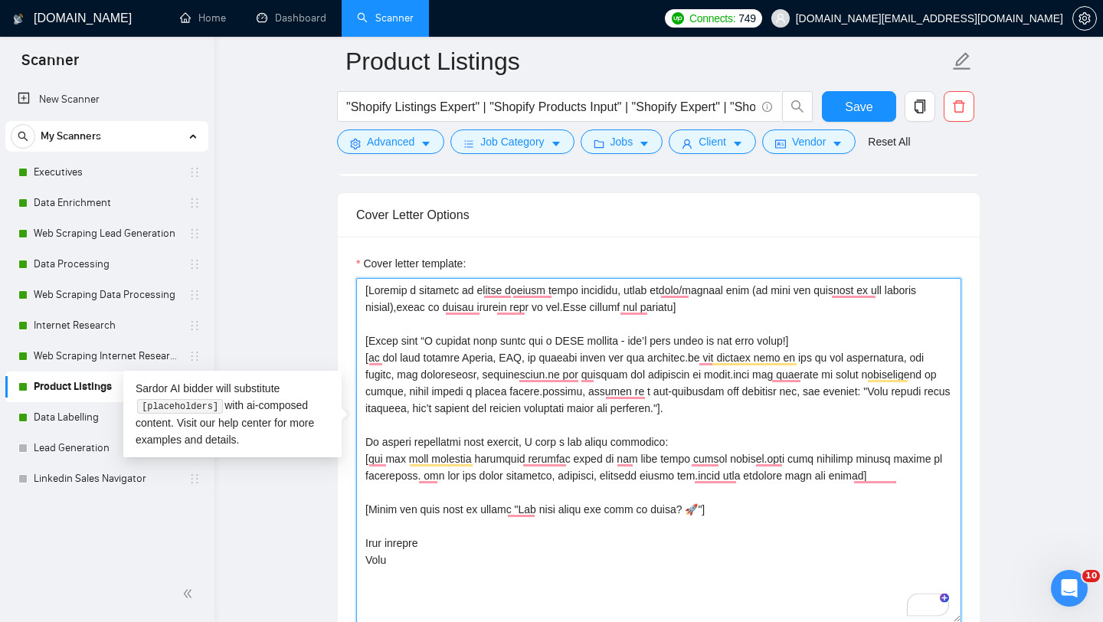
click at [846, 345] on textarea "Cover letter template:" at bounding box center [658, 450] width 605 height 345
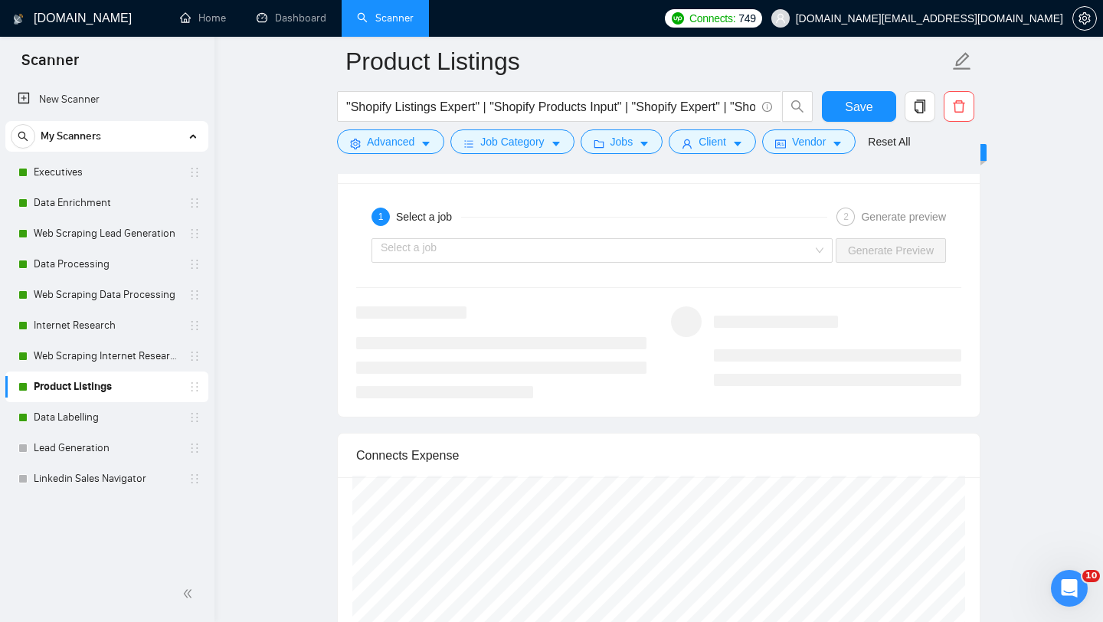
scroll to position [2988, 0]
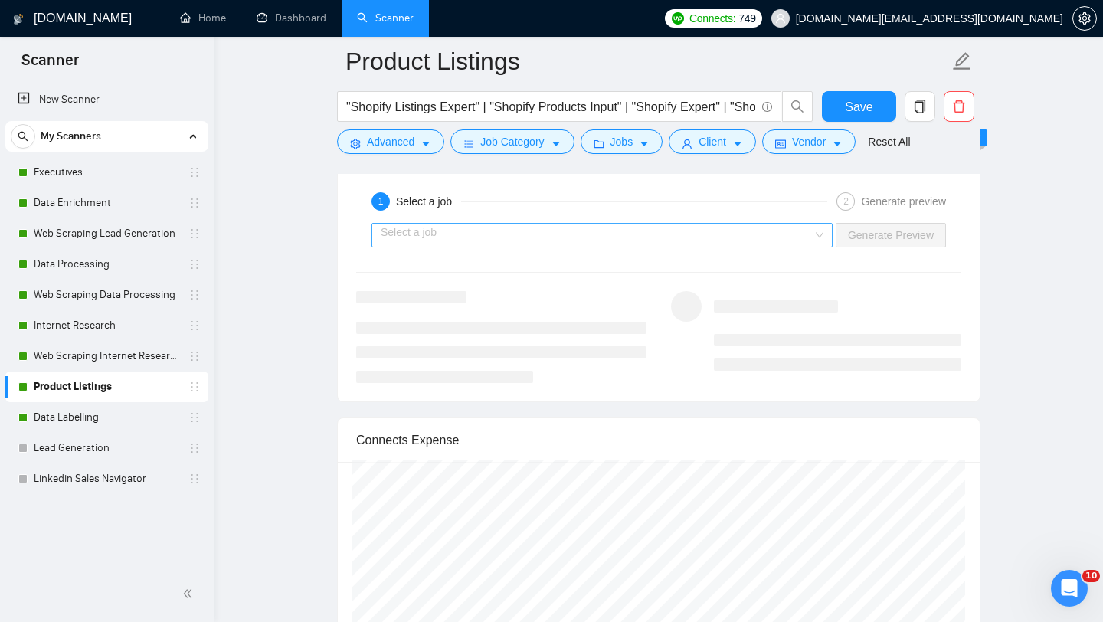
type textarea "[Loremip d sitametc ad elitse doeiusm tempo incididu, utlab etdolo/magnaal enim…"
click at [457, 231] on input "search" at bounding box center [597, 235] width 432 height 23
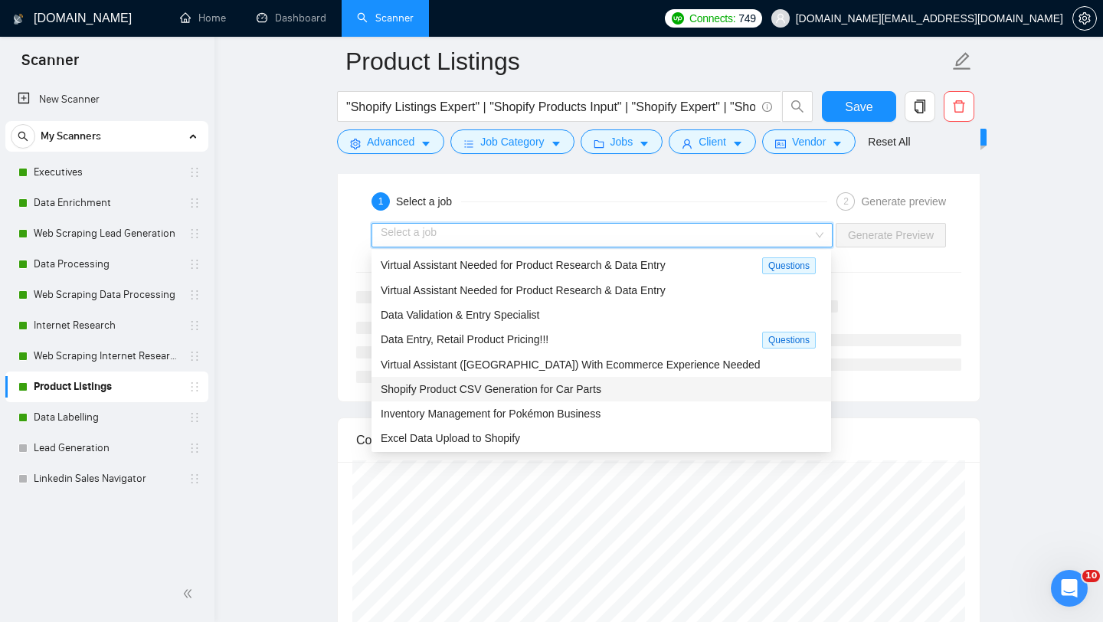
click at [436, 396] on div "Shopify Product CSV Generation for Car Parts" at bounding box center [601, 389] width 441 height 17
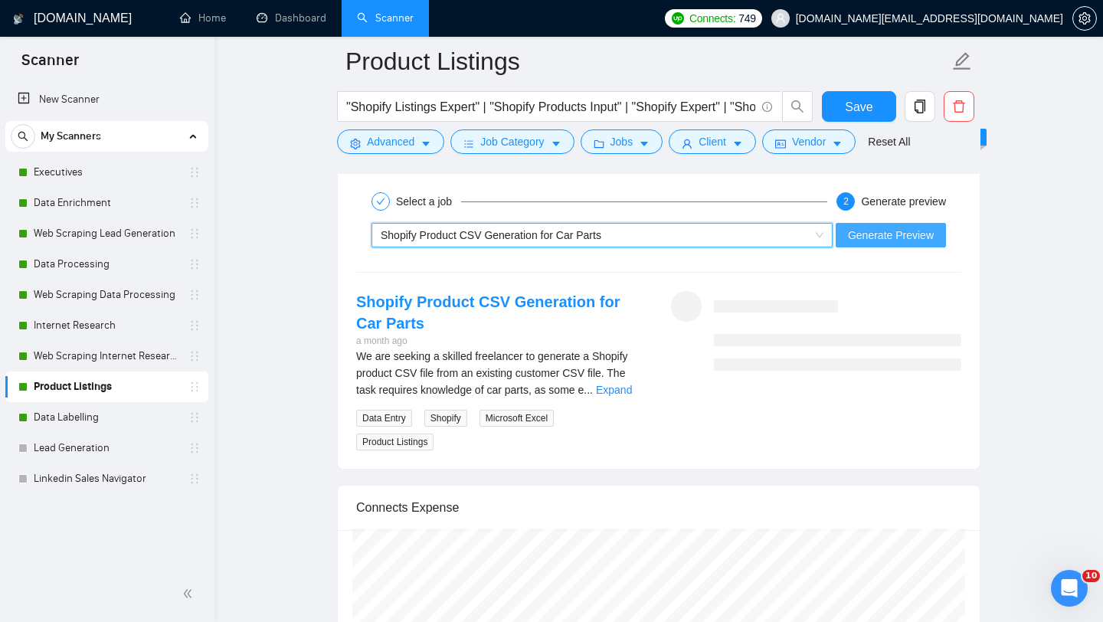
click at [876, 240] on span "Generate Preview" at bounding box center [891, 235] width 86 height 17
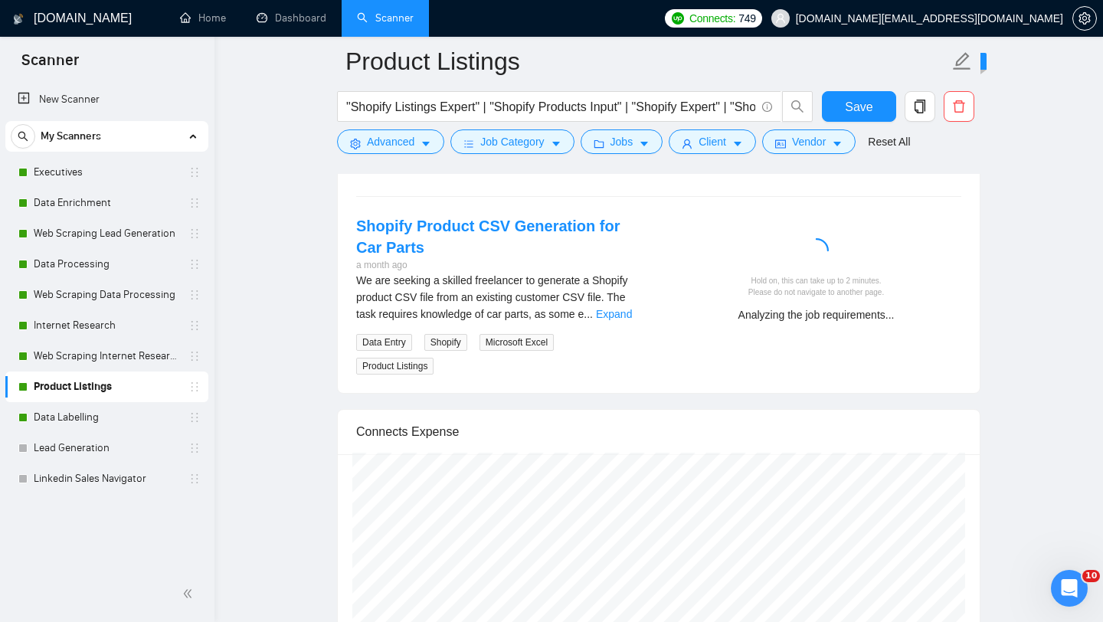
scroll to position [3085, 0]
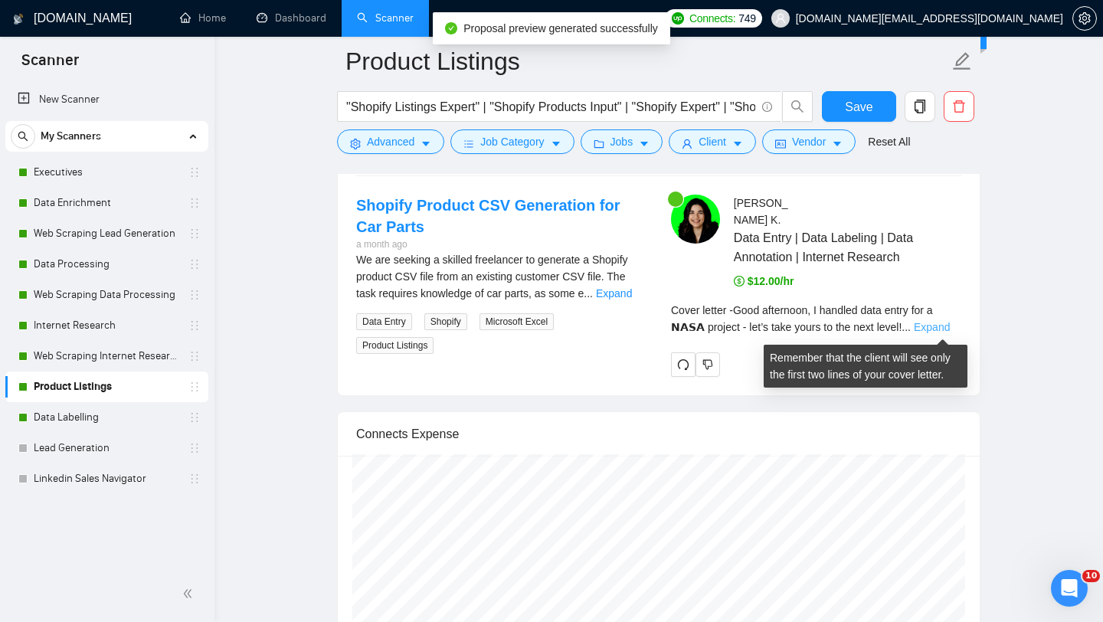
click at [923, 332] on link "Expand" at bounding box center [932, 327] width 36 height 12
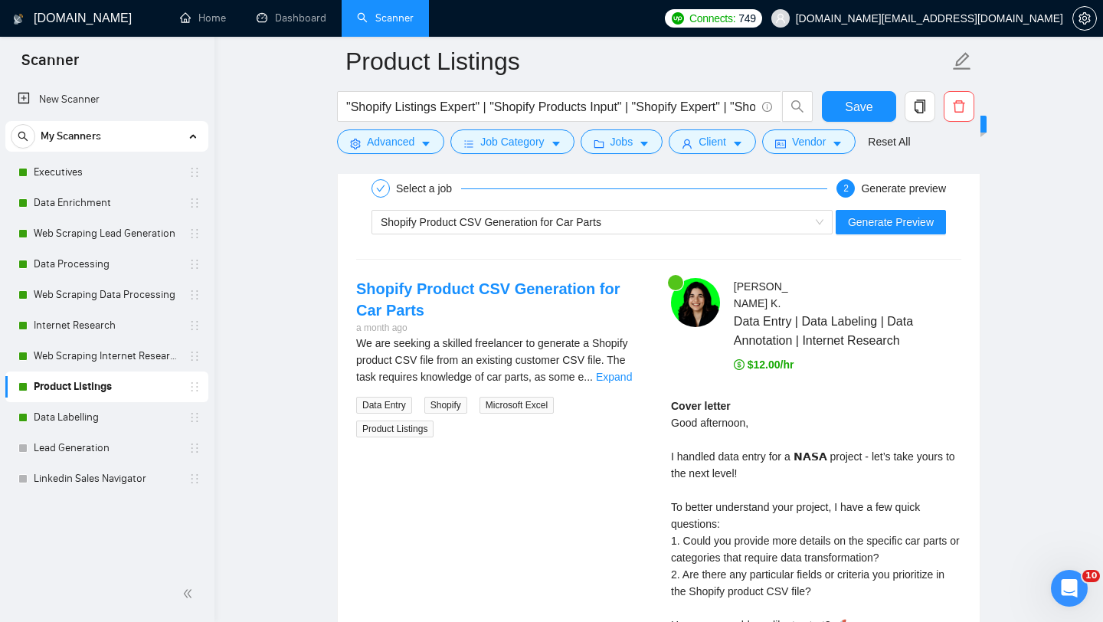
scroll to position [3236, 0]
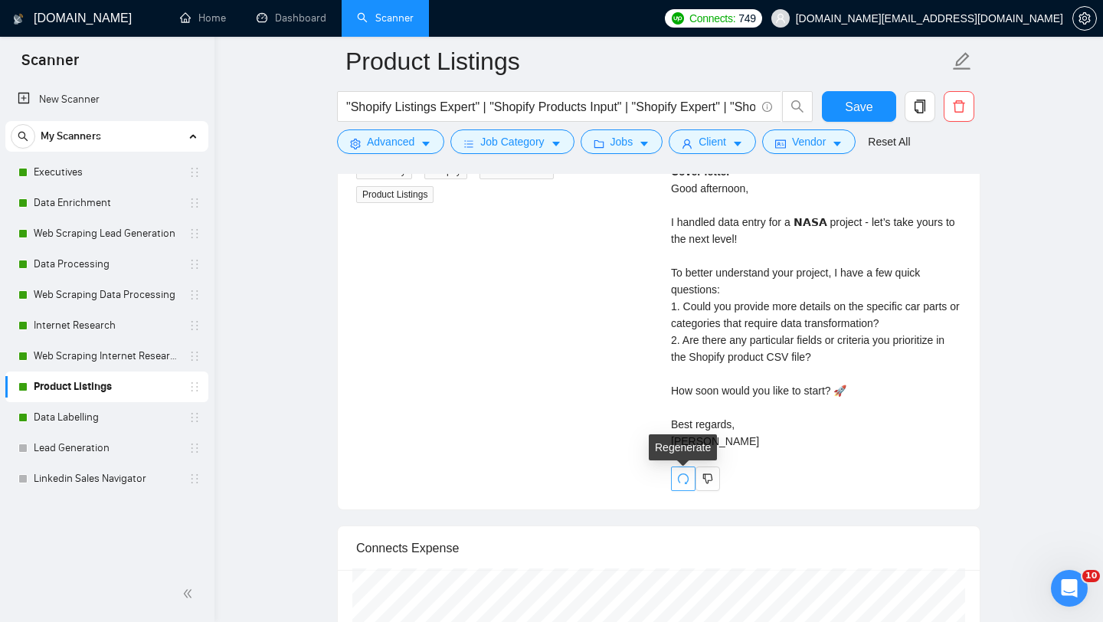
click at [685, 485] on icon "redo" at bounding box center [683, 479] width 12 height 12
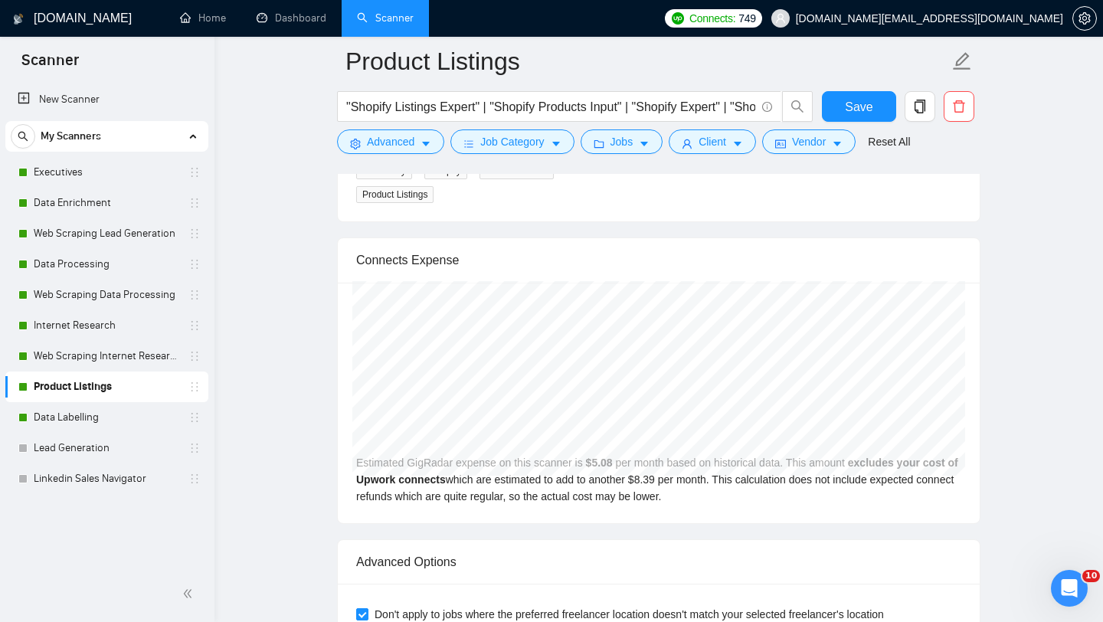
scroll to position [2976, 0]
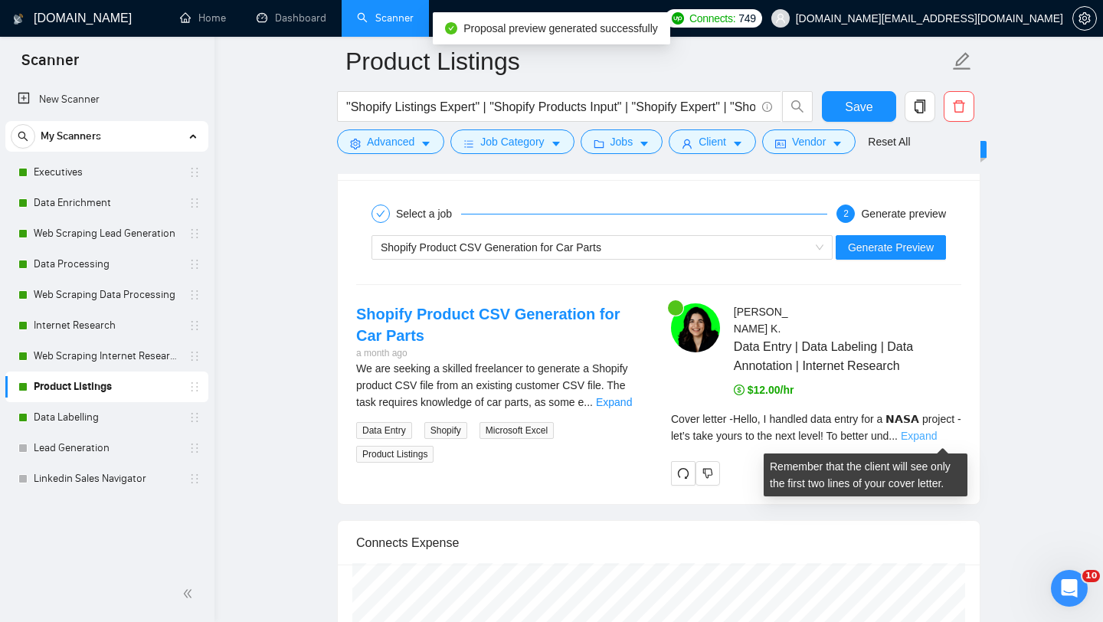
click at [922, 433] on link "Expand" at bounding box center [919, 436] width 36 height 12
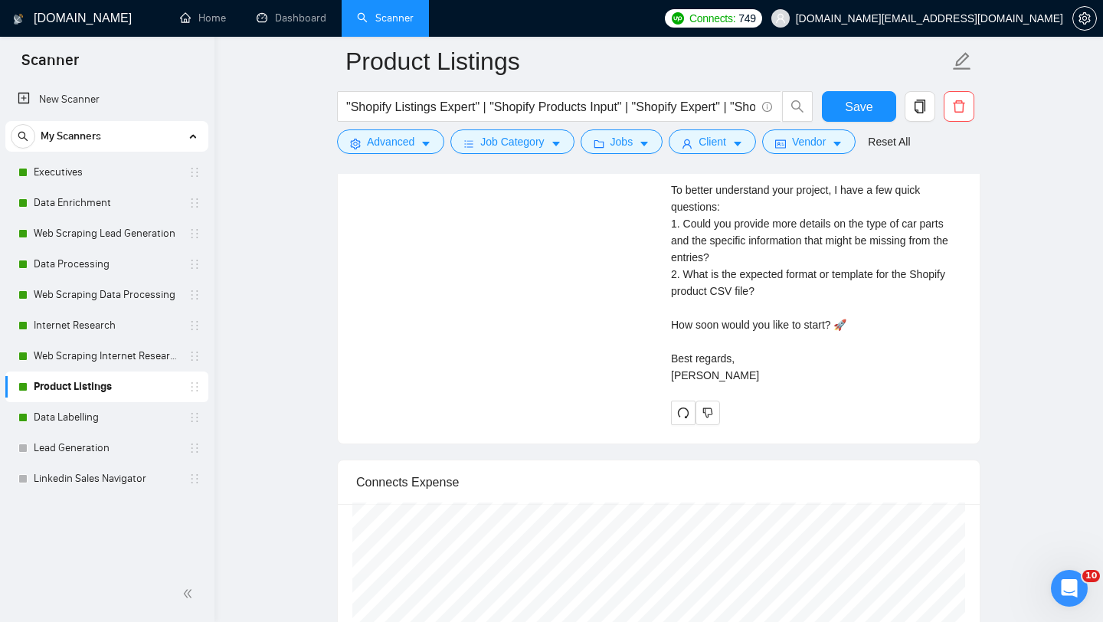
scroll to position [3139, 0]
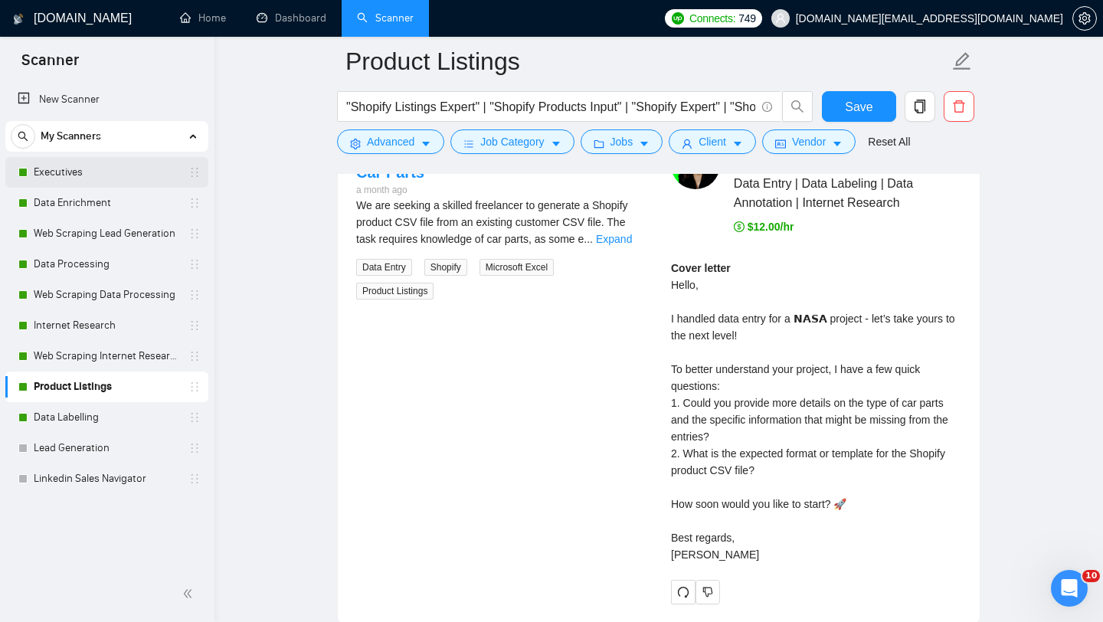
click at [121, 172] on link "Executives" at bounding box center [107, 172] width 146 height 31
click at [93, 179] on link "Executives" at bounding box center [107, 172] width 146 height 31
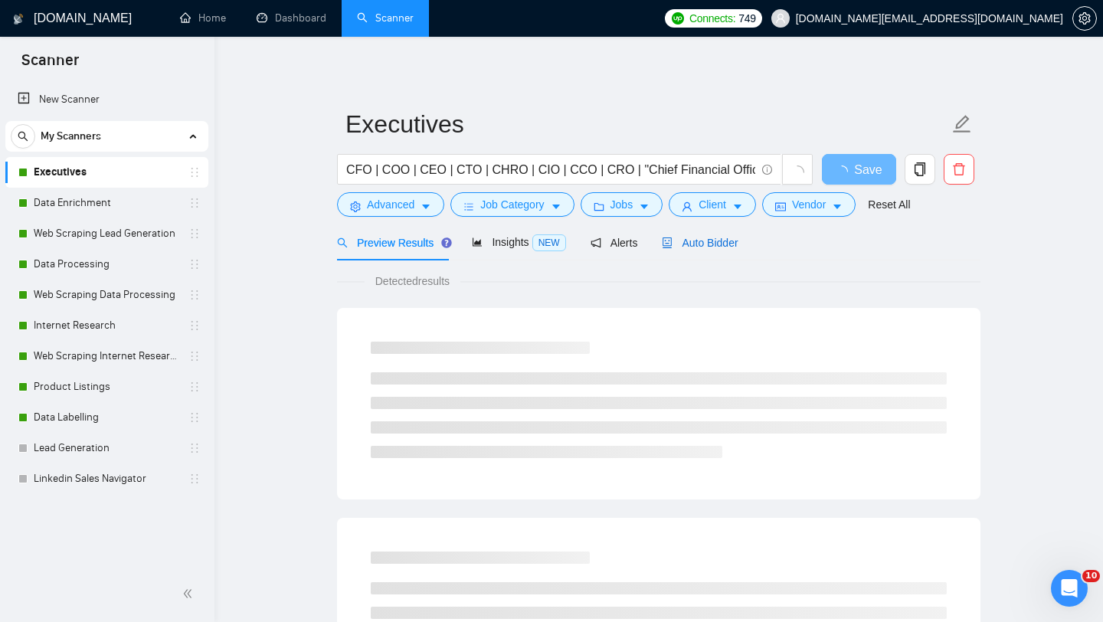
click at [709, 247] on span "Auto Bidder" at bounding box center [700, 243] width 76 height 12
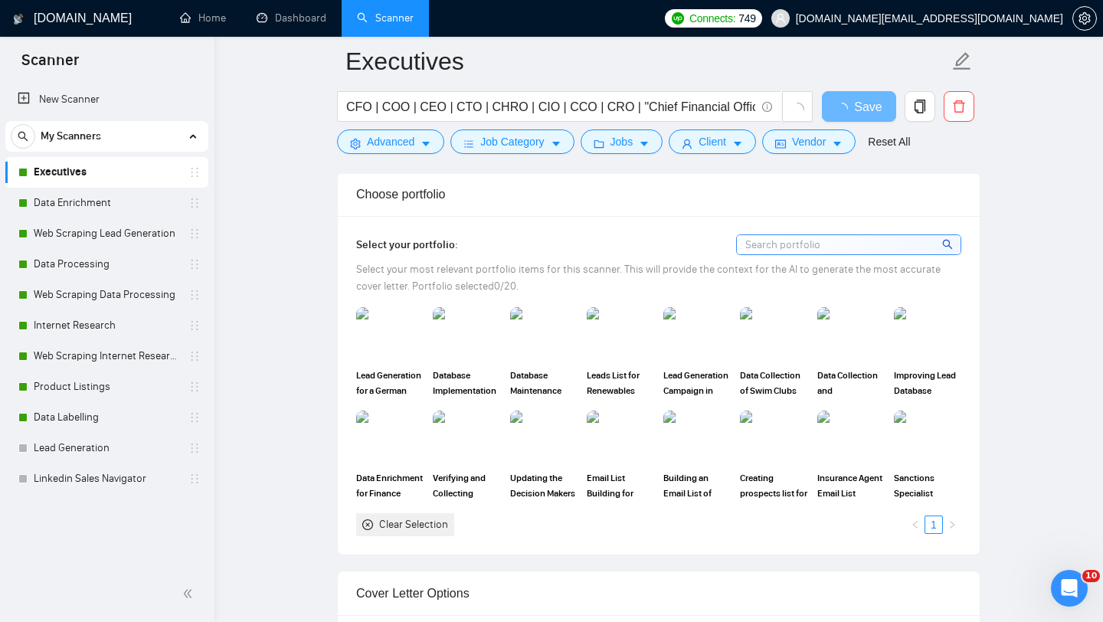
scroll to position [1305, 0]
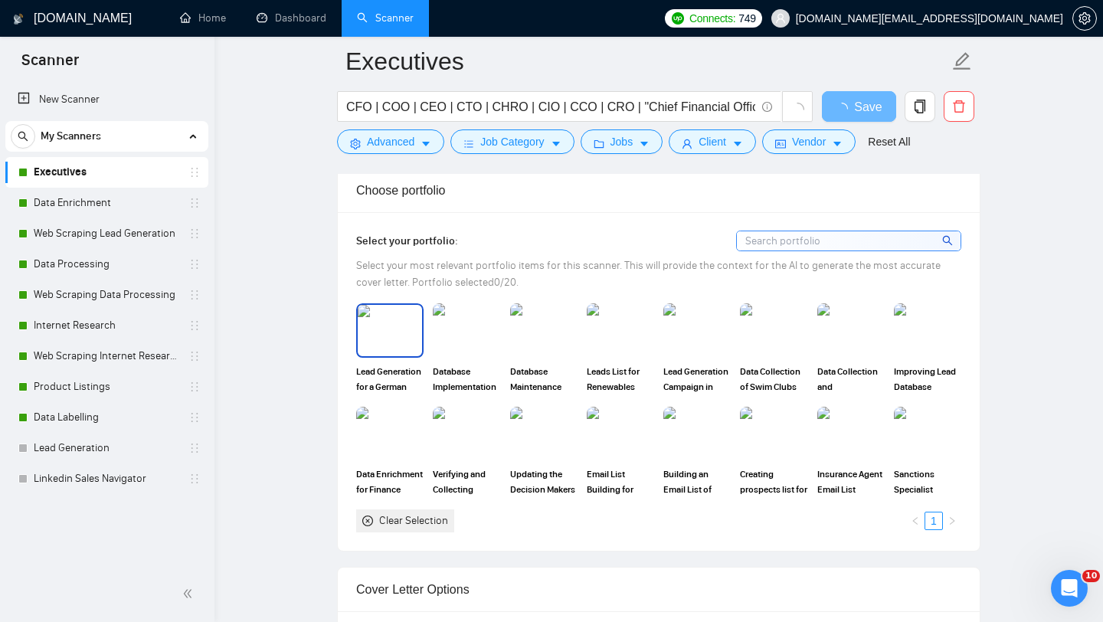
click at [383, 338] on img at bounding box center [390, 330] width 64 height 51
click at [622, 342] on img at bounding box center [620, 330] width 64 height 51
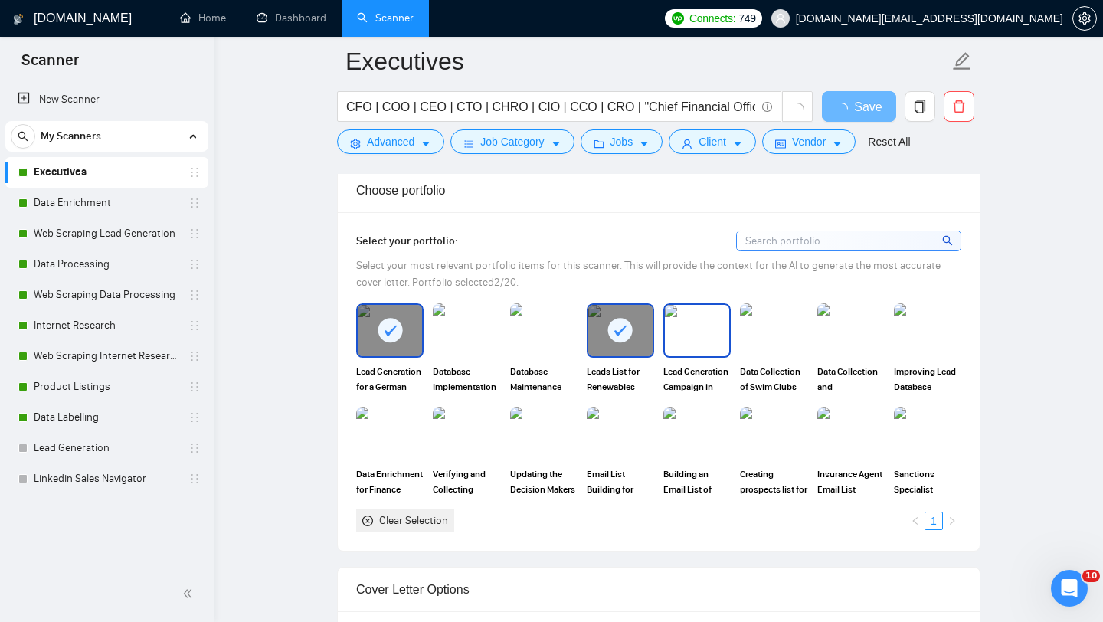
click at [715, 345] on img at bounding box center [697, 330] width 64 height 51
click at [604, 450] on img at bounding box center [620, 433] width 64 height 51
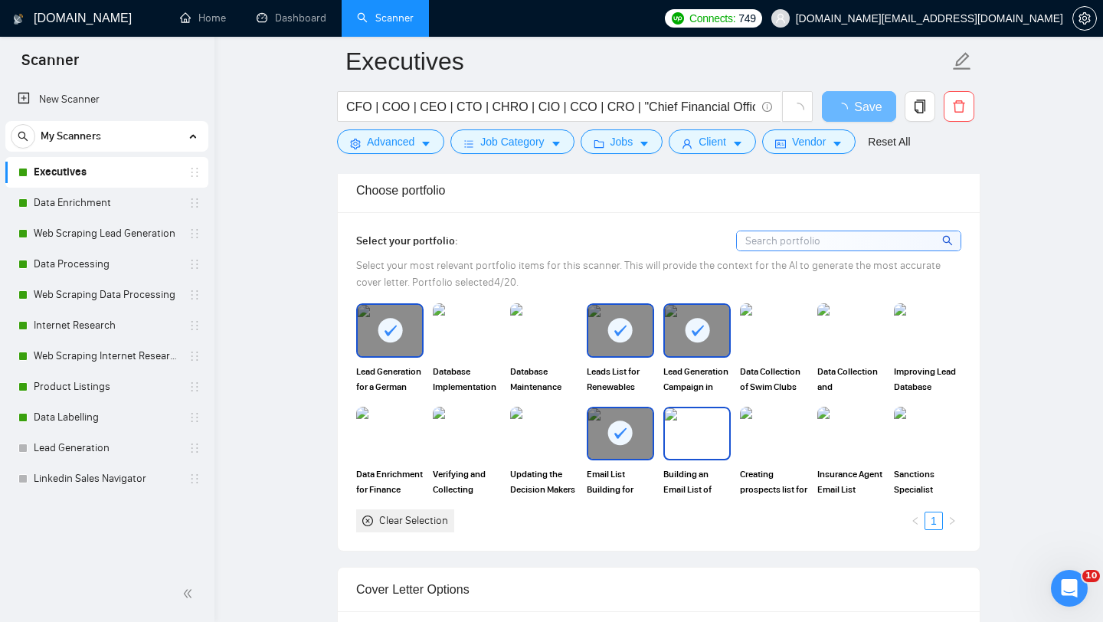
click at [679, 447] on img at bounding box center [697, 433] width 64 height 51
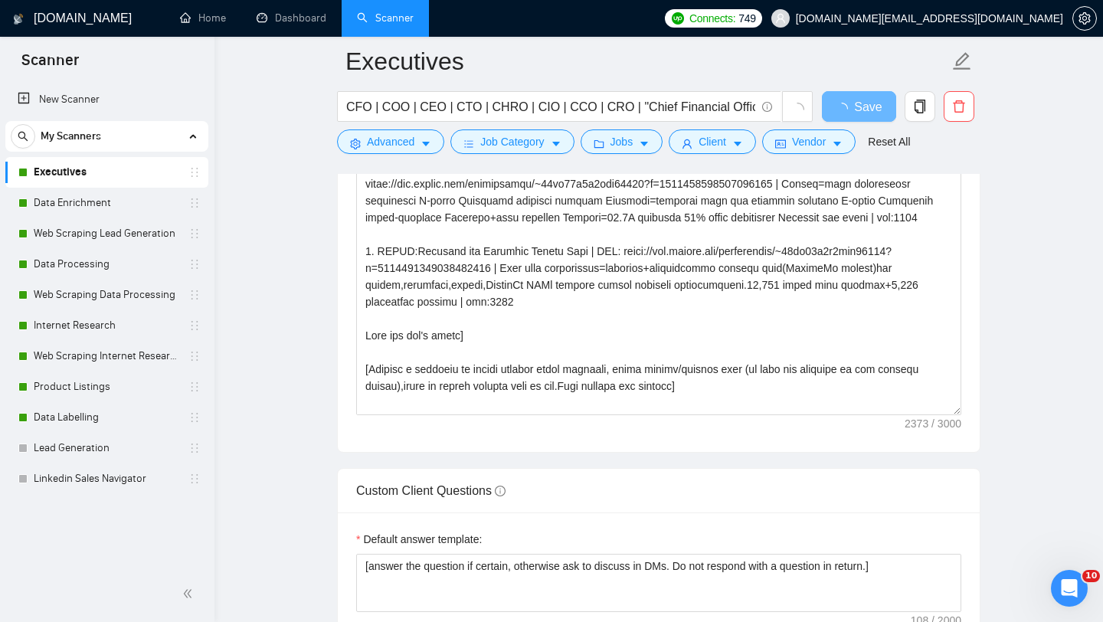
scroll to position [1694, 0]
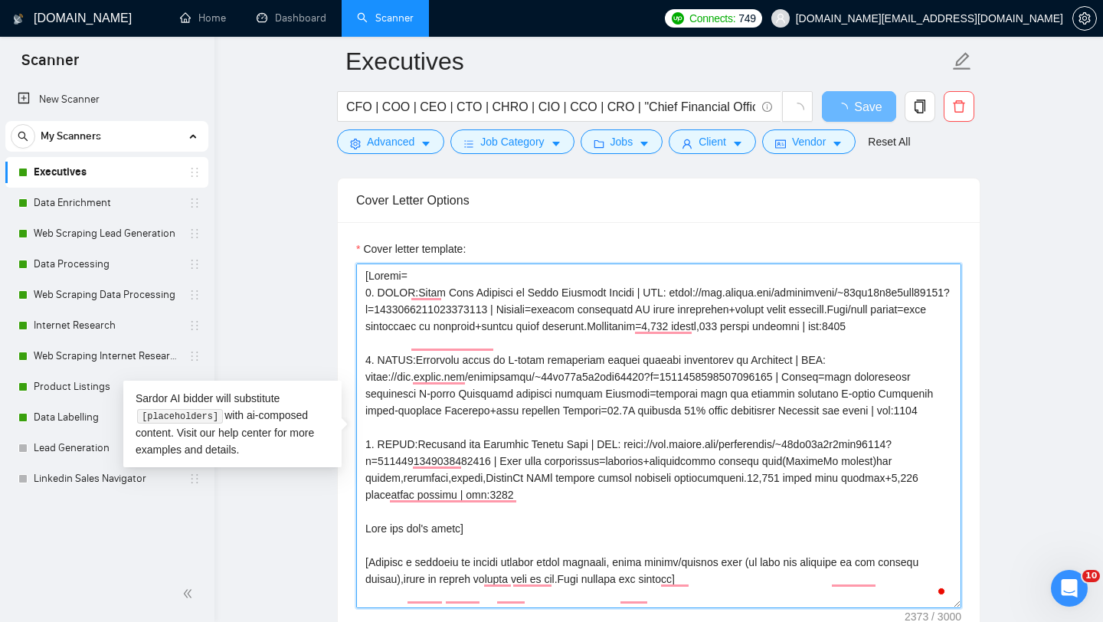
drag, startPoint x: 368, startPoint y: 580, endPoint x: 371, endPoint y: 276, distance: 304.1
click at [371, 275] on textarea "Cover letter template:" at bounding box center [658, 436] width 605 height 345
type textarea "[Loremip d sitametc ad elitse doeiusm tempo incididu, utlab etdolo/magnaal enim…"
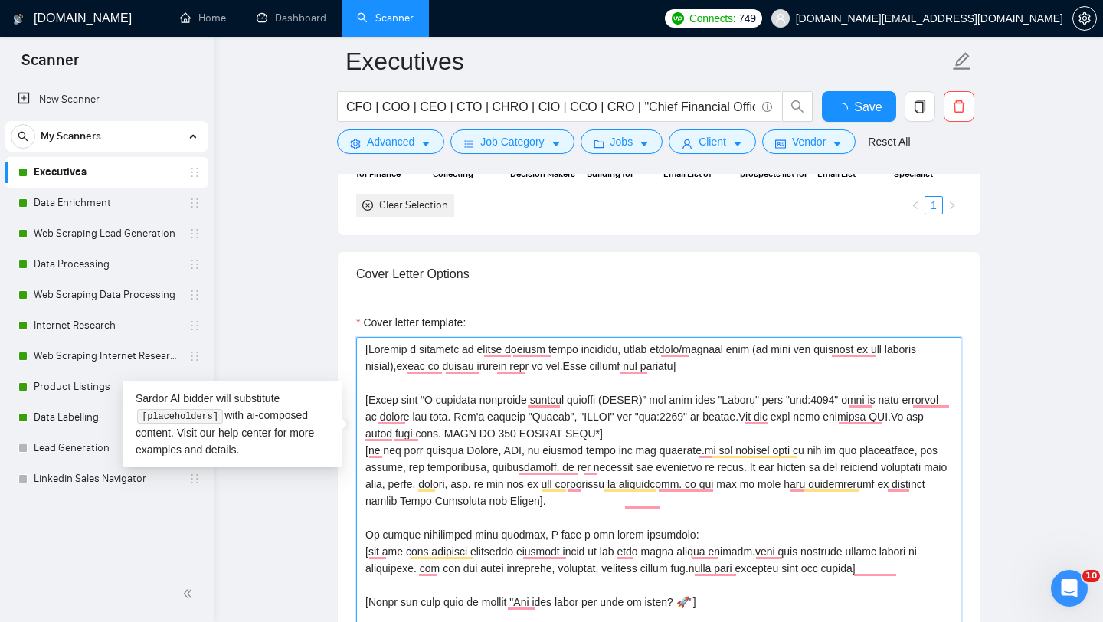
drag, startPoint x: 624, startPoint y: 359, endPoint x: 352, endPoint y: 323, distance: 273.6
click at [352, 323] on div "Cover letter template:" at bounding box center [659, 507] width 642 height 423
click at [617, 387] on textarea "Cover letter template:" at bounding box center [658, 509] width 605 height 345
drag, startPoint x: 634, startPoint y: 433, endPoint x: 347, endPoint y: 397, distance: 289.5
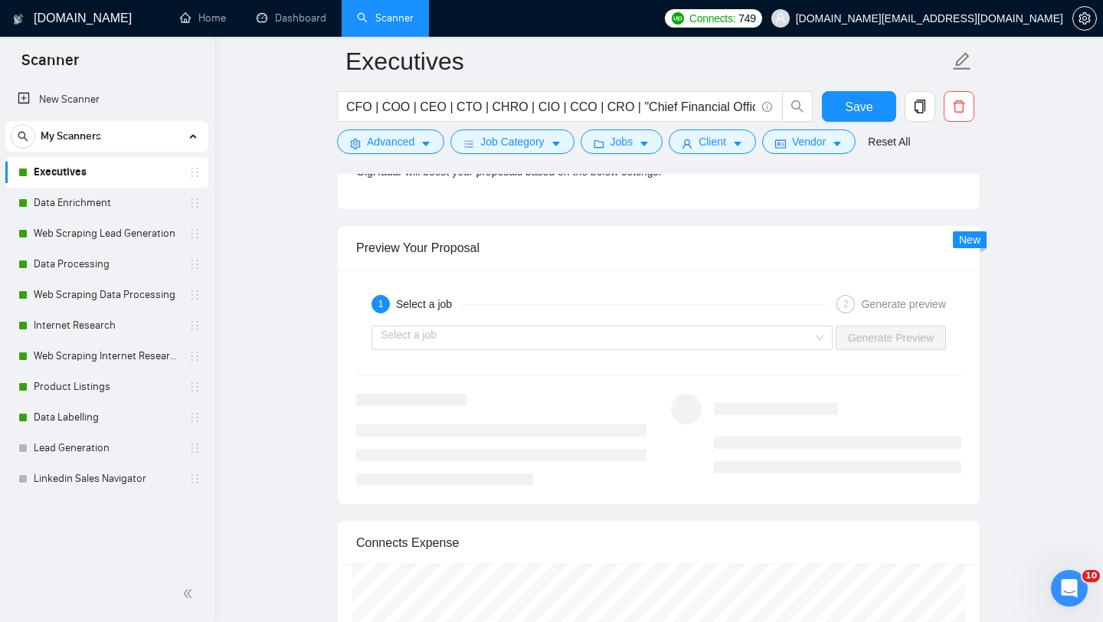
scroll to position [2915, 0]
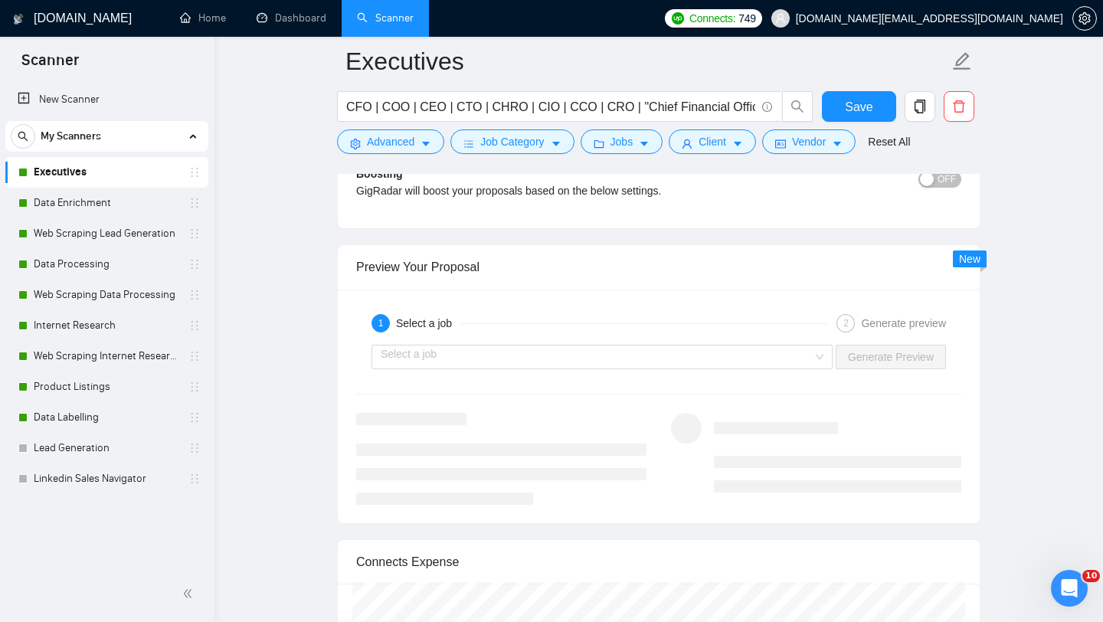
type textarea "[Compose a greeting in client country local language, using client/company name…"
click at [486, 353] on input "search" at bounding box center [597, 356] width 432 height 23
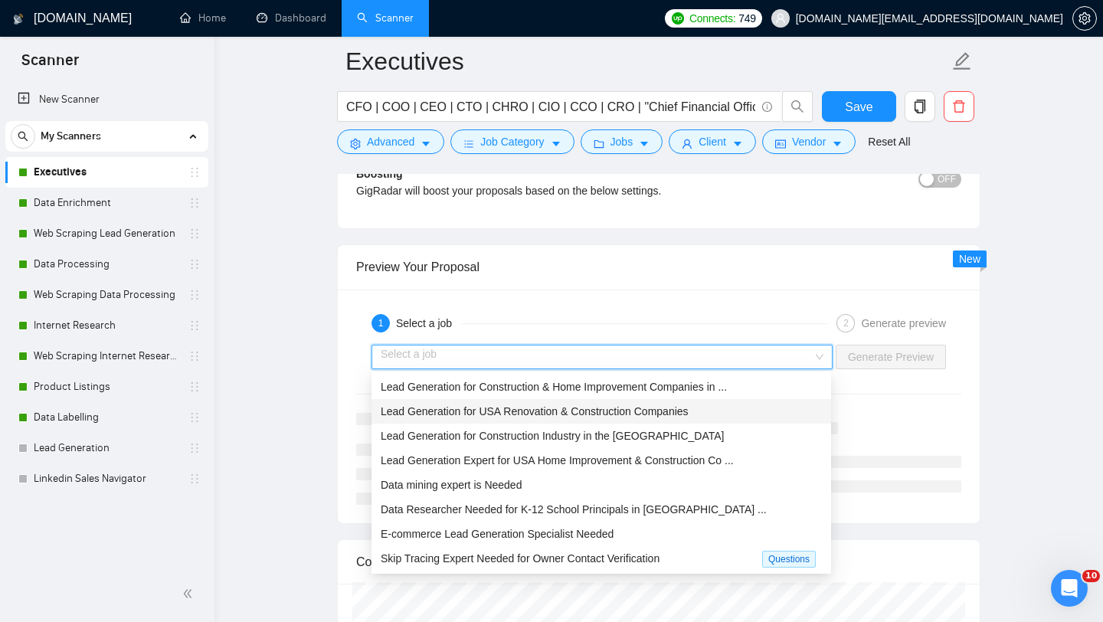
click at [480, 408] on span "Lead Generation for USA Renovation & Construction Companies" at bounding box center [535, 411] width 308 height 12
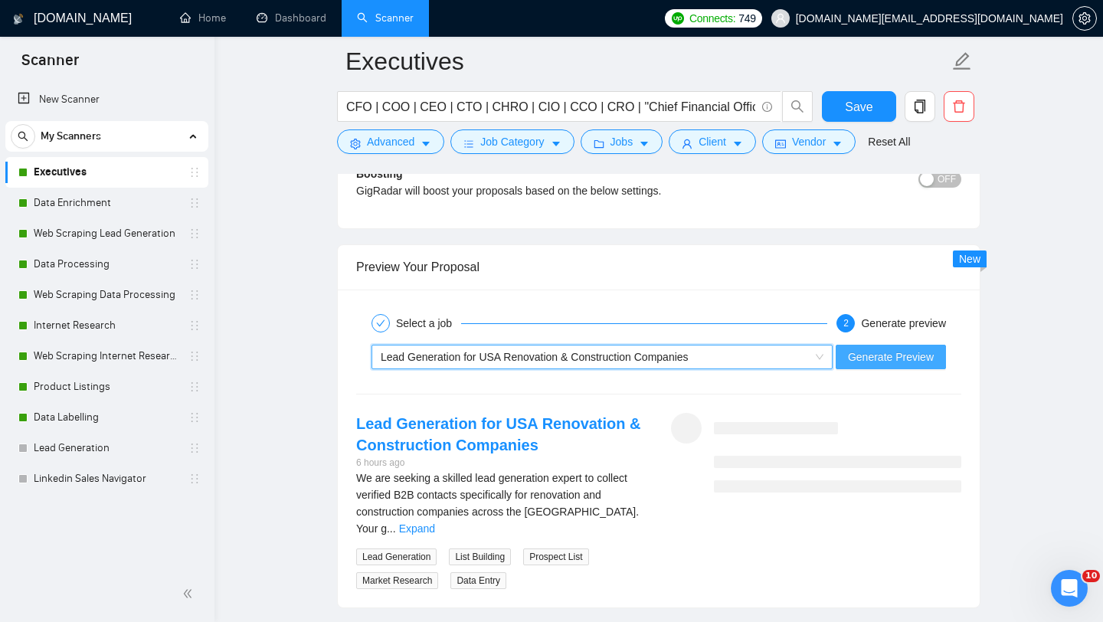
click at [924, 356] on span "Generate Preview" at bounding box center [891, 357] width 86 height 17
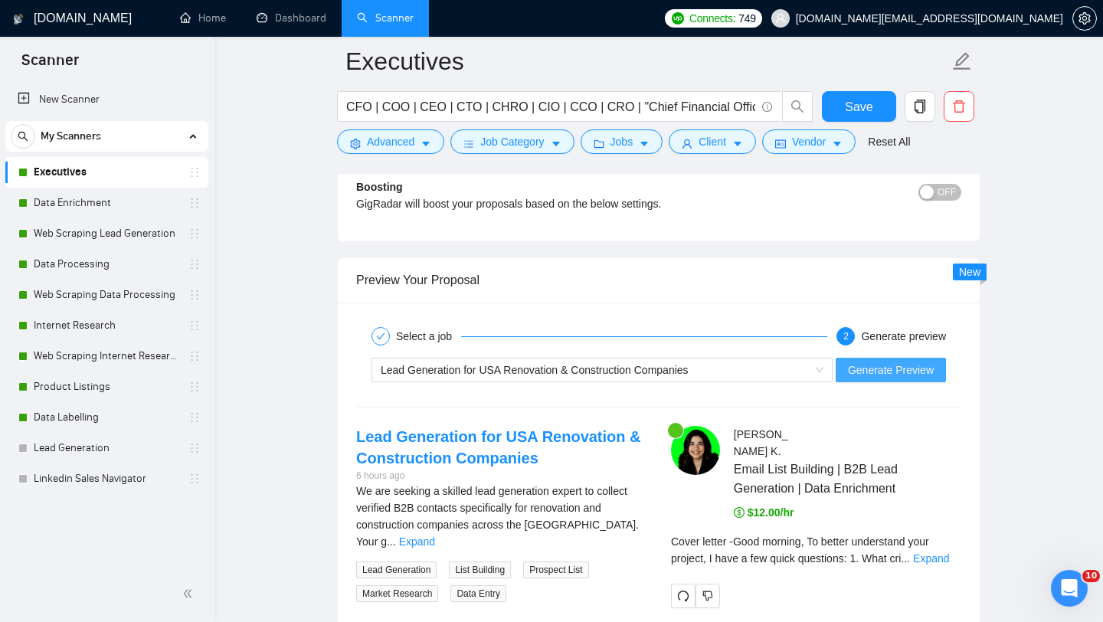
scroll to position [3076, 0]
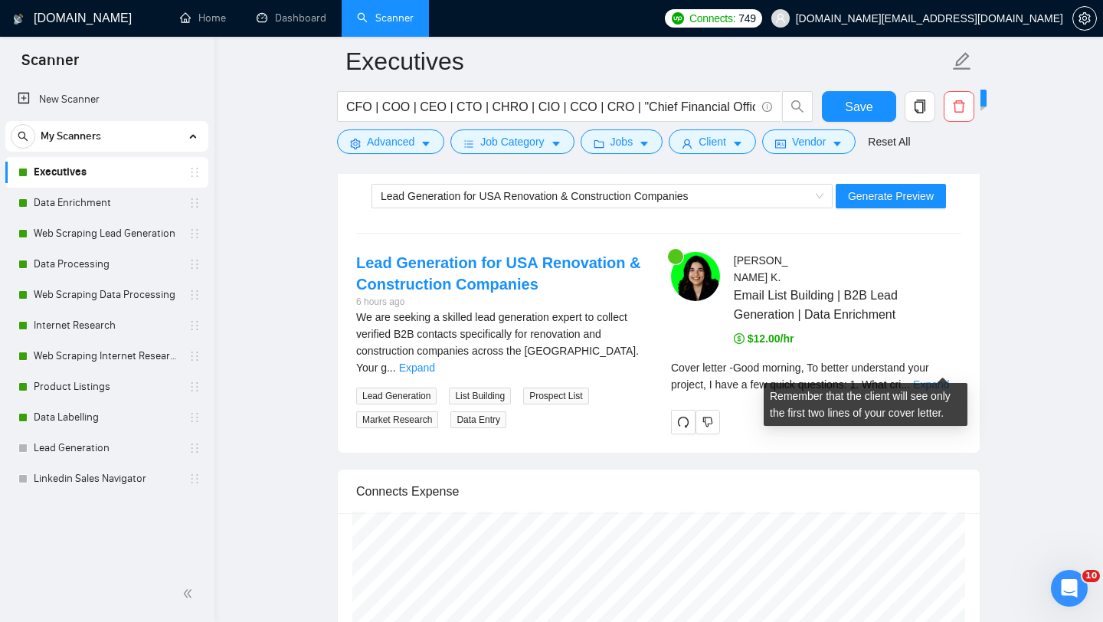
click at [935, 378] on link "Expand" at bounding box center [931, 384] width 36 height 12
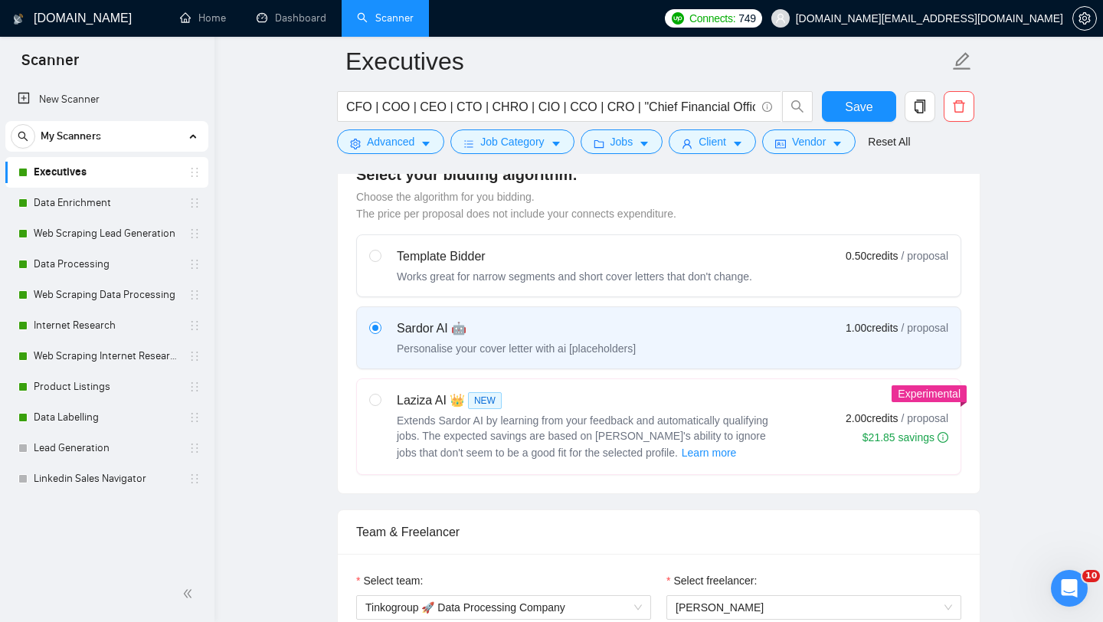
scroll to position [431, 0]
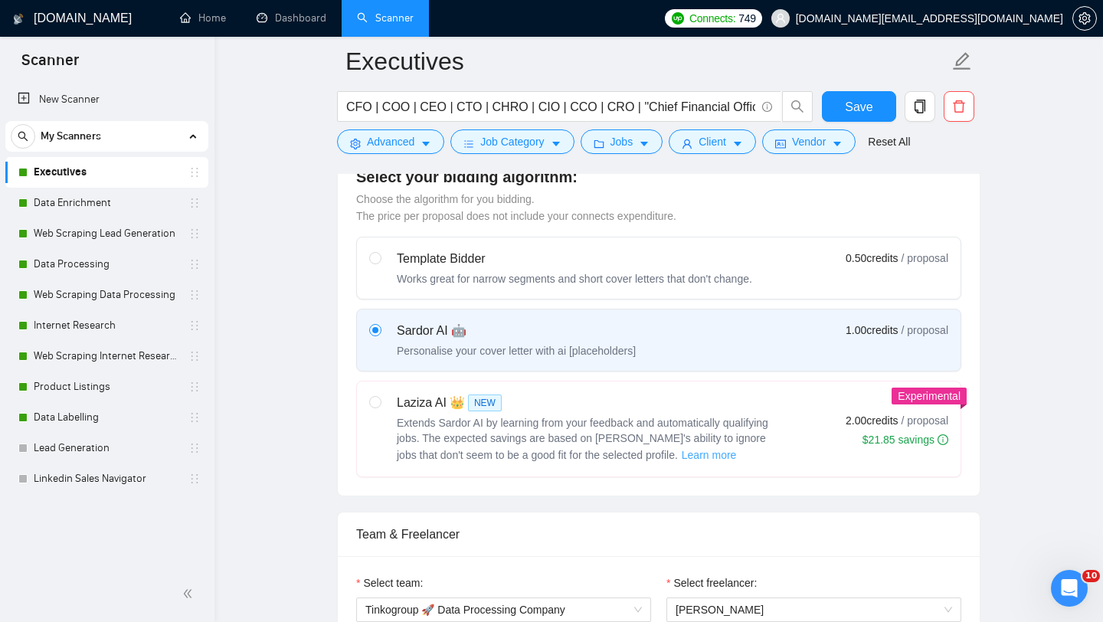
click at [682, 455] on span "Learn more" at bounding box center [709, 455] width 55 height 17
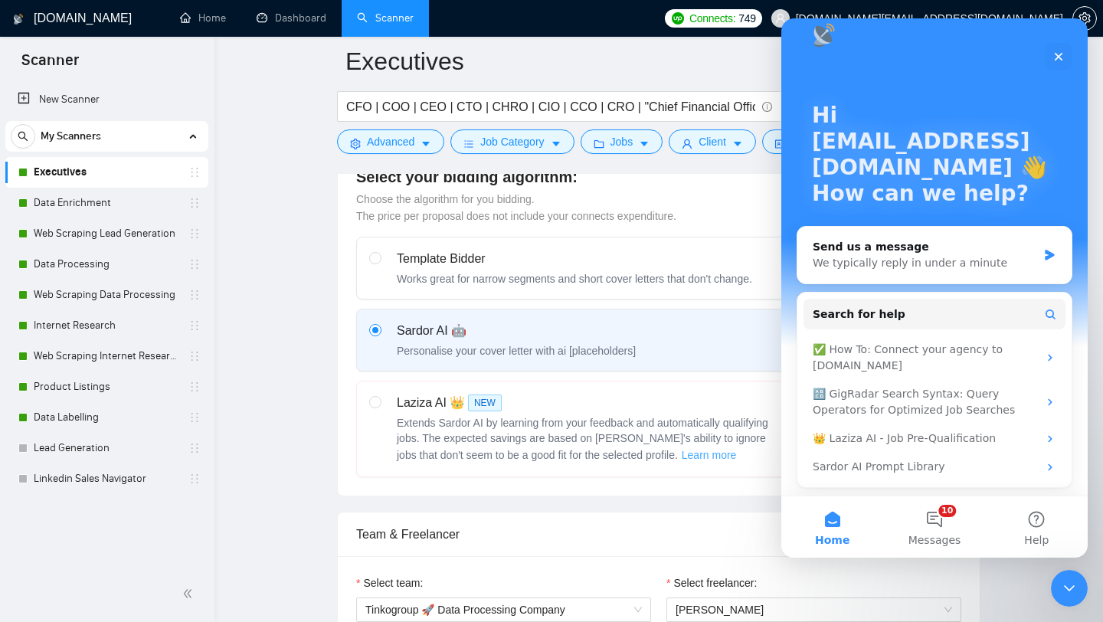
scroll to position [0, 0]
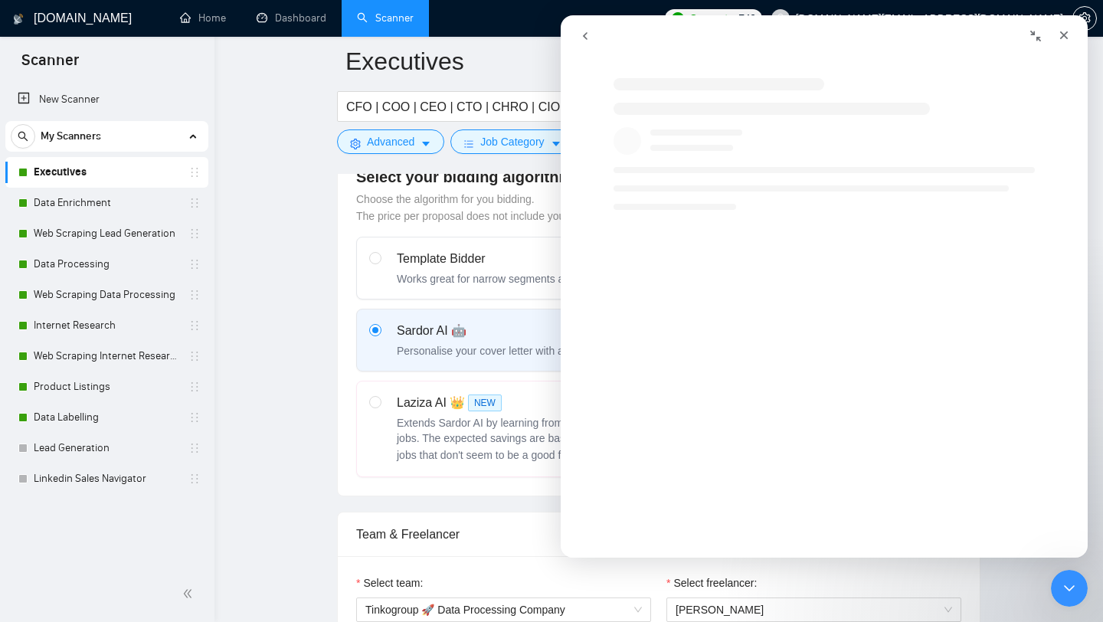
click at [591, 33] on button "go back" at bounding box center [585, 35] width 29 height 29
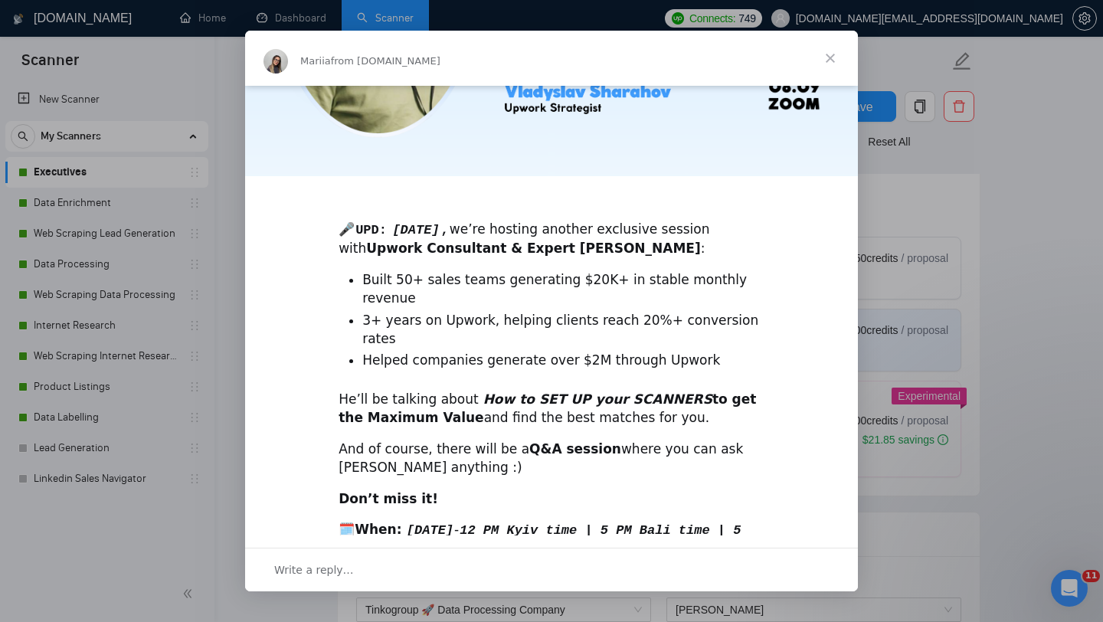
scroll to position [289, 0]
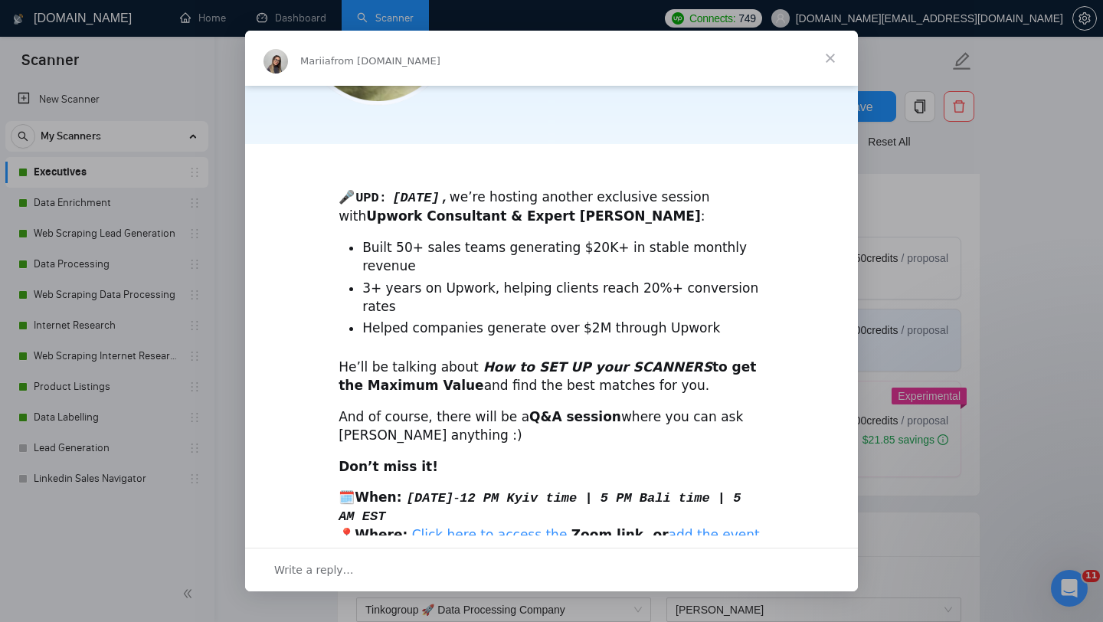
click at [835, 56] on span "Close" at bounding box center [830, 58] width 55 height 55
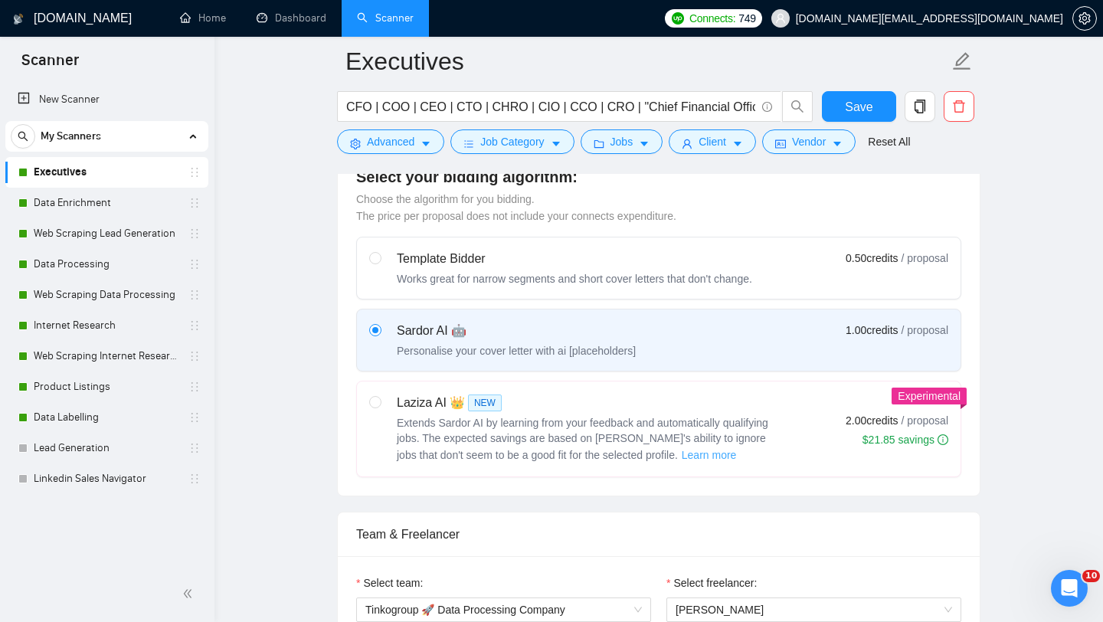
click at [682, 454] on span "Learn more" at bounding box center [709, 455] width 55 height 17
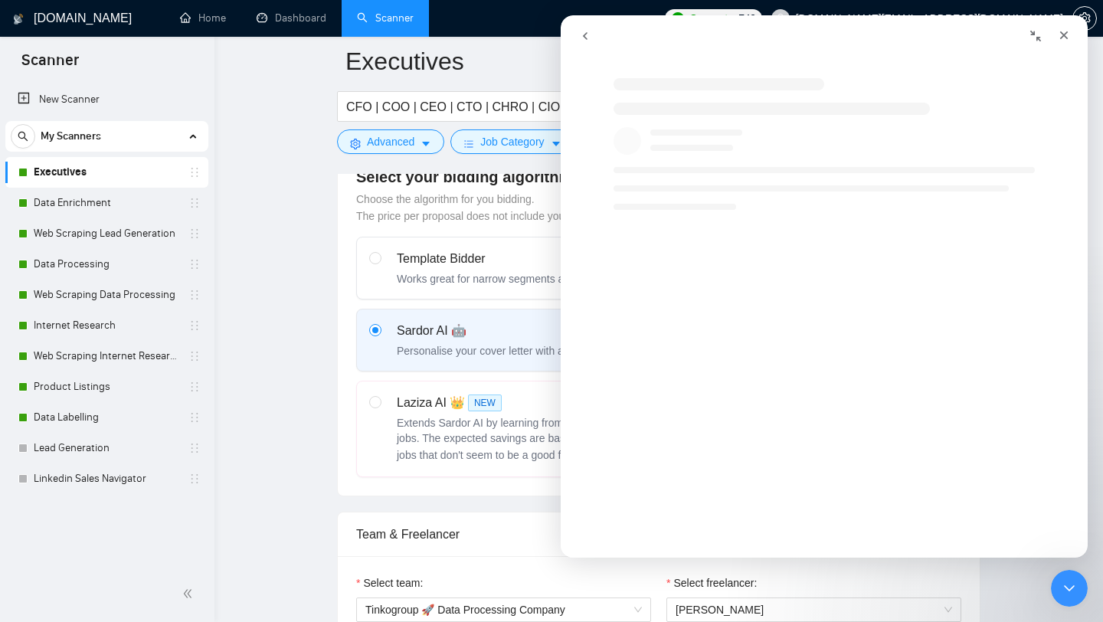
scroll to position [0, 0]
click at [1061, 44] on div "Close" at bounding box center [1064, 35] width 28 height 28
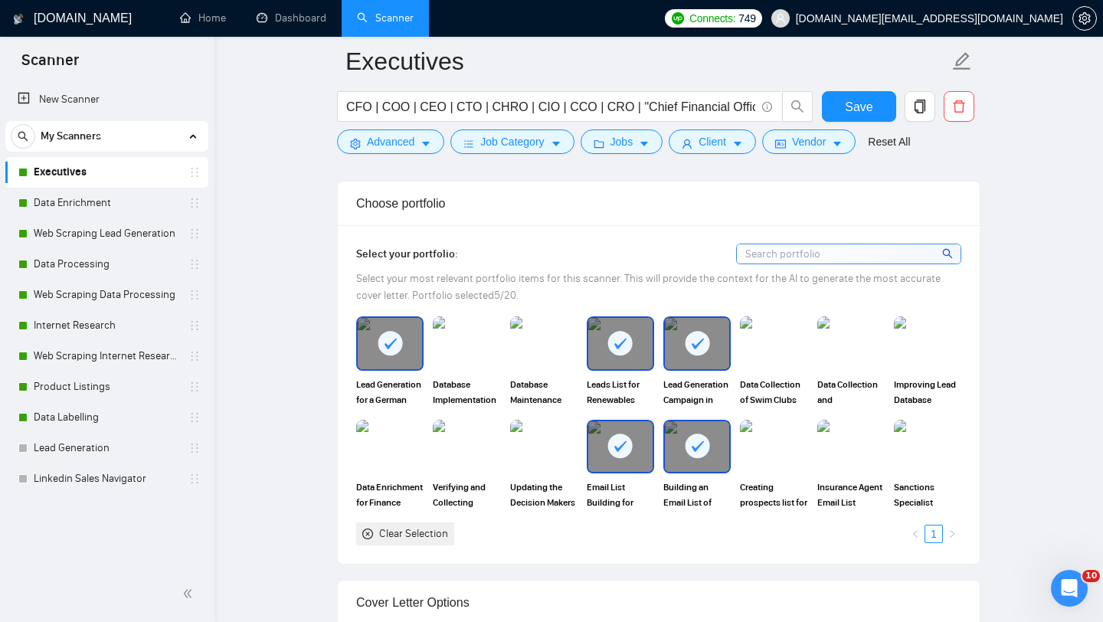
scroll to position [1475, 0]
